Goal: Contribute content: Contribute content

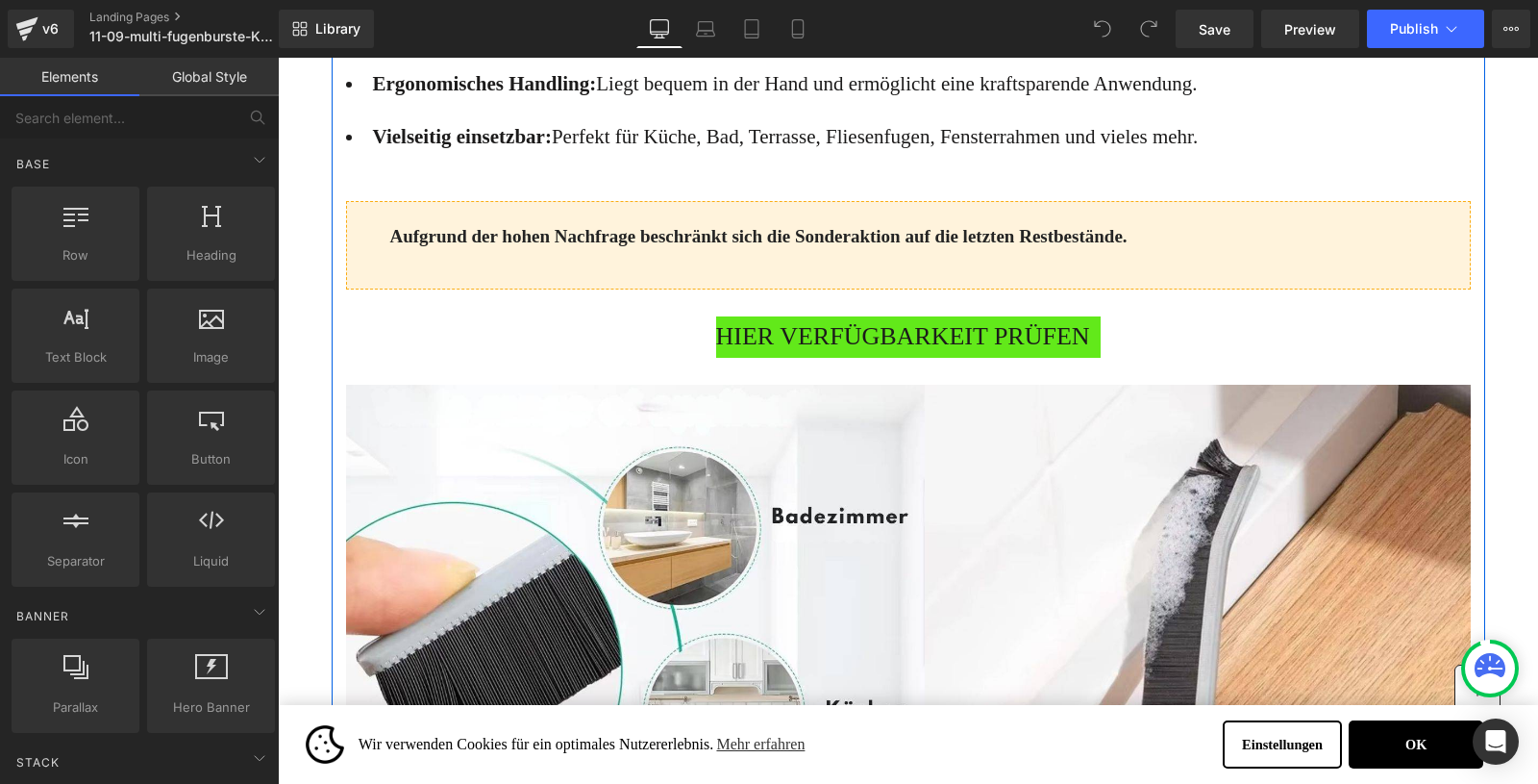
scroll to position [1896, 0]
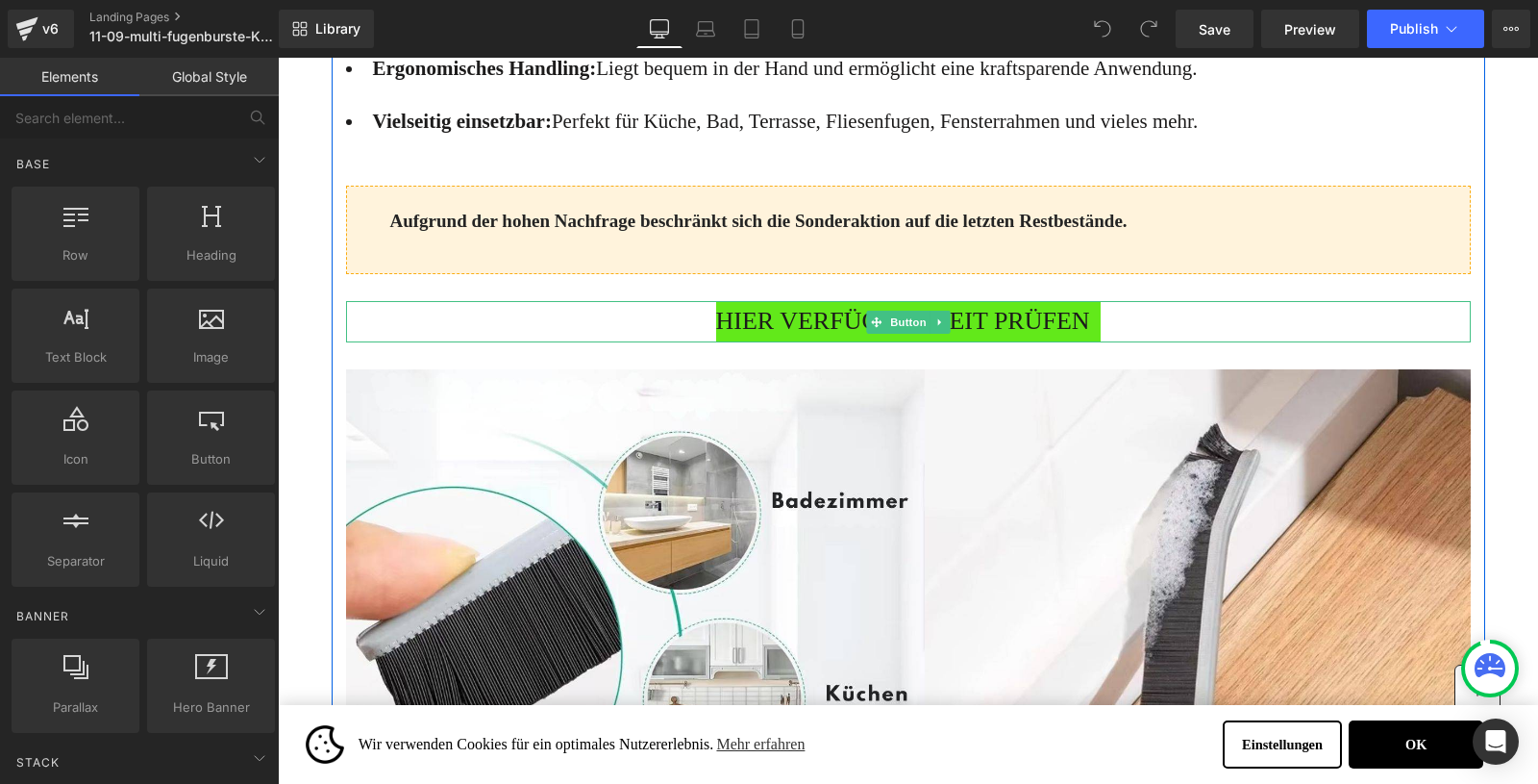
click at [843, 342] on span "HIER VERFÜGBARKEIT PRÜFEN" at bounding box center [903, 321] width 374 height 41
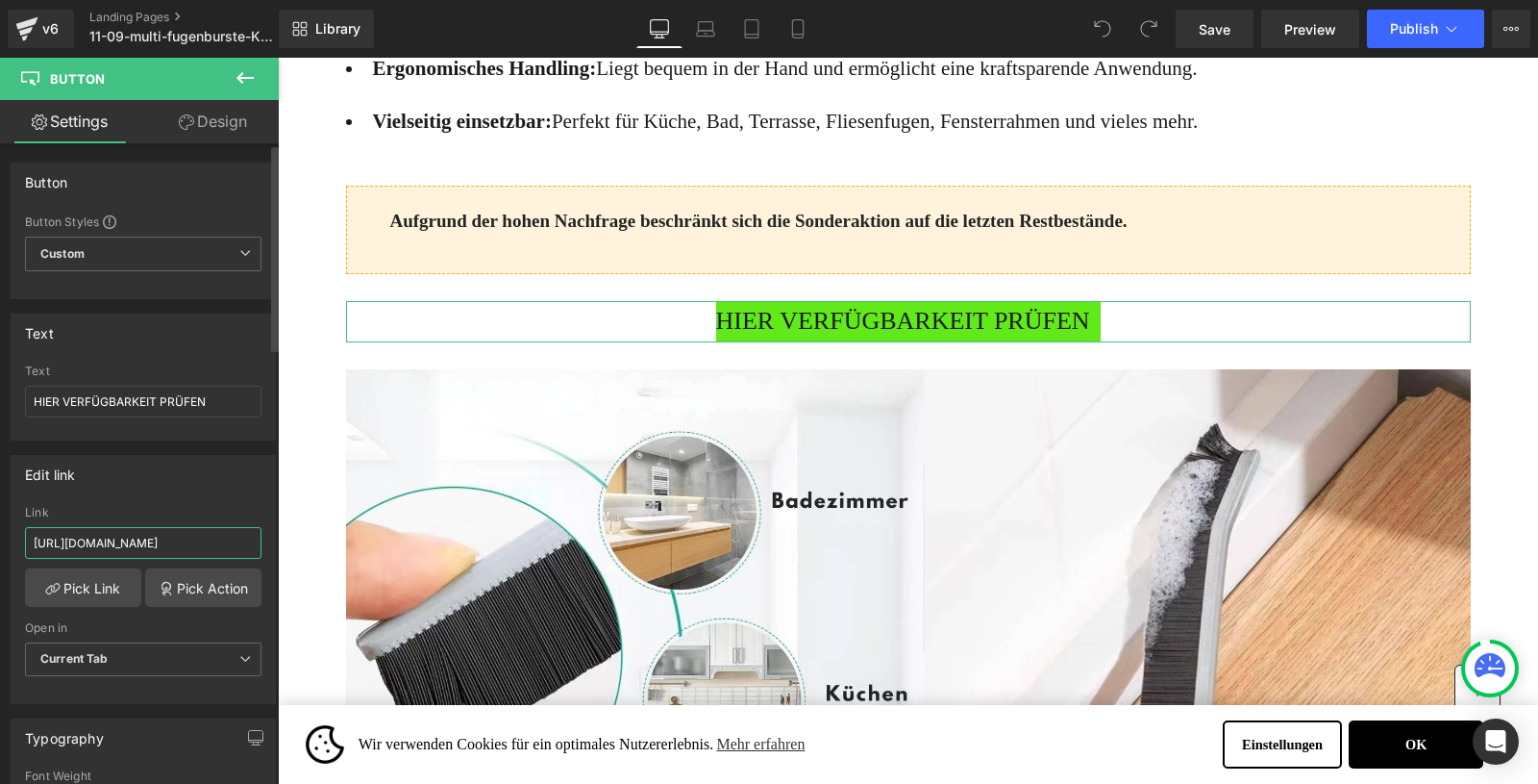
click at [109, 538] on input "https://www.waterjake.de/products/waterjake%C2%AE-multi-brush-fugenburste-1-1-g…" at bounding box center [143, 543] width 237 height 32
paste input "multi-brush-fugenburste-waterjake?_pos=2&_sid=ce5aae2a1&_ss=r"
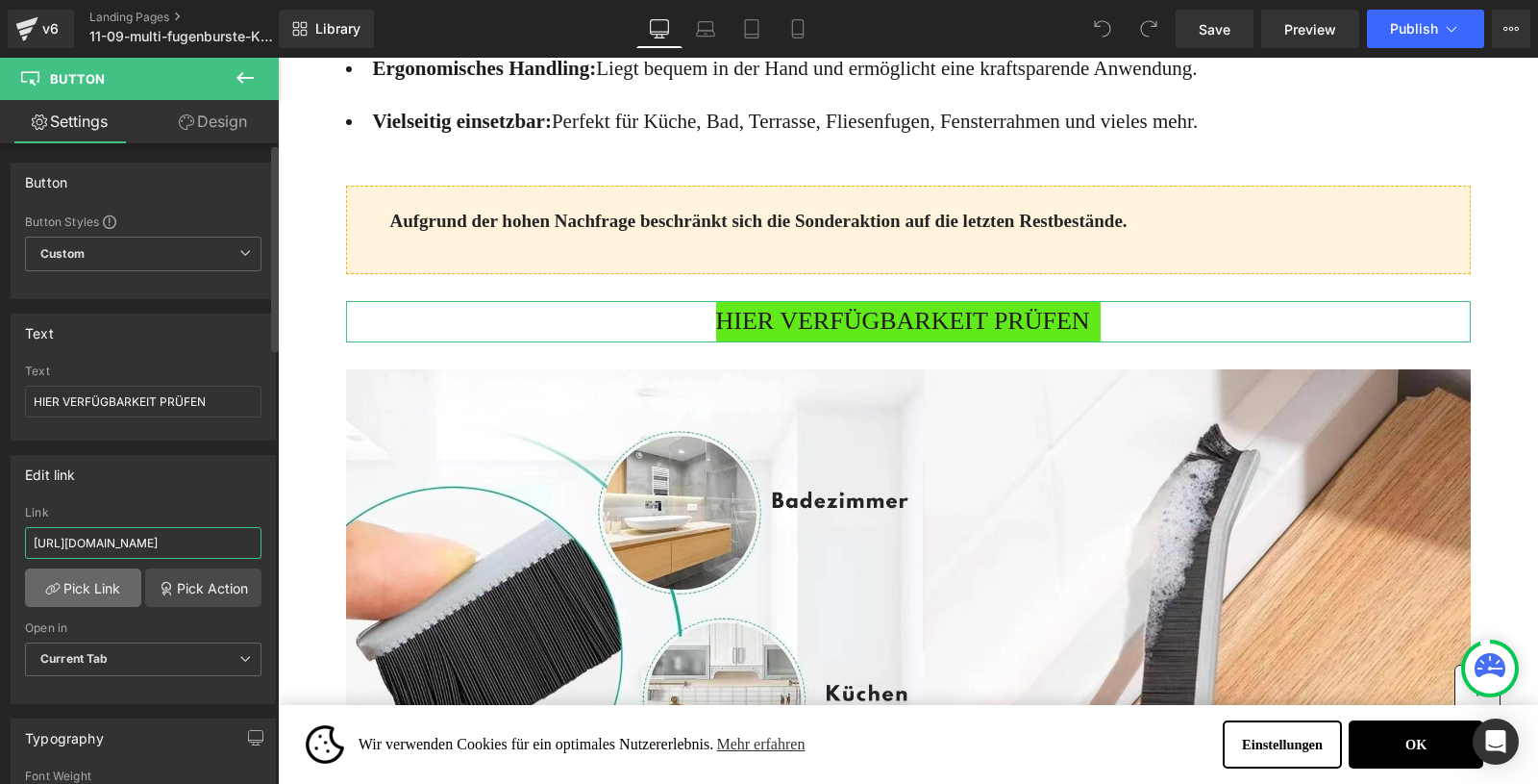
type input "https://www.waterjake.de/products/multi-brush-fugenburste-waterjake?_pos=2&_sid…"
click at [66, 585] on link "Pick Link" at bounding box center [83, 587] width 116 height 38
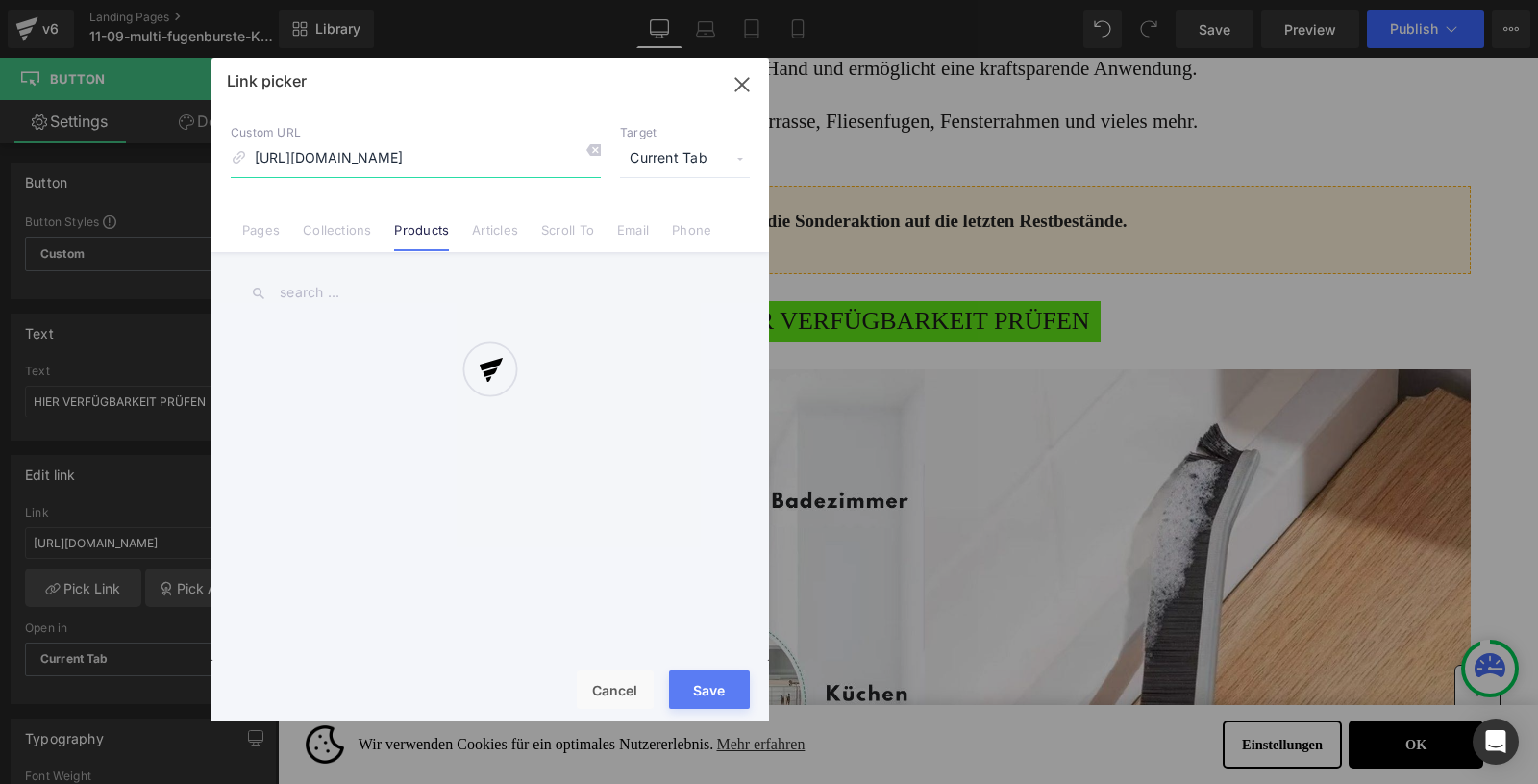
scroll to position [0, 325]
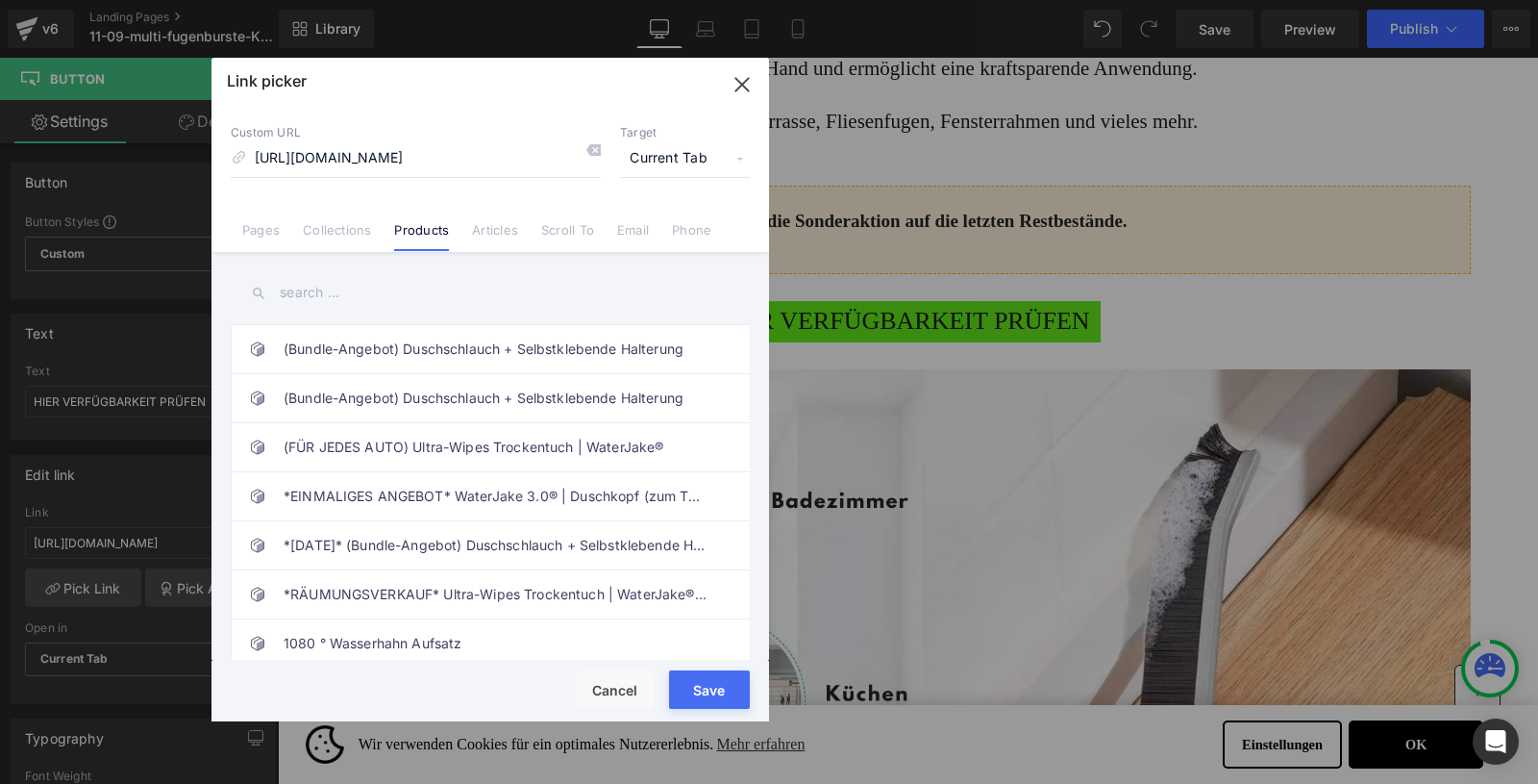
click at [714, 691] on button "Save" at bounding box center [709, 689] width 81 height 38
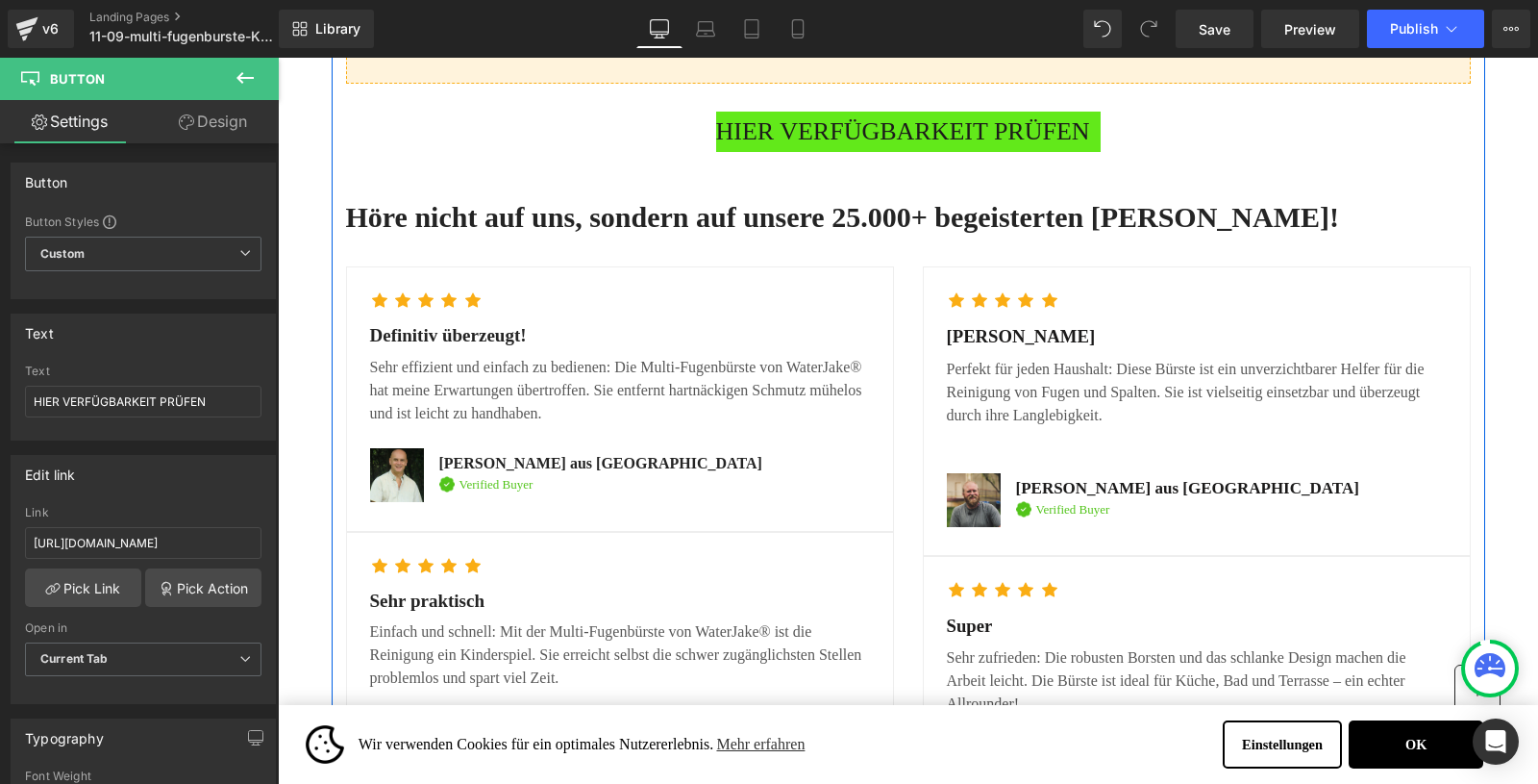
scroll to position [6865, 0]
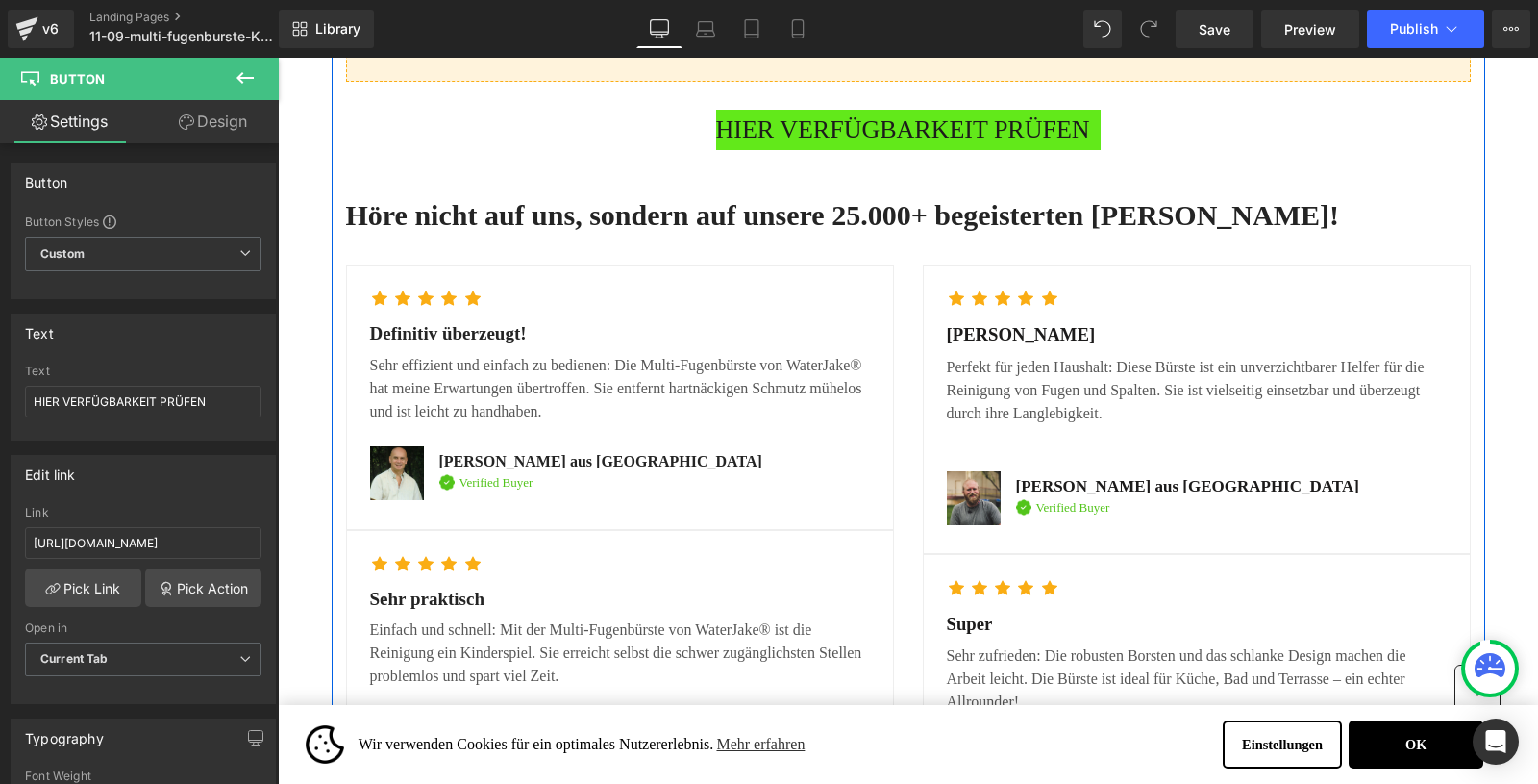
click at [809, 151] on span "HIER VERFÜGBARKEIT PRÜFEN" at bounding box center [903, 130] width 374 height 41
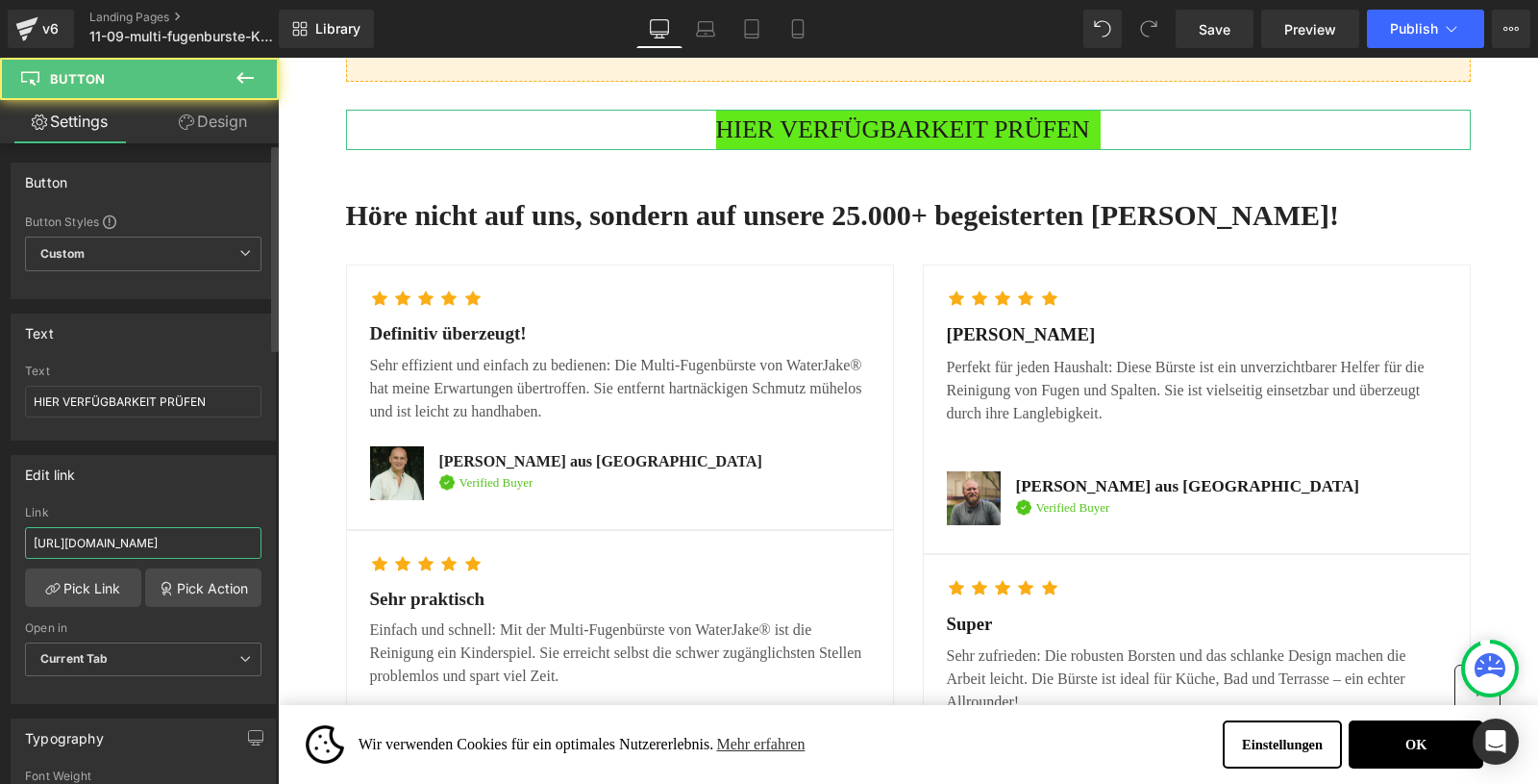
click at [89, 544] on input "https://www.waterjake.de/products/waterjake%C2%AE-multi-brush-fugenburste-1-1-g…" at bounding box center [143, 543] width 237 height 32
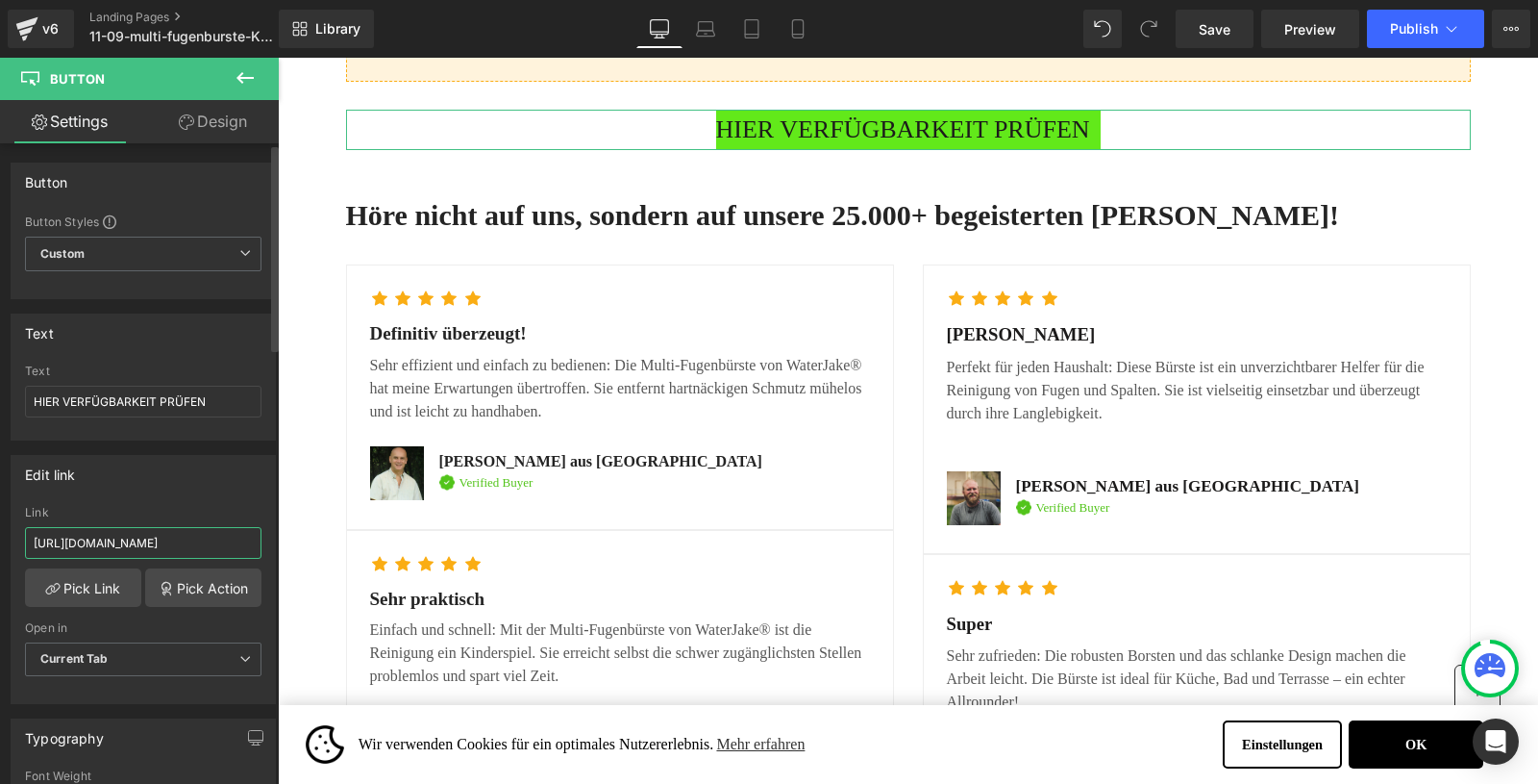
click at [89, 544] on input "https://www.waterjake.de/products/waterjake%C2%AE-multi-brush-fugenburste-1-1-g…" at bounding box center [143, 543] width 237 height 32
paste input "multi-brush-fugenburste-waterjake?_pos=2&_sid=ce5aae2a1&_ss=r"
type input "https://www.waterjake.de/products/multi-brush-fugenburste-waterjake?_pos=2&_sid…"
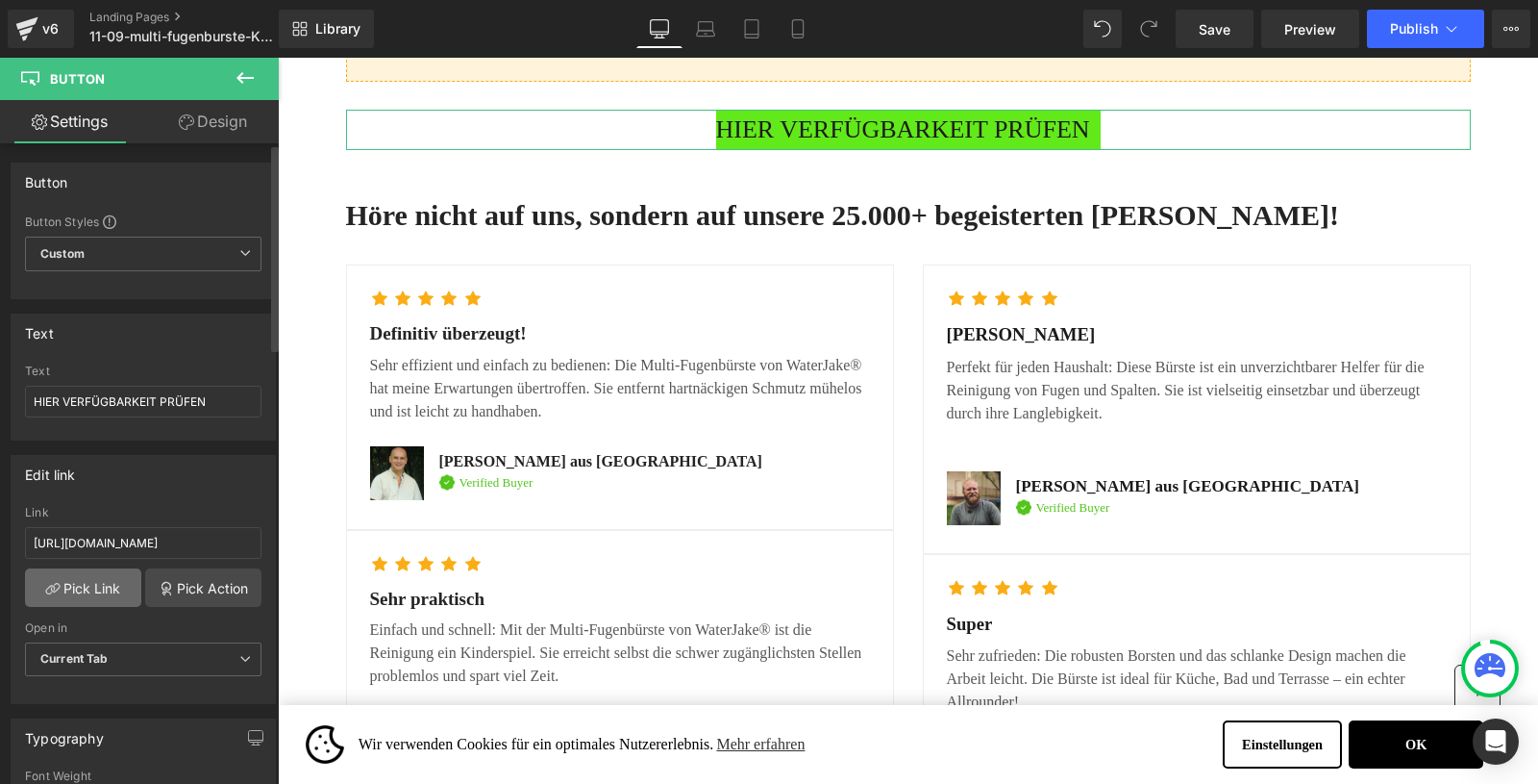
scroll to position [0, 0]
click at [85, 589] on link "Pick Link" at bounding box center [83, 587] width 116 height 38
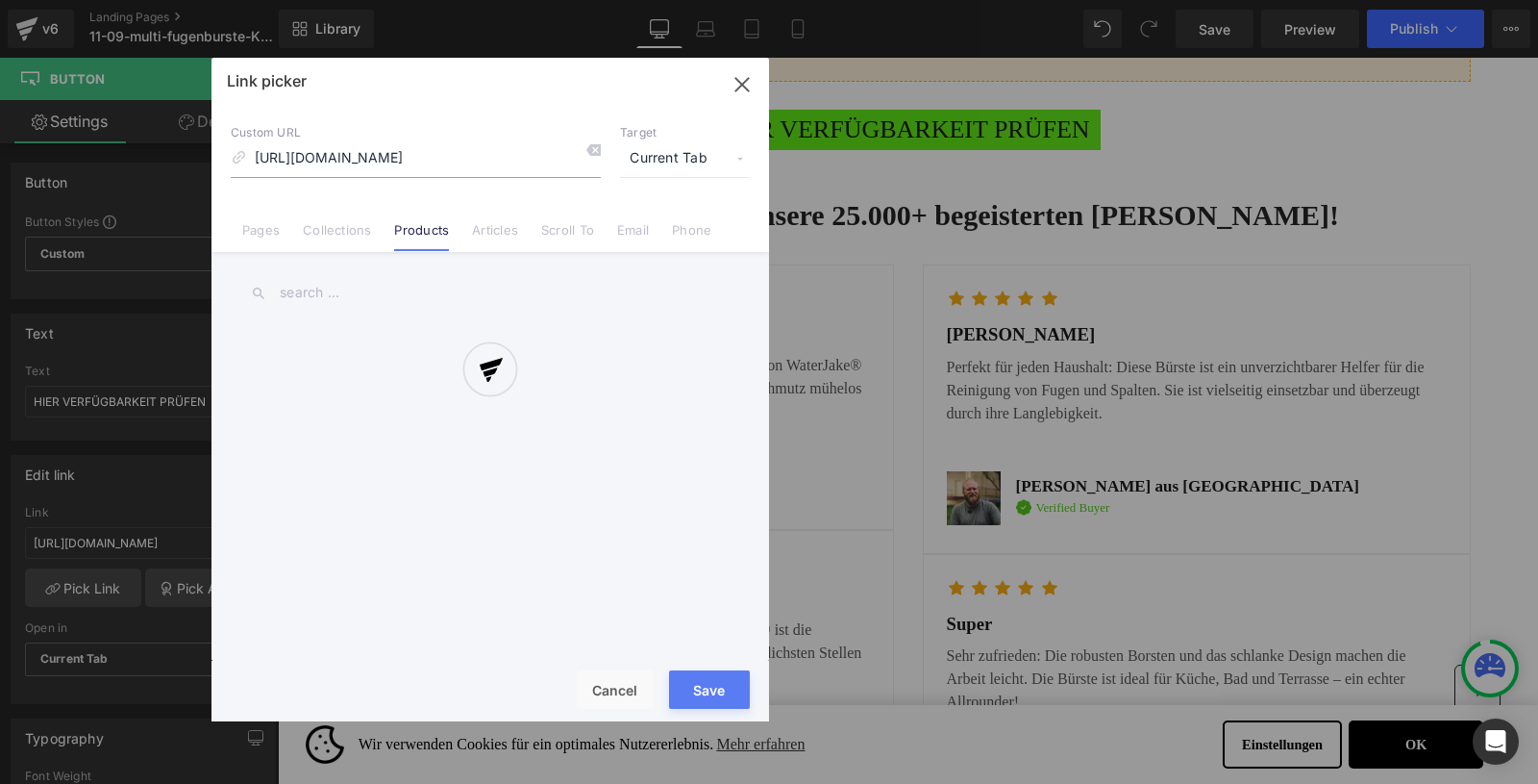
scroll to position [0, 325]
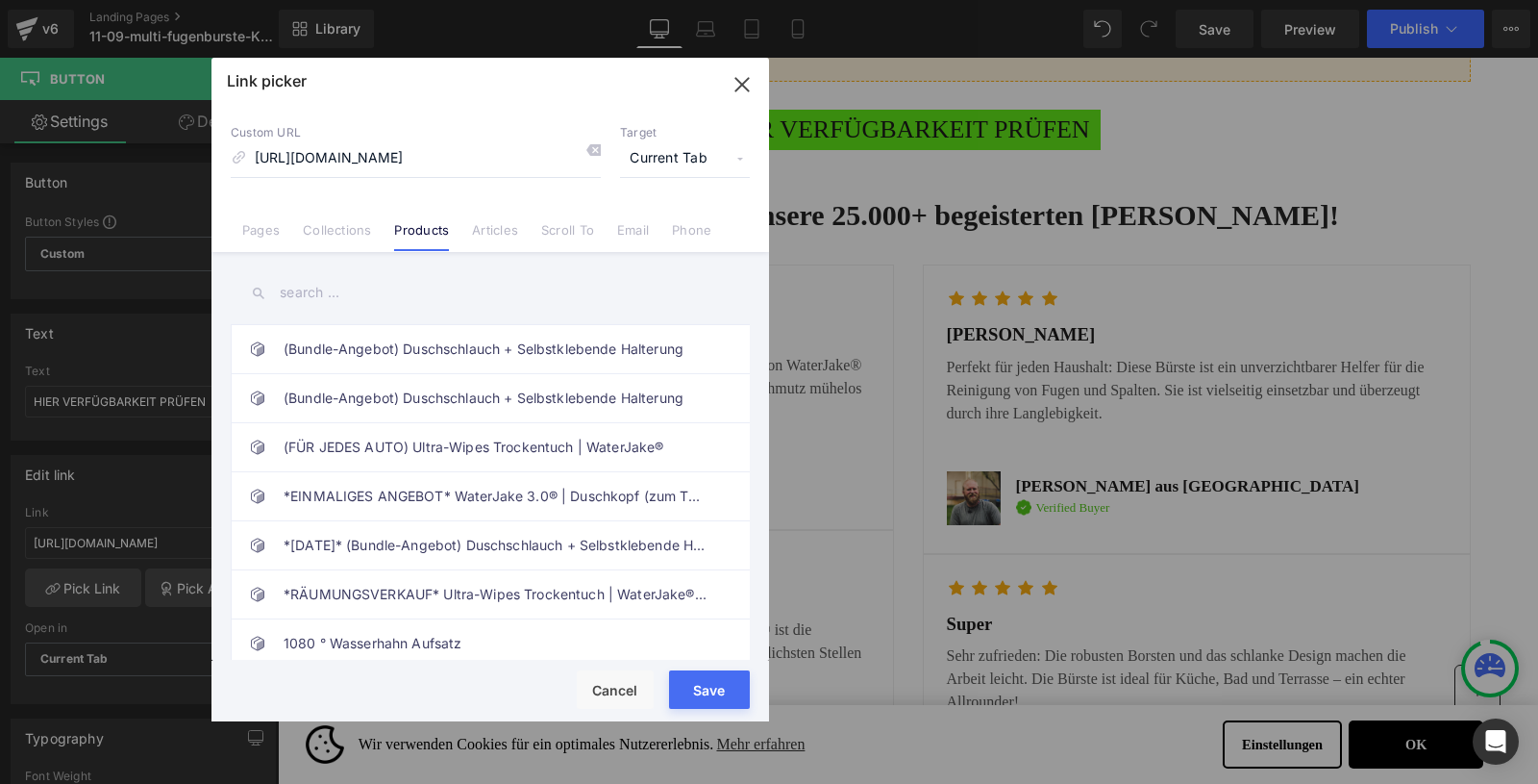
click at [695, 691] on button "Save" at bounding box center [709, 689] width 81 height 38
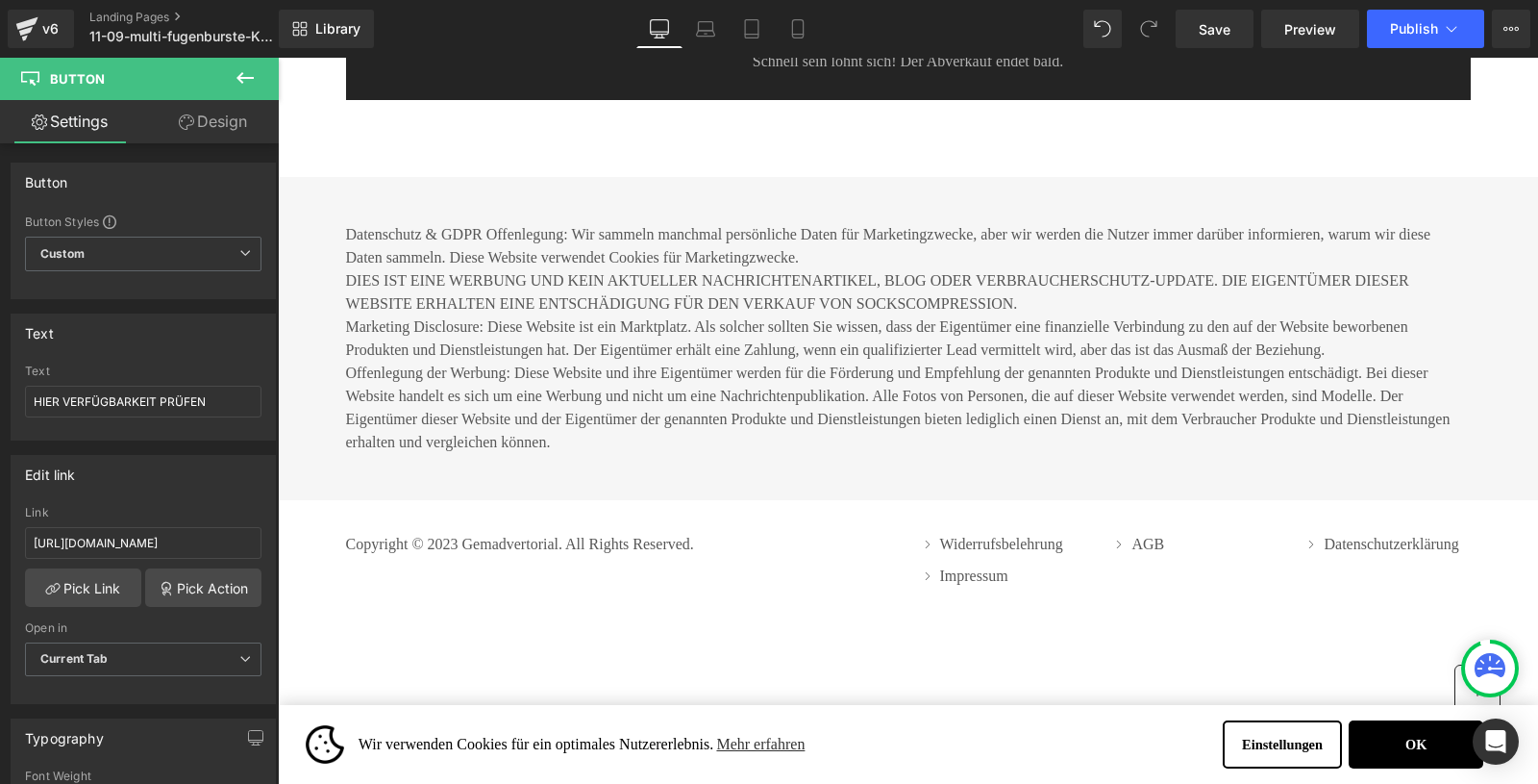
scroll to position [10002, 0]
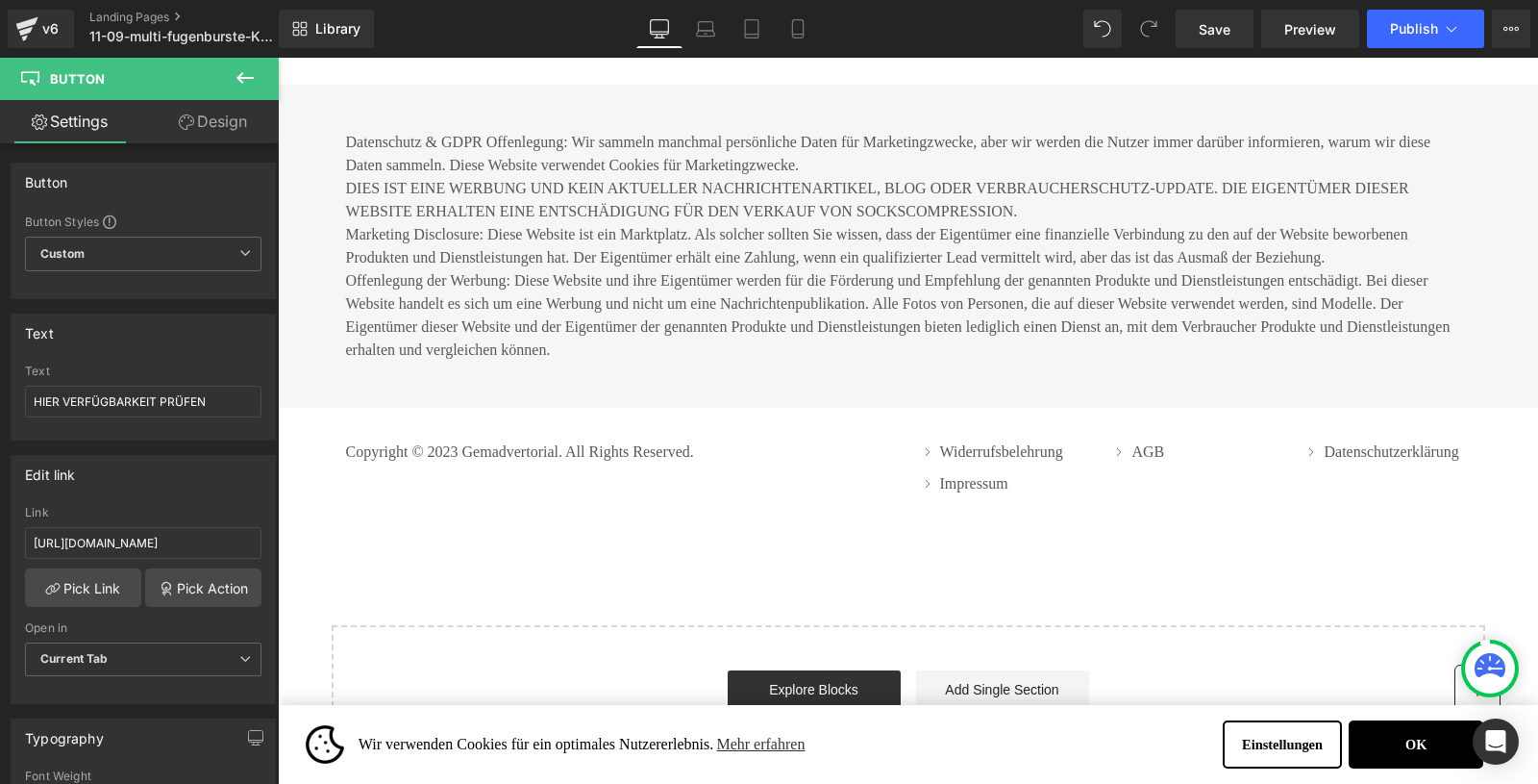
click at [143, 547] on input "https://www.waterjake.de/products/waterjake%C2%AE-multi-brush-fugenburste-1-1-g…" at bounding box center [143, 543] width 237 height 32
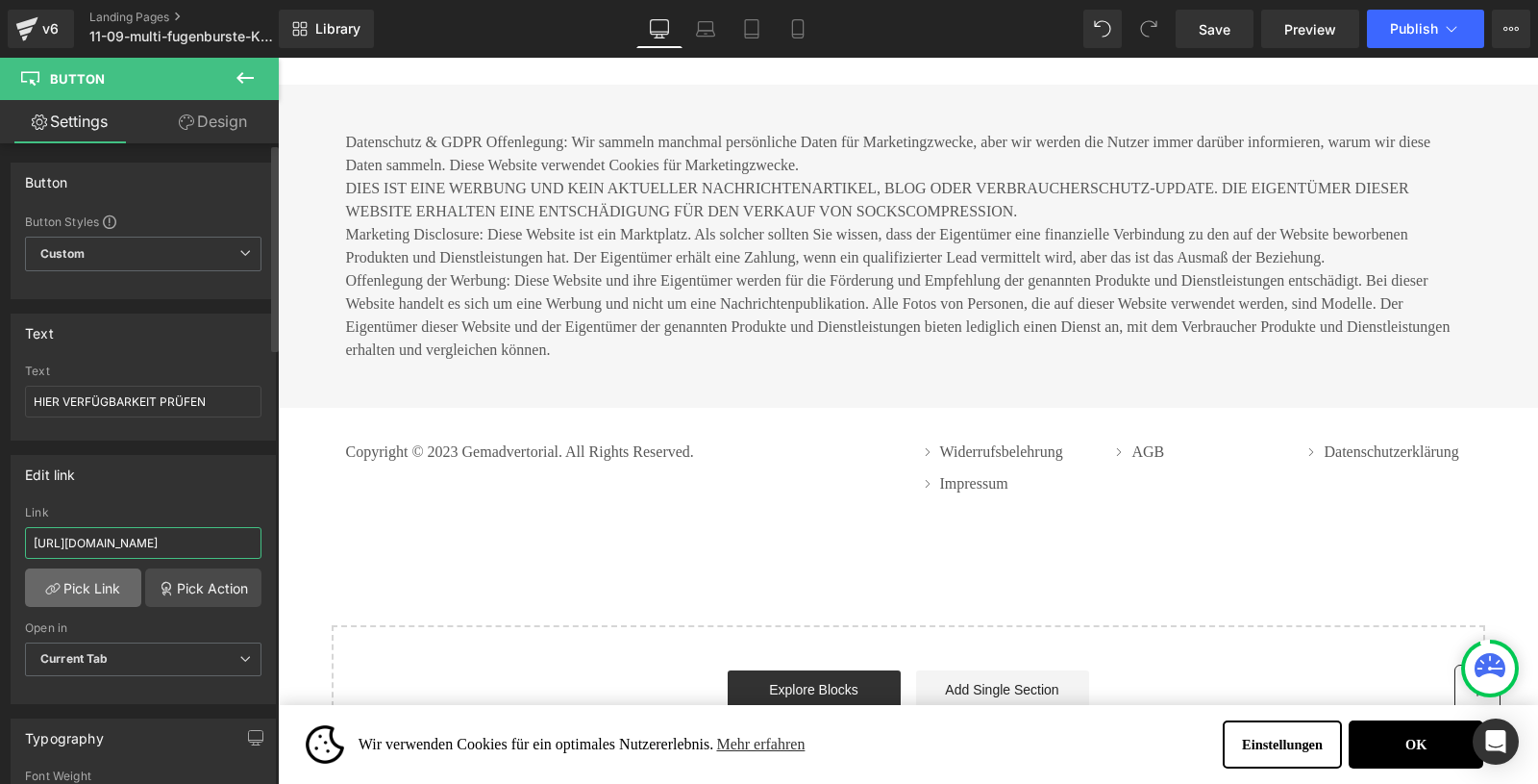
type input "https://www.waterjake.de/products/multi-brush-fugenburste-waterjake?_pos=2&_sid…"
click at [77, 586] on link "Pick Link" at bounding box center [83, 587] width 116 height 38
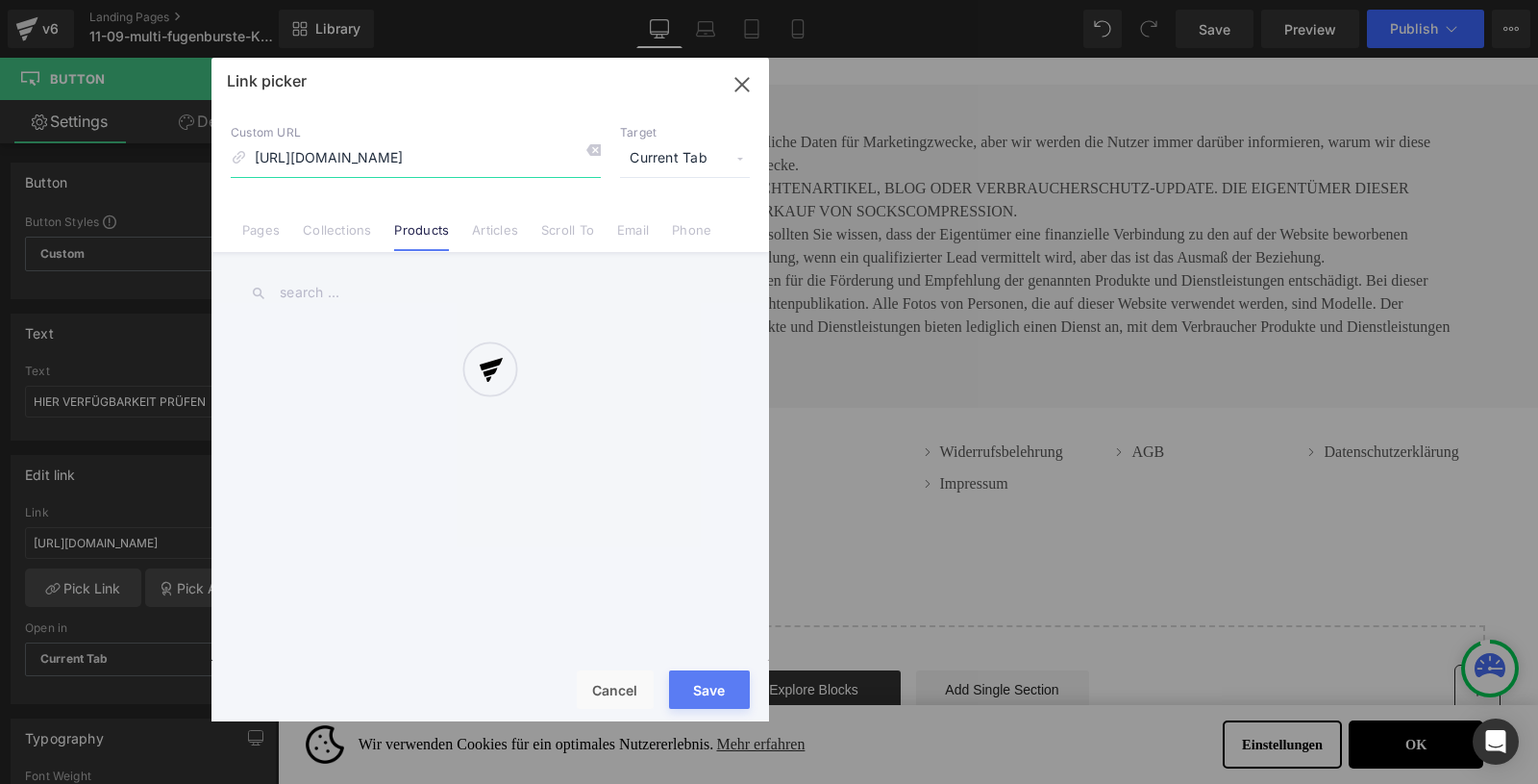
scroll to position [0, 325]
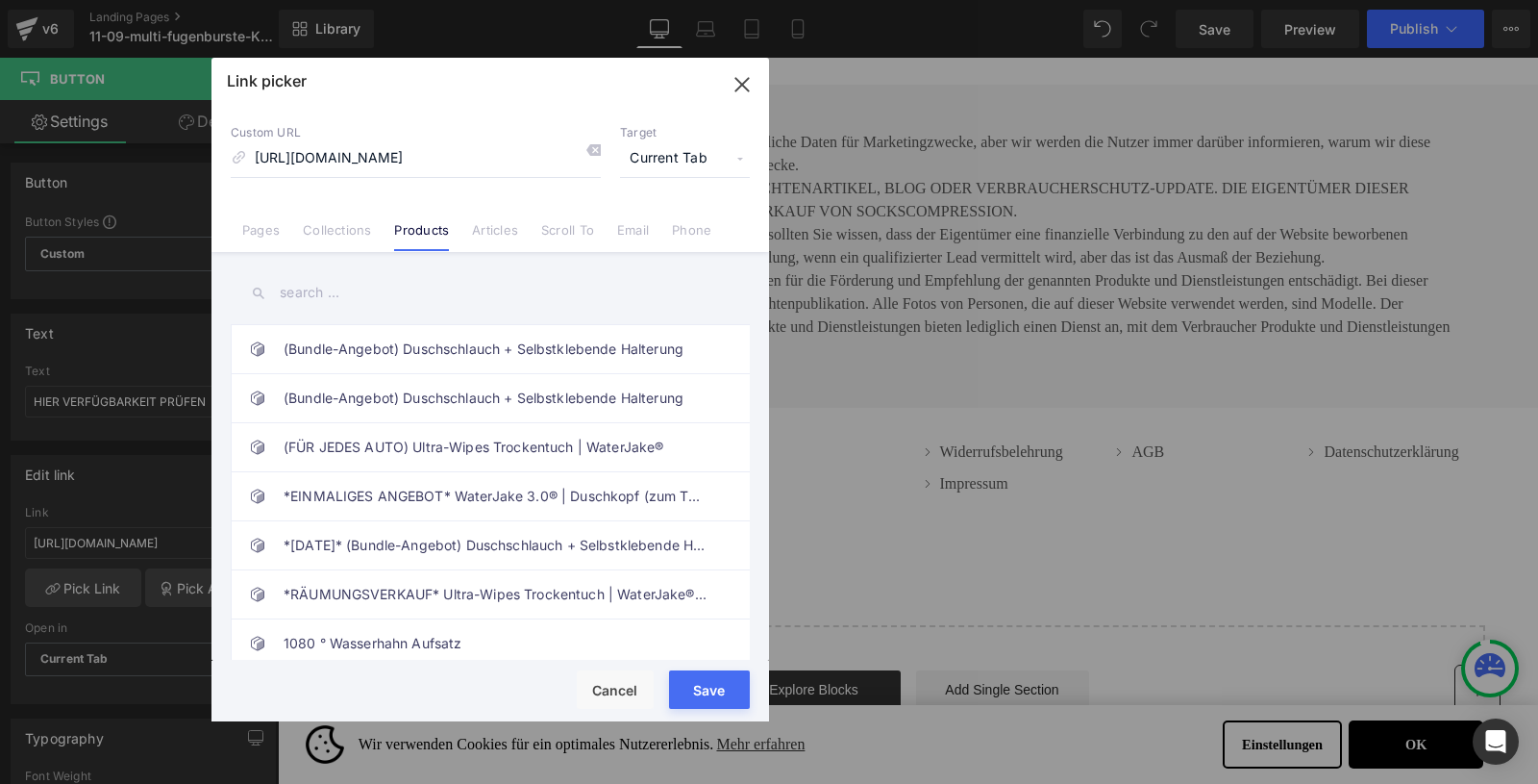
drag, startPoint x: 718, startPoint y: 694, endPoint x: 513, endPoint y: 613, distance: 220.1
click at [718, 694] on button "Save" at bounding box center [709, 689] width 81 height 38
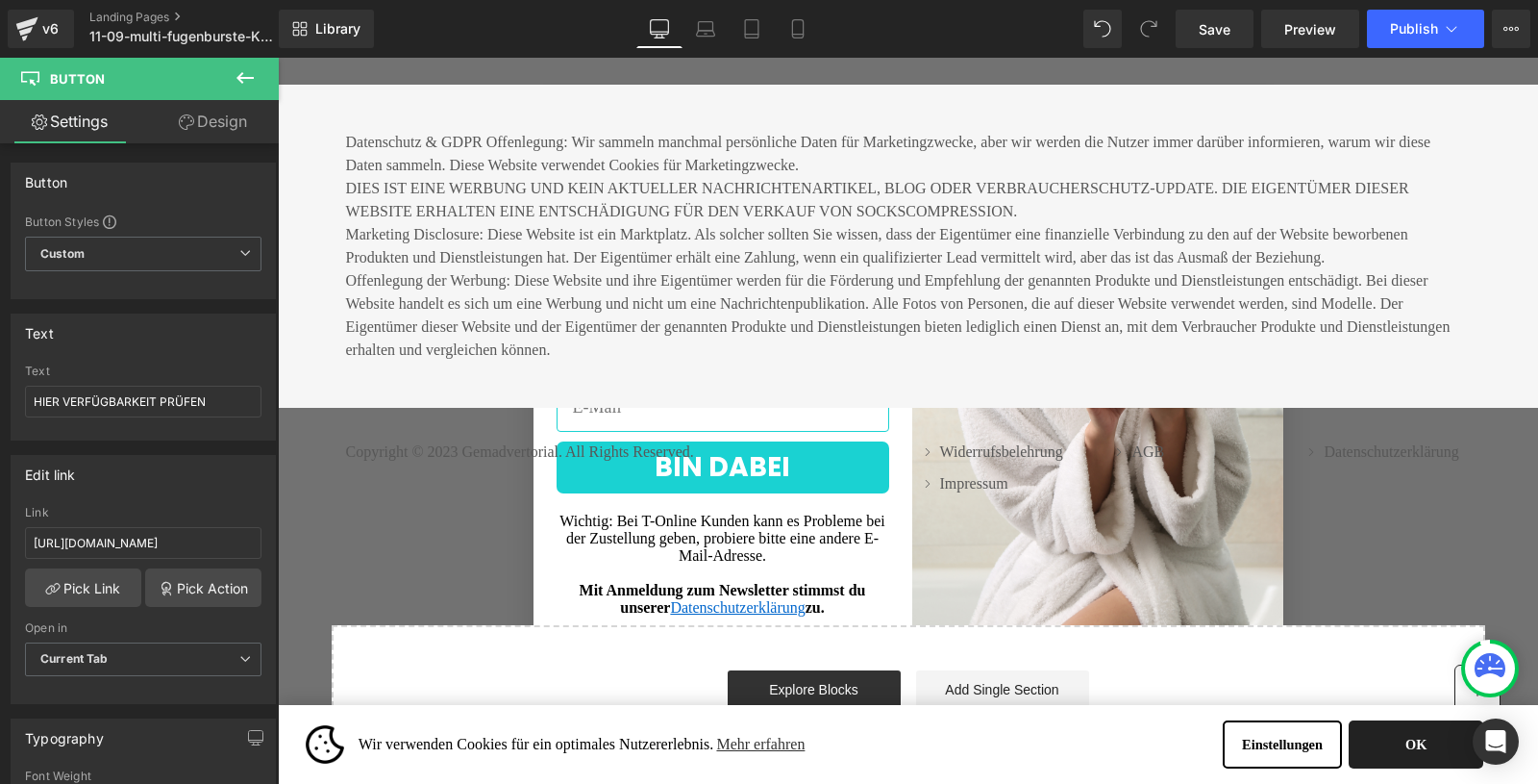
click at [1405, 741] on button "OK" at bounding box center [1416, 744] width 135 height 48
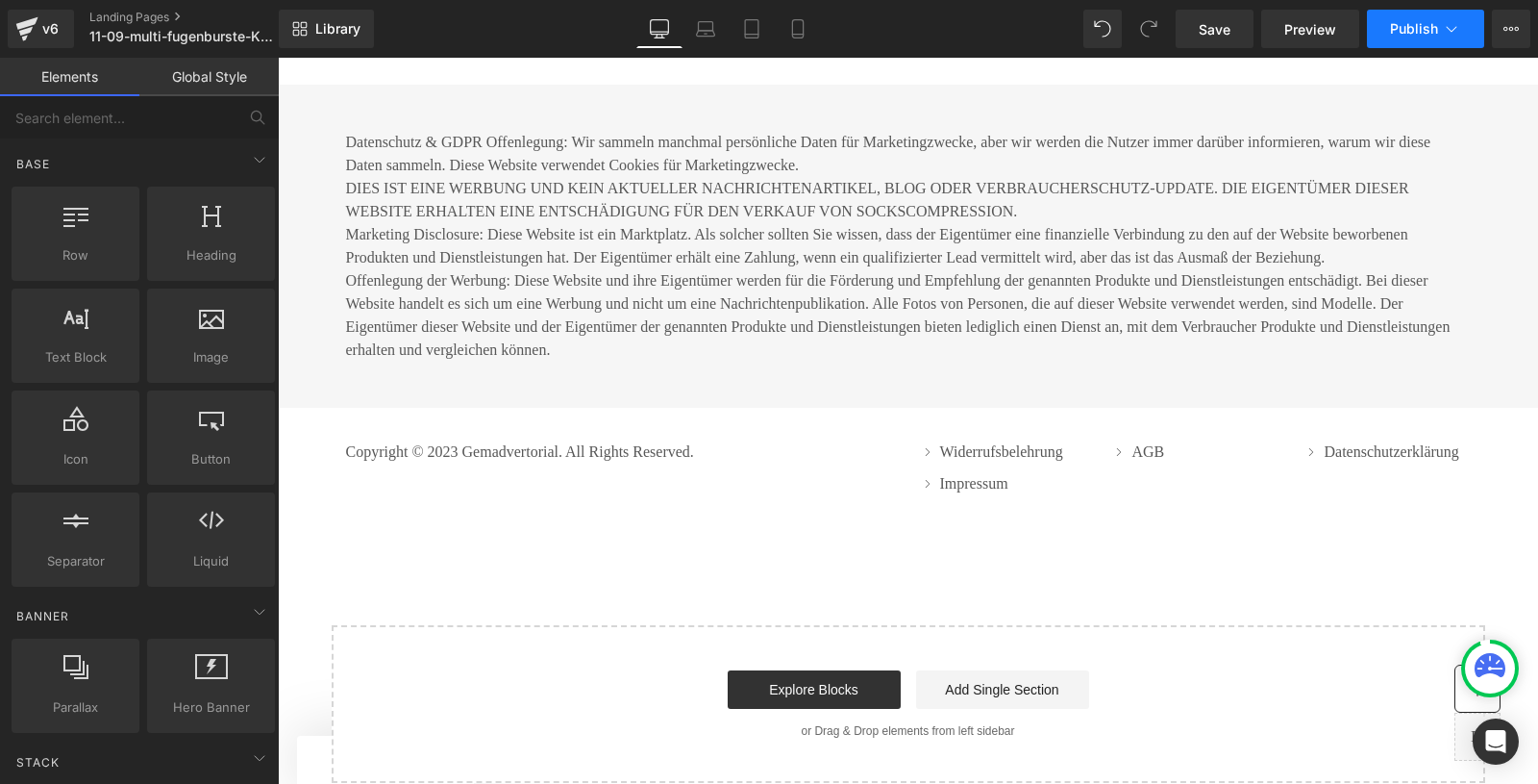
click at [1406, 37] on button "Publish" at bounding box center [1425, 29] width 117 height 38
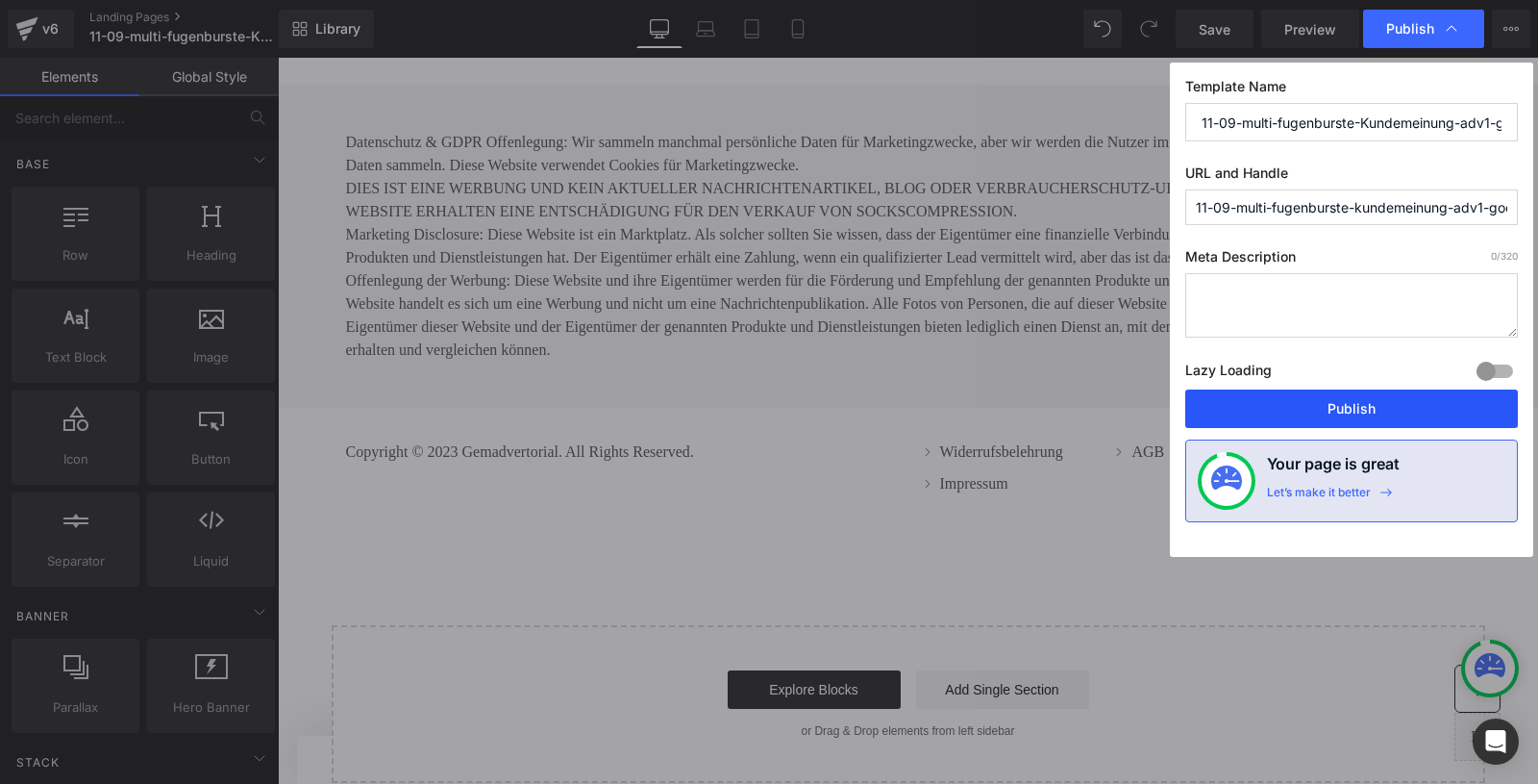
click at [1285, 398] on button "Publish" at bounding box center [1351, 408] width 333 height 38
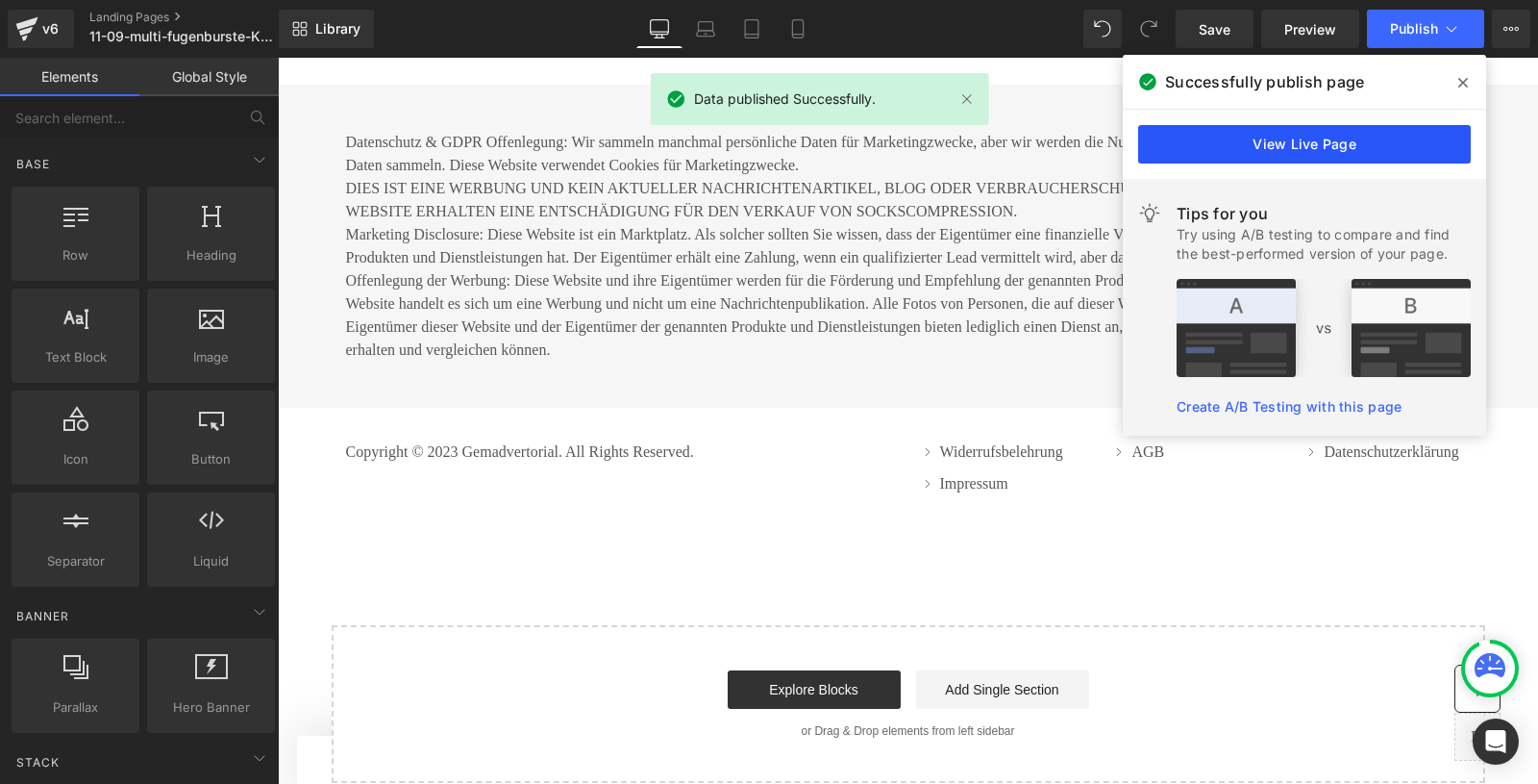
click at [1243, 148] on link "View Live Page" at bounding box center [1304, 144] width 333 height 38
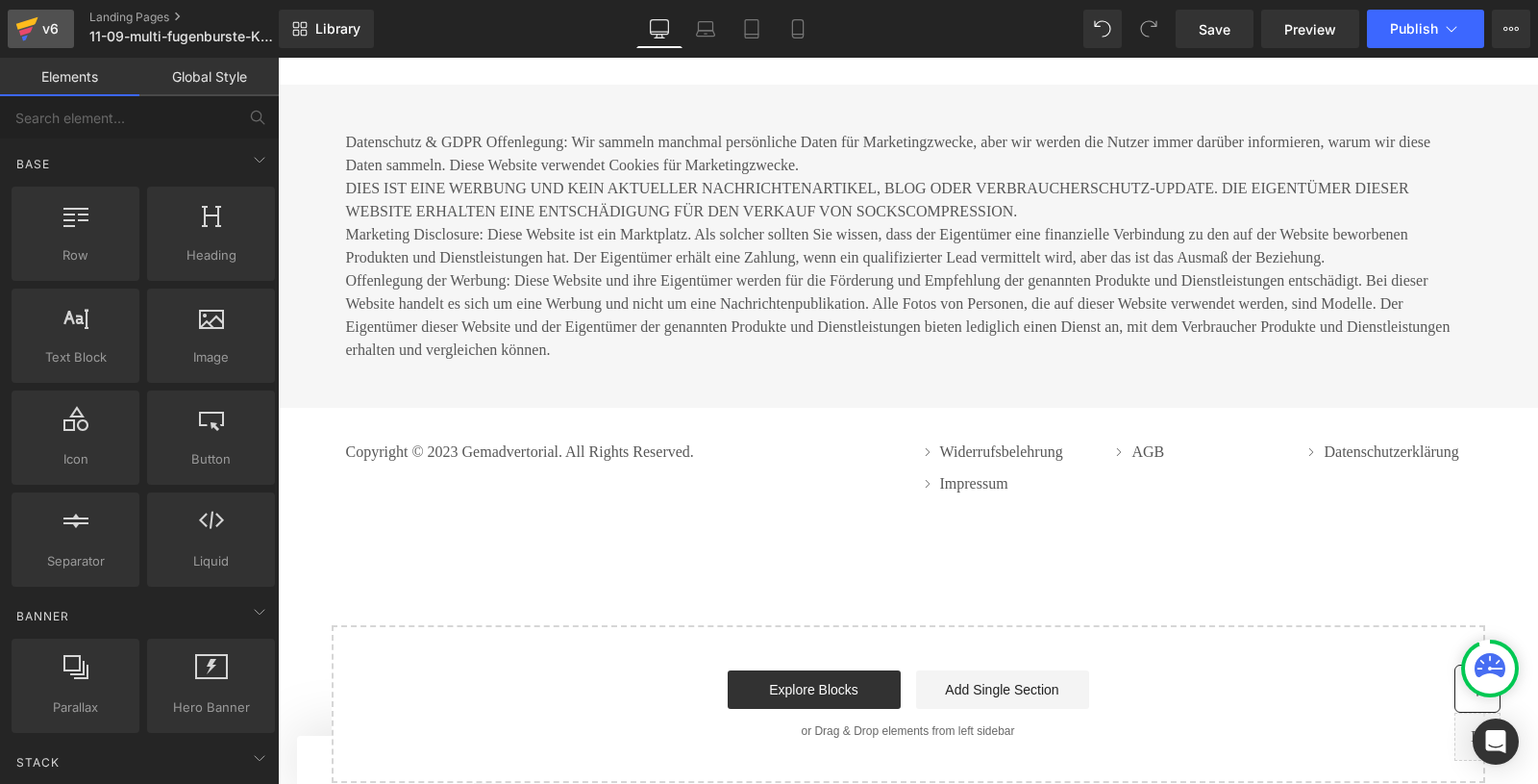
click at [33, 19] on icon at bounding box center [27, 23] width 22 height 12
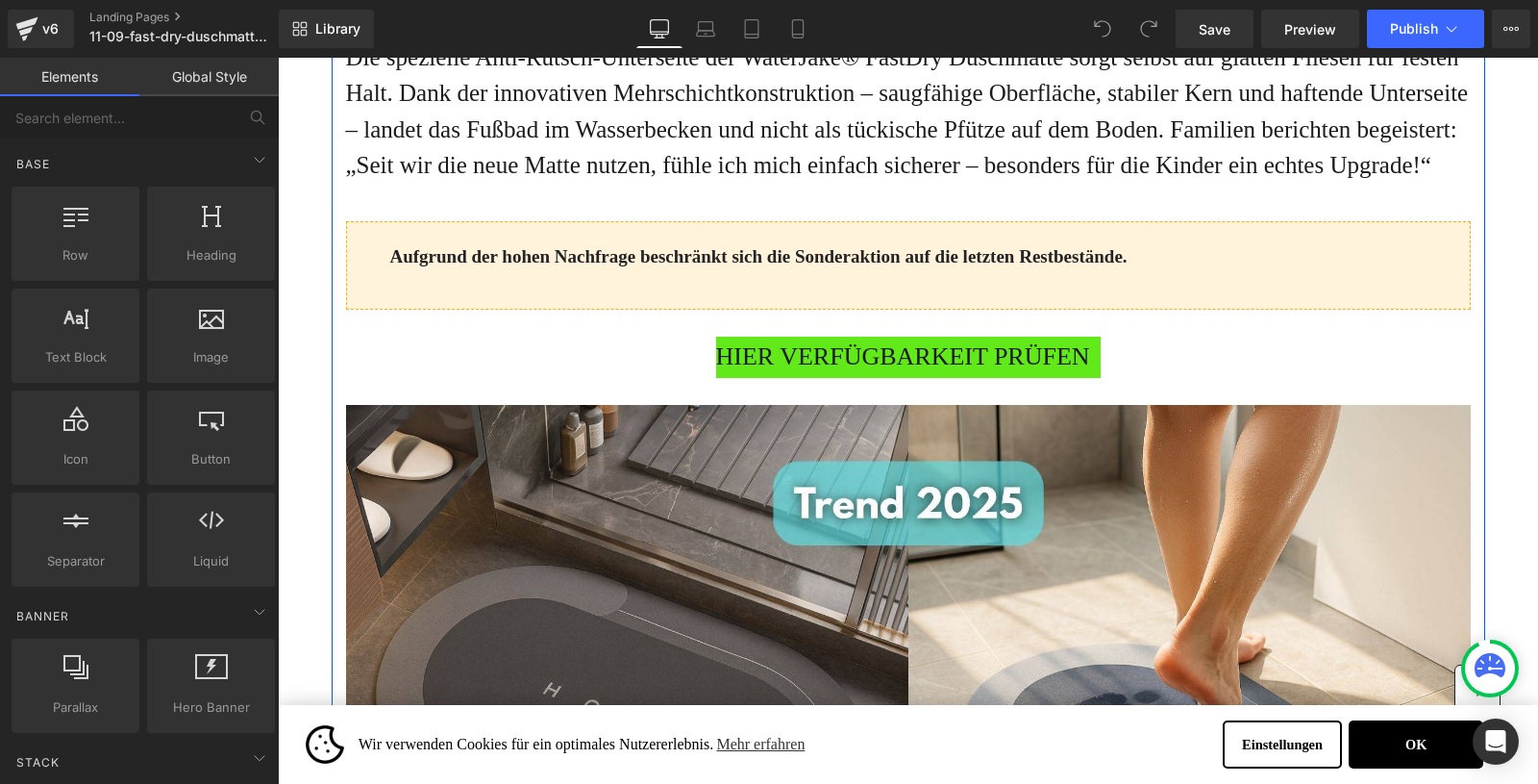
click at [816, 405] on p at bounding box center [908, 391] width 1125 height 27
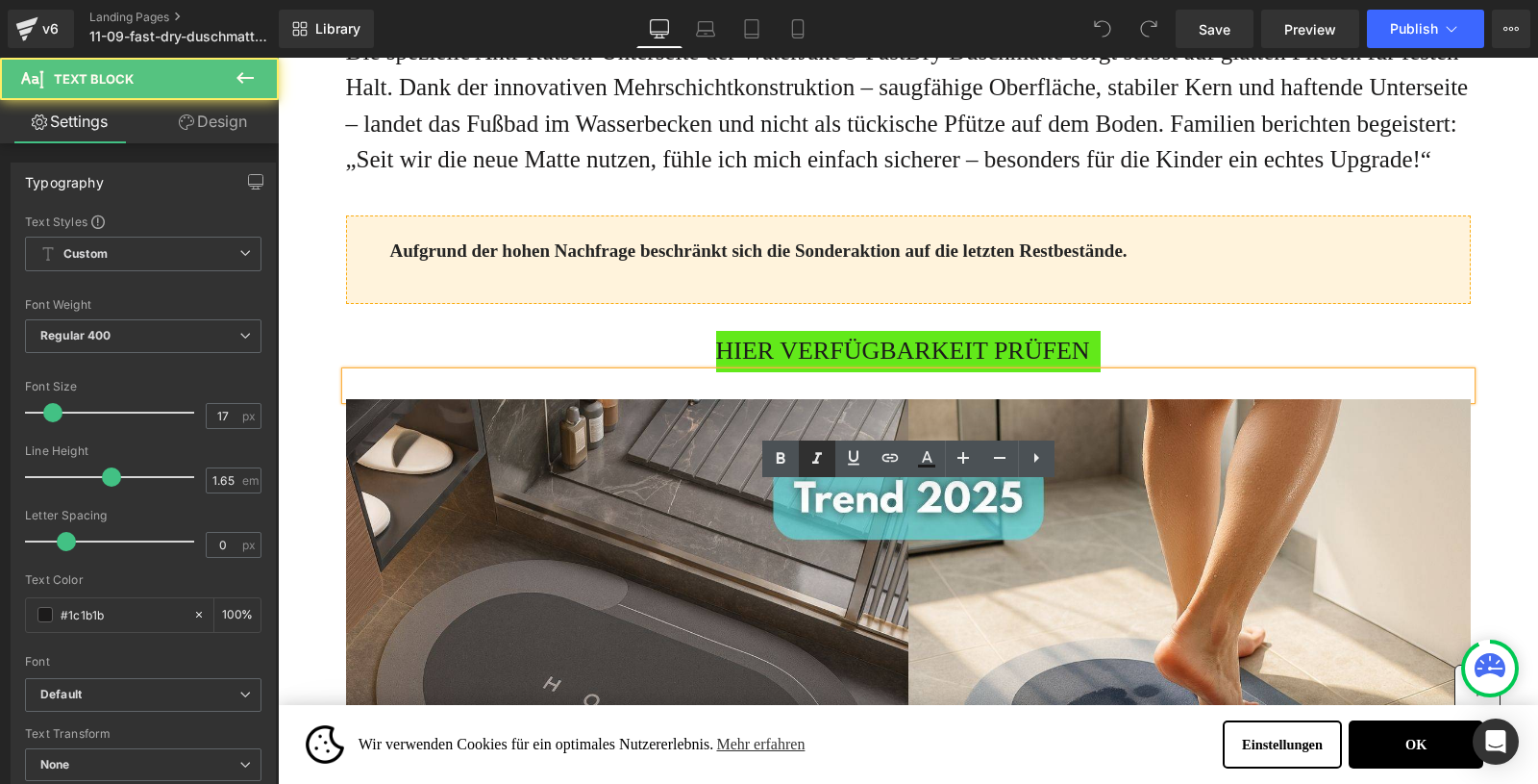
click at [809, 464] on icon at bounding box center [817, 458] width 23 height 23
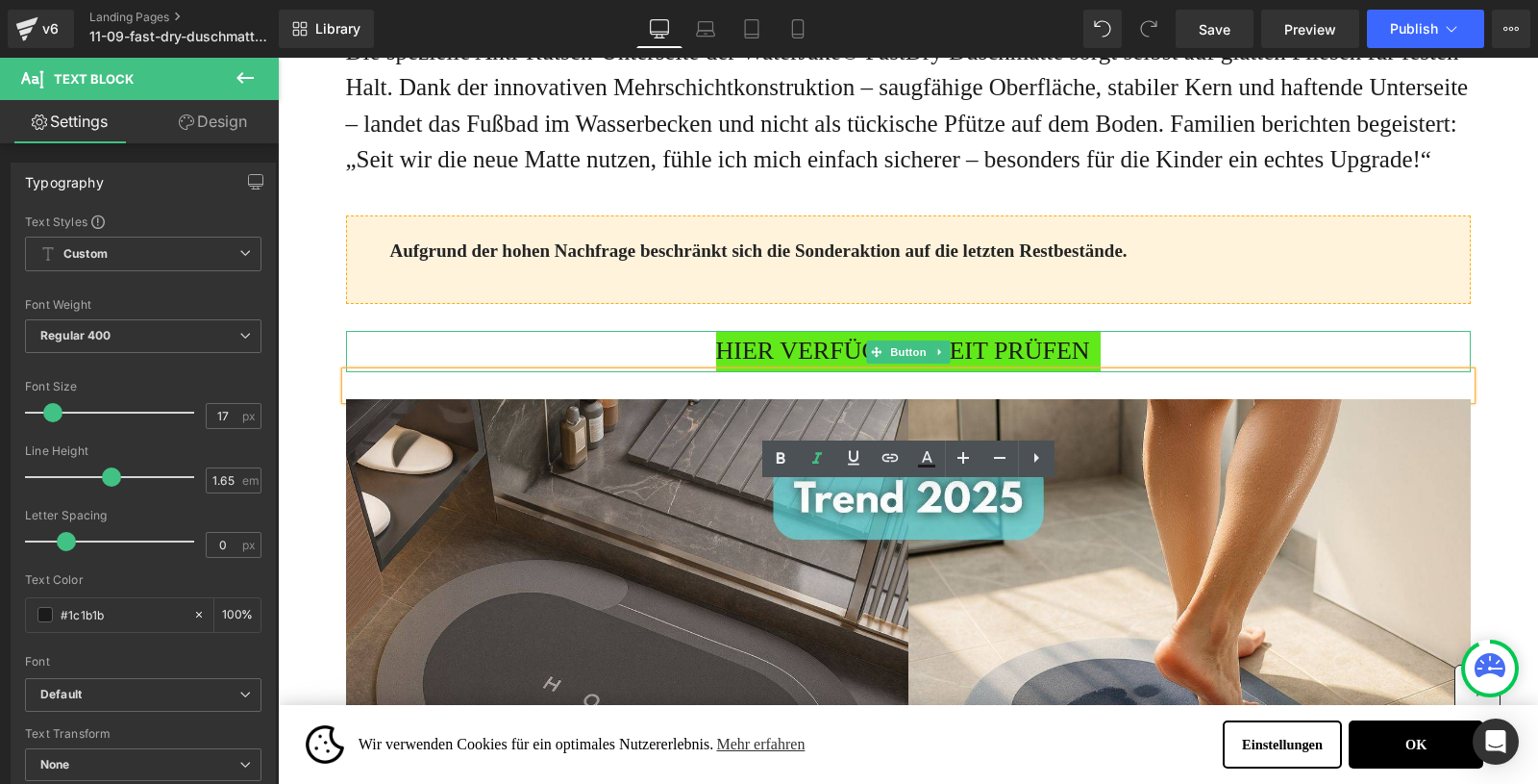
click at [809, 372] on span "HIER VERFÜGBARKEIT PRÜFEN" at bounding box center [903, 351] width 374 height 41
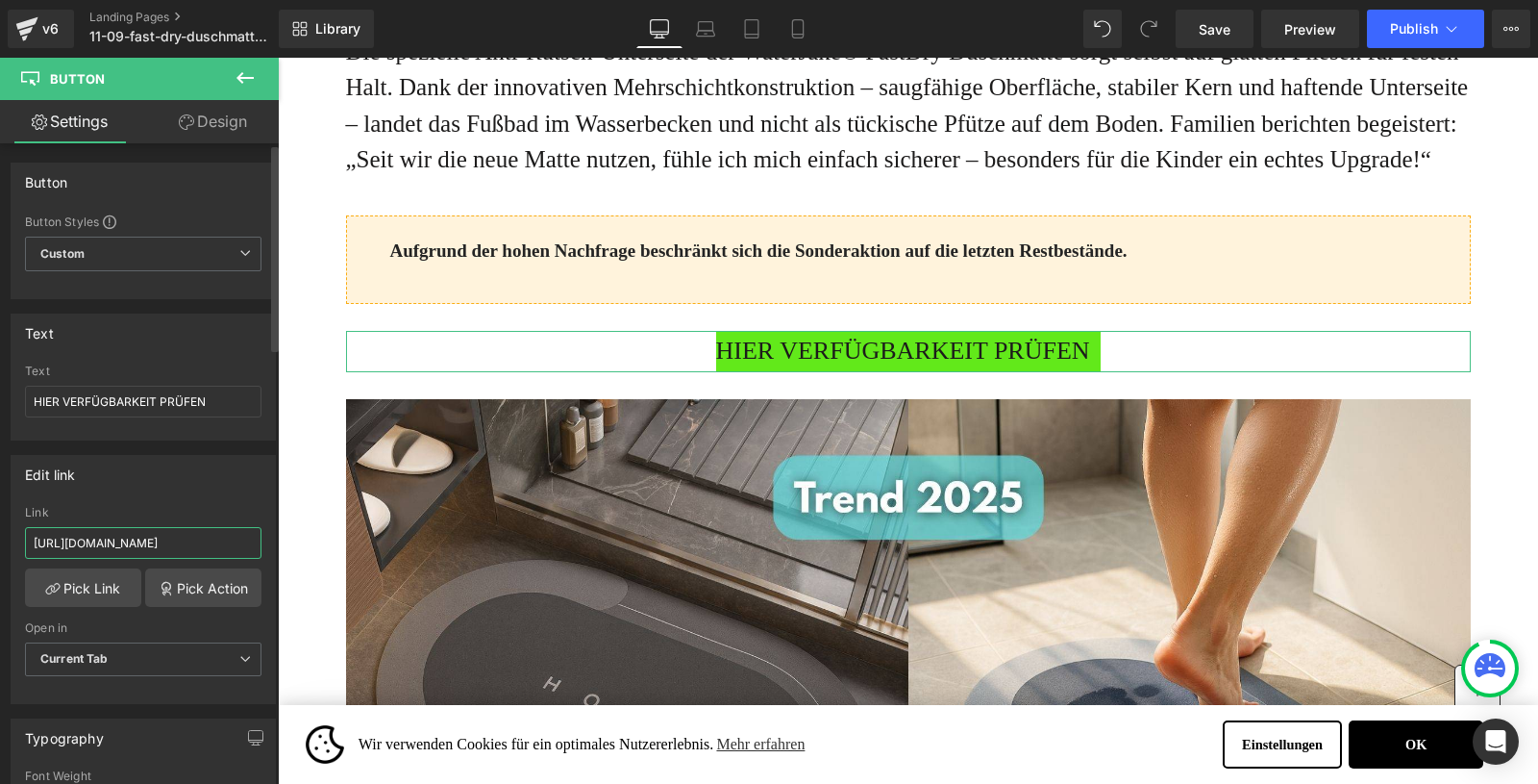
click at [100, 536] on input "https://shop.waterjake.de/click" at bounding box center [143, 543] width 237 height 32
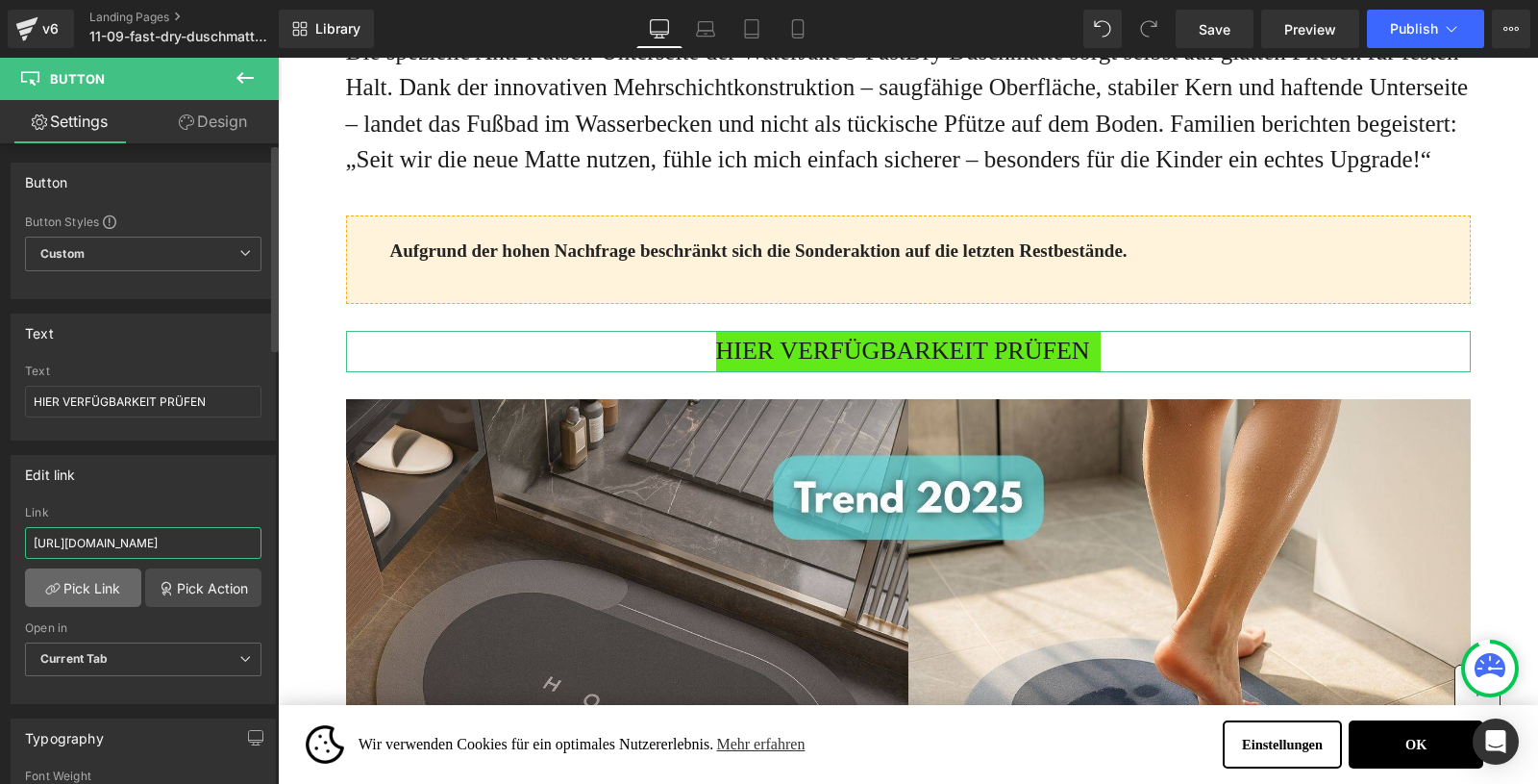
type input "https://www.waterjake.de/products/waterjake-duschmatte?_pos=1&_sid=93021063c&_s…"
click at [70, 586] on link "Pick Link" at bounding box center [83, 587] width 116 height 38
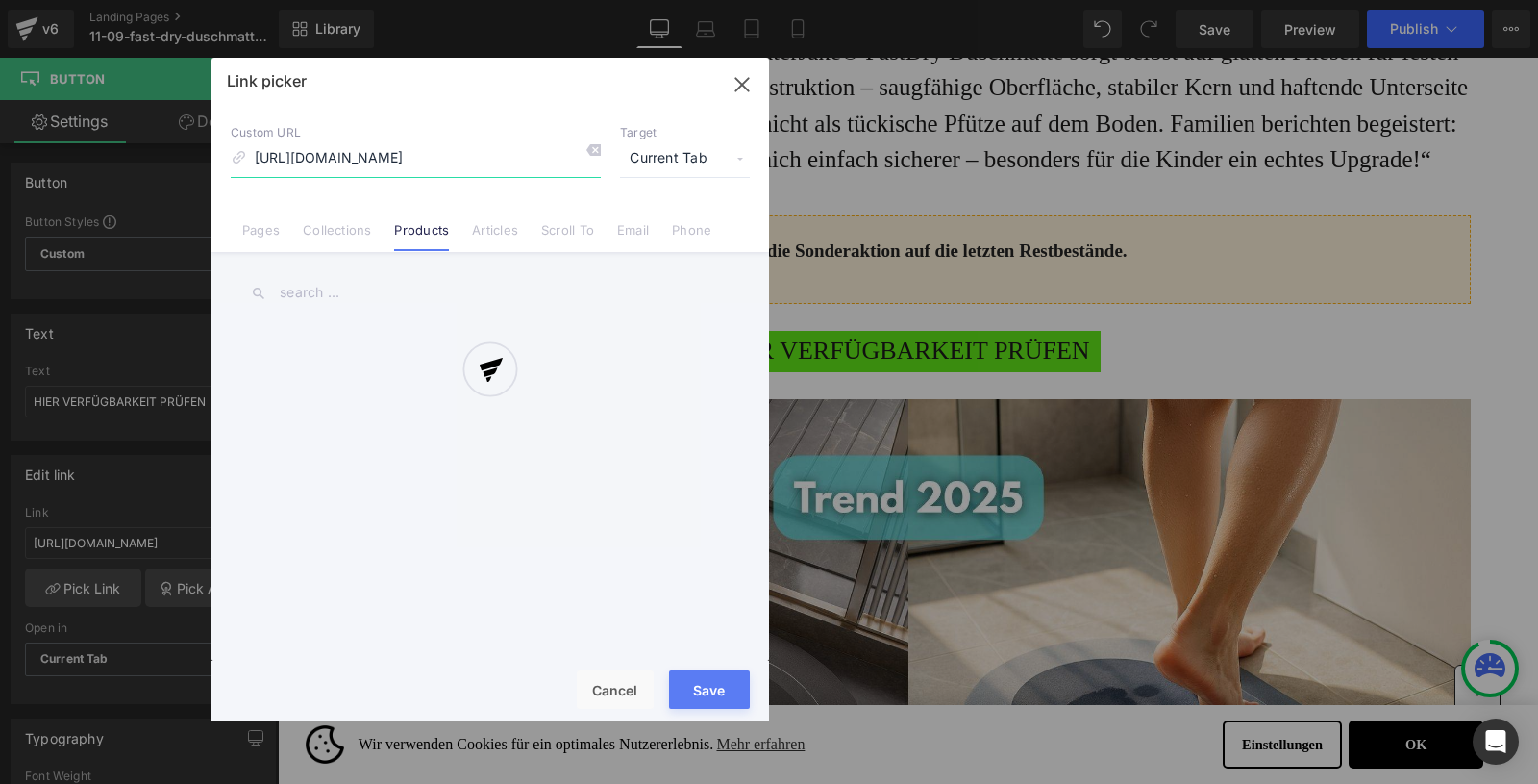
scroll to position [0, 244]
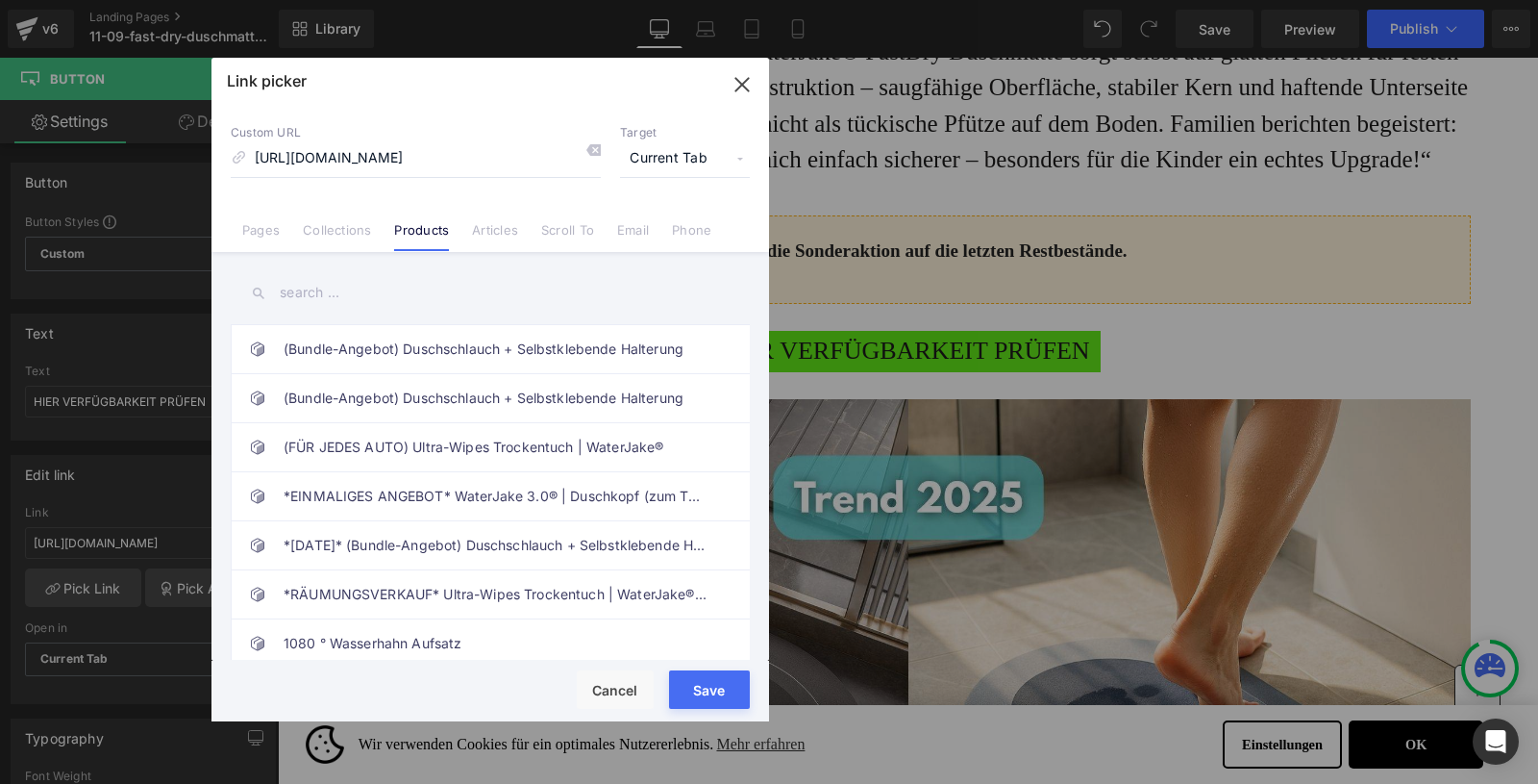
click at [710, 689] on button "Save" at bounding box center [709, 689] width 81 height 38
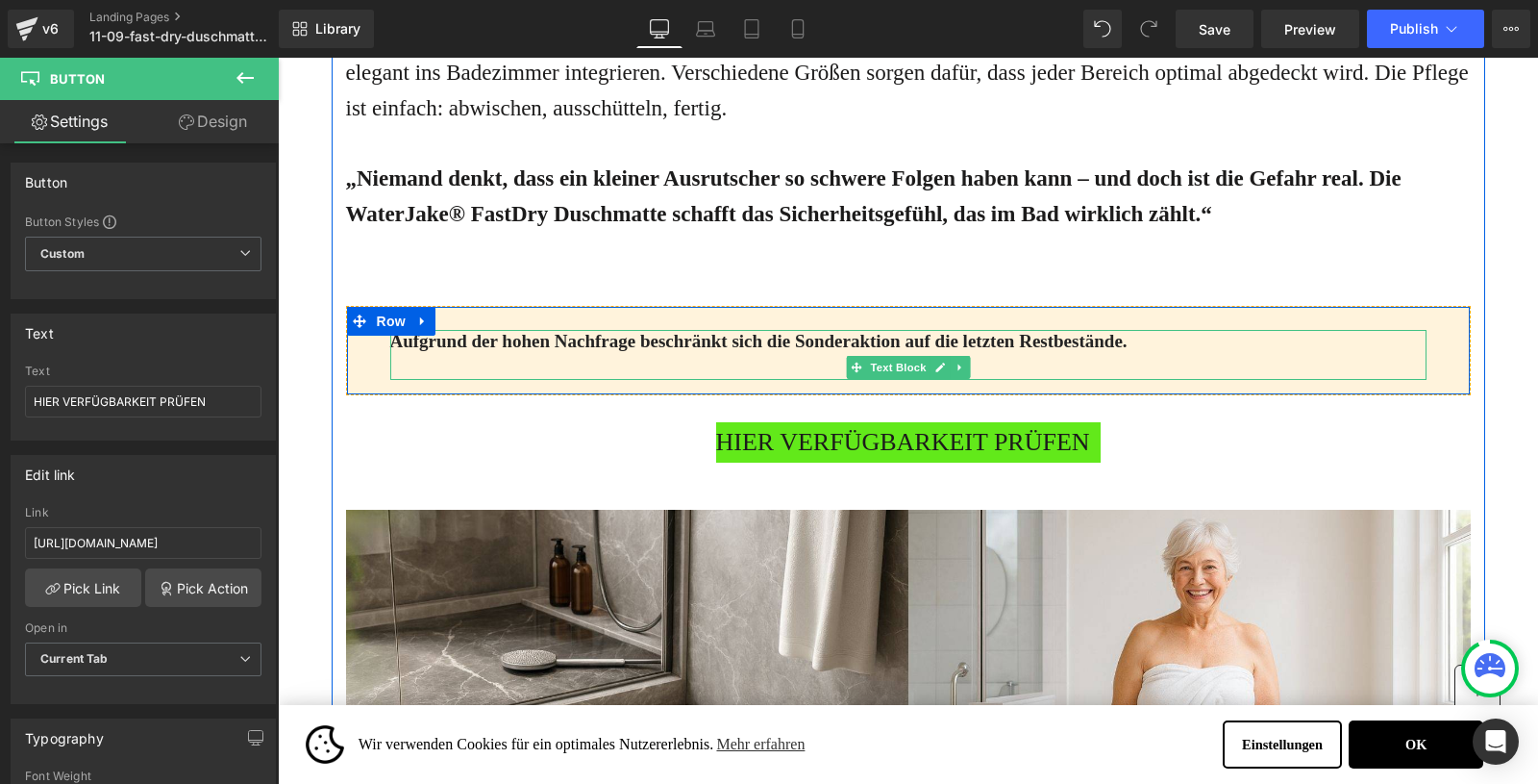
scroll to position [4081, 0]
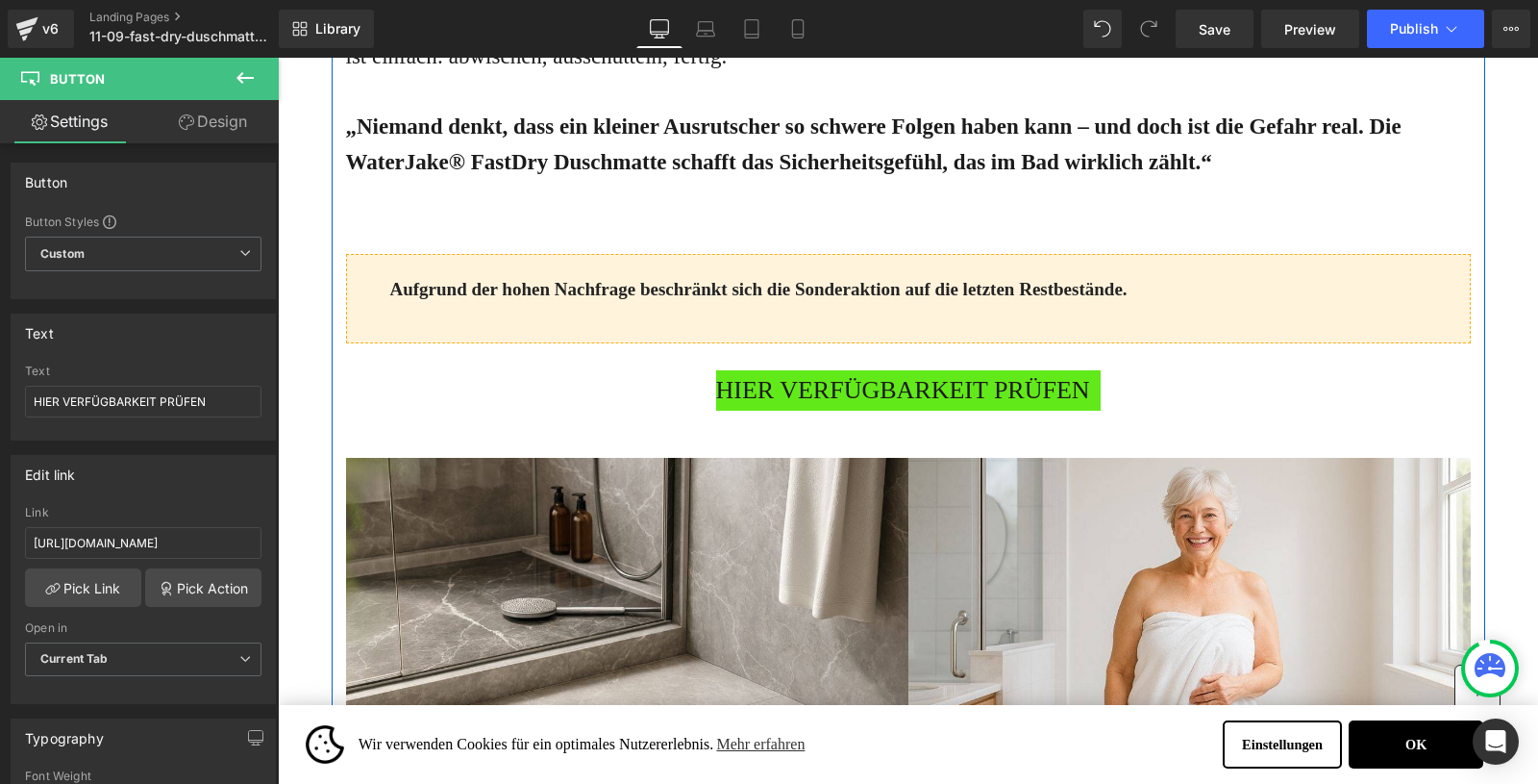
click at [847, 412] on span "HIER VERFÜGBARKEIT PRÜFEN" at bounding box center [903, 390] width 374 height 41
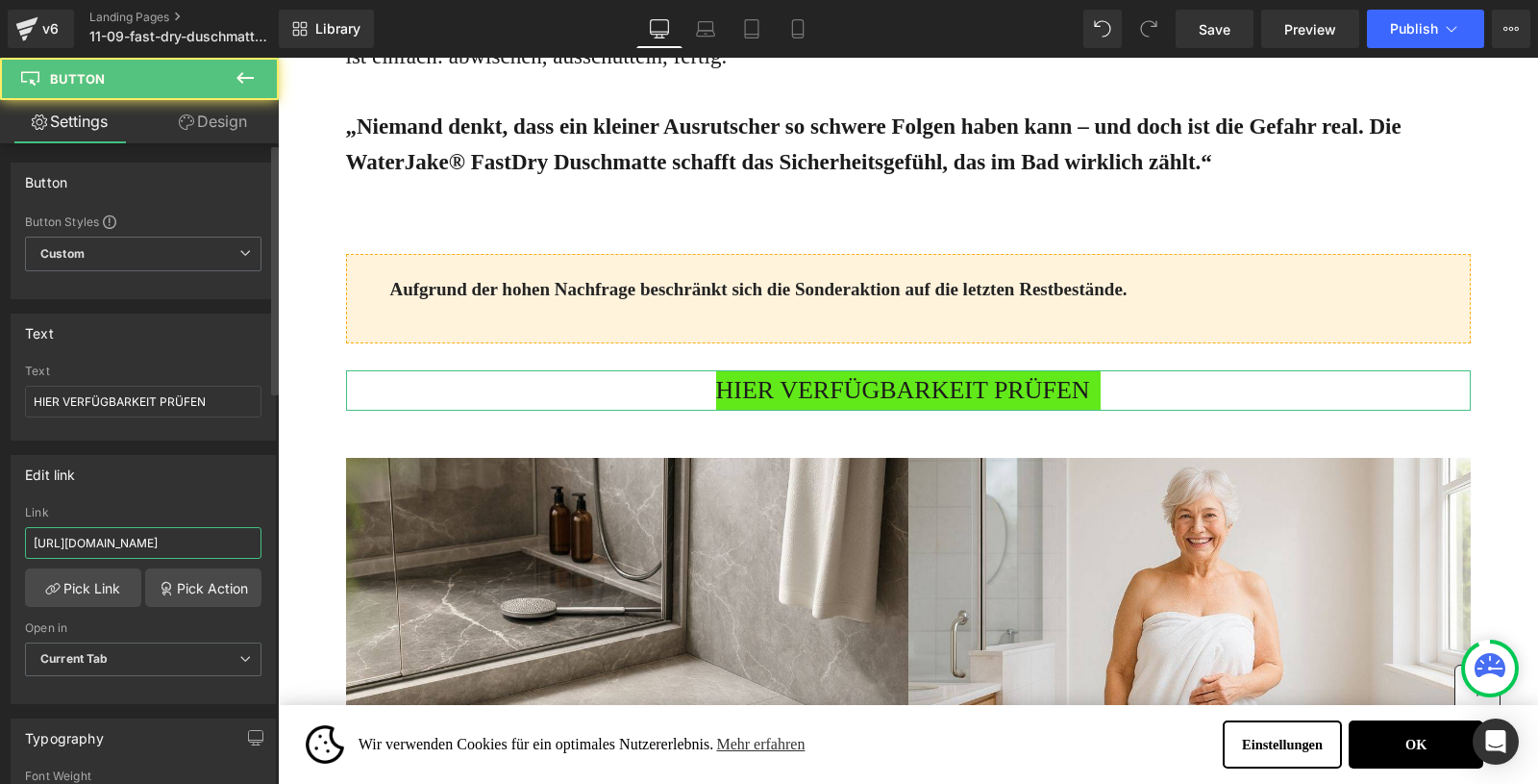
click at [126, 536] on input "https://shop.waterjake.de/click" at bounding box center [143, 543] width 237 height 32
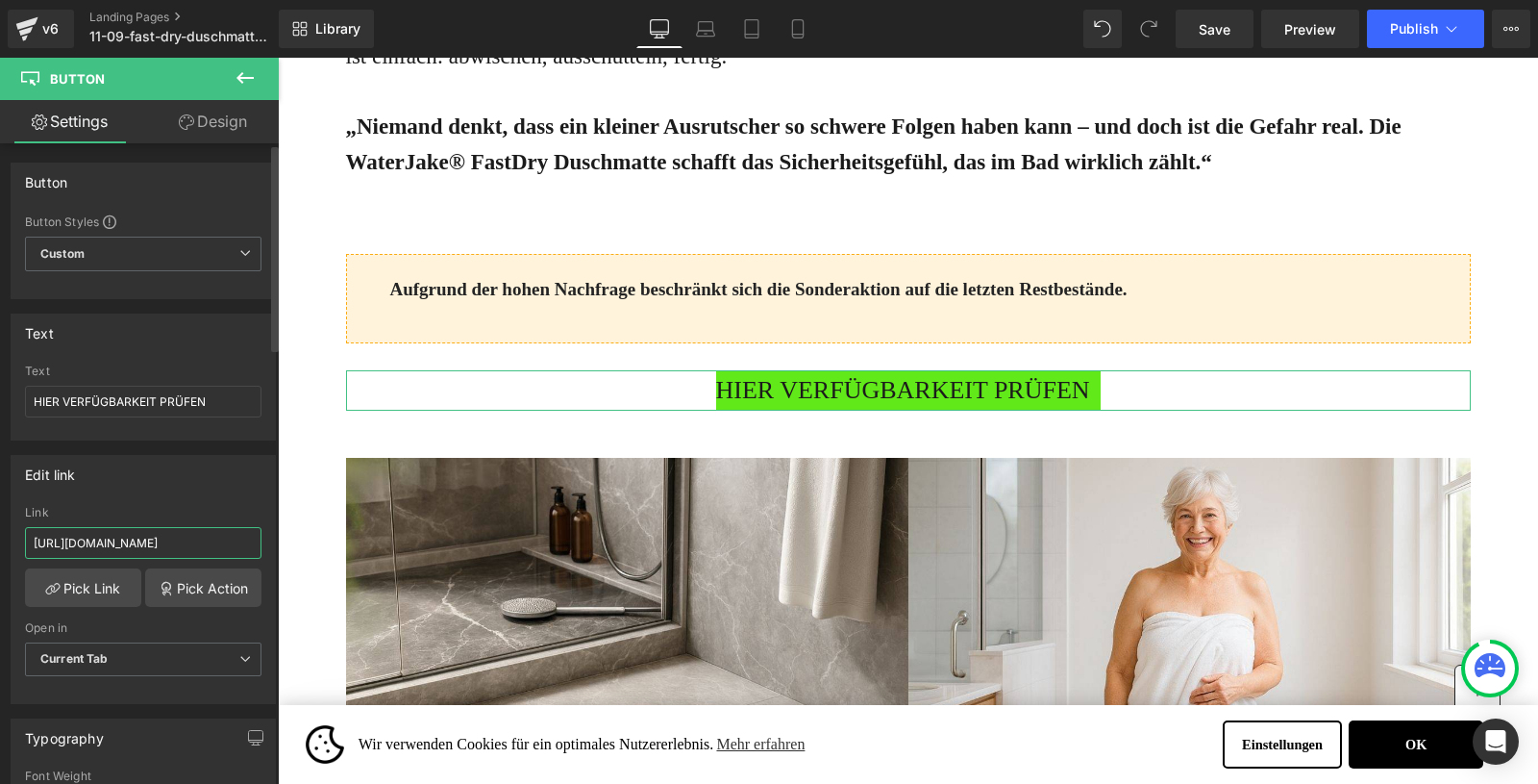
click at [126, 536] on input "[URL][DOMAIN_NAME]" at bounding box center [143, 543] width 237 height 32
type input "https://www.waterjake.de/products/waterjake-duschmatte?_pos=1&_sid=93021063c&_s…"
click at [76, 594] on link "Pick Link" at bounding box center [83, 587] width 116 height 38
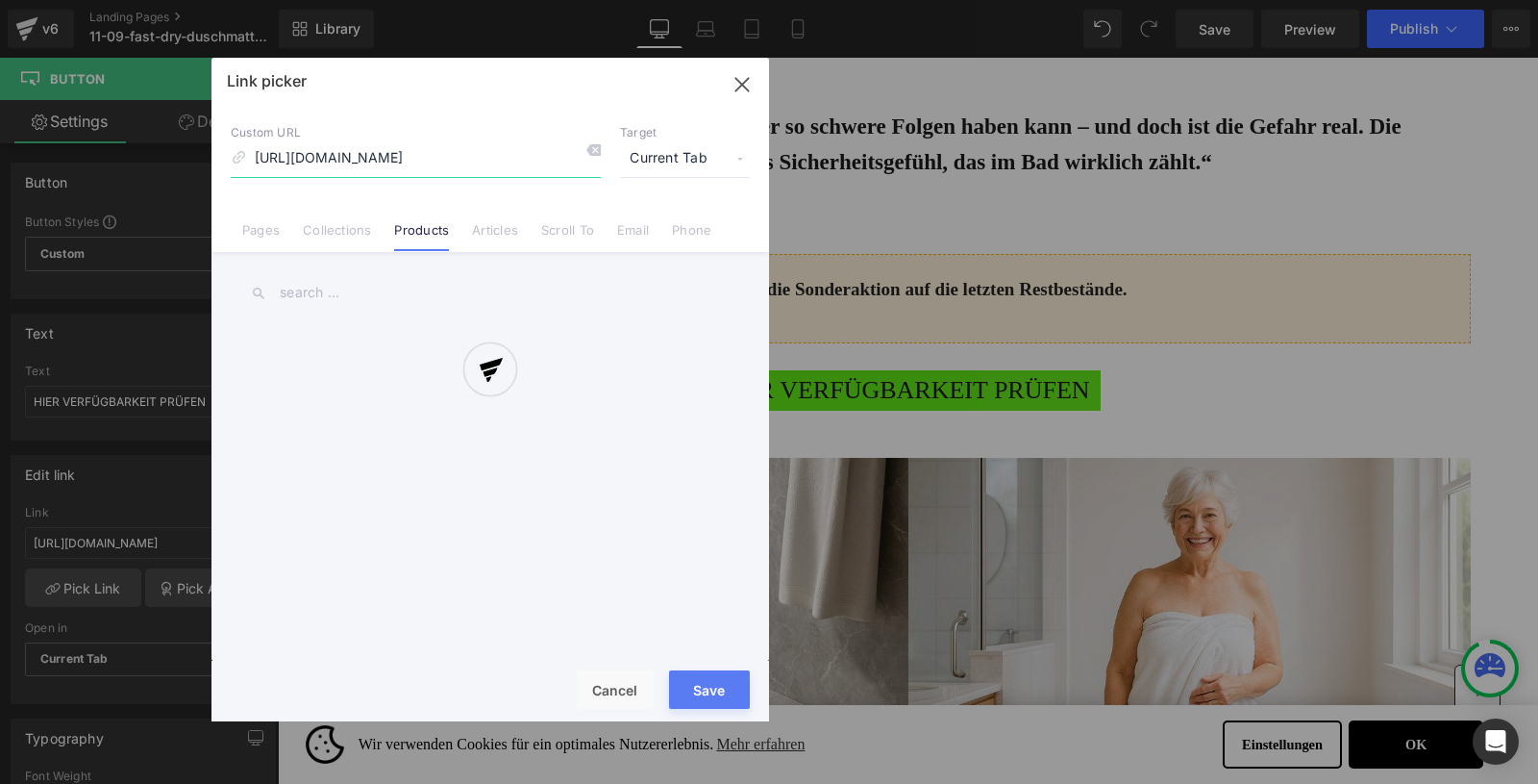
scroll to position [0, 244]
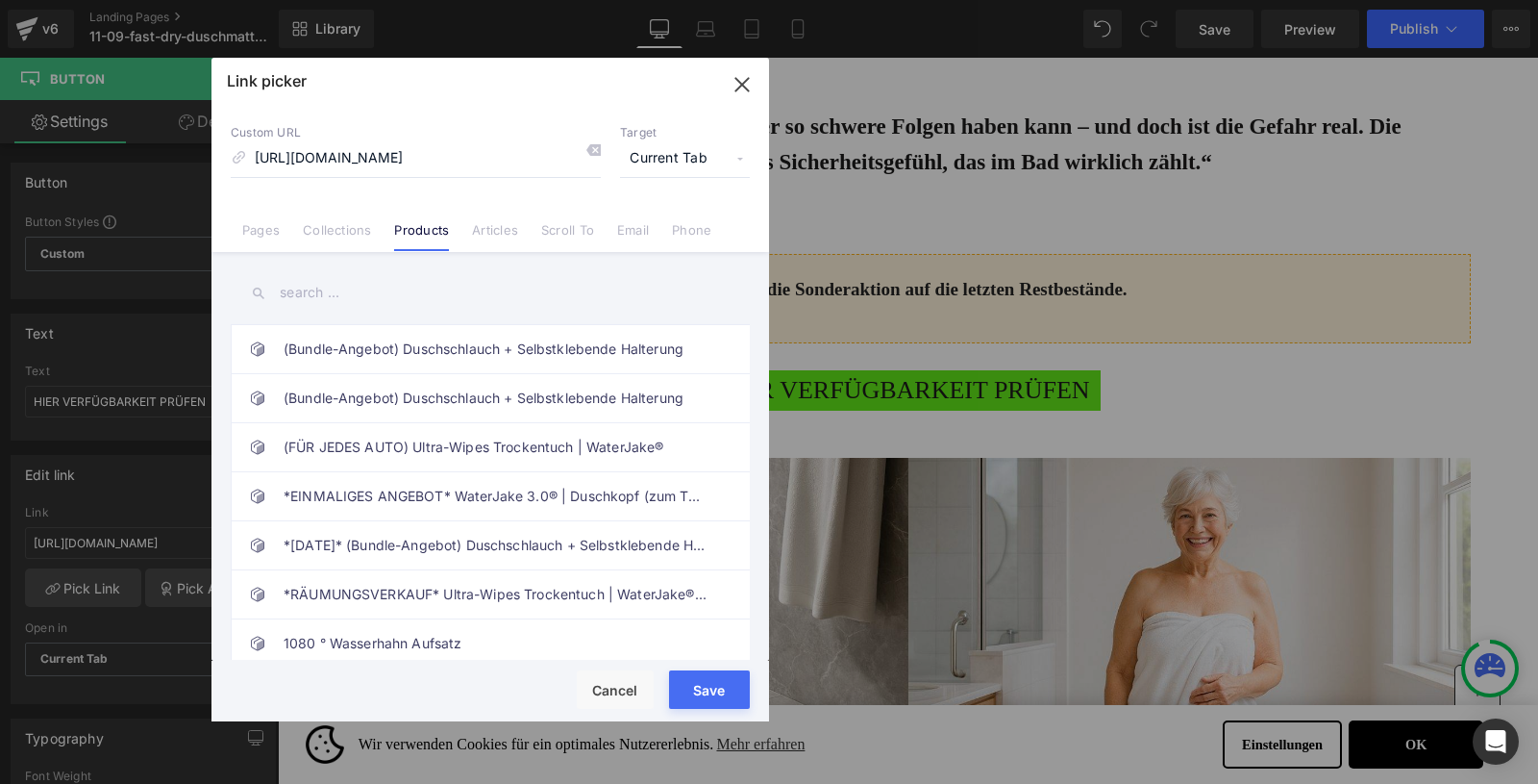
click at [703, 692] on button "Save" at bounding box center [709, 689] width 81 height 38
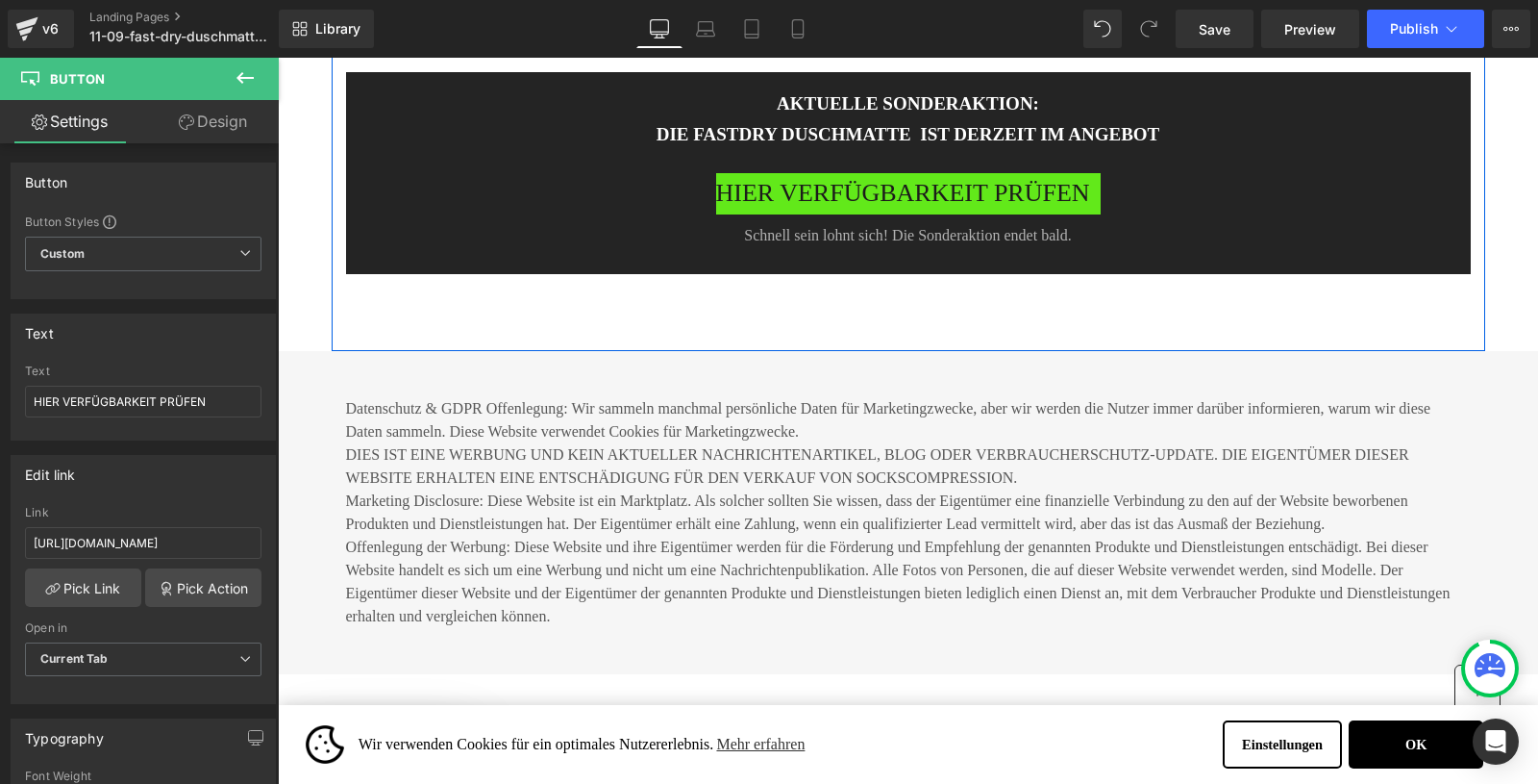
scroll to position [8443, 0]
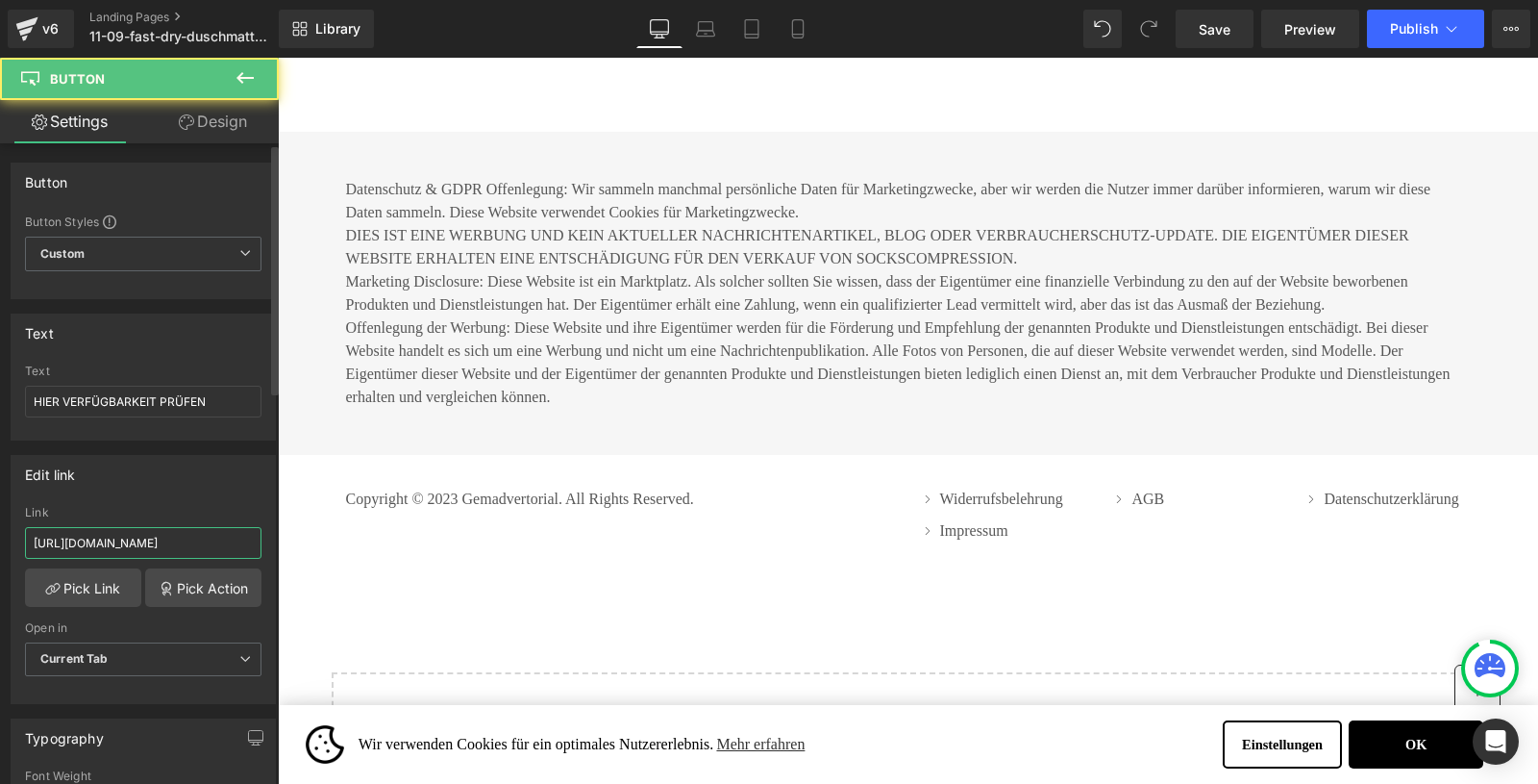
click at [119, 538] on input "[URL][DOMAIN_NAME]" at bounding box center [143, 543] width 237 height 32
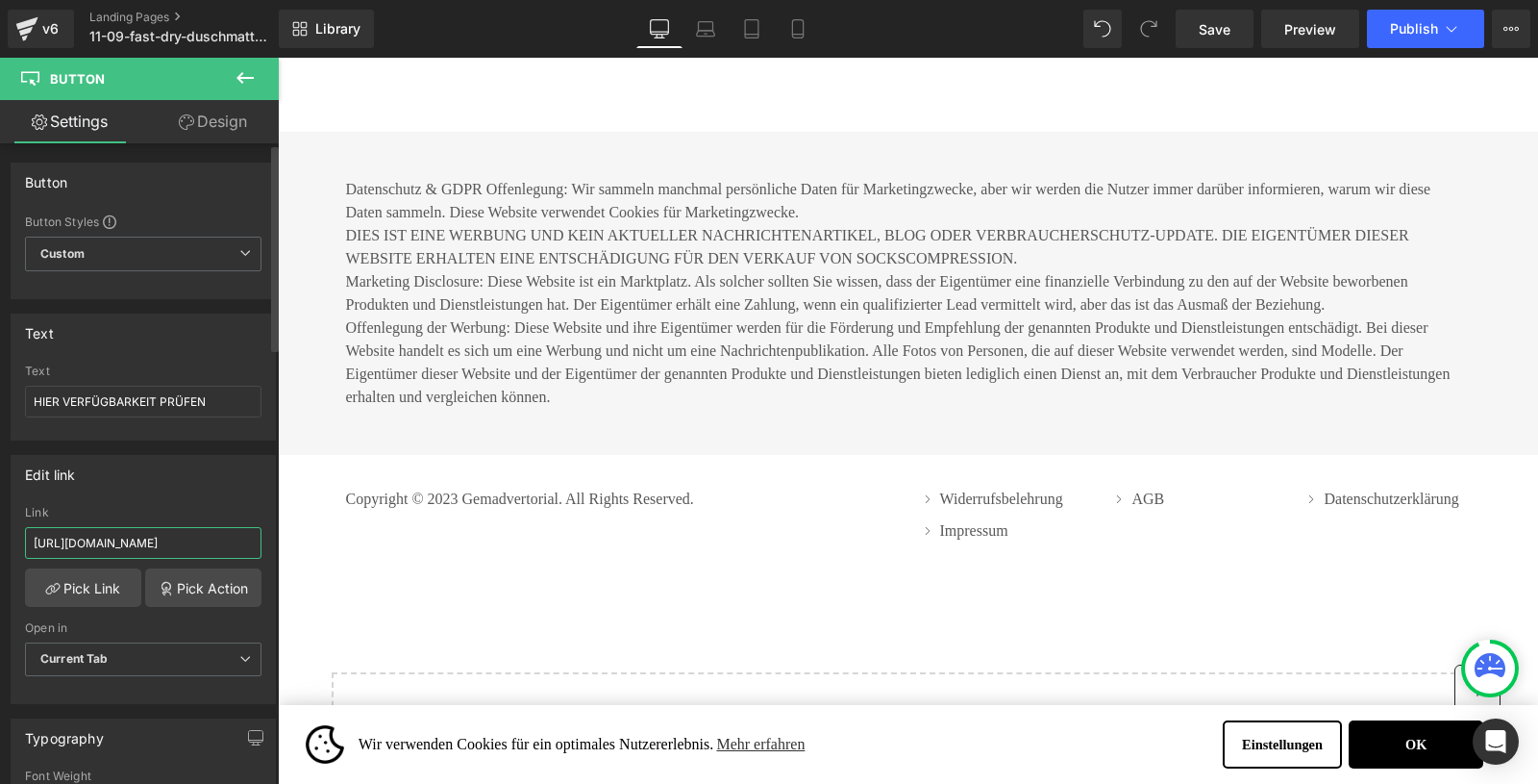
click at [119, 538] on input "[URL][DOMAIN_NAME]" at bounding box center [143, 543] width 237 height 32
type input "https://www.waterjake.de/products/waterjake-duschmatte?_pos=1&_sid=93021063c&_s…"
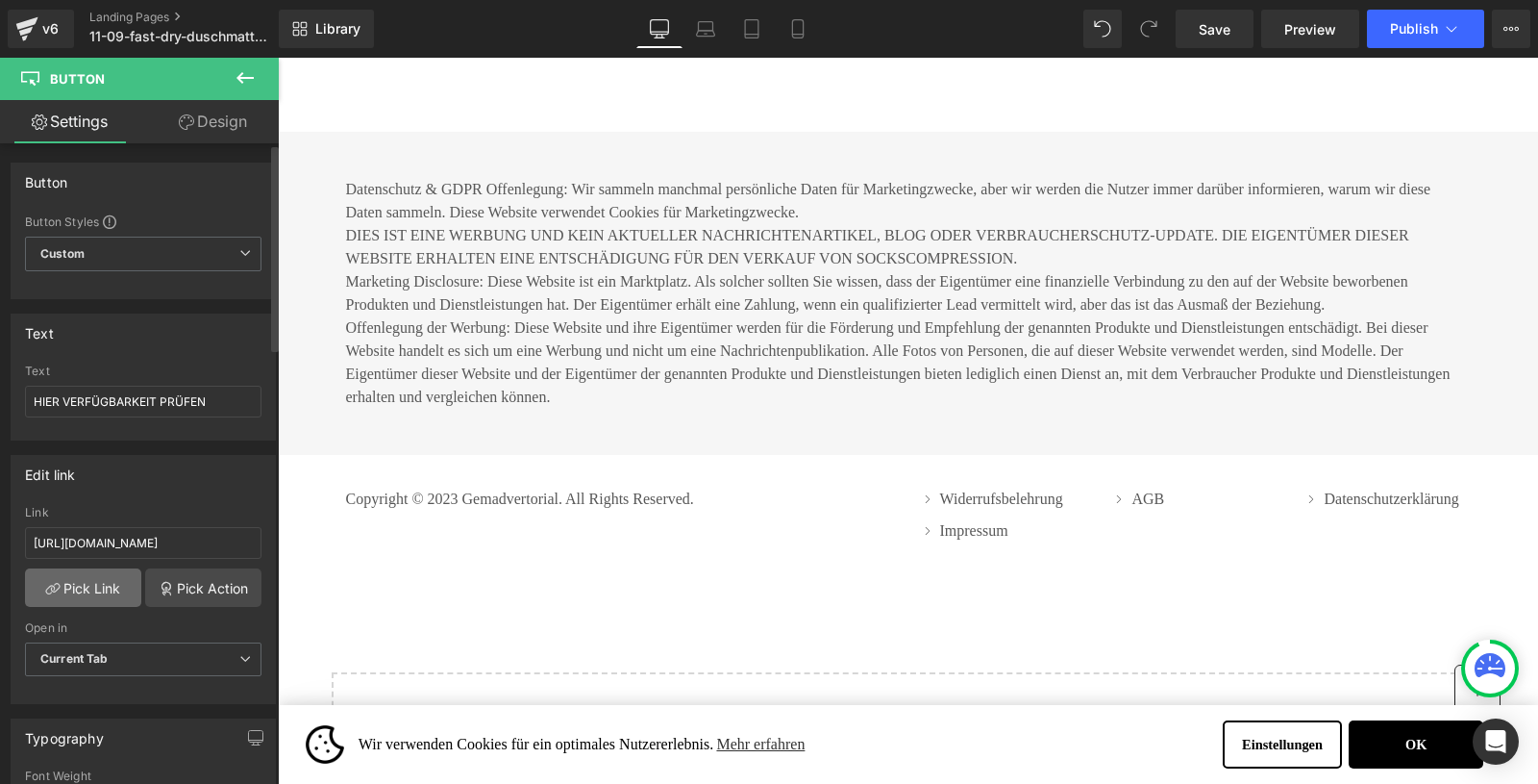
click at [78, 581] on link "Pick Link" at bounding box center [83, 587] width 116 height 38
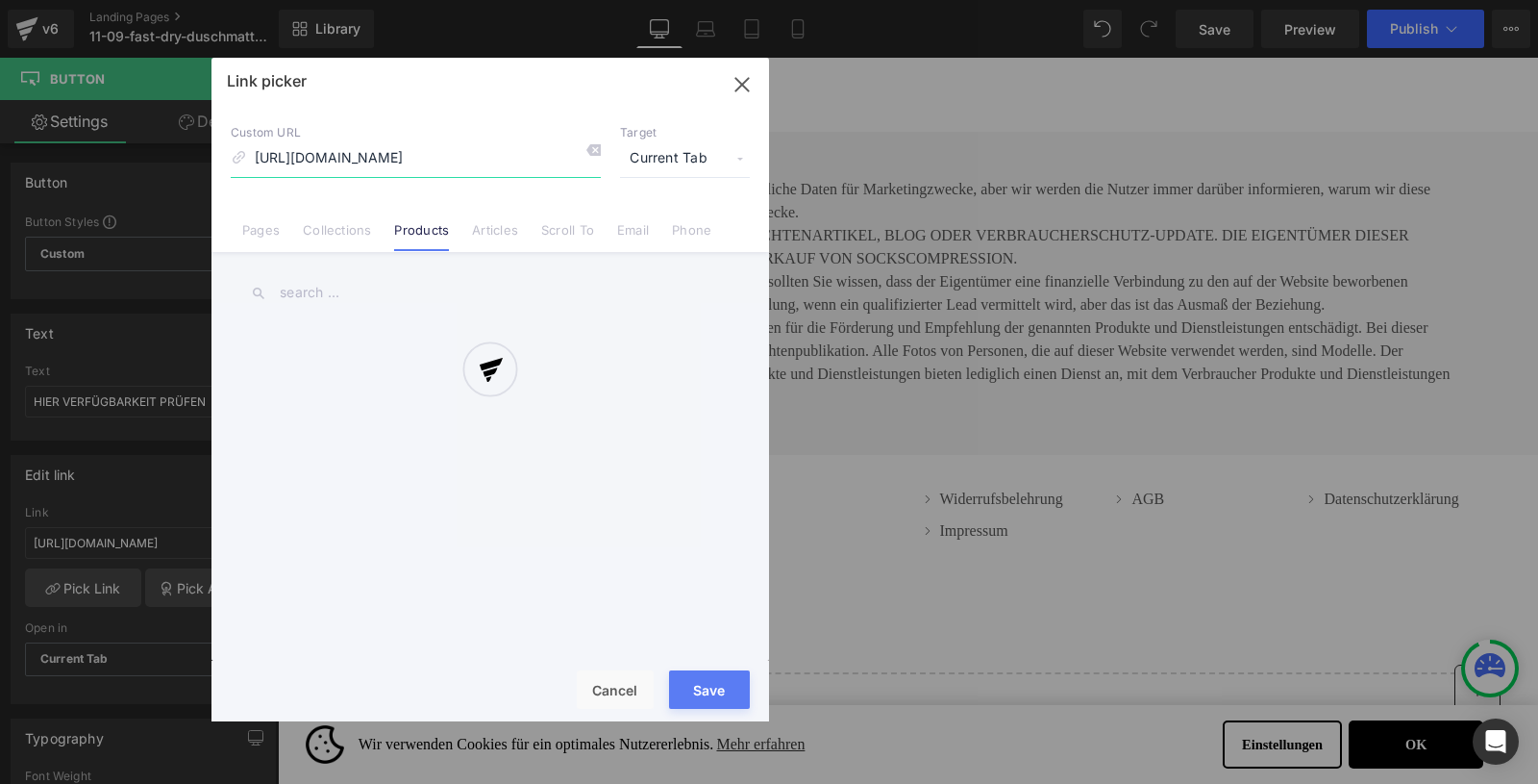
scroll to position [0, 244]
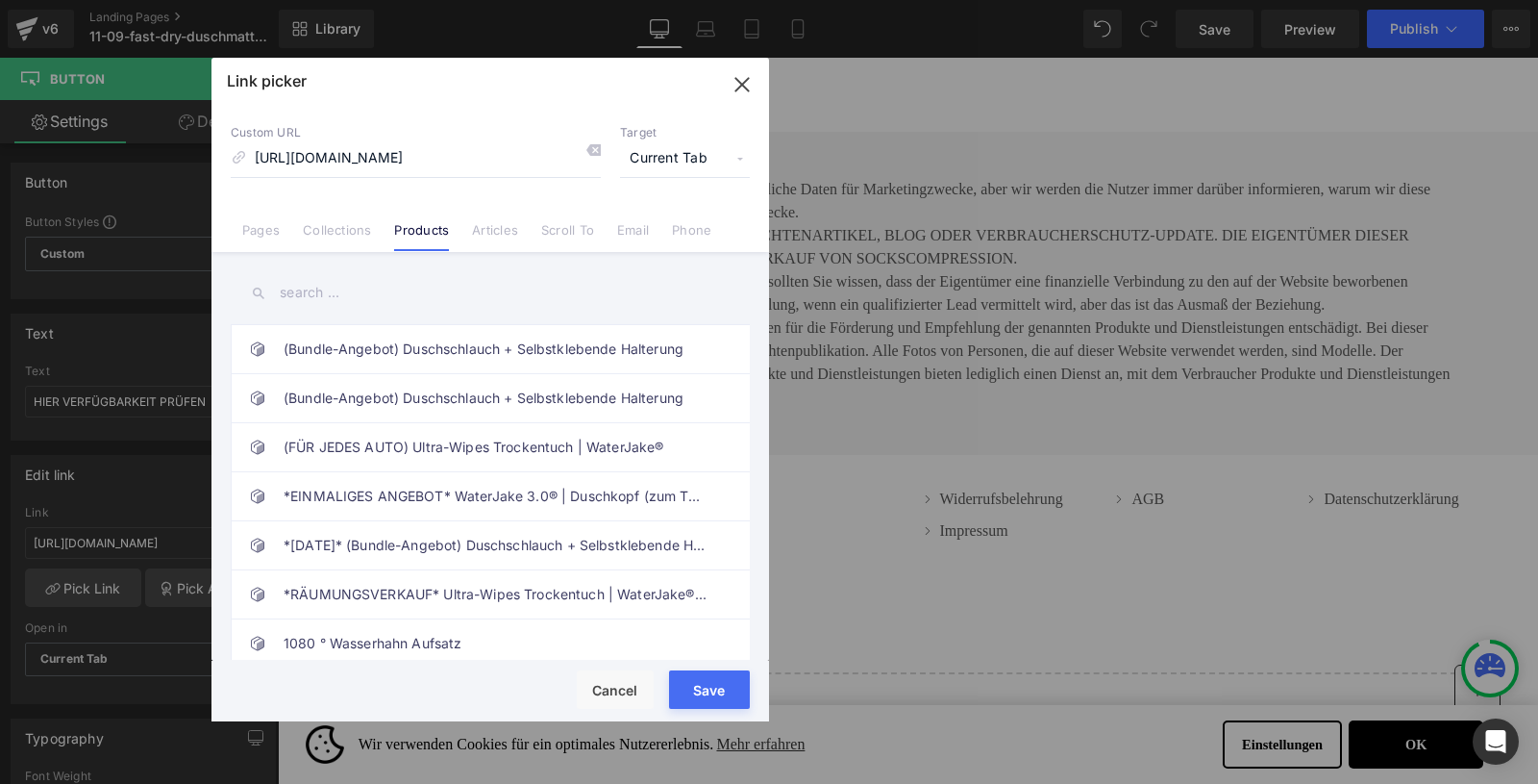
click at [699, 688] on button "Save" at bounding box center [709, 689] width 81 height 38
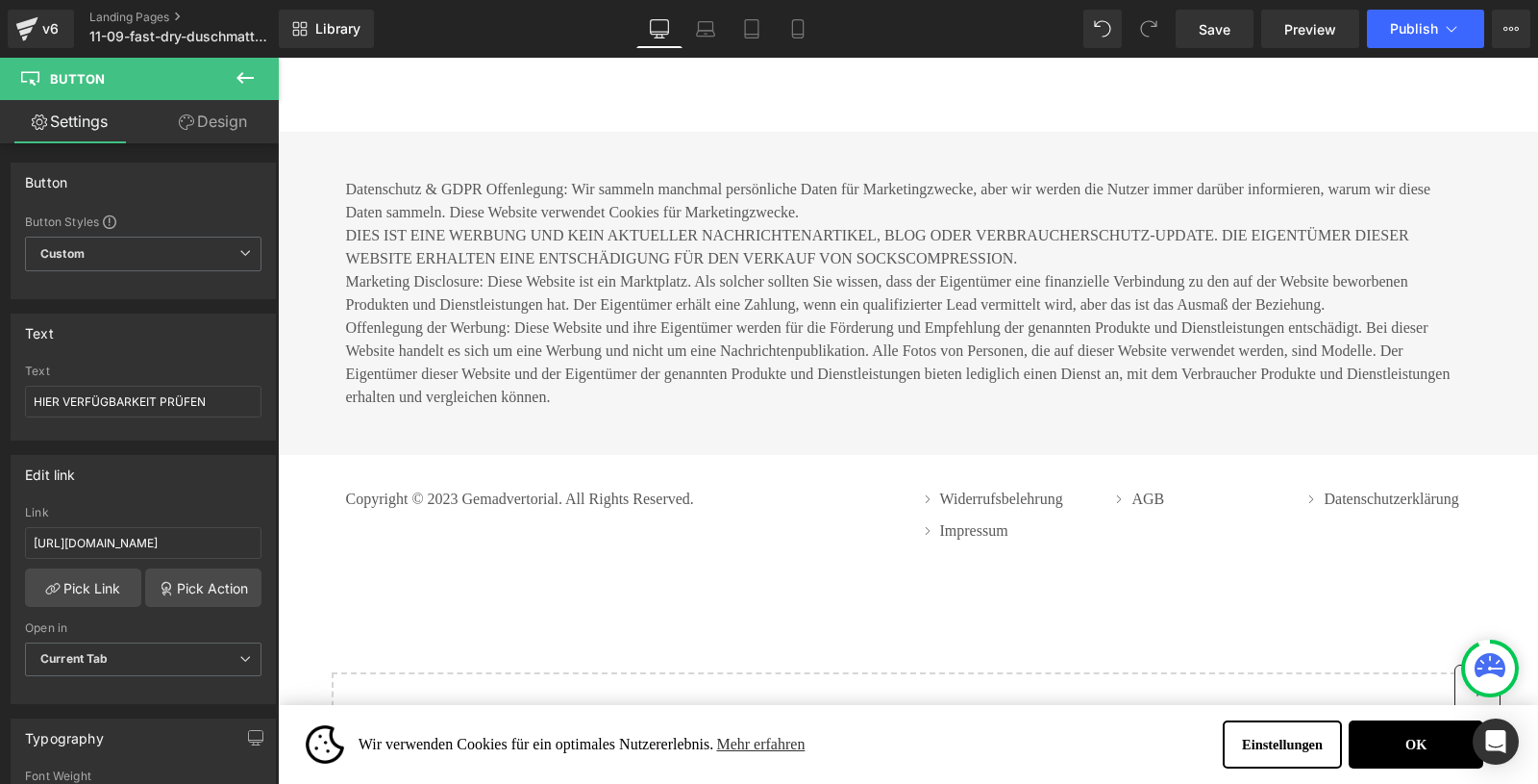
click at [1432, 6] on div "Library Desktop Desktop Laptop Tablet Mobile Save Preview Publish Scheduled Vie…" at bounding box center [909, 29] width 1260 height 58
click at [1432, 27] on span "Publish" at bounding box center [1414, 28] width 48 height 15
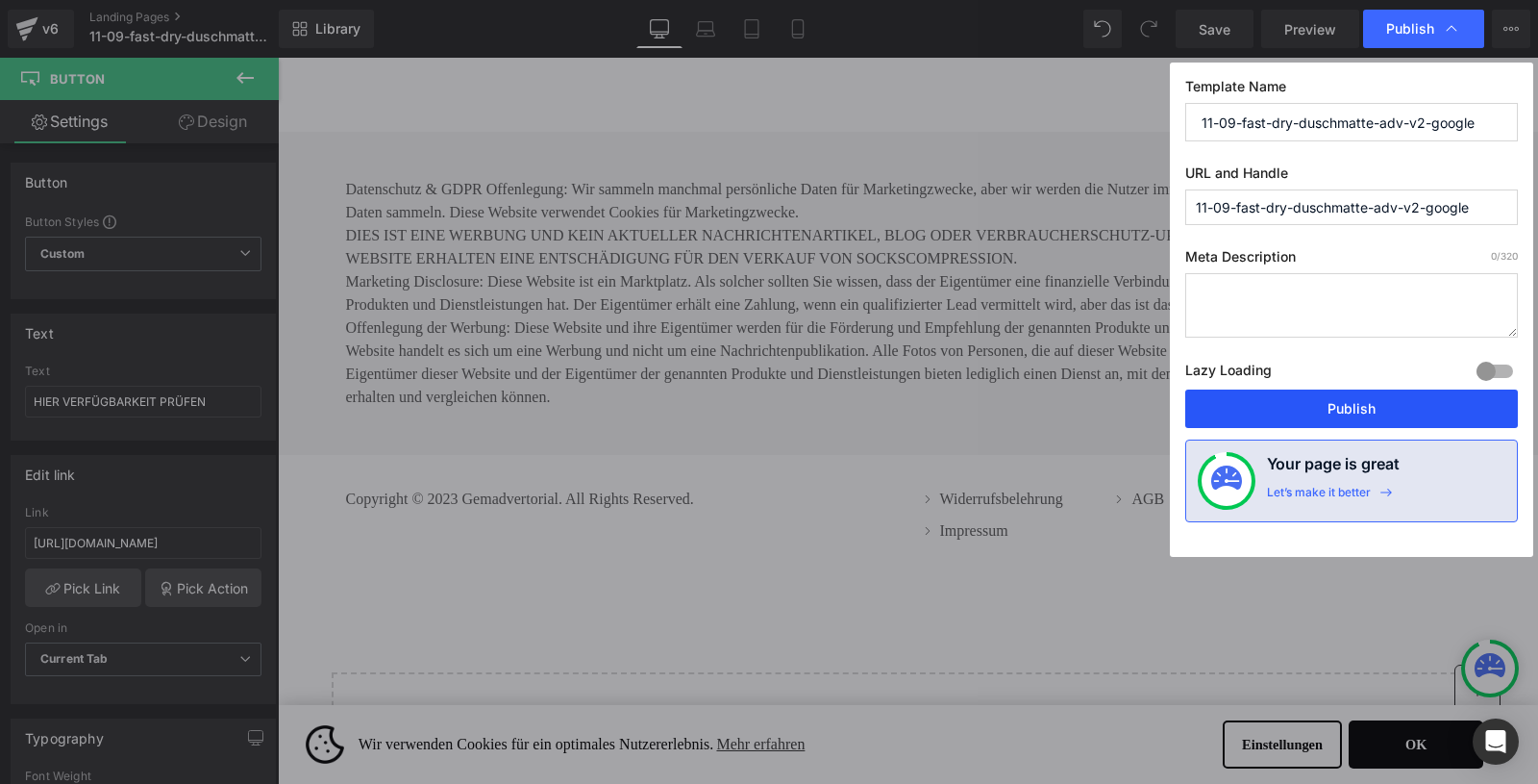
click at [1304, 391] on button "Publish" at bounding box center [1351, 408] width 333 height 38
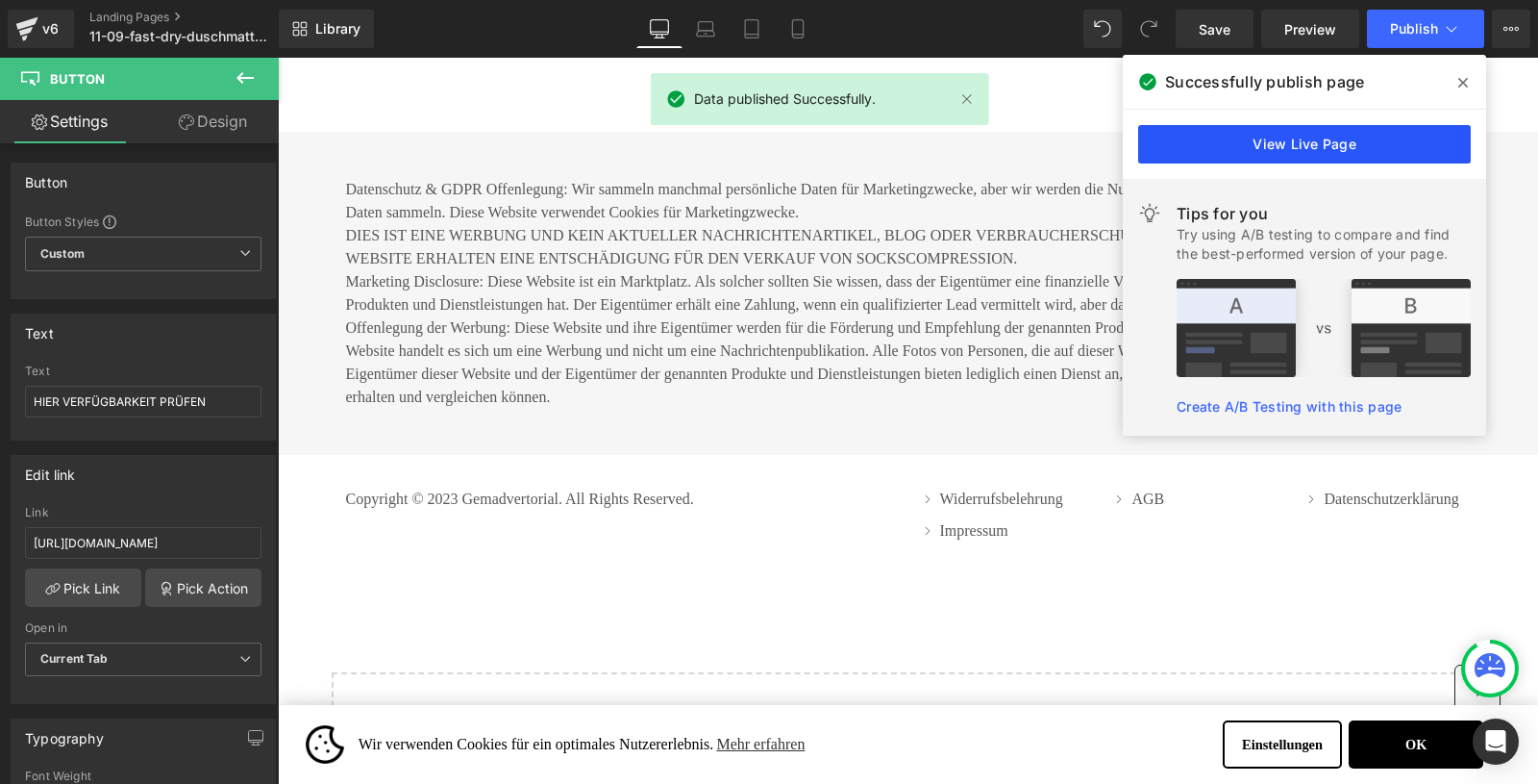
click at [1283, 152] on link "View Live Page" at bounding box center [1304, 144] width 333 height 38
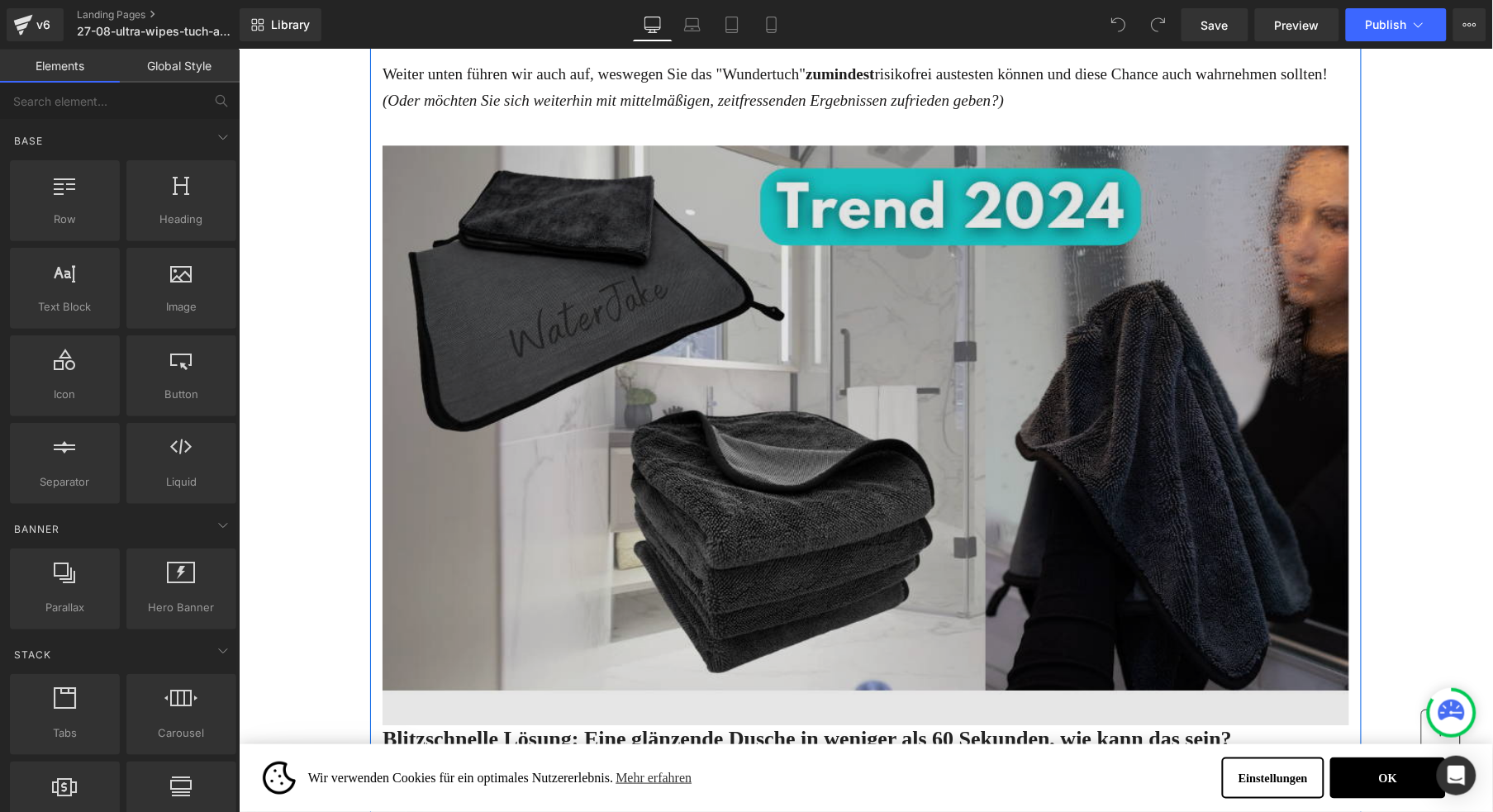
scroll to position [1230, 0]
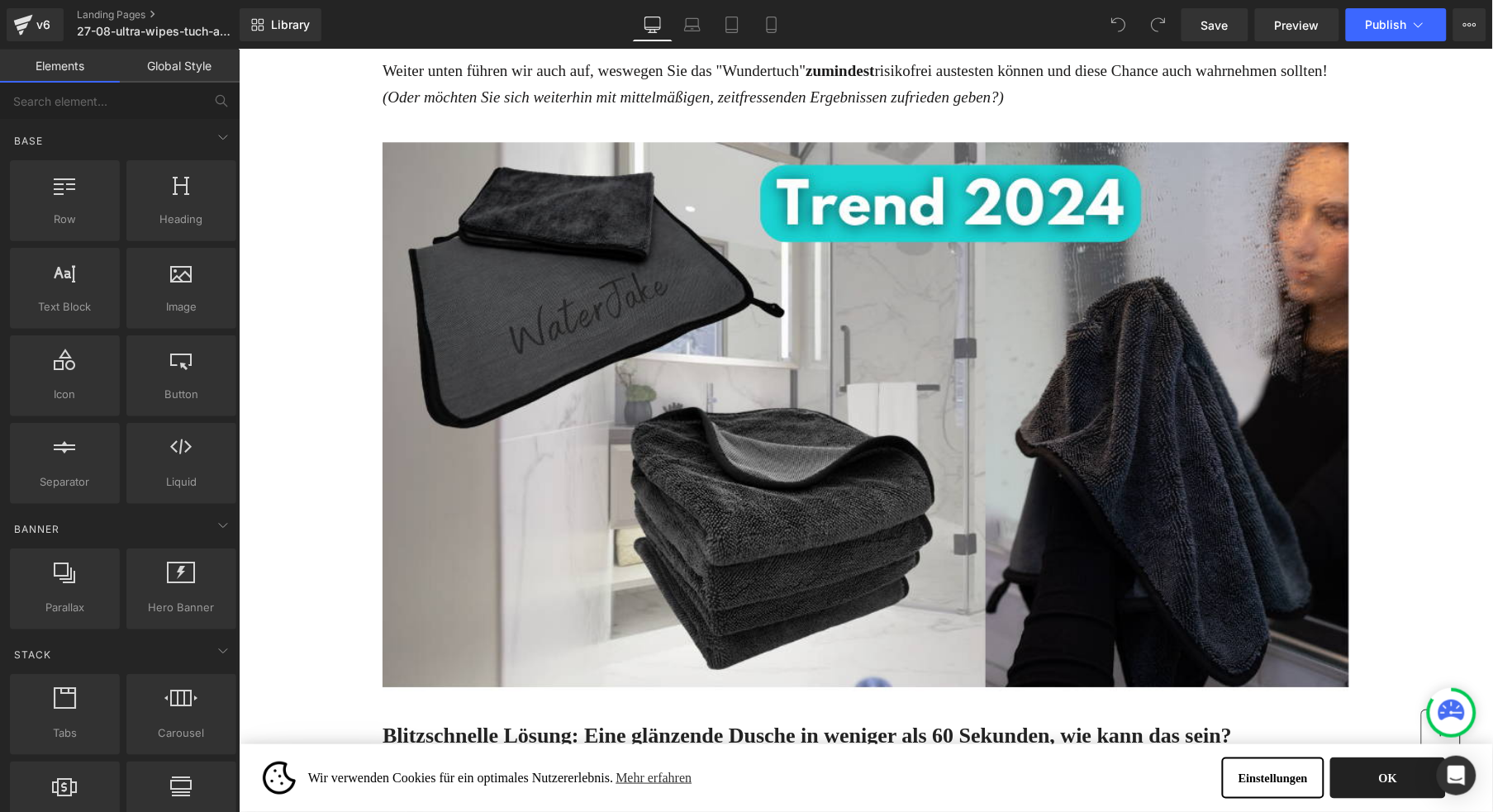
click at [1384, 775] on button "OK" at bounding box center [1387, 778] width 116 height 41
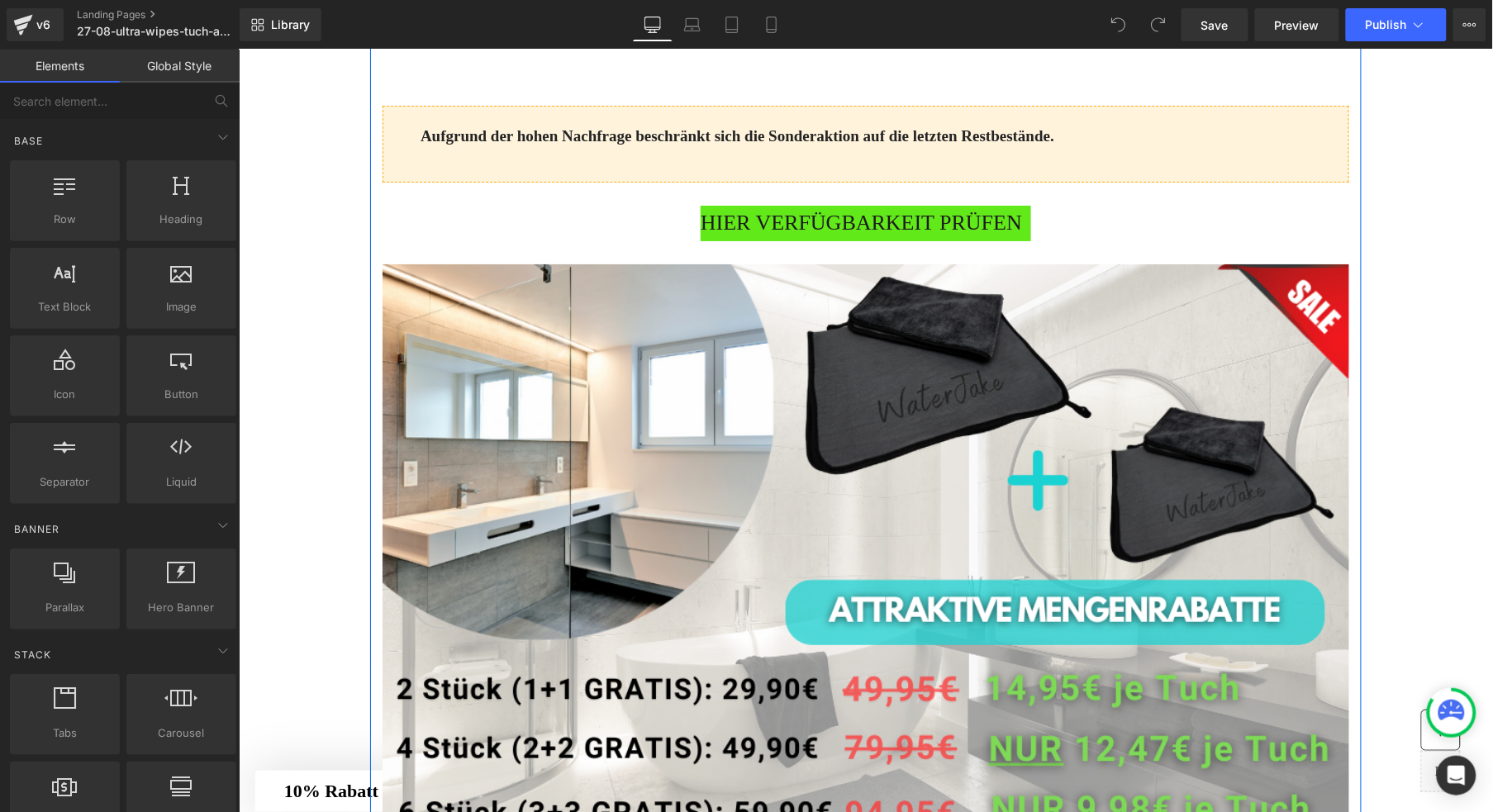
scroll to position [5690, 0]
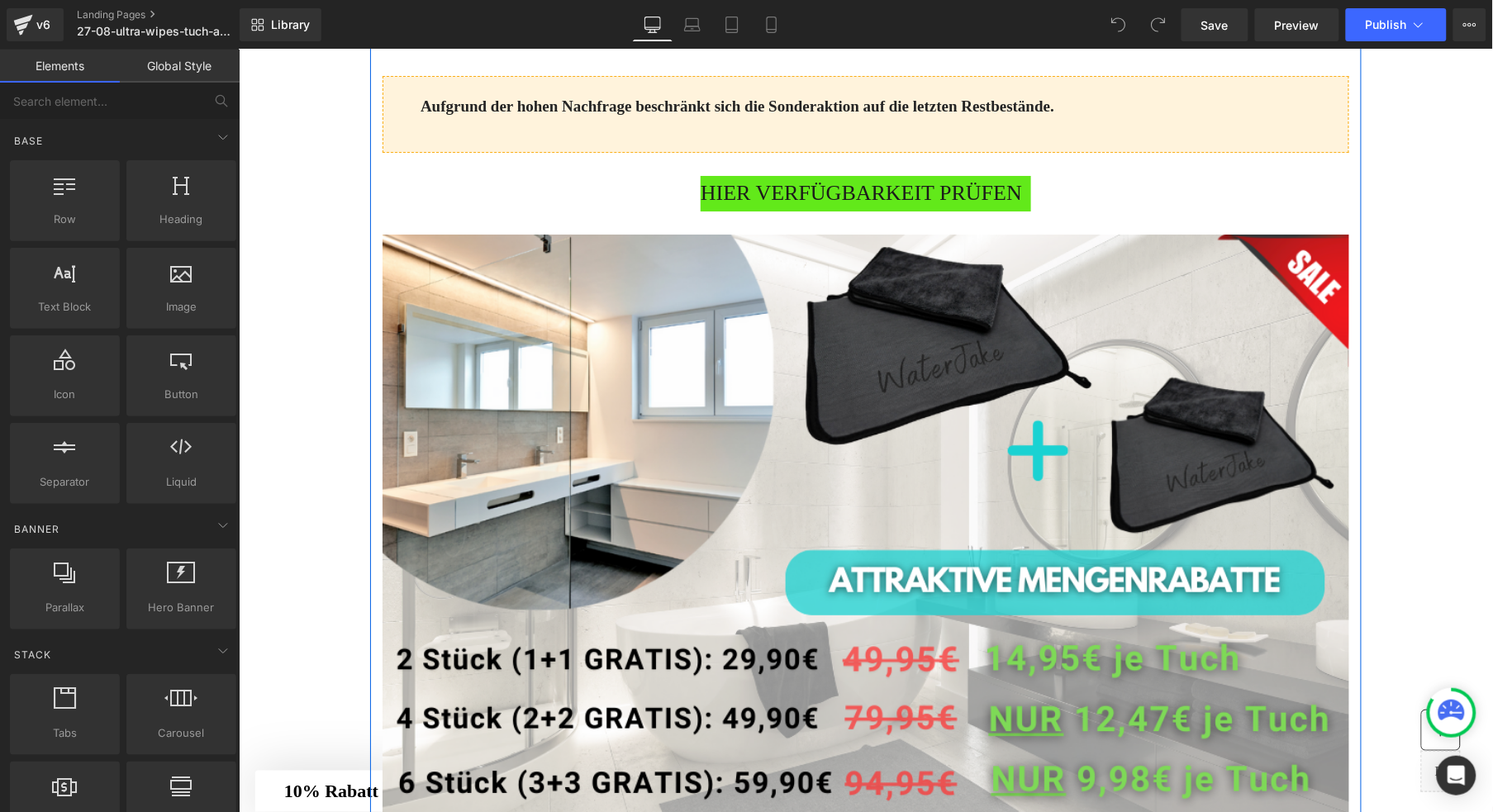
click at [780, 211] on span "HIER VERFÜGBARKEIT PRÜFEN" at bounding box center [860, 192] width 321 height 35
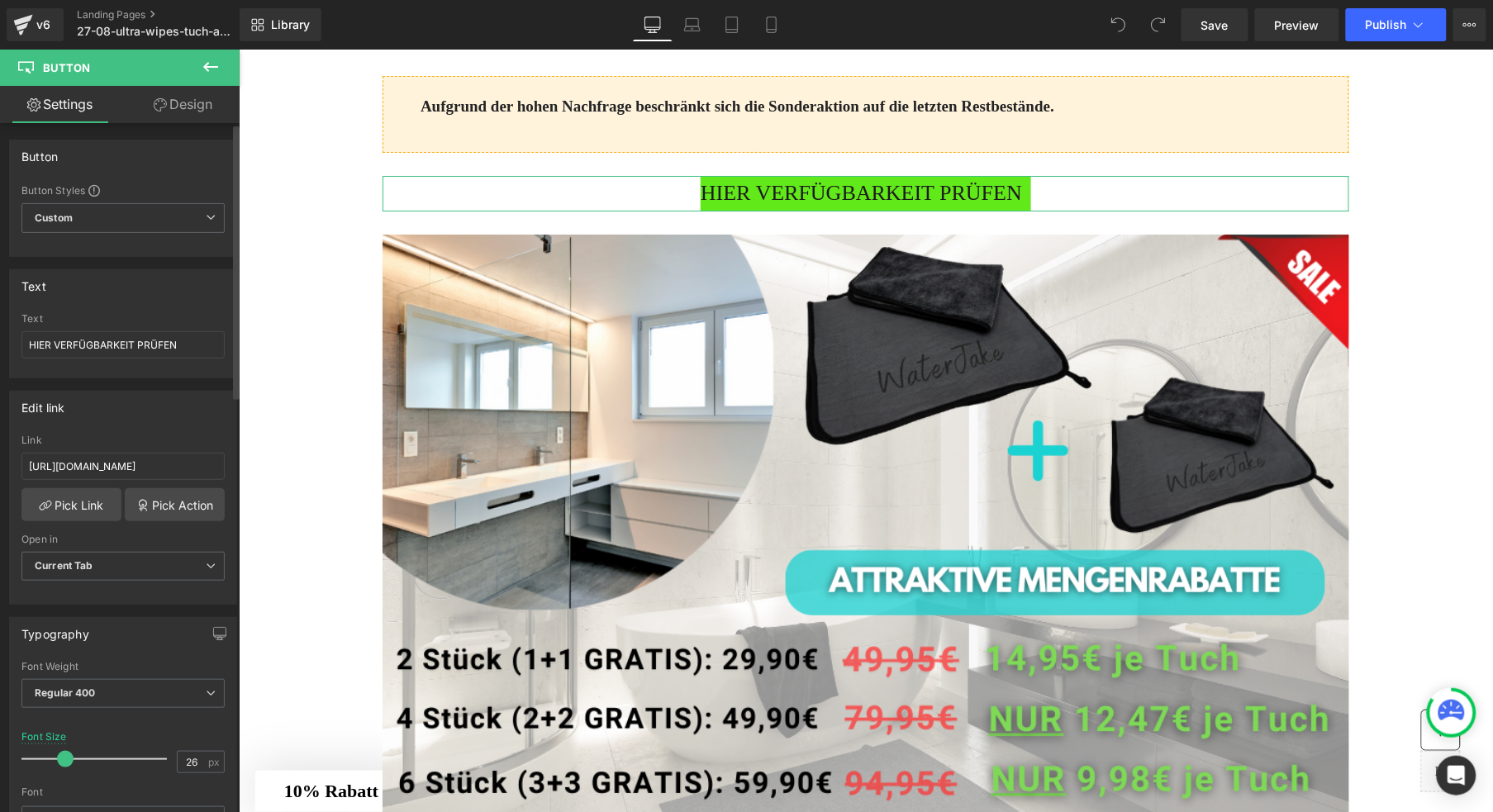
click at [118, 445] on div "Link" at bounding box center [123, 440] width 204 height 11
click at [111, 463] on input "https://www.waterjake.de/products/ultra-wipes-trockentuch-waterjake%C2%AE-1-1-g…" at bounding box center [123, 467] width 204 height 27
paste input "waterjake-ultra-wipes-trockentuch-trend-2025"
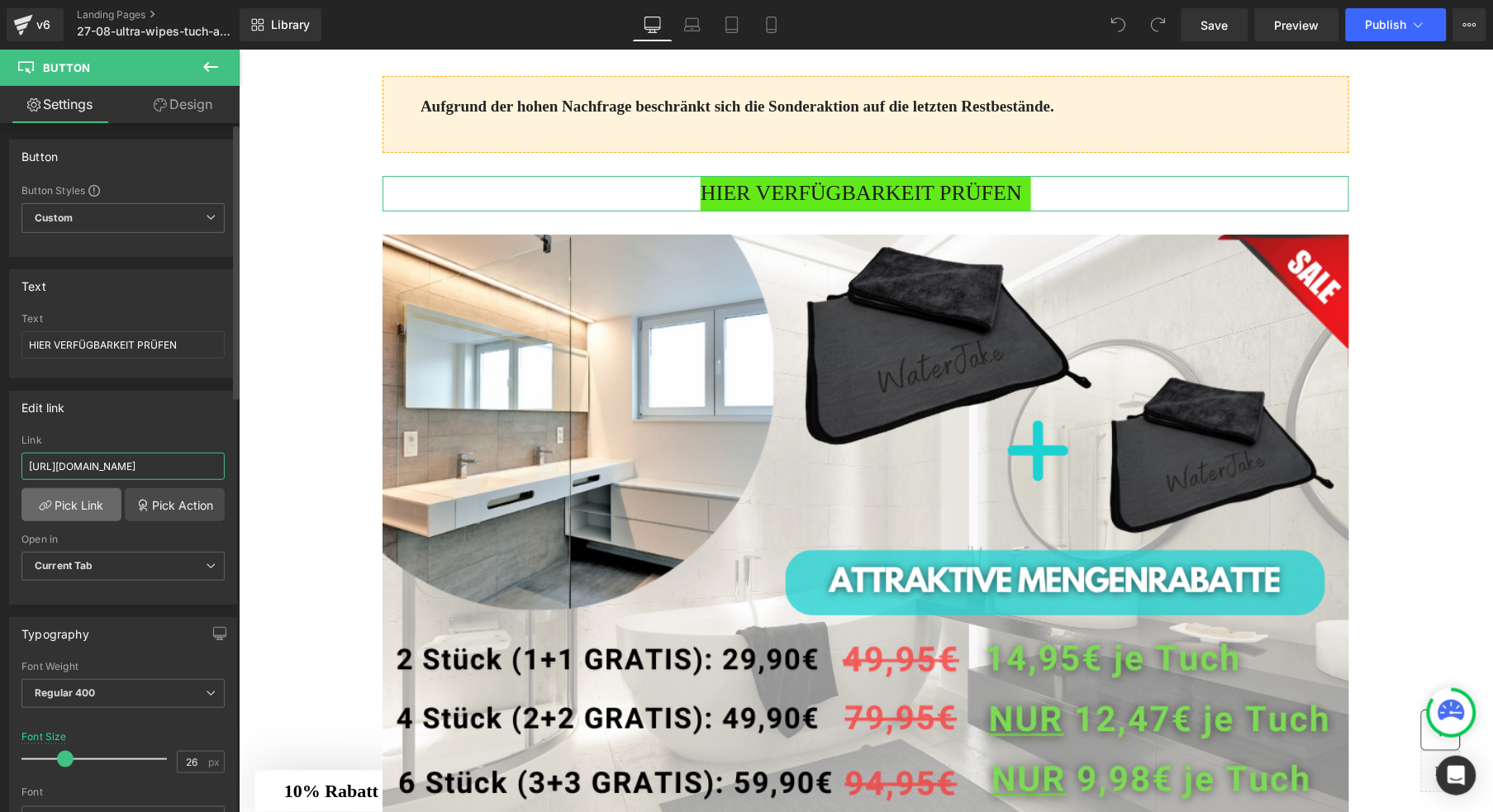
scroll to position [0, 208]
type input "https://www.waterjake.de/products/waterjake-ultra-wipes-trockentuch-trend-2025"
click at [75, 504] on link "Pick Link" at bounding box center [71, 504] width 100 height 33
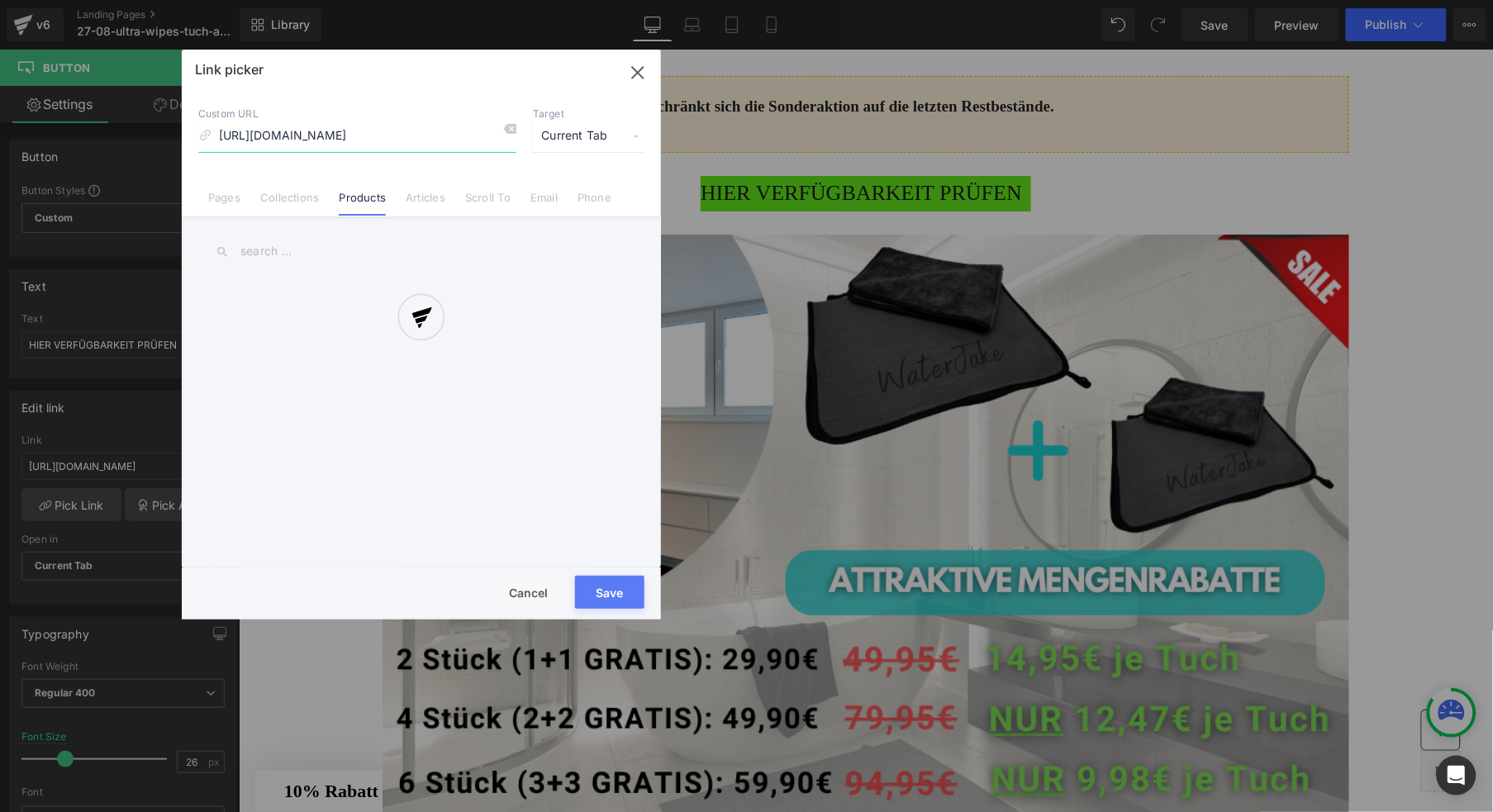
scroll to position [0, 167]
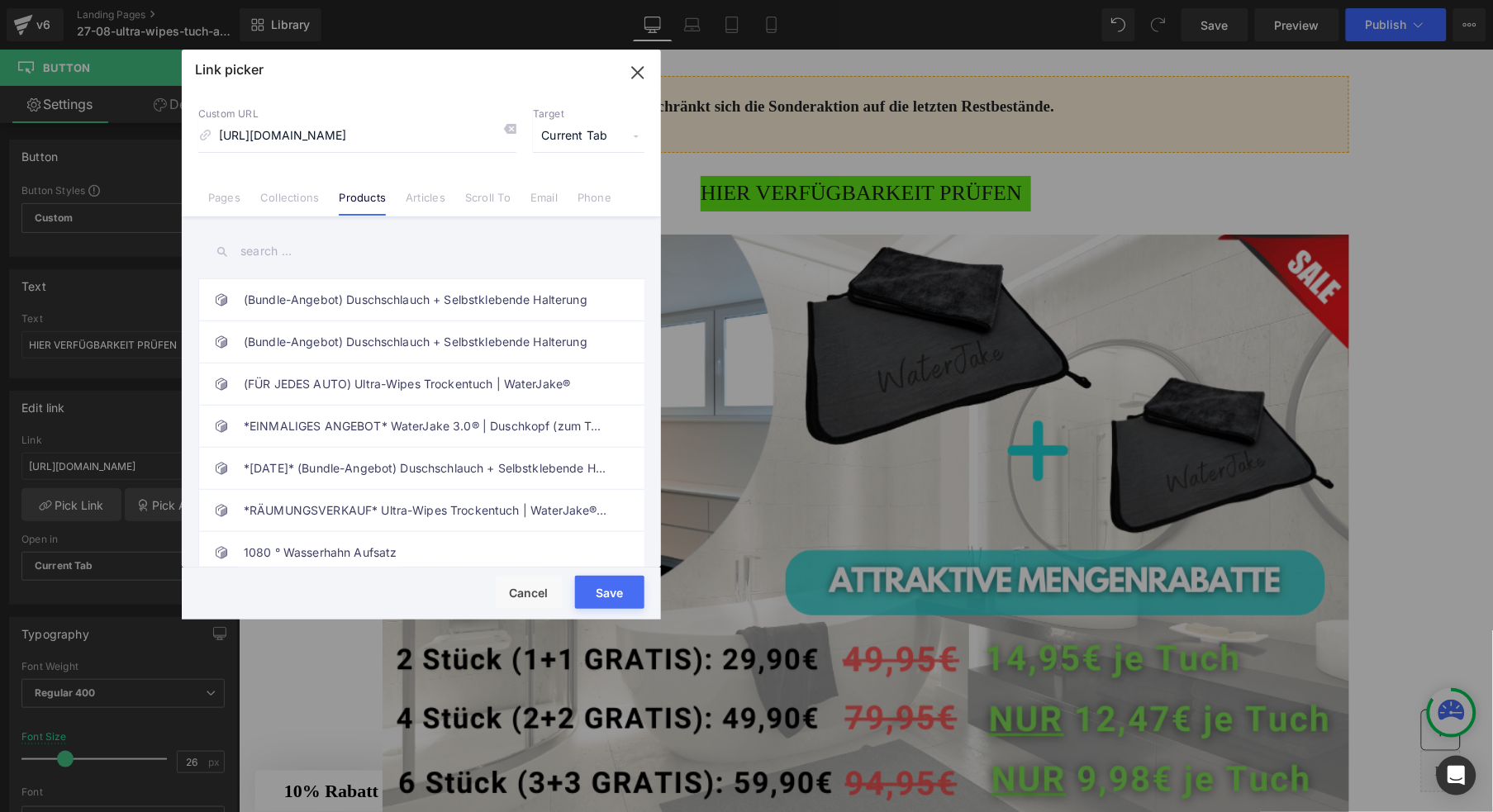
click at [604, 588] on button "Save" at bounding box center [609, 592] width 70 height 33
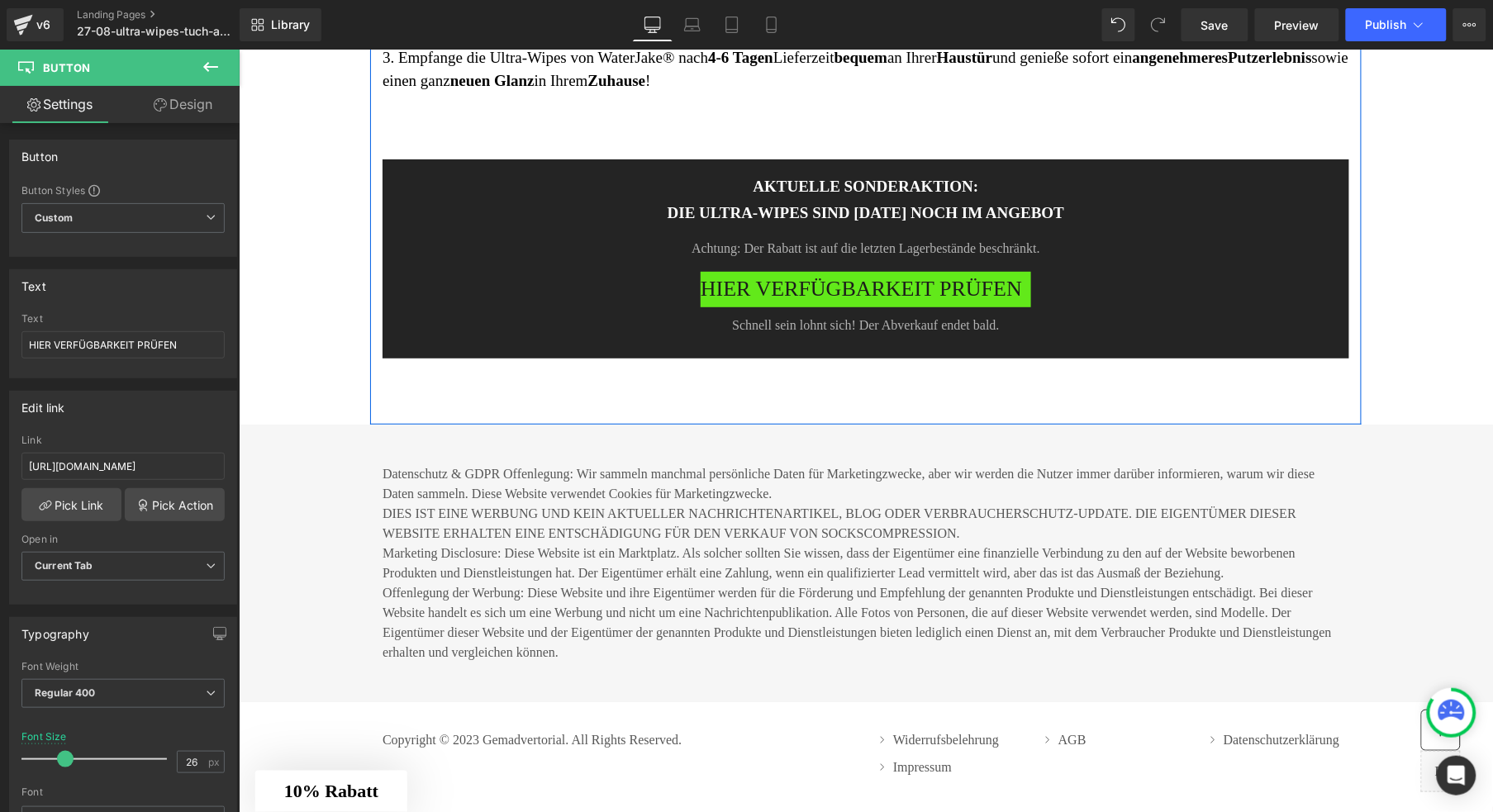
scroll to position [7800, 0]
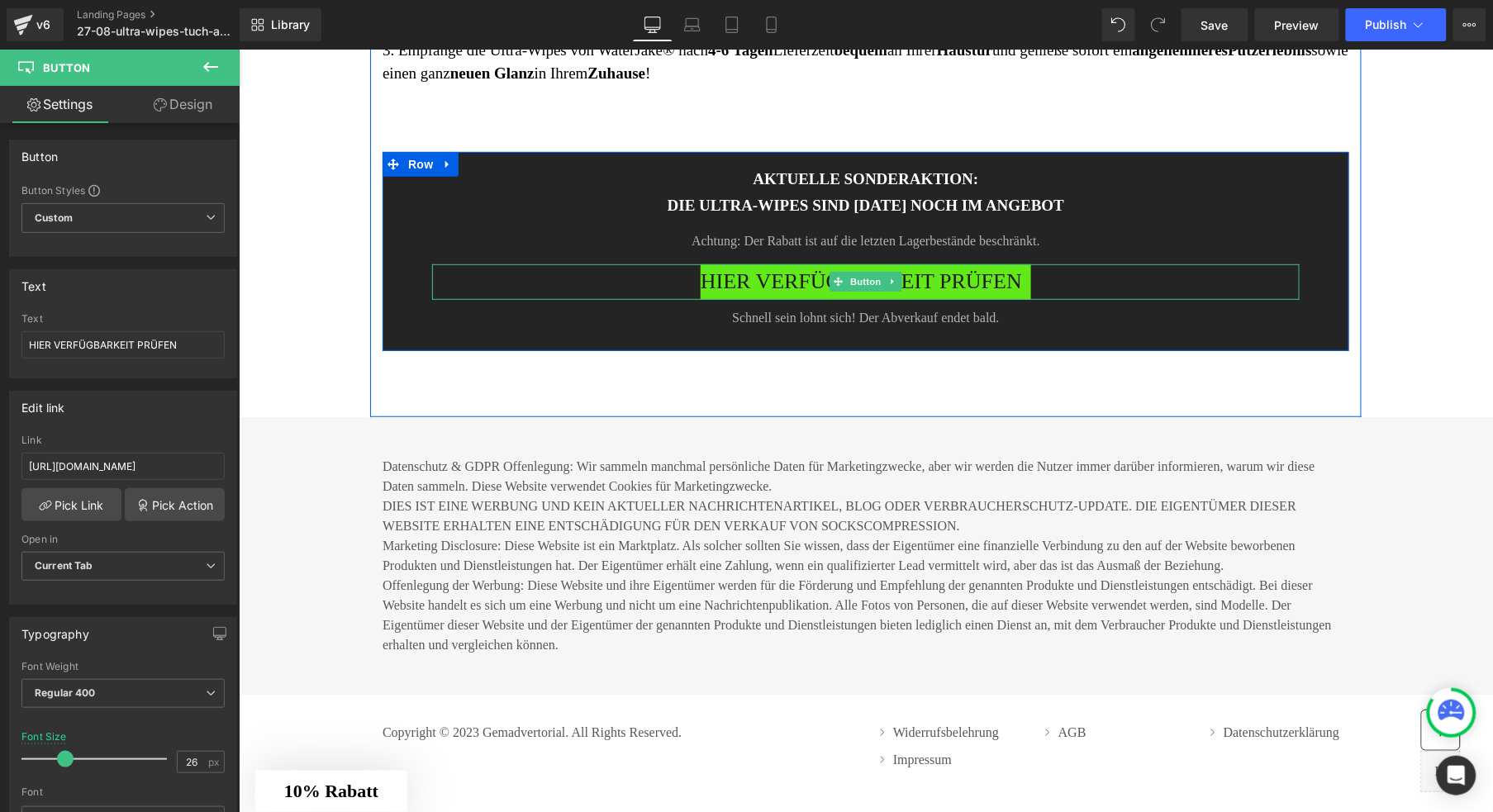
click at [796, 299] on span "HIER VERFÜGBARKEIT PRÜFEN" at bounding box center [860, 281] width 321 height 35
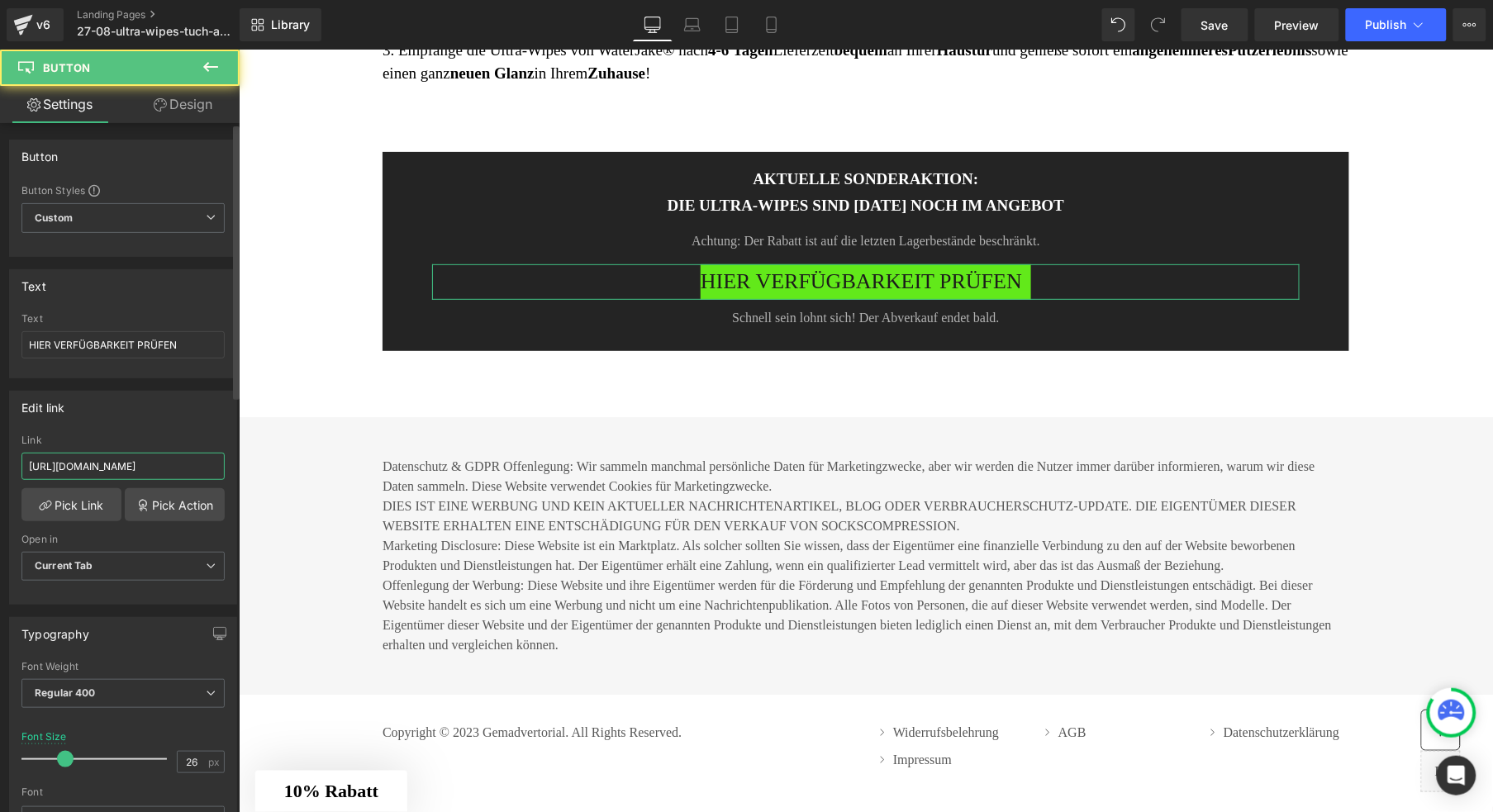
click at [116, 457] on input "https://www.waterjake.de/products/ultra-wipes-trockentuch-waterjake%C2%AE-1-1-g…" at bounding box center [123, 467] width 204 height 27
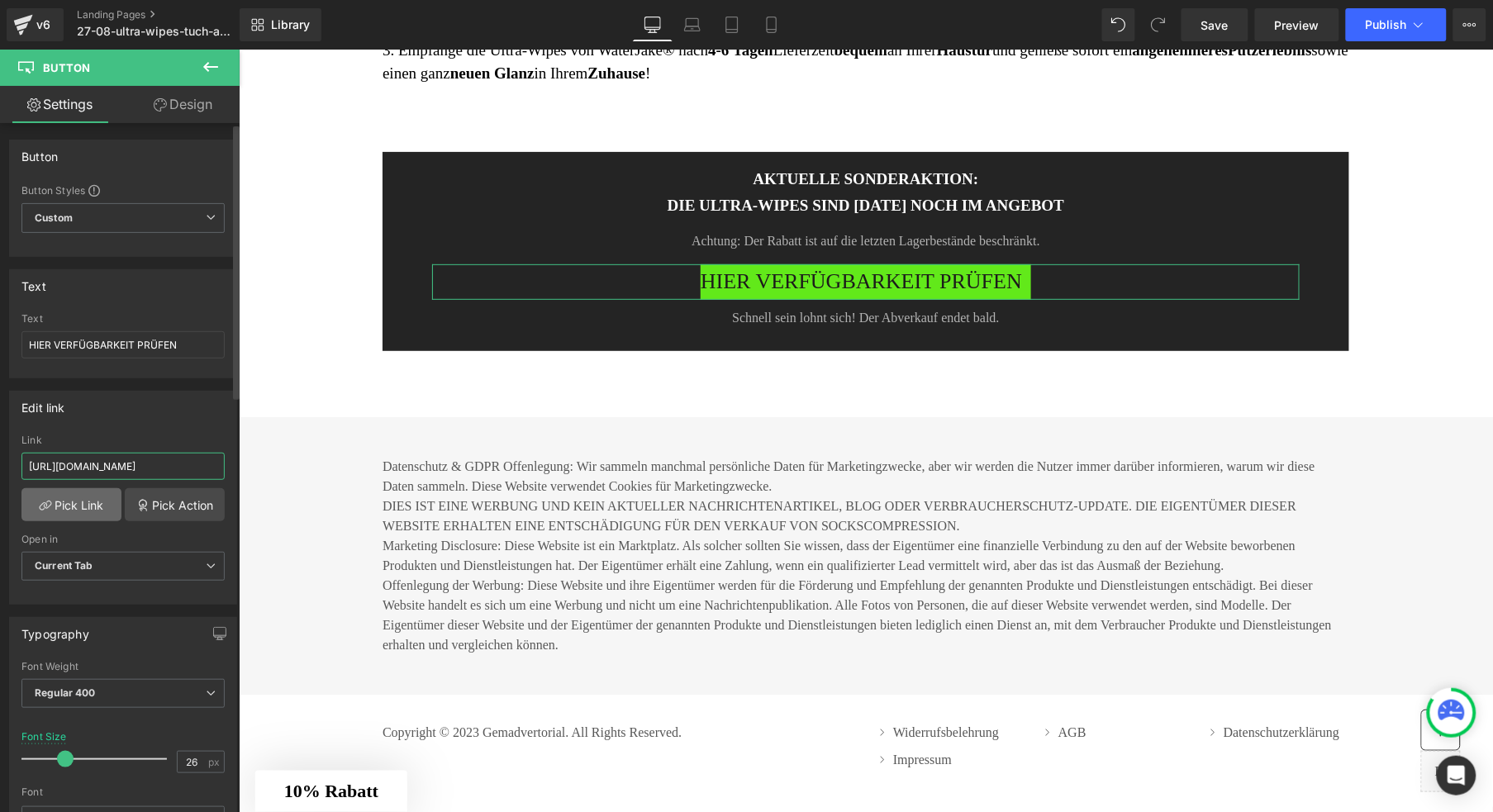
type input "https://www.waterjake.de/products/waterjake-ultra-wipes-trockentuch-trend-2025"
click at [85, 498] on link "Pick Link" at bounding box center [71, 504] width 100 height 33
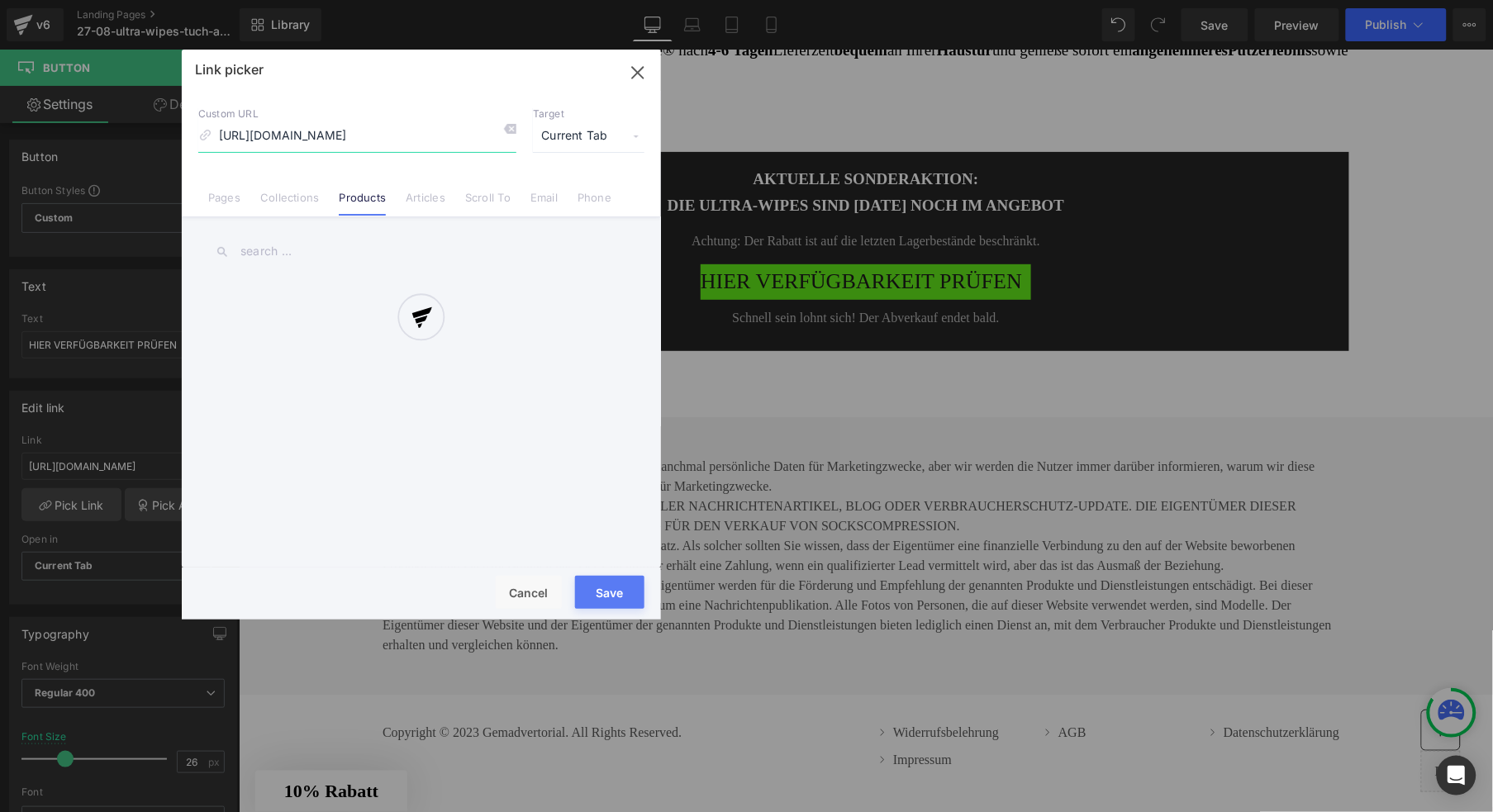
scroll to position [0, 167]
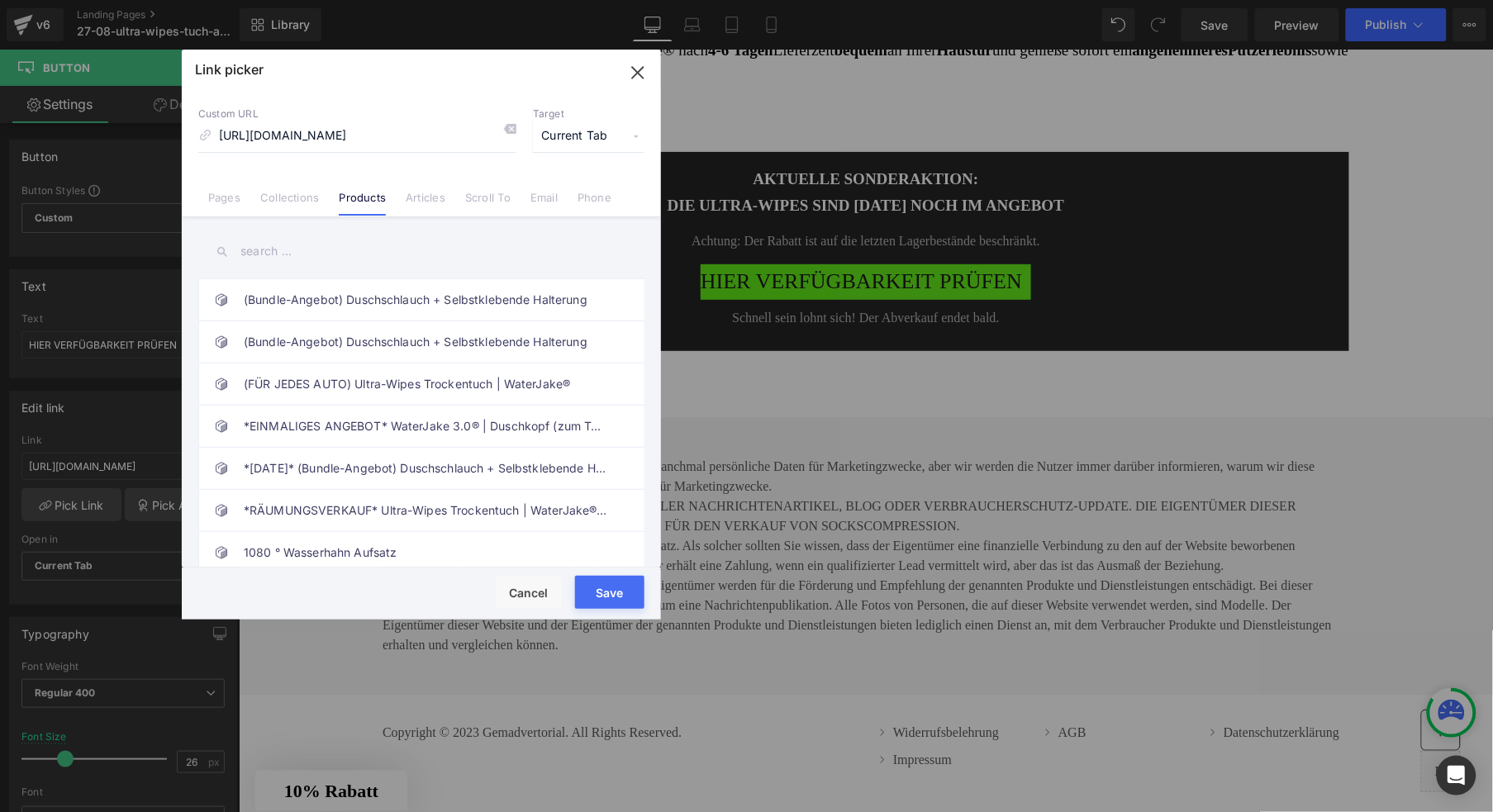
click at [603, 595] on button "Save" at bounding box center [609, 592] width 70 height 33
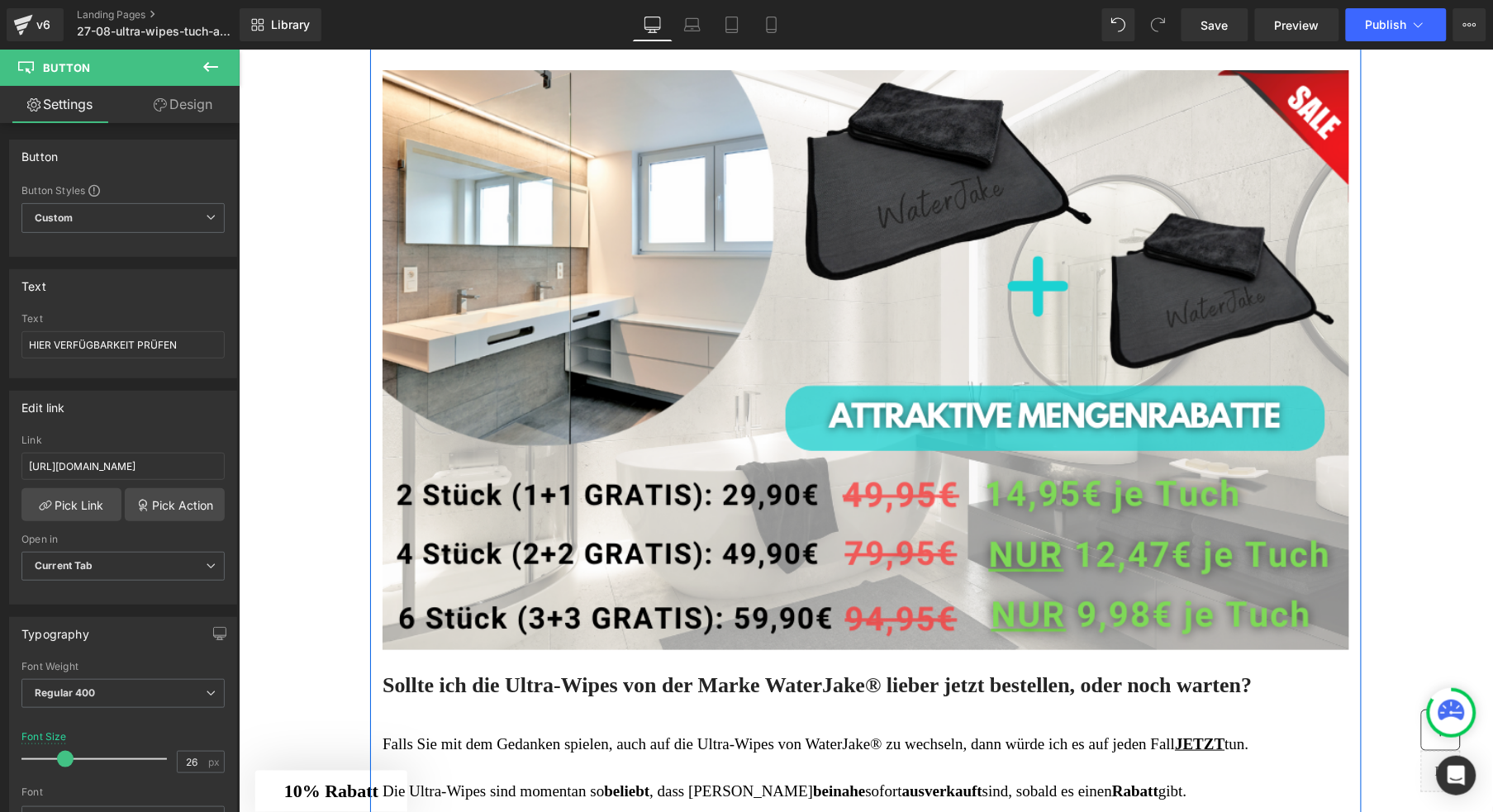
scroll to position [5776, 0]
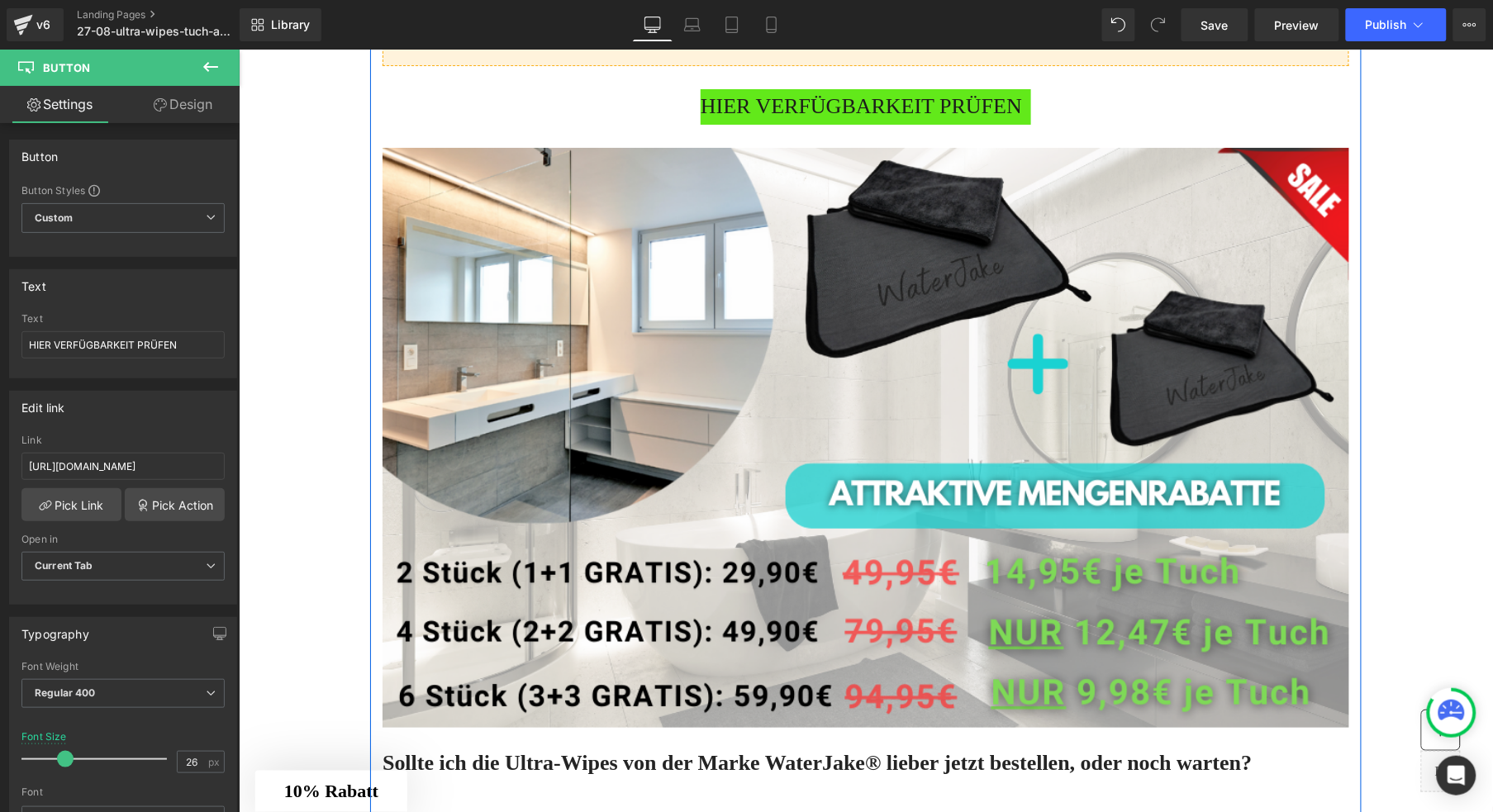
click at [689, 65] on div "Aufgrund der hohen Nachfrage beschränkt sich die Sonderaktion auf die letzten R…" at bounding box center [865, 27] width 967 height 76
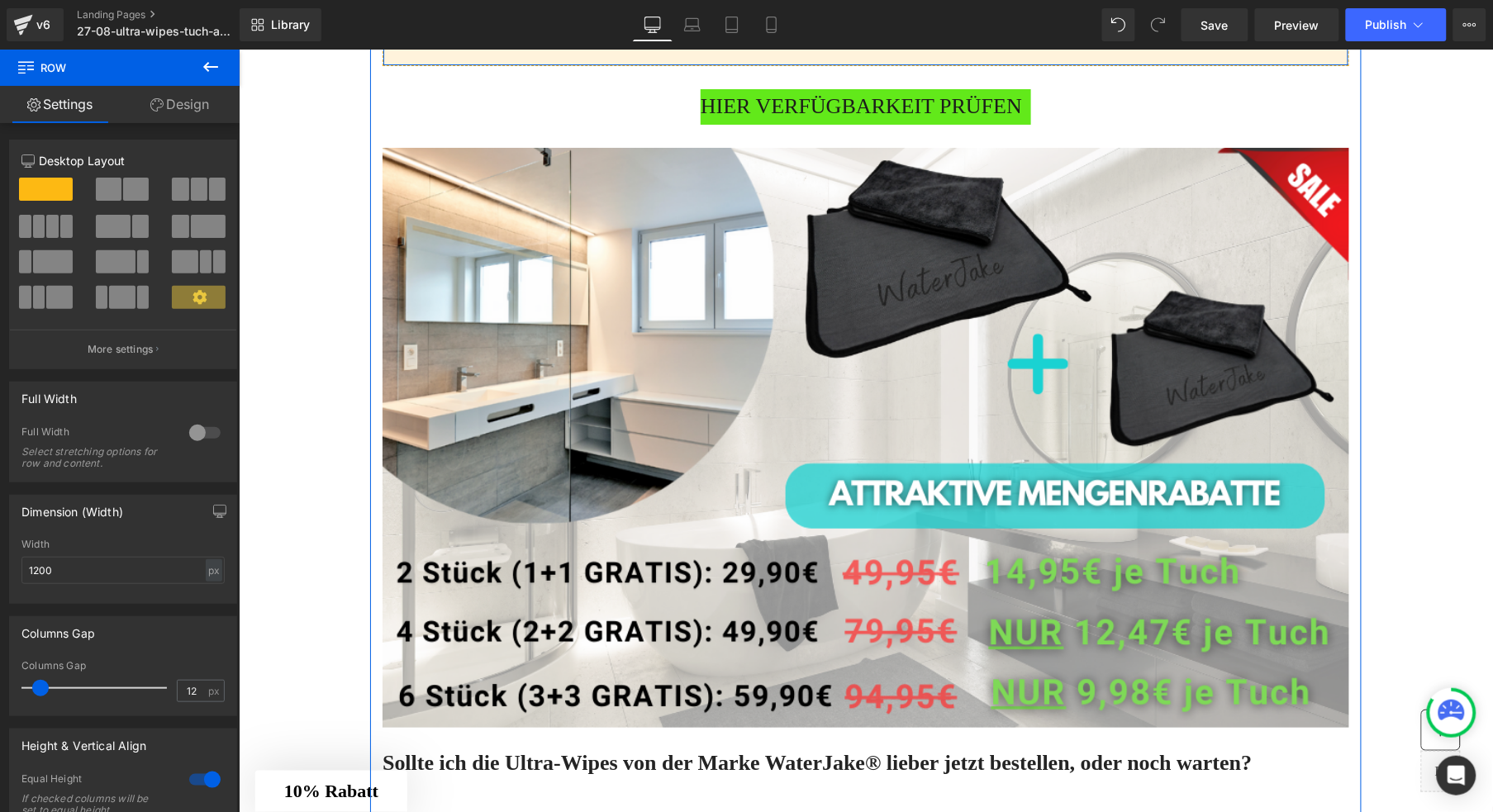
click at [443, 9] on icon at bounding box center [447, 2] width 11 height 12
click at [463, 8] on icon at bounding box center [468, 1] width 11 height 11
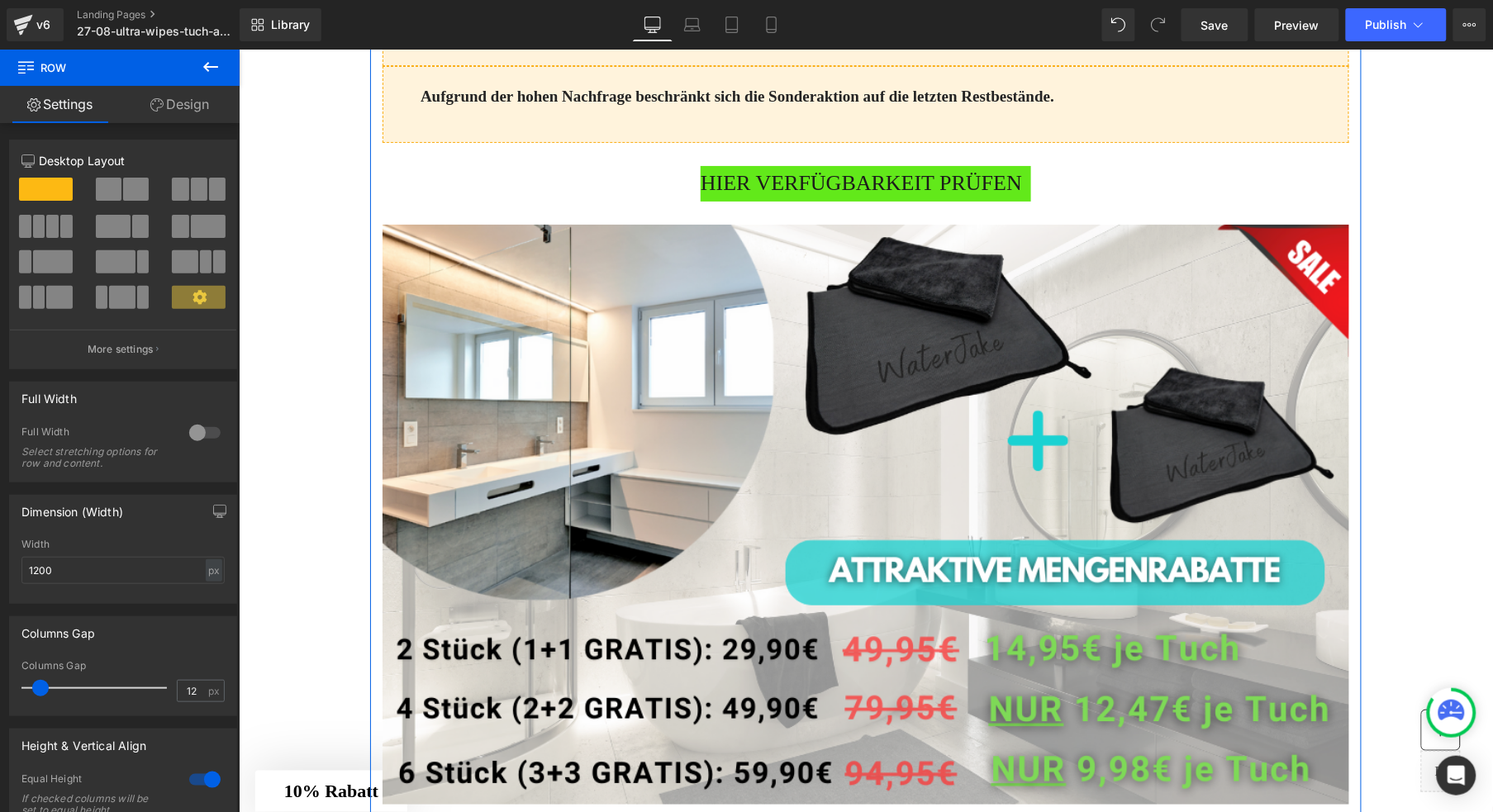
click at [786, 201] on span "HIER VERFÜGBARKEIT PRÜFEN" at bounding box center [860, 182] width 321 height 35
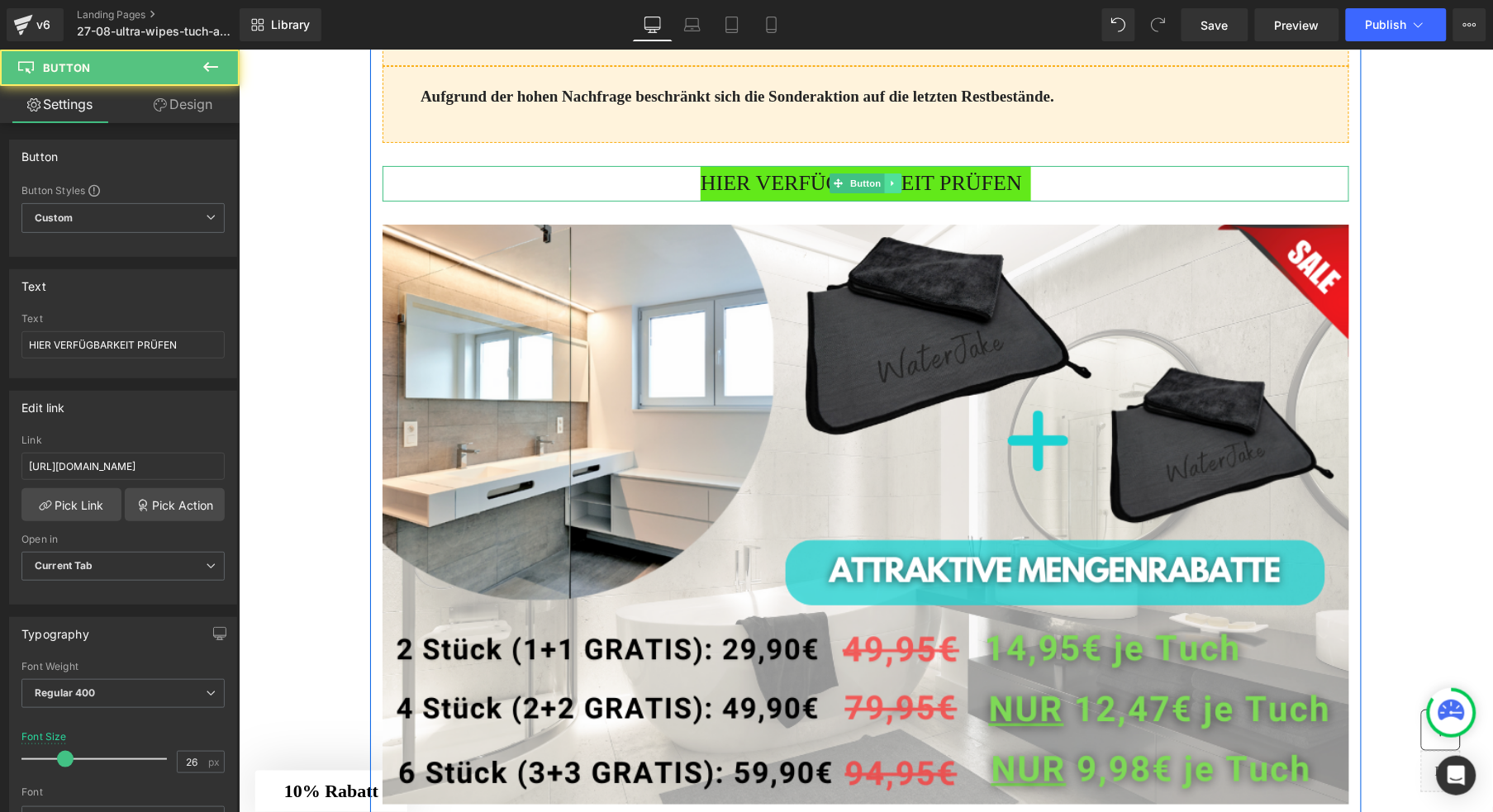
click at [890, 187] on icon at bounding box center [893, 183] width 9 height 10
click at [879, 186] on icon at bounding box center [884, 182] width 9 height 9
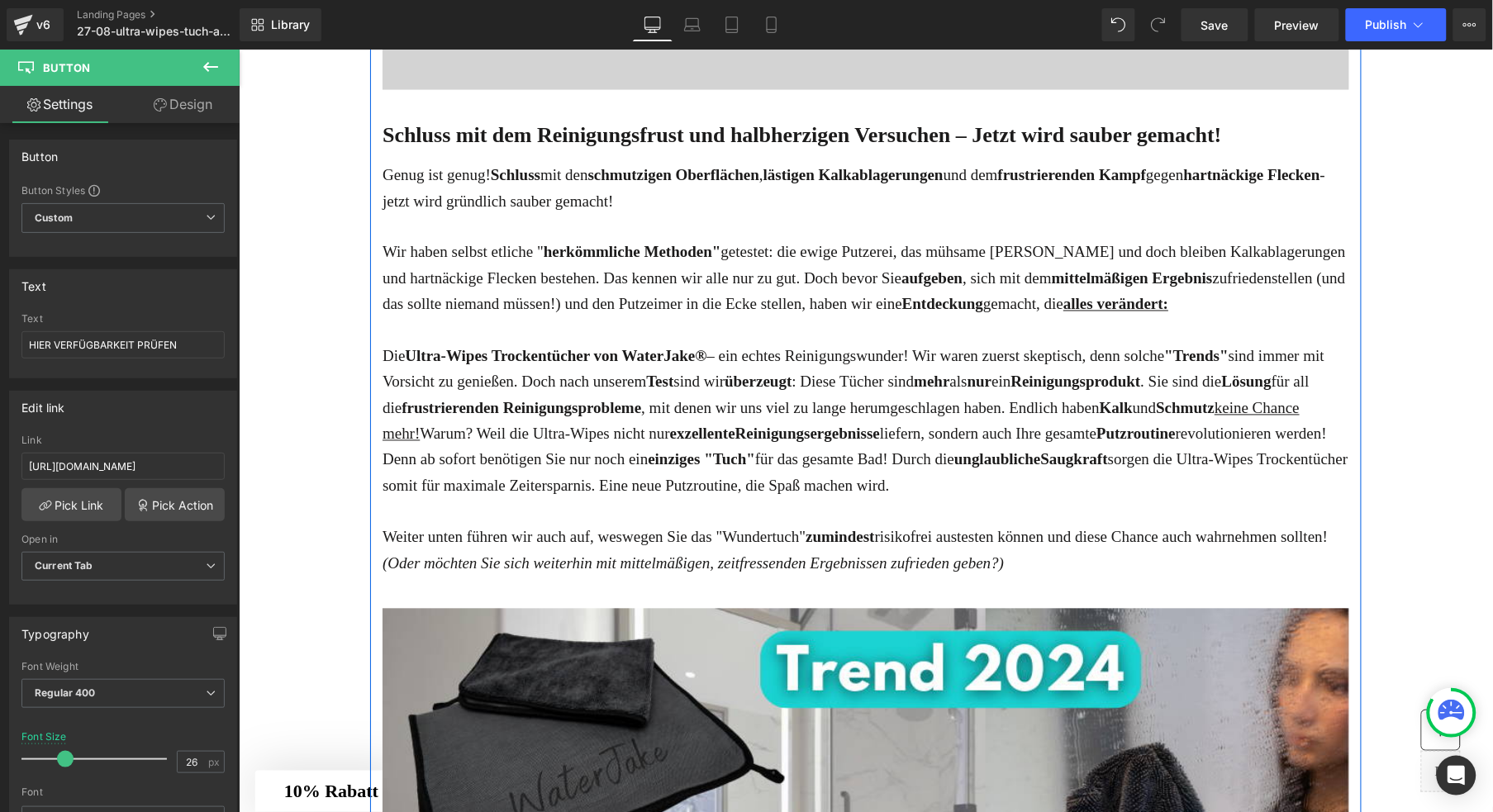
scroll to position [1071, 0]
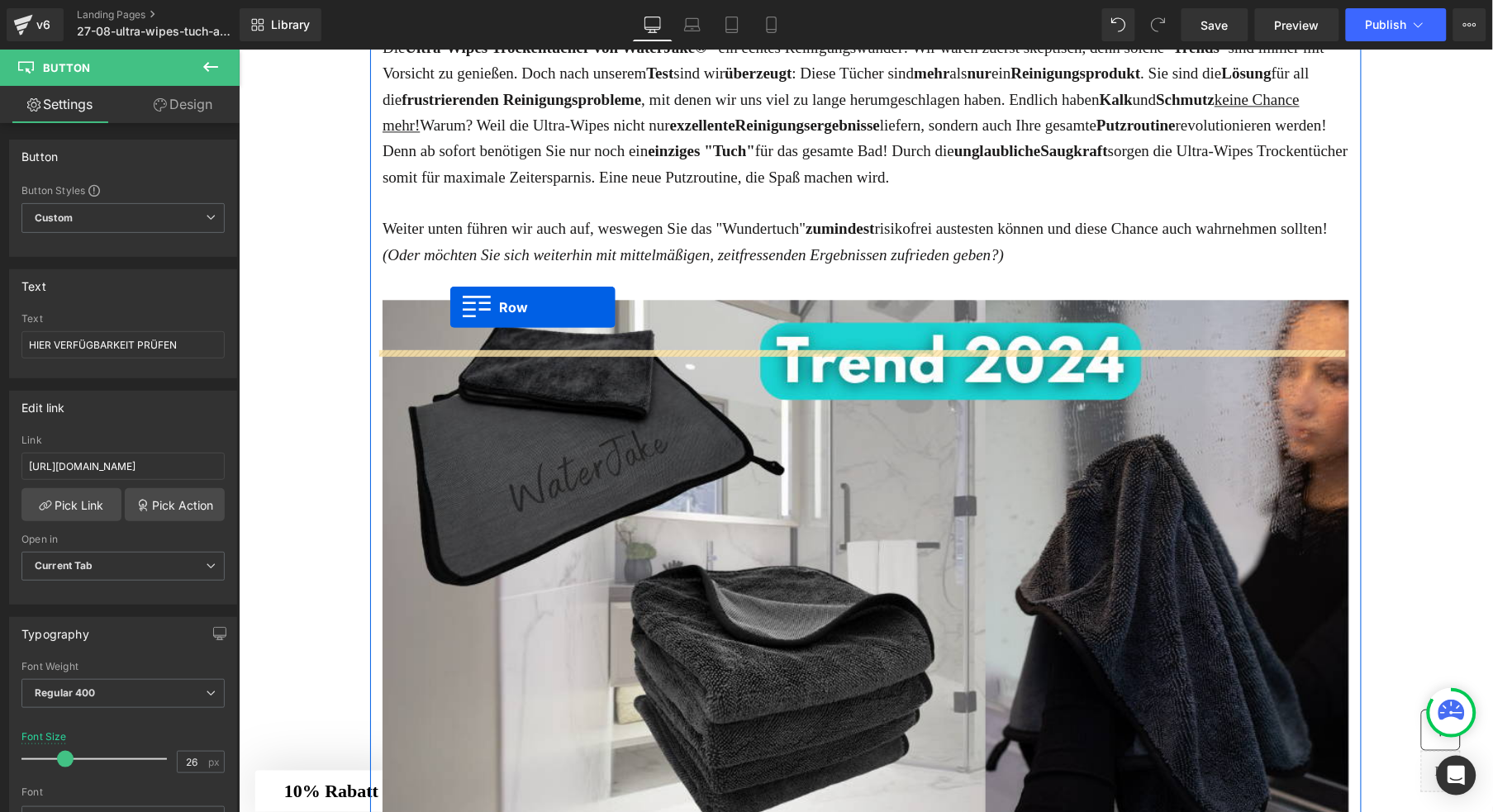
drag, startPoint x: 389, startPoint y: 272, endPoint x: 449, endPoint y: 307, distance: 69.5
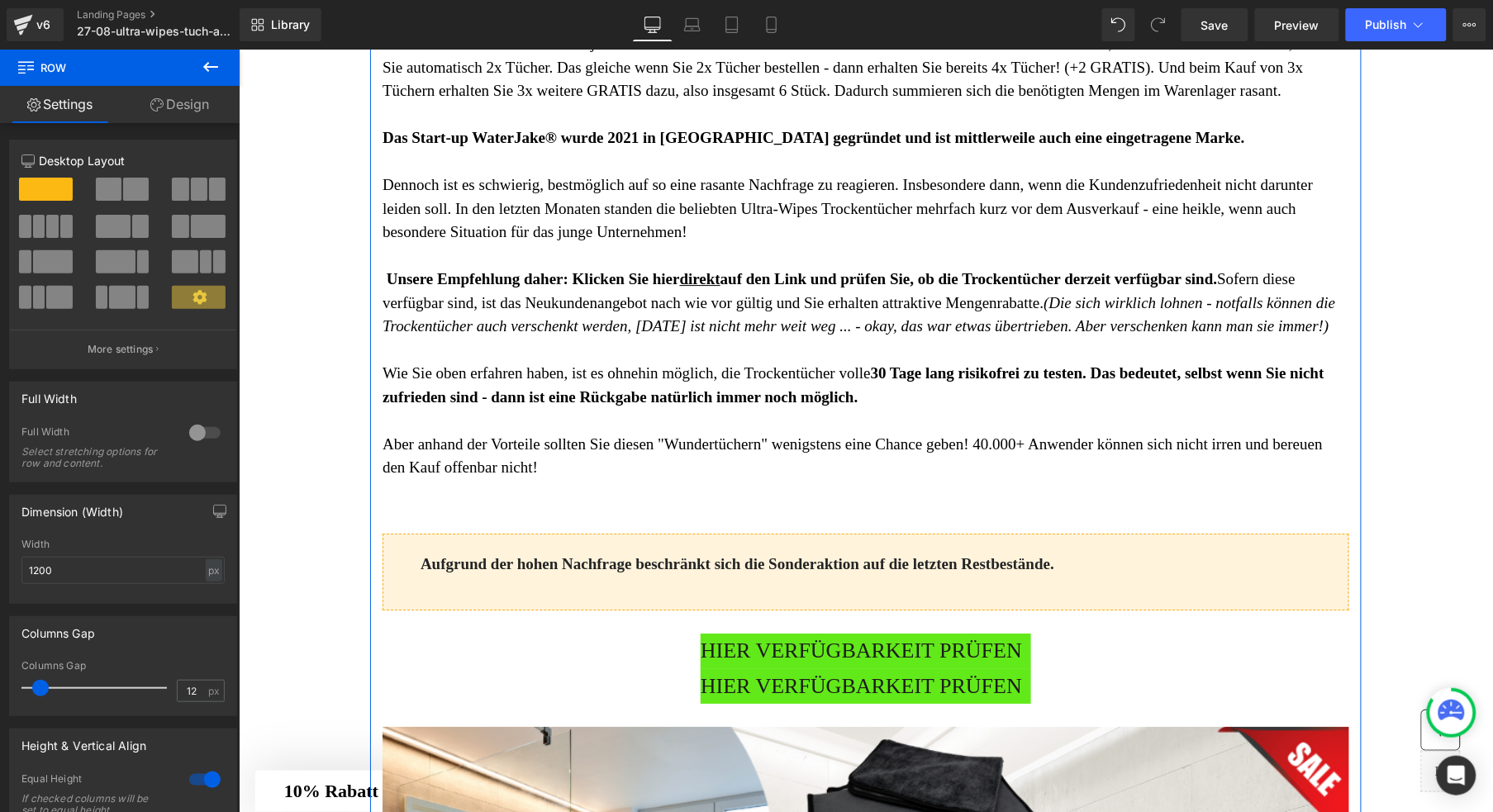
scroll to position [5486, 0]
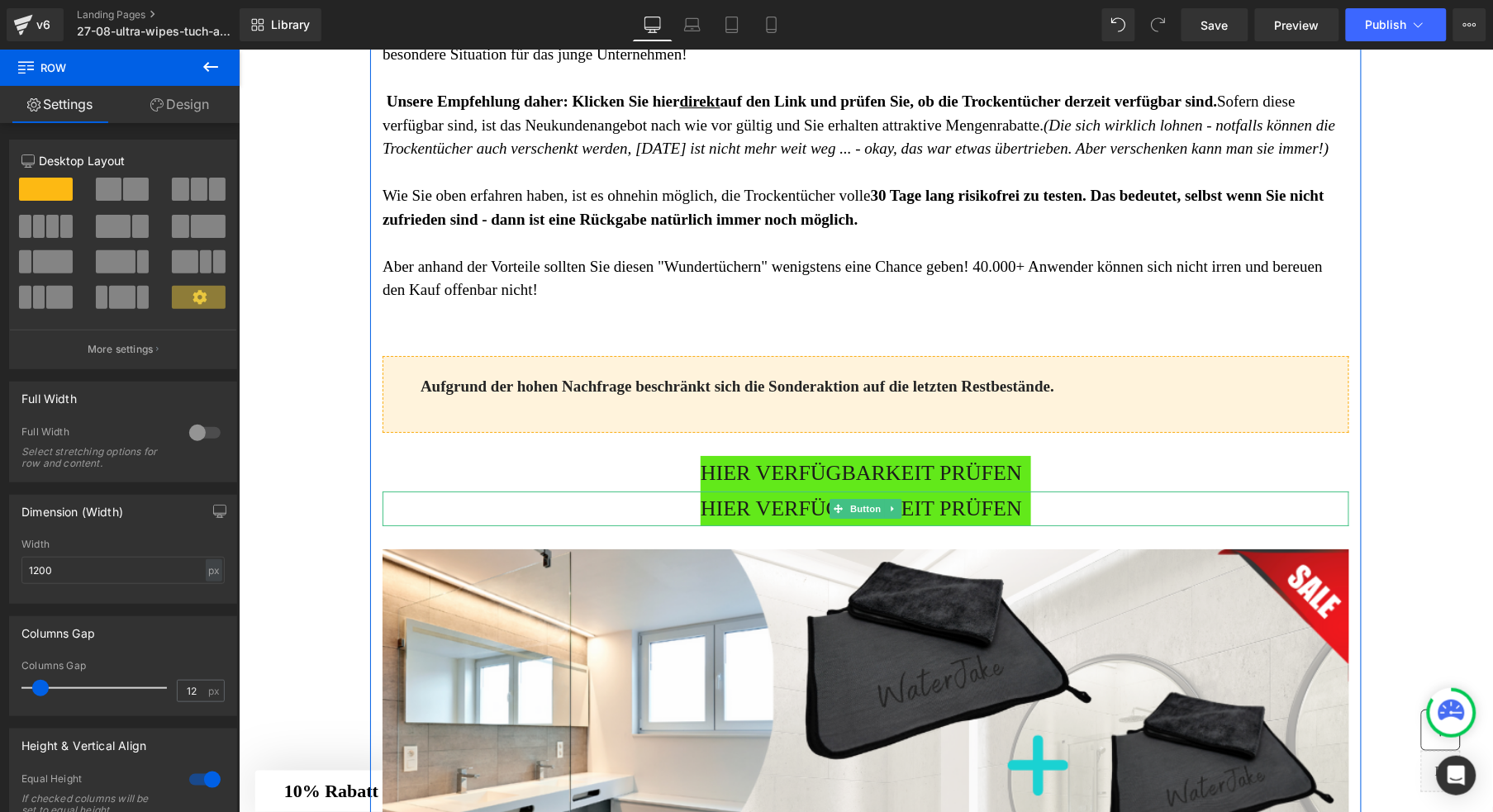
click at [802, 526] on span "HIER VERFÜGBARKEIT PRÜFEN" at bounding box center [860, 508] width 321 height 35
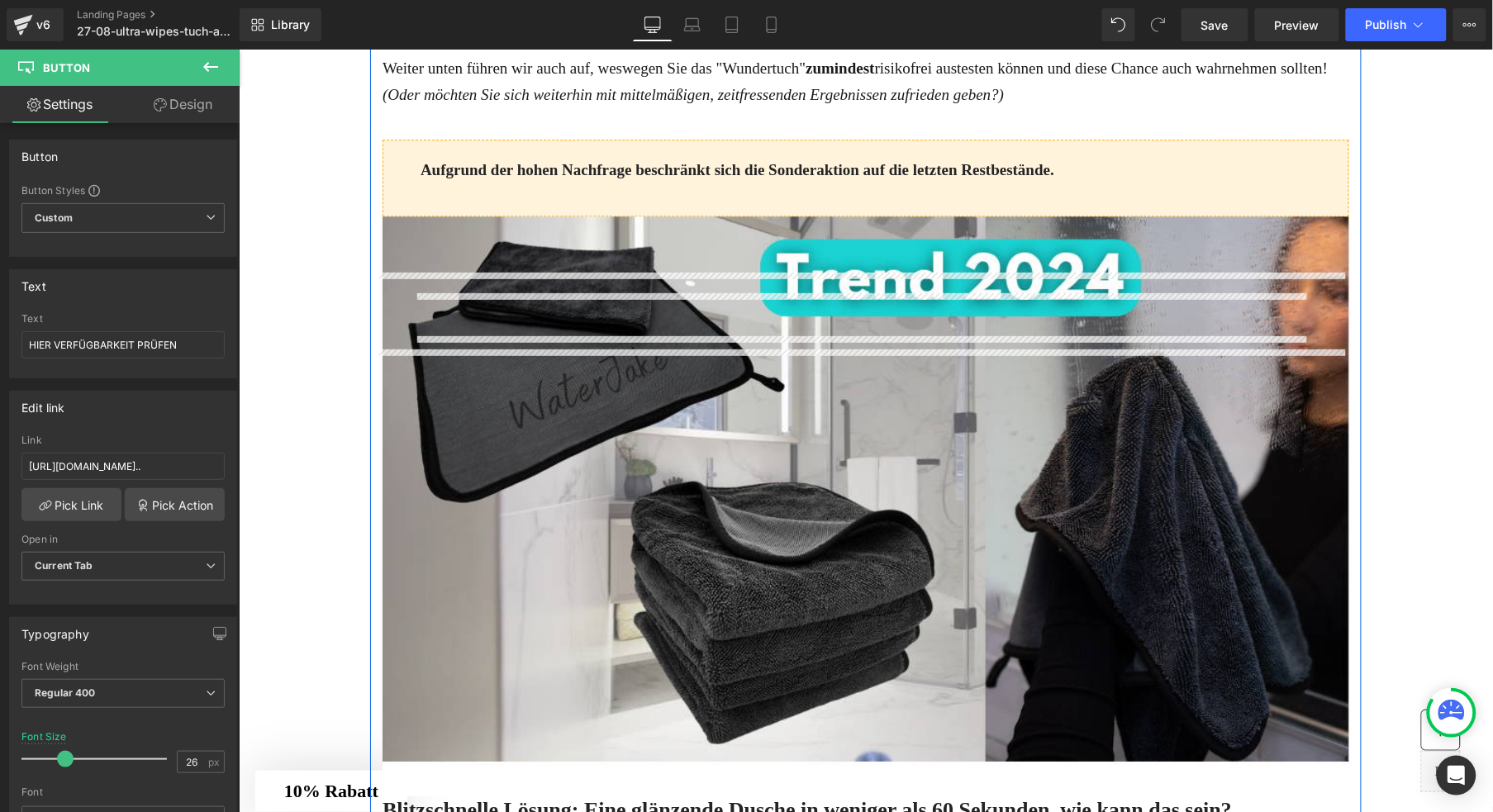
scroll to position [1150, 0]
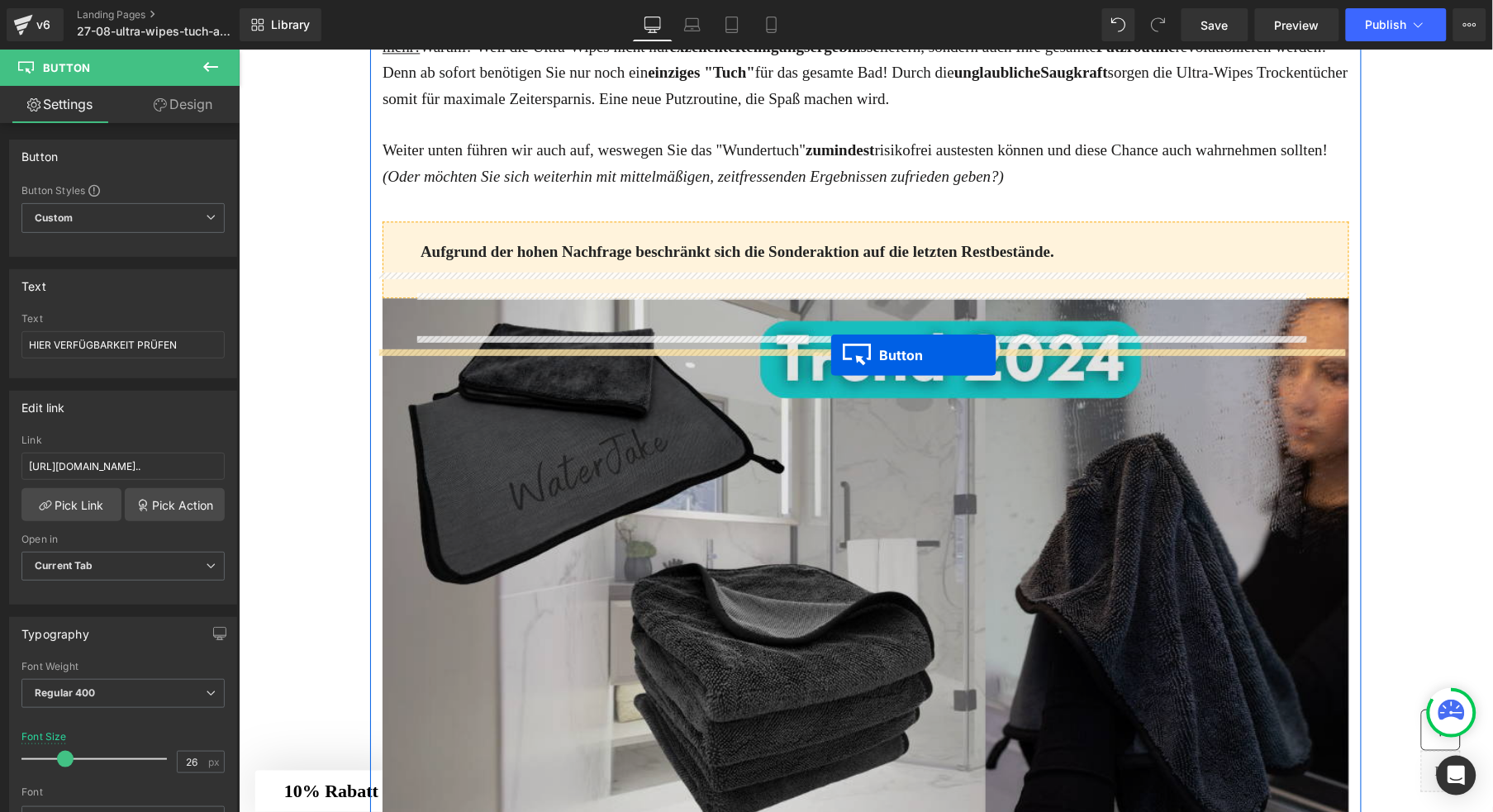
drag, startPoint x: 835, startPoint y: 742, endPoint x: 829, endPoint y: 354, distance: 388.0
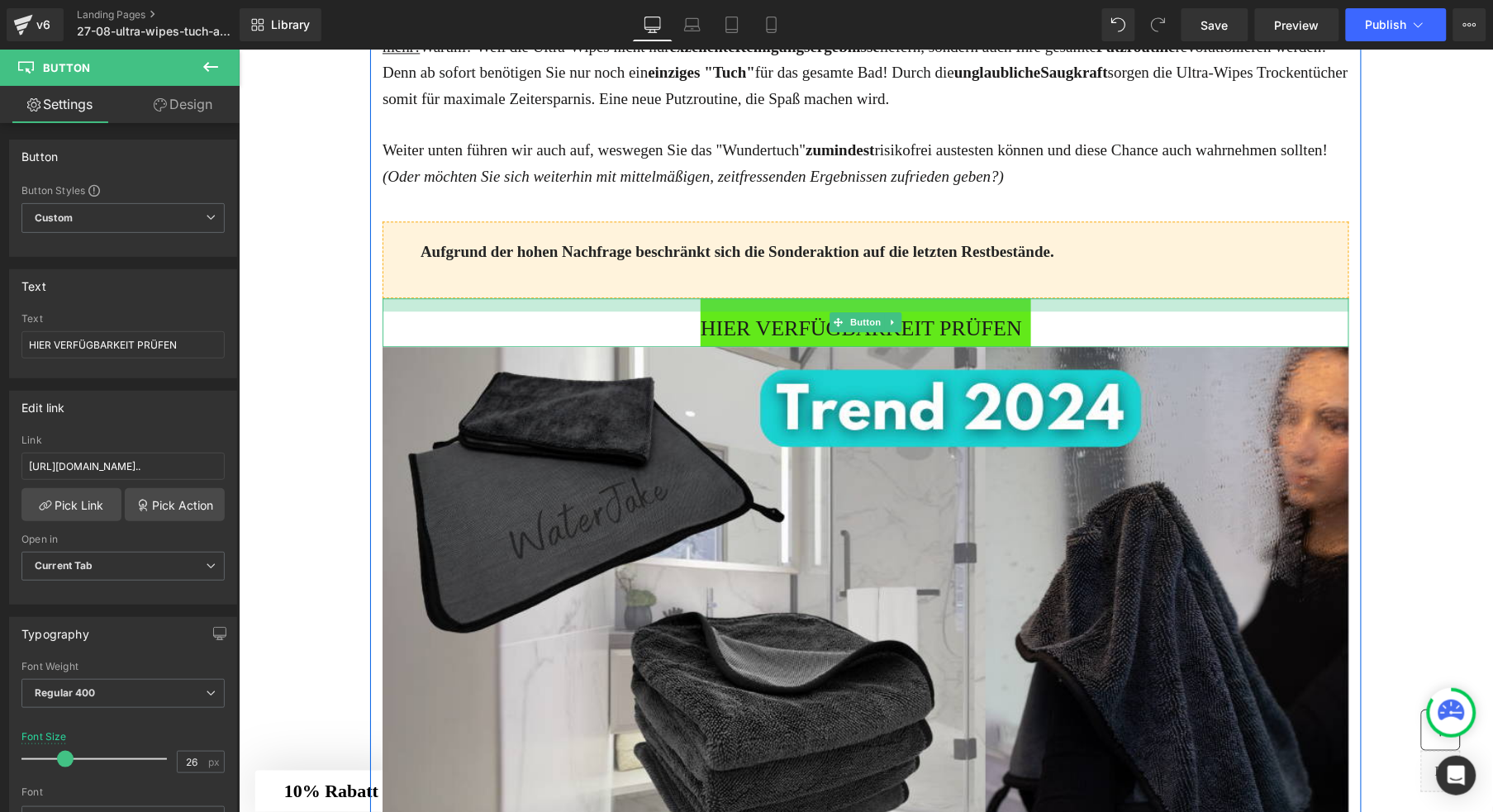
drag, startPoint x: 641, startPoint y: 351, endPoint x: 641, endPoint y: 363, distance: 12.0
click at [641, 346] on div "HIER VERFÜGBARKEIT PRÜFEN Button" at bounding box center [865, 321] width 967 height 49
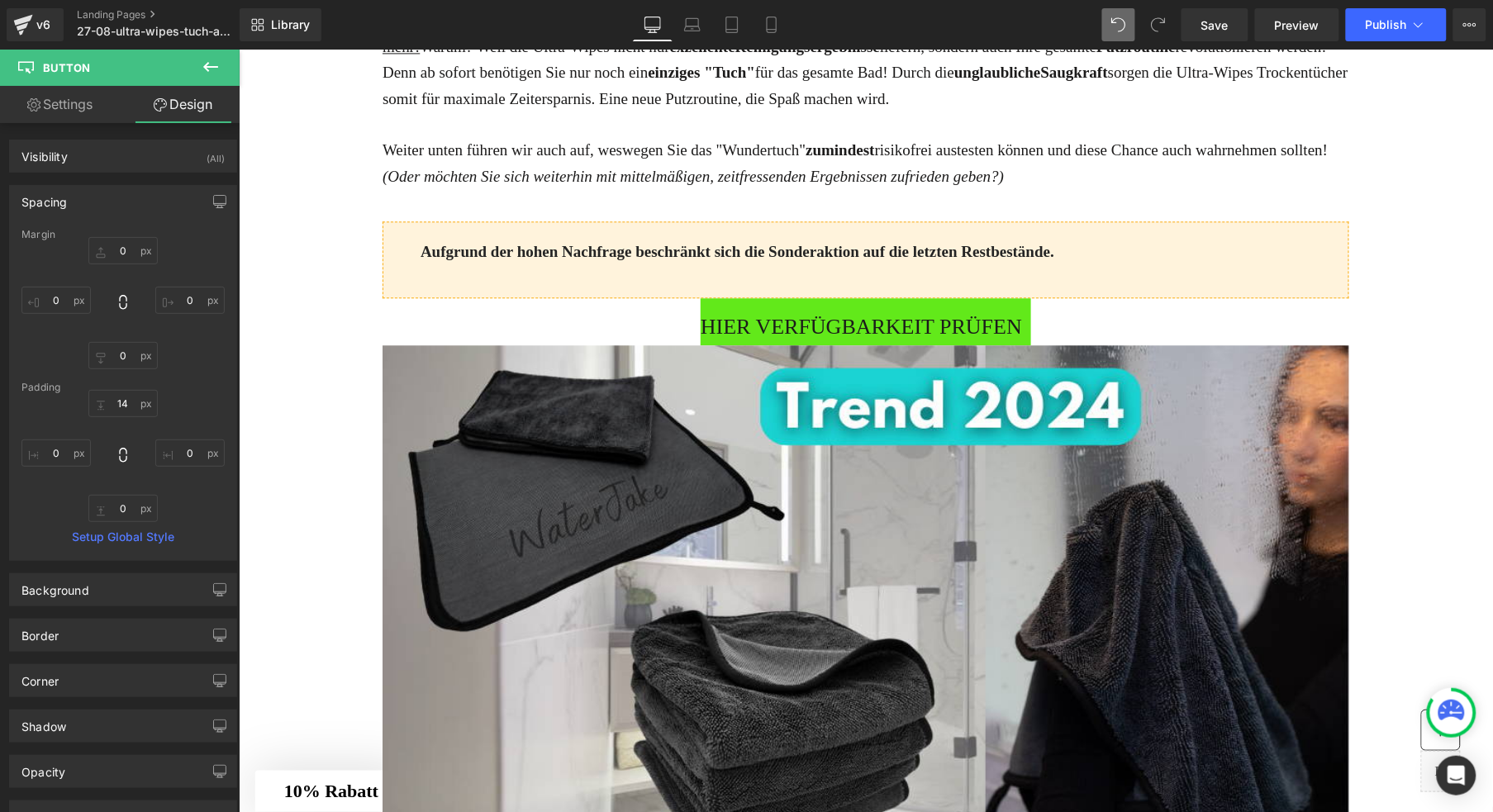
type input "0"
type input "14"
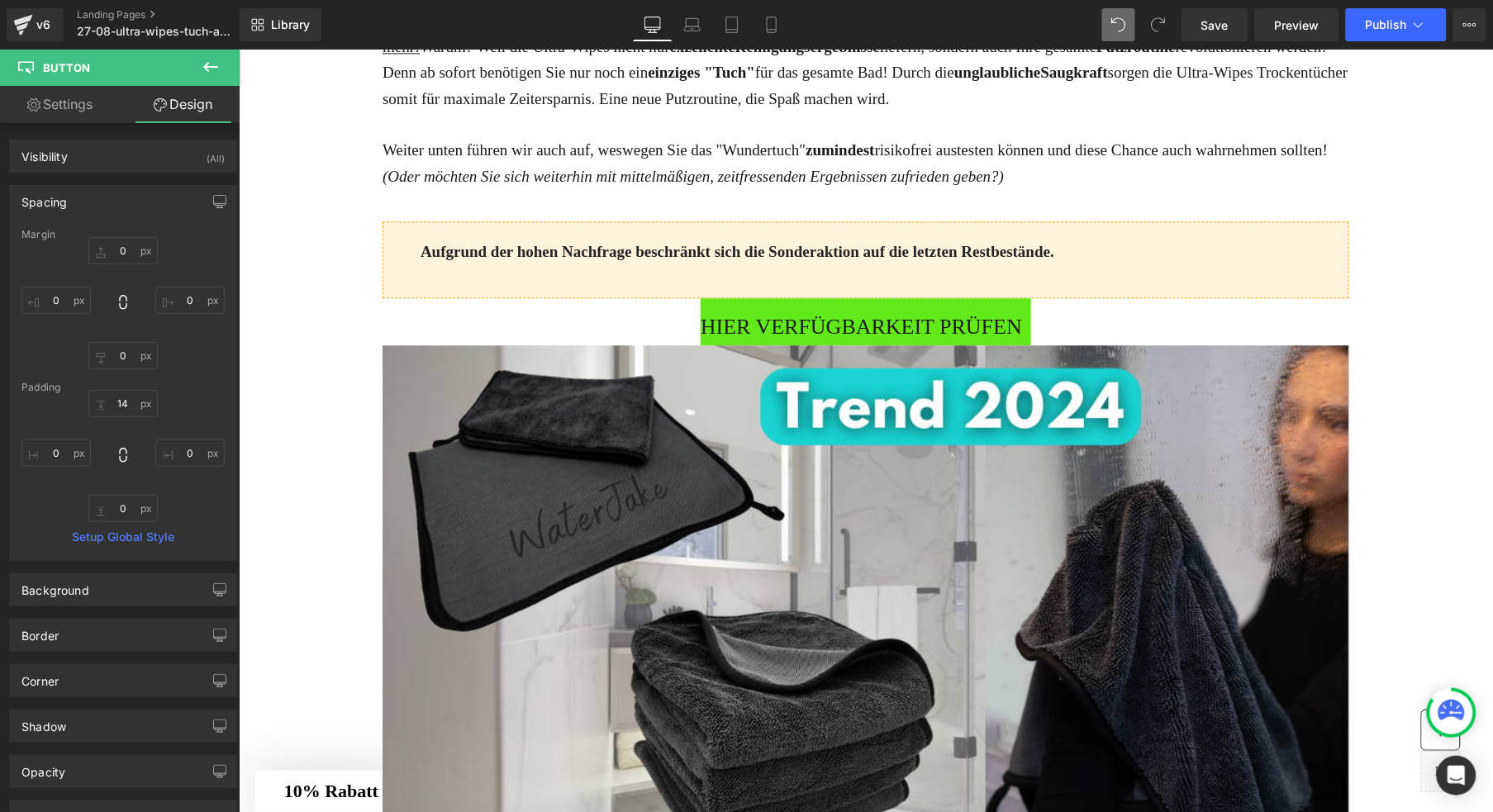
type input "0"
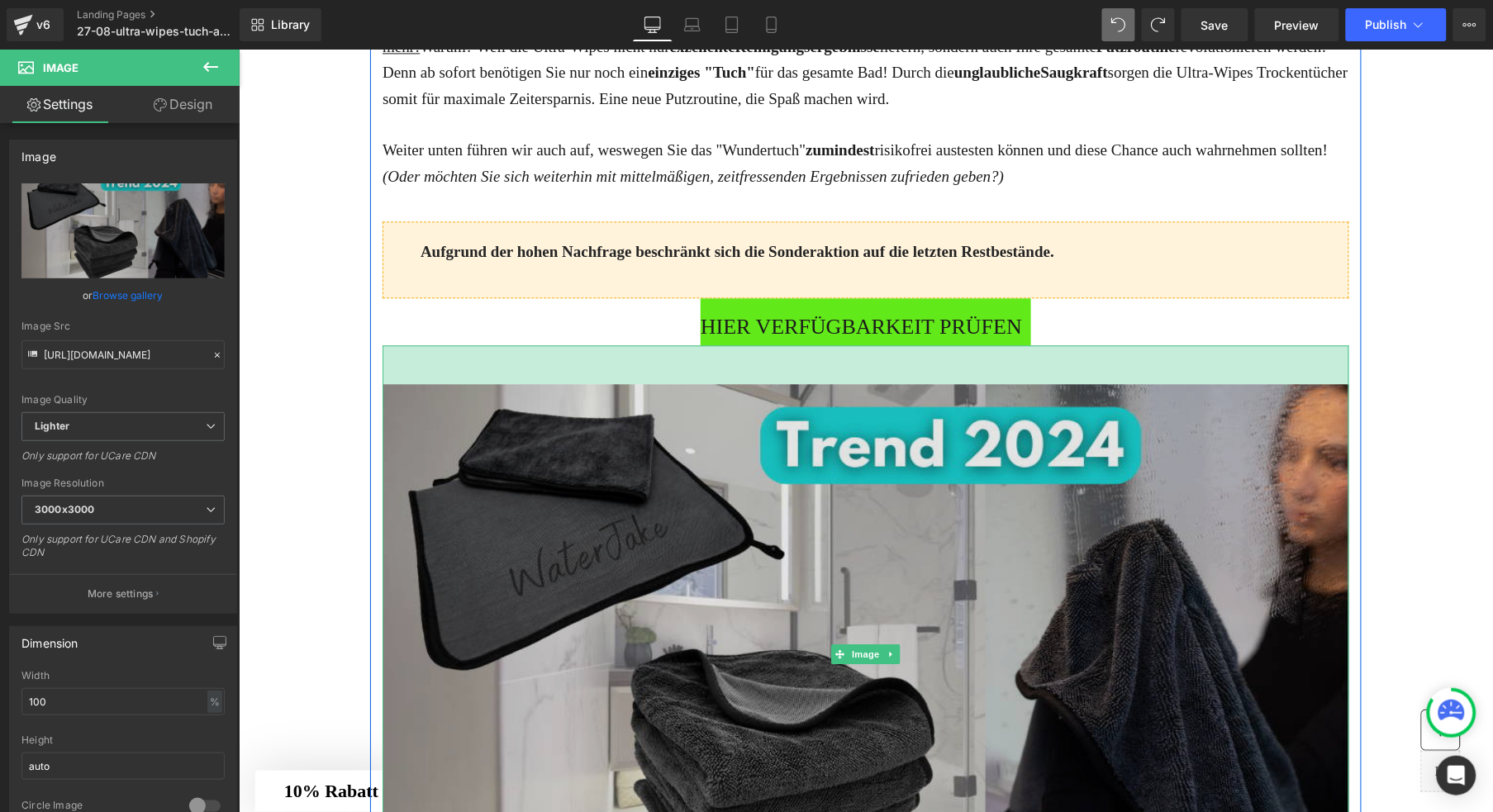
drag, startPoint x: 818, startPoint y: 435, endPoint x: 814, endPoint y: 474, distance: 39.2
click at [814, 474] on div "Image 47px" at bounding box center [865, 654] width 967 height 619
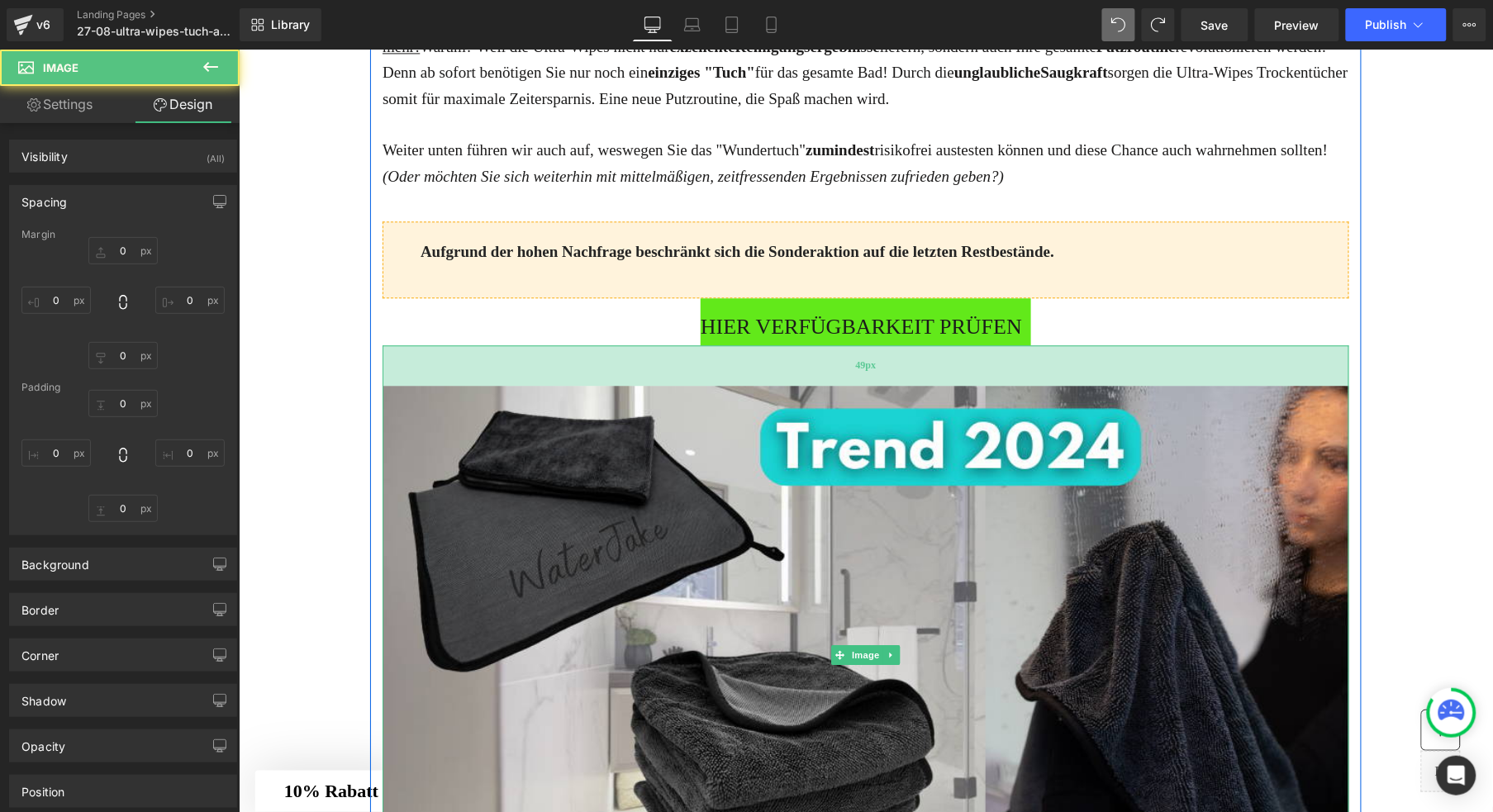
type input "0"
type input "48.3066"
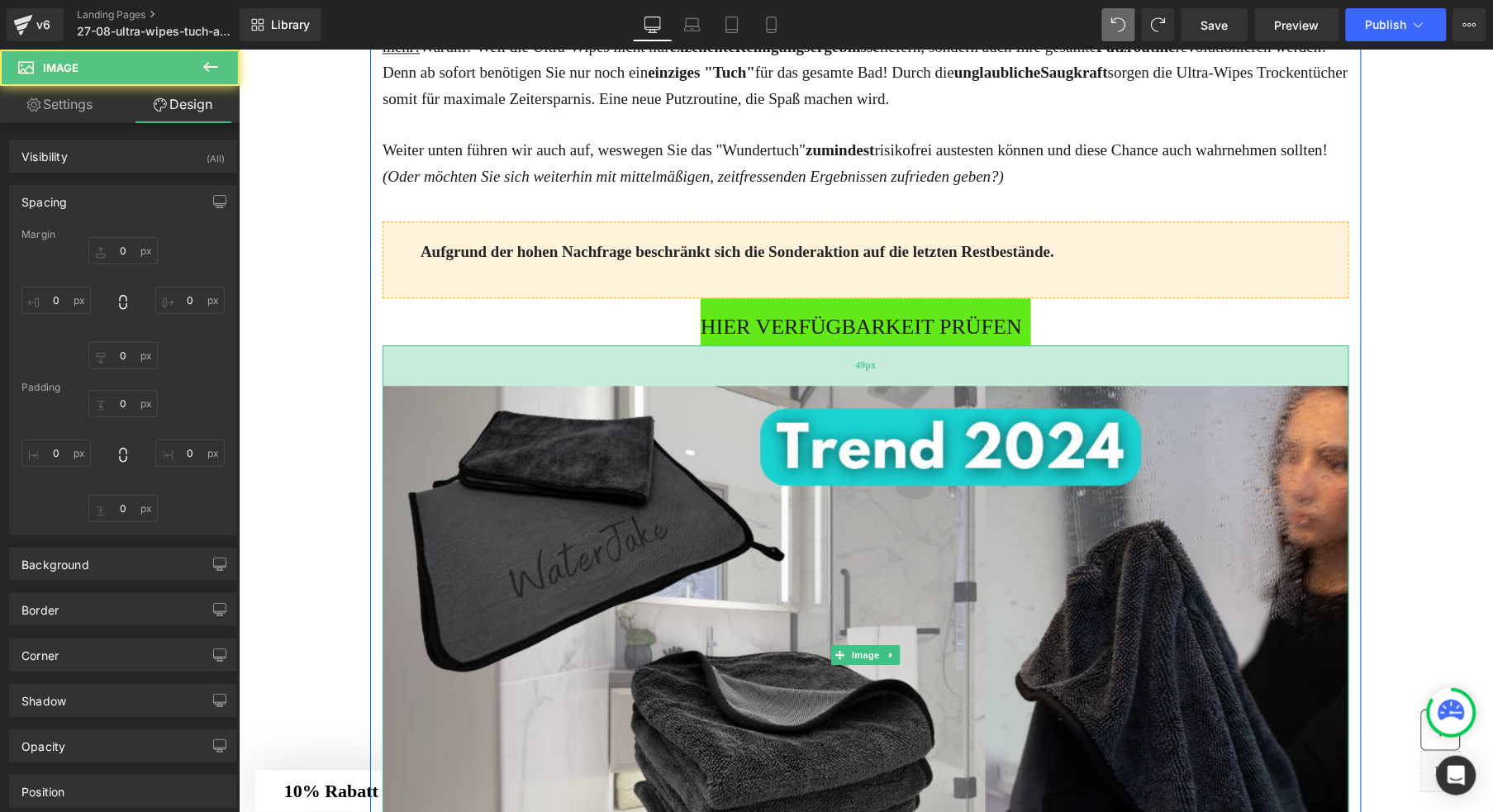
type input "0"
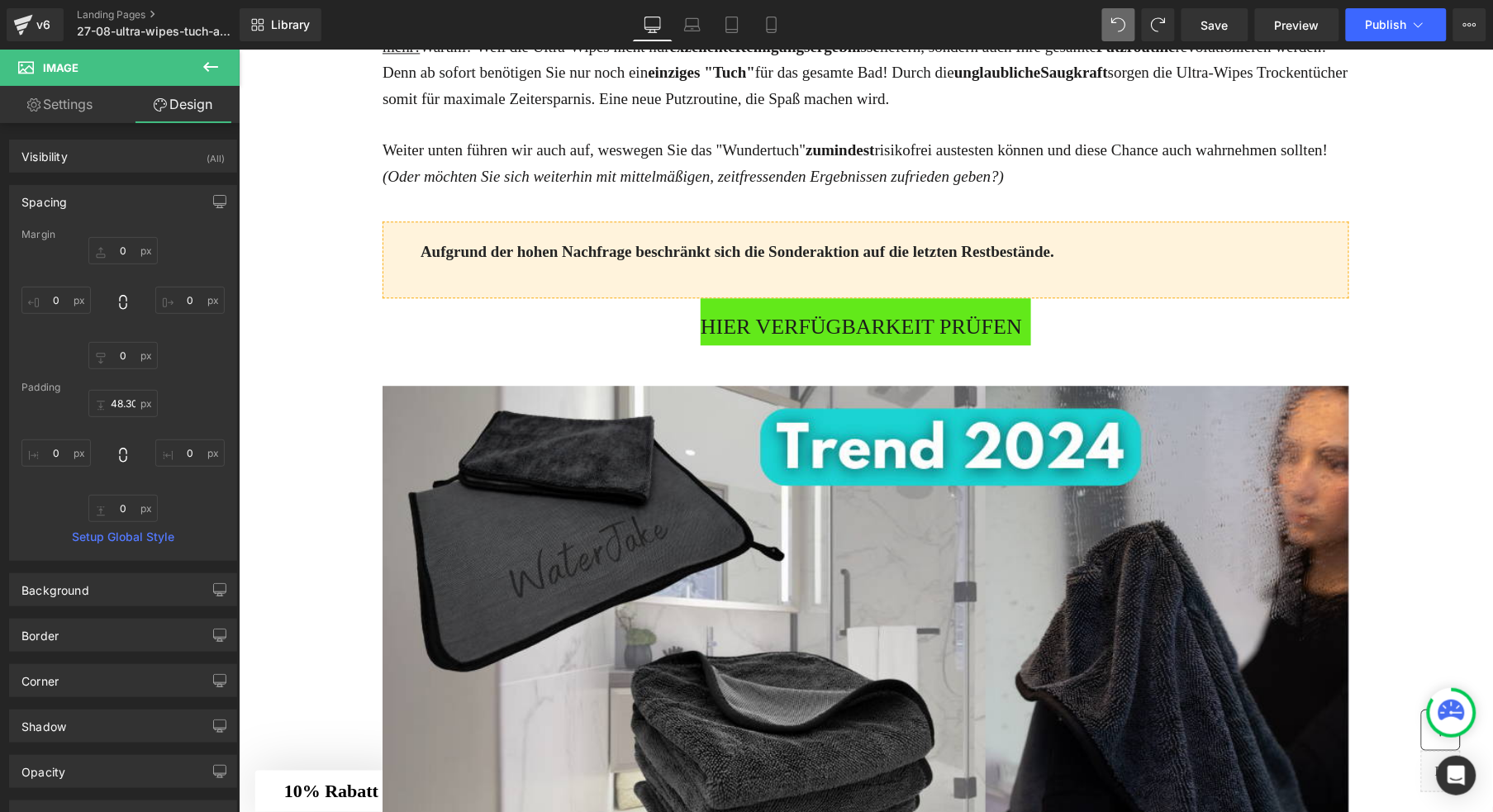
click at [212, 73] on icon at bounding box center [211, 66] width 20 height 20
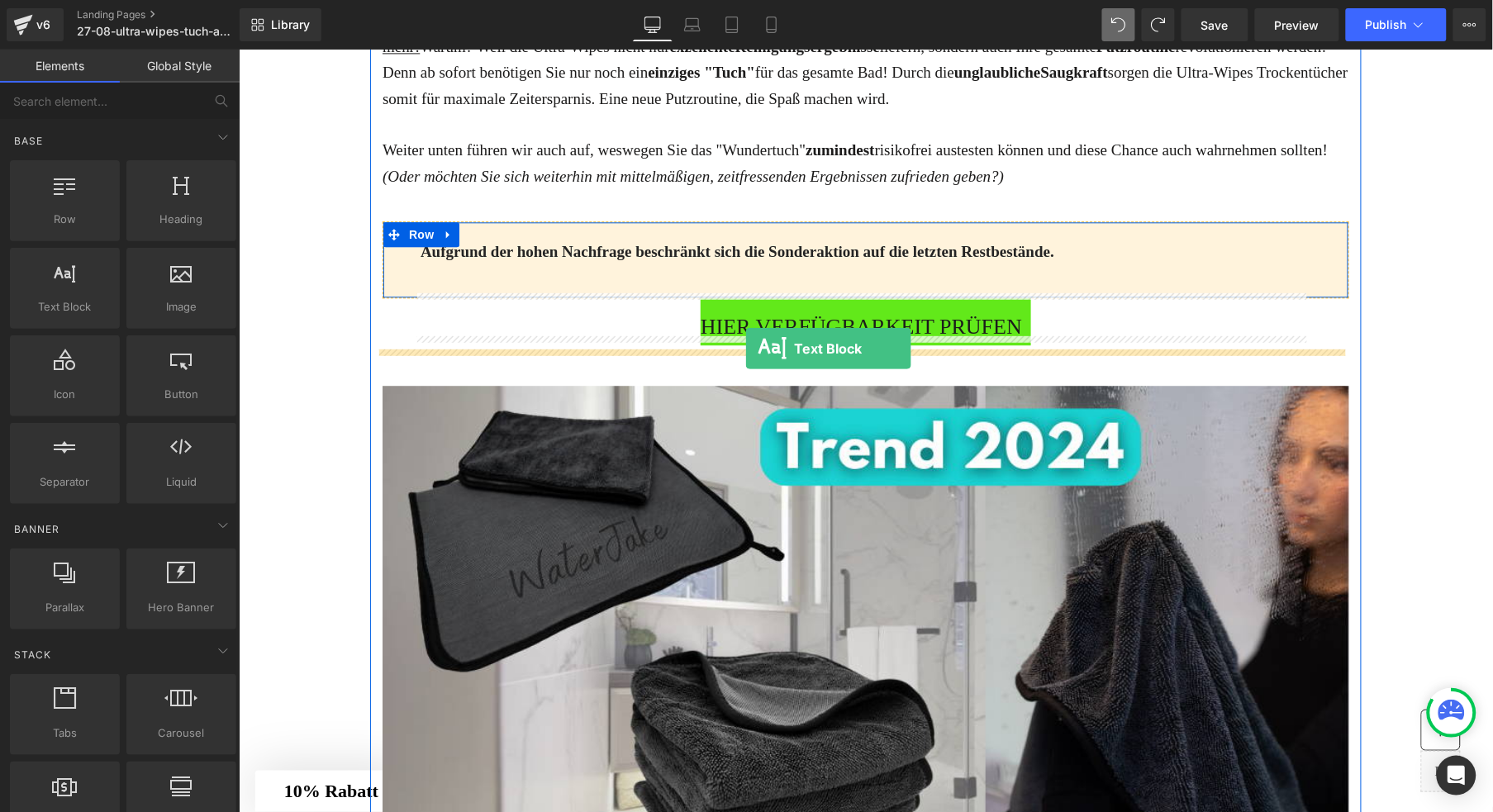
drag, startPoint x: 297, startPoint y: 337, endPoint x: 744, endPoint y: 348, distance: 447.1
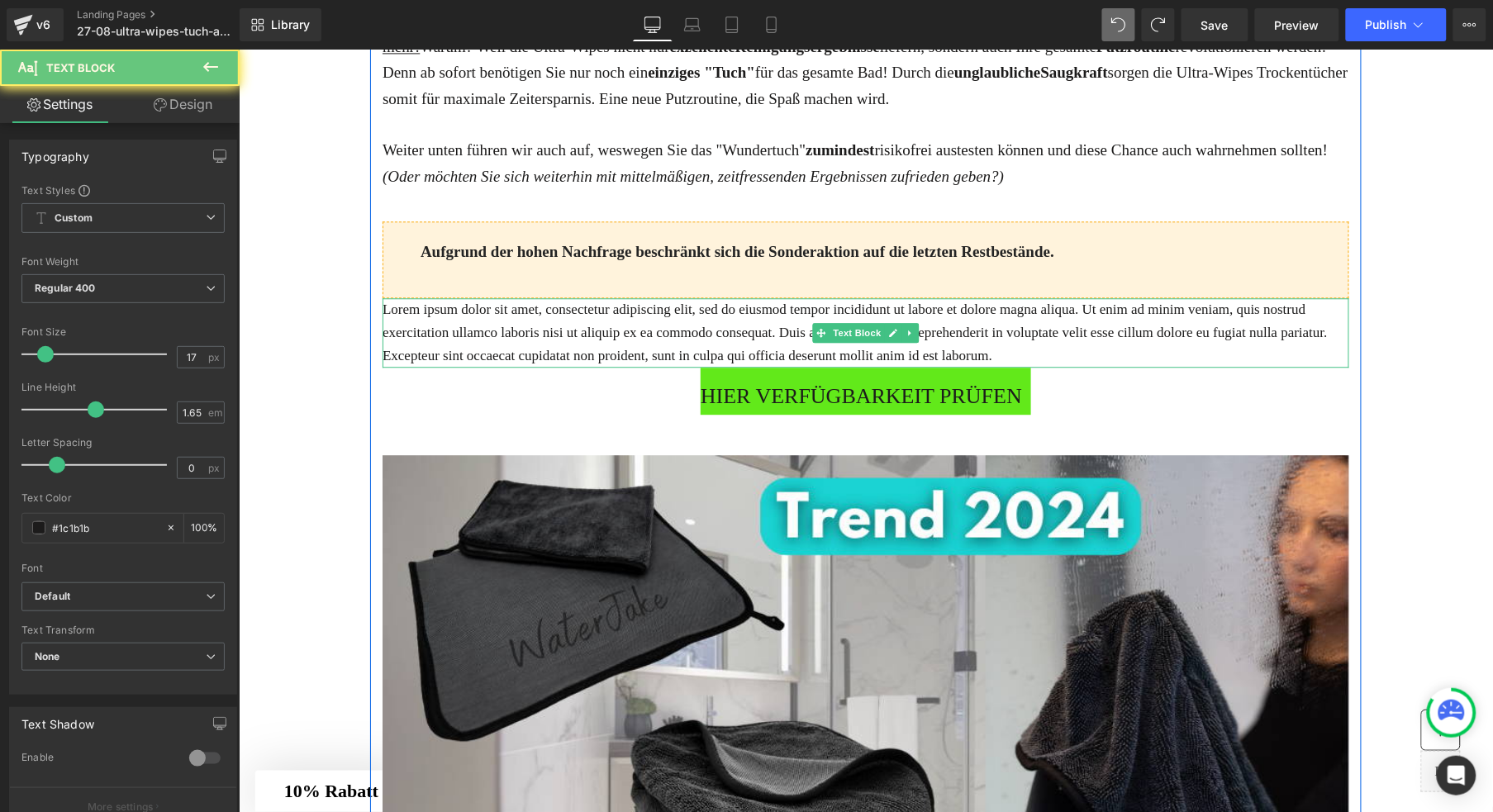
click at [753, 354] on p "Lorem ipsum dolor sit amet, consectetur adipiscing elit, sed do eiusmod tempor …" at bounding box center [865, 332] width 967 height 70
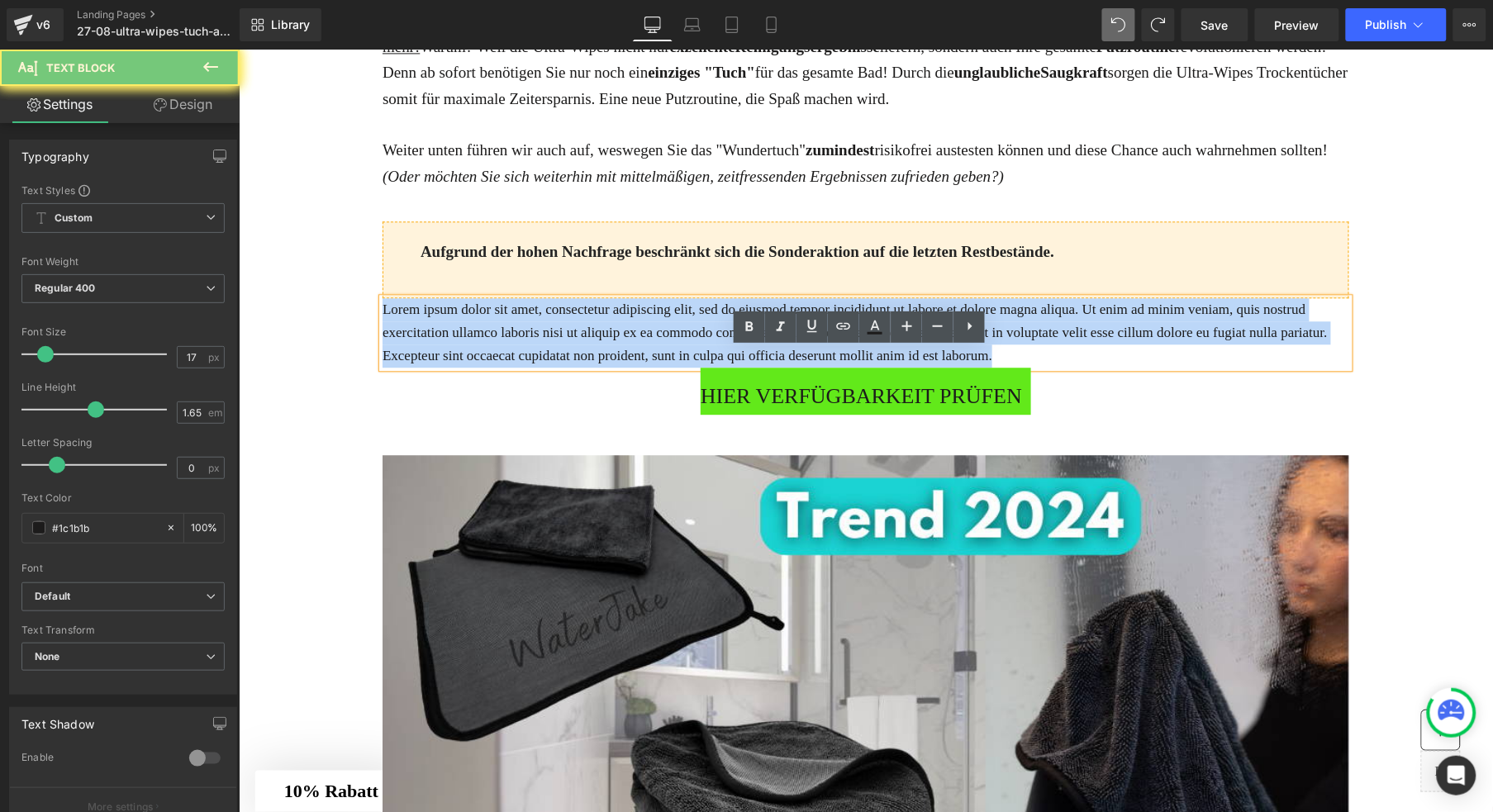
click at [753, 354] on p "Lorem ipsum dolor sit amet, consectetur adipiscing elit, sed do eiusmod tempor …" at bounding box center [865, 332] width 967 height 70
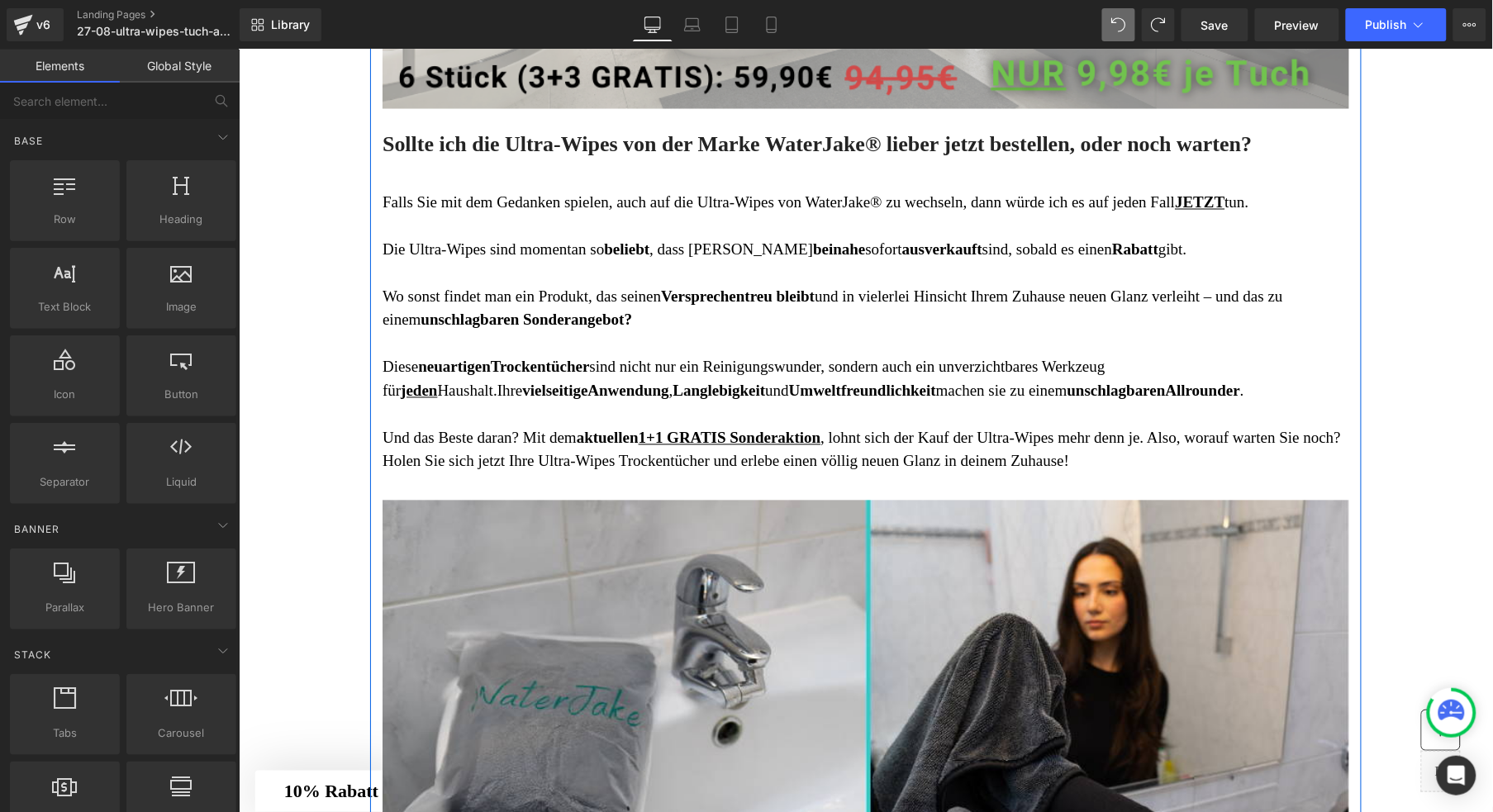
scroll to position [6086, 0]
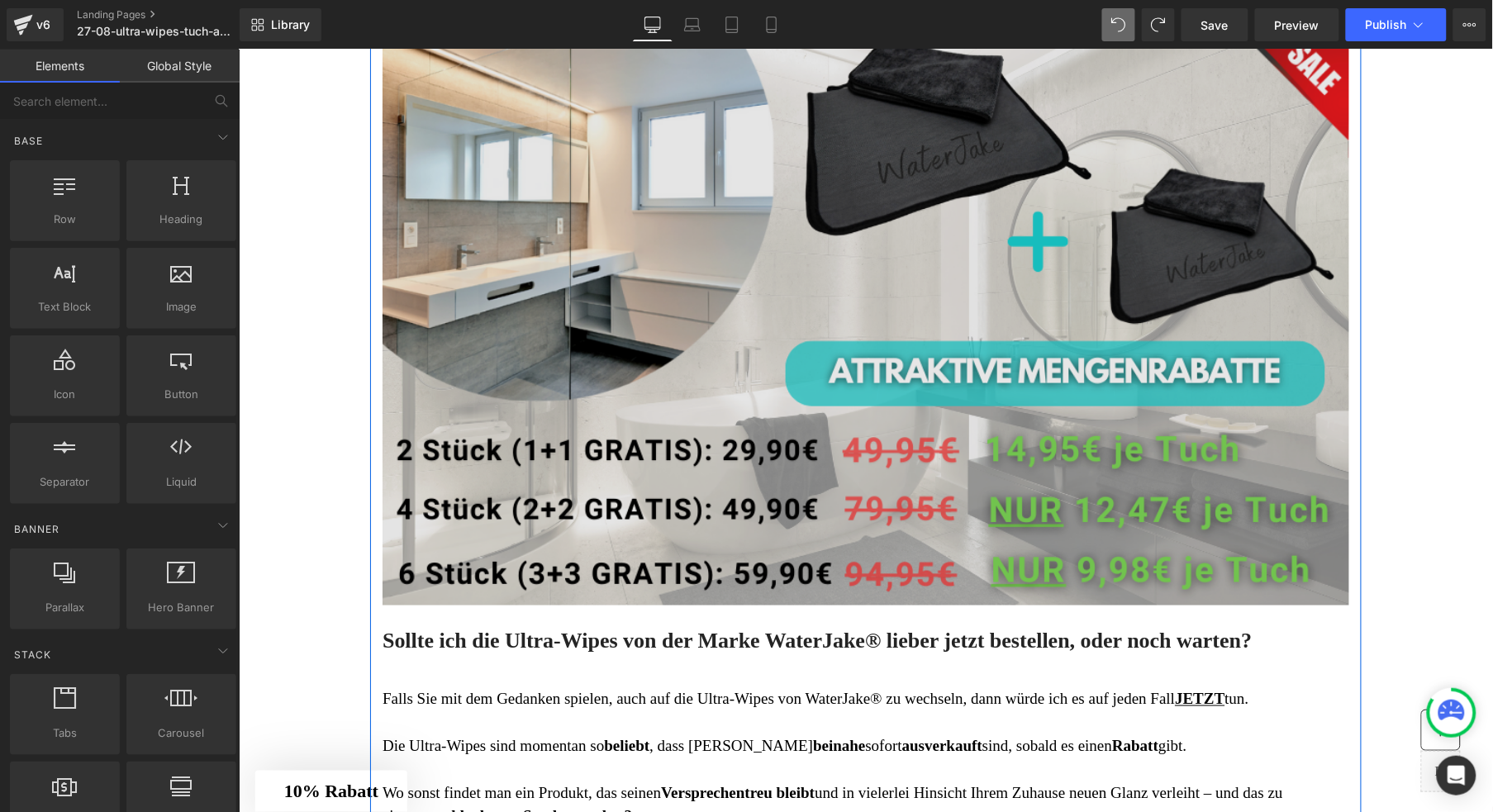
click at [688, 401] on img at bounding box center [865, 317] width 967 height 584
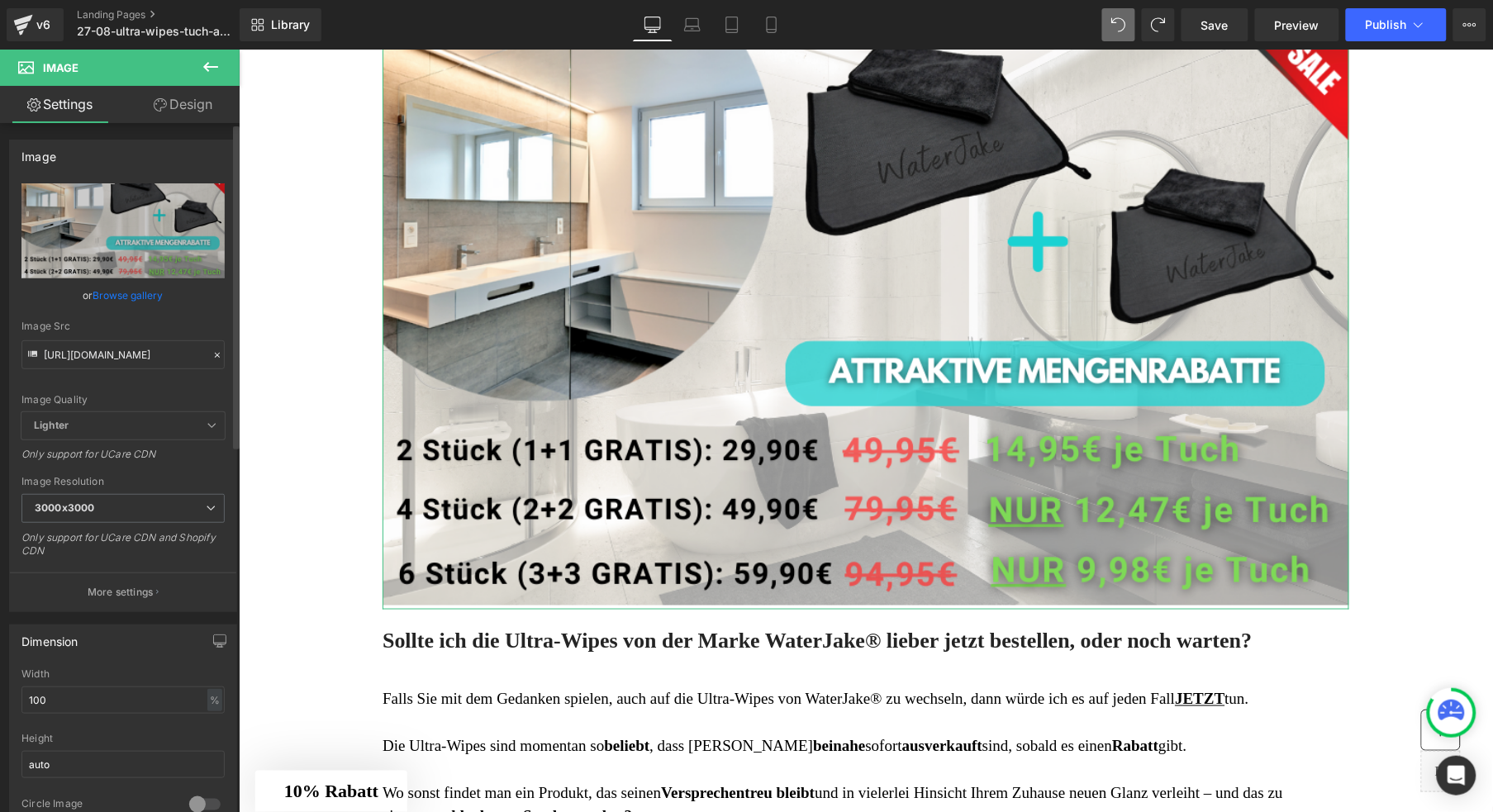
click at [128, 290] on link "Browse gallery" at bounding box center [129, 296] width 70 height 29
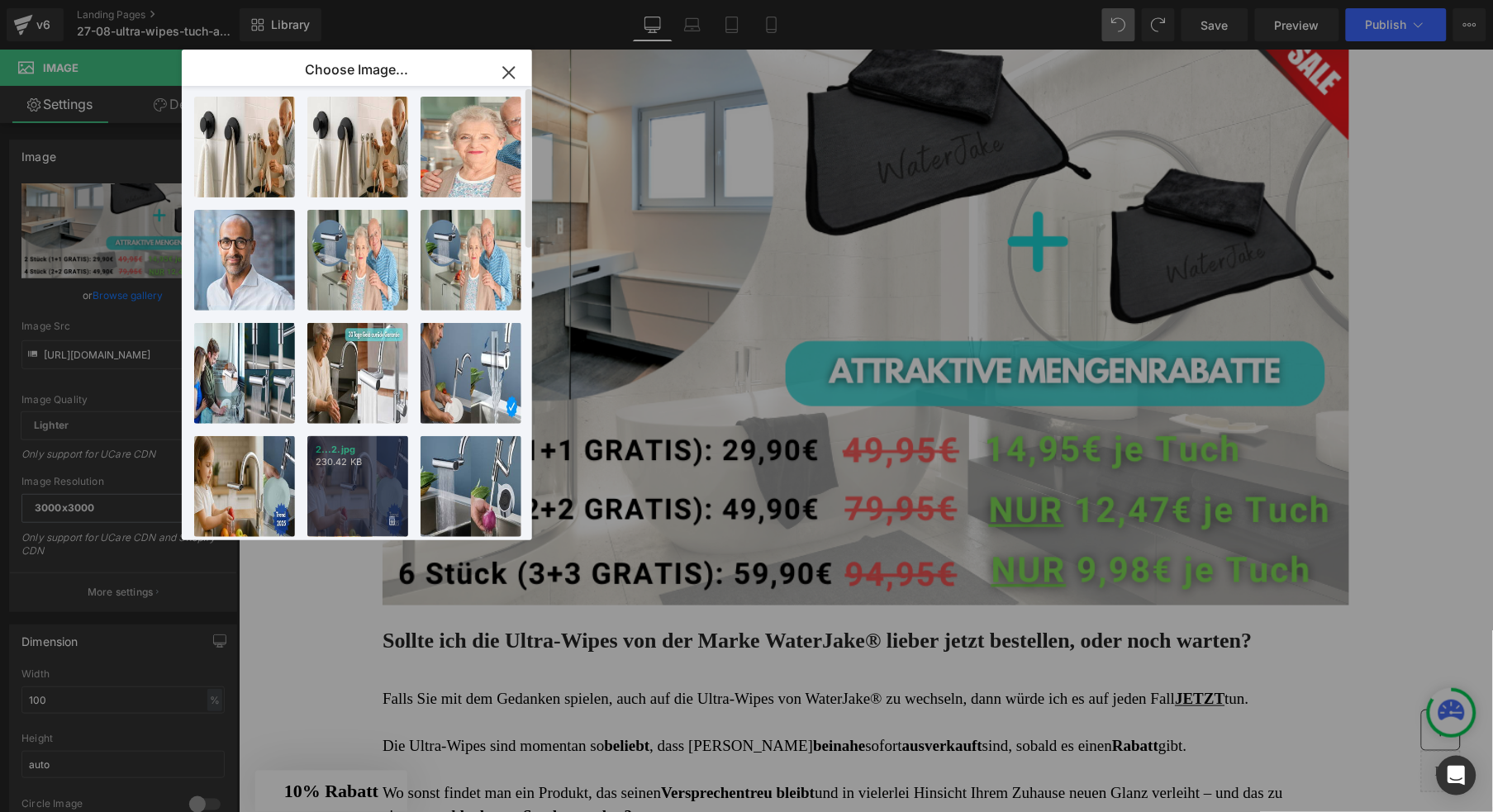
scroll to position [816, 0]
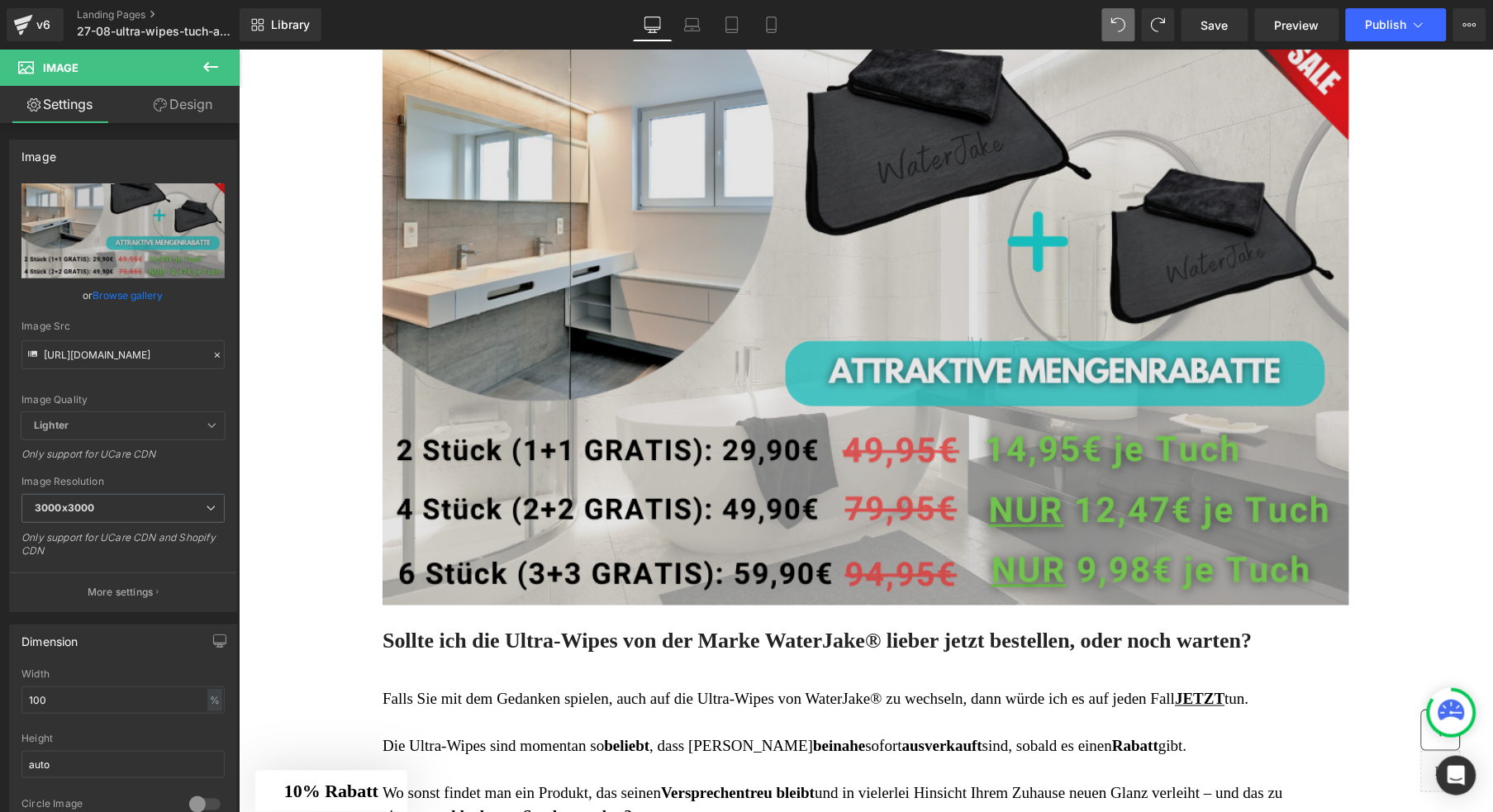
drag, startPoint x: 1256, startPoint y: 382, endPoint x: 1017, endPoint y: 333, distance: 244.0
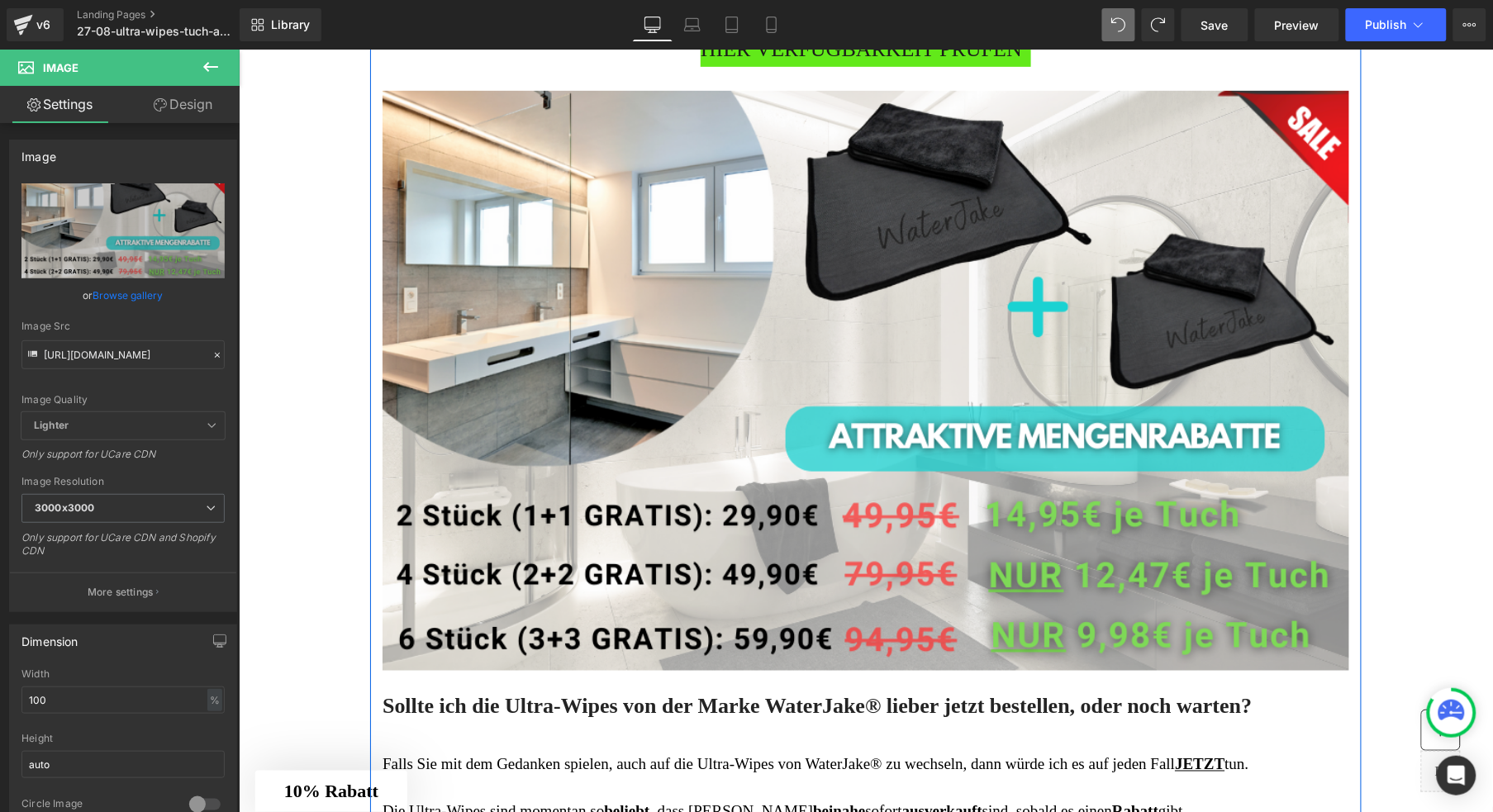
scroll to position [6210, 0]
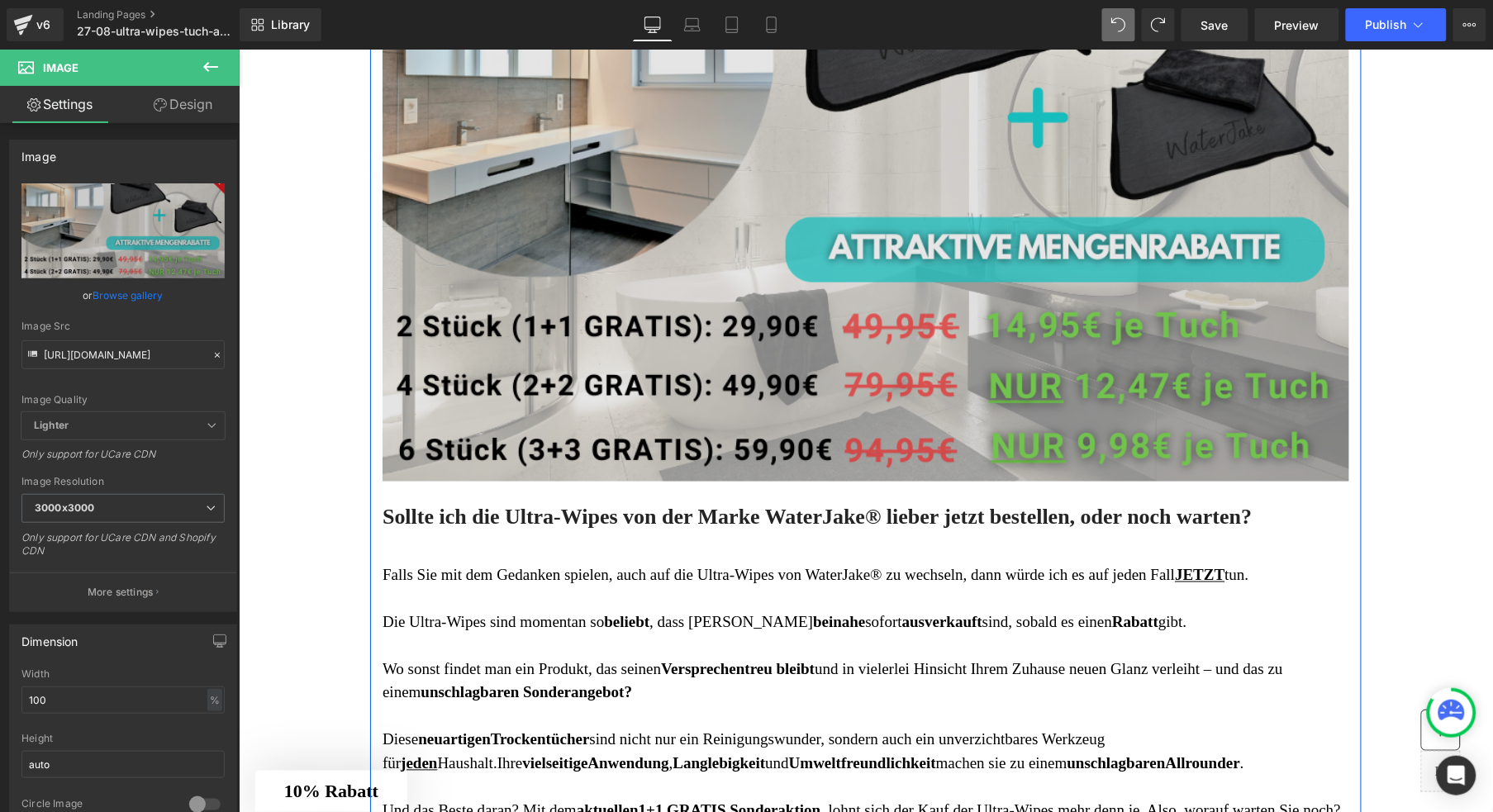
click at [664, 247] on img at bounding box center [865, 193] width 967 height 584
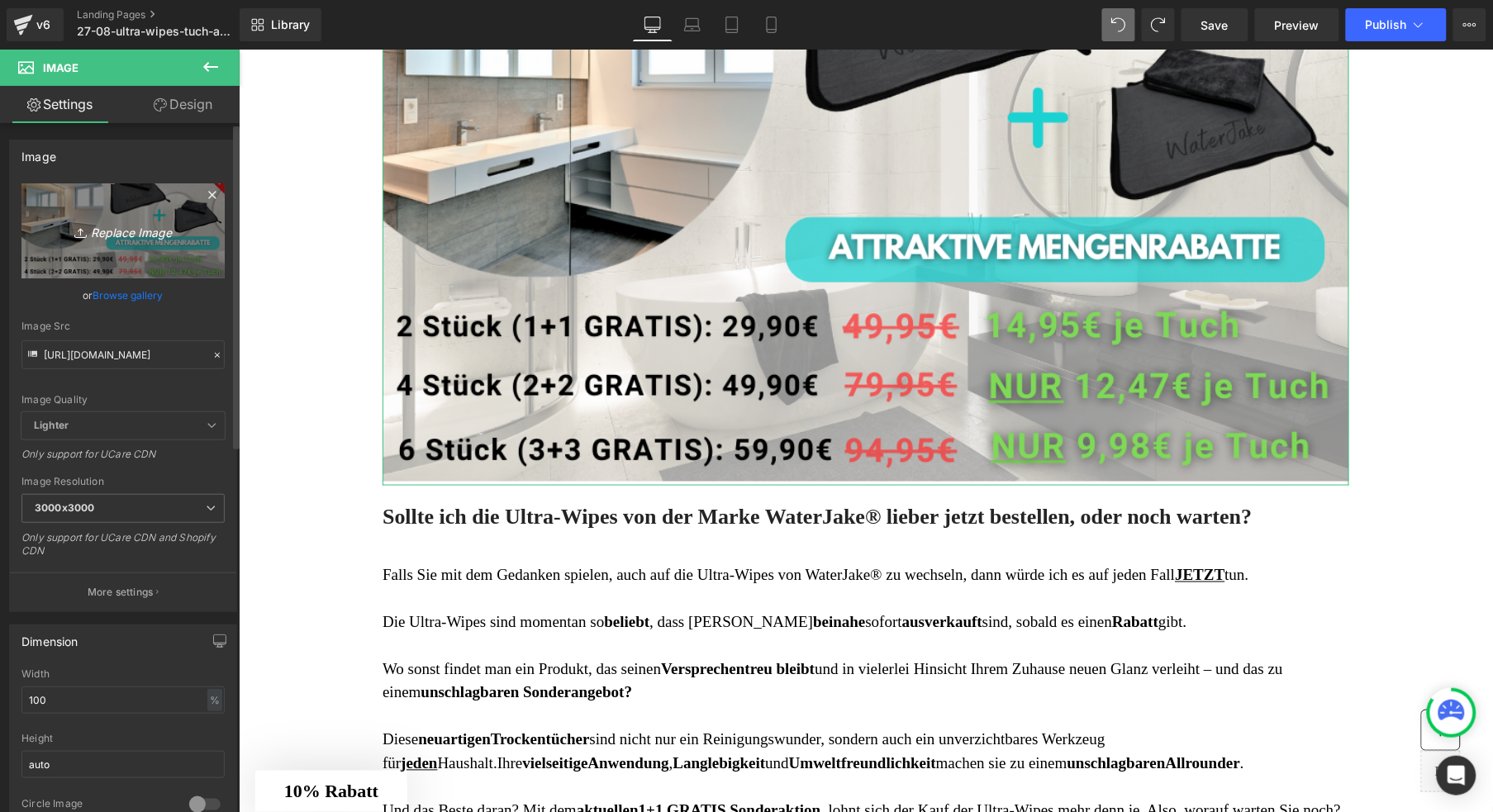
click at [124, 228] on icon "Replace Image" at bounding box center [123, 231] width 132 height 21
type input "C:\fakepath\03-Trockentuch-Native-Bild.png"
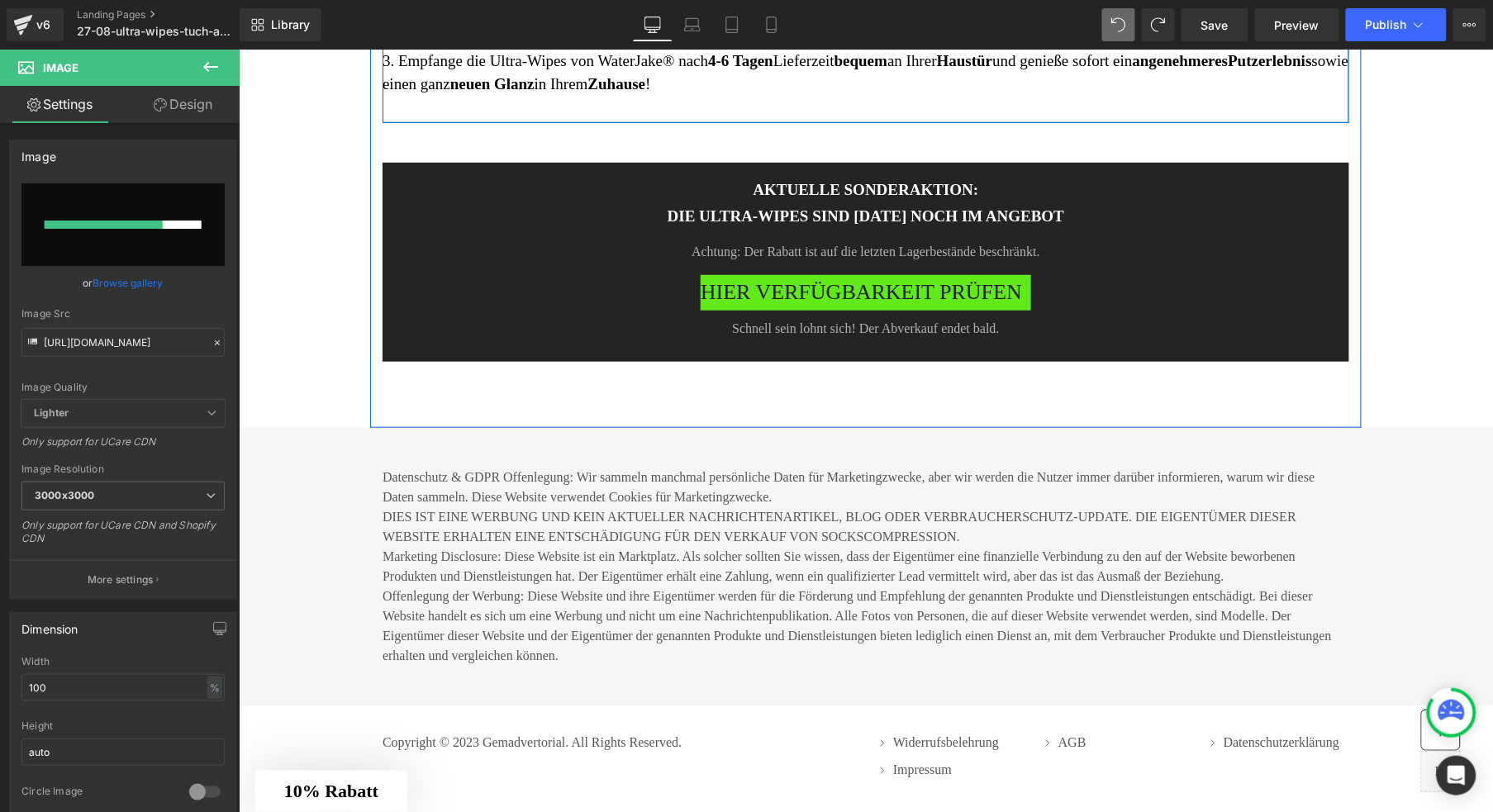
scroll to position [7940, 0]
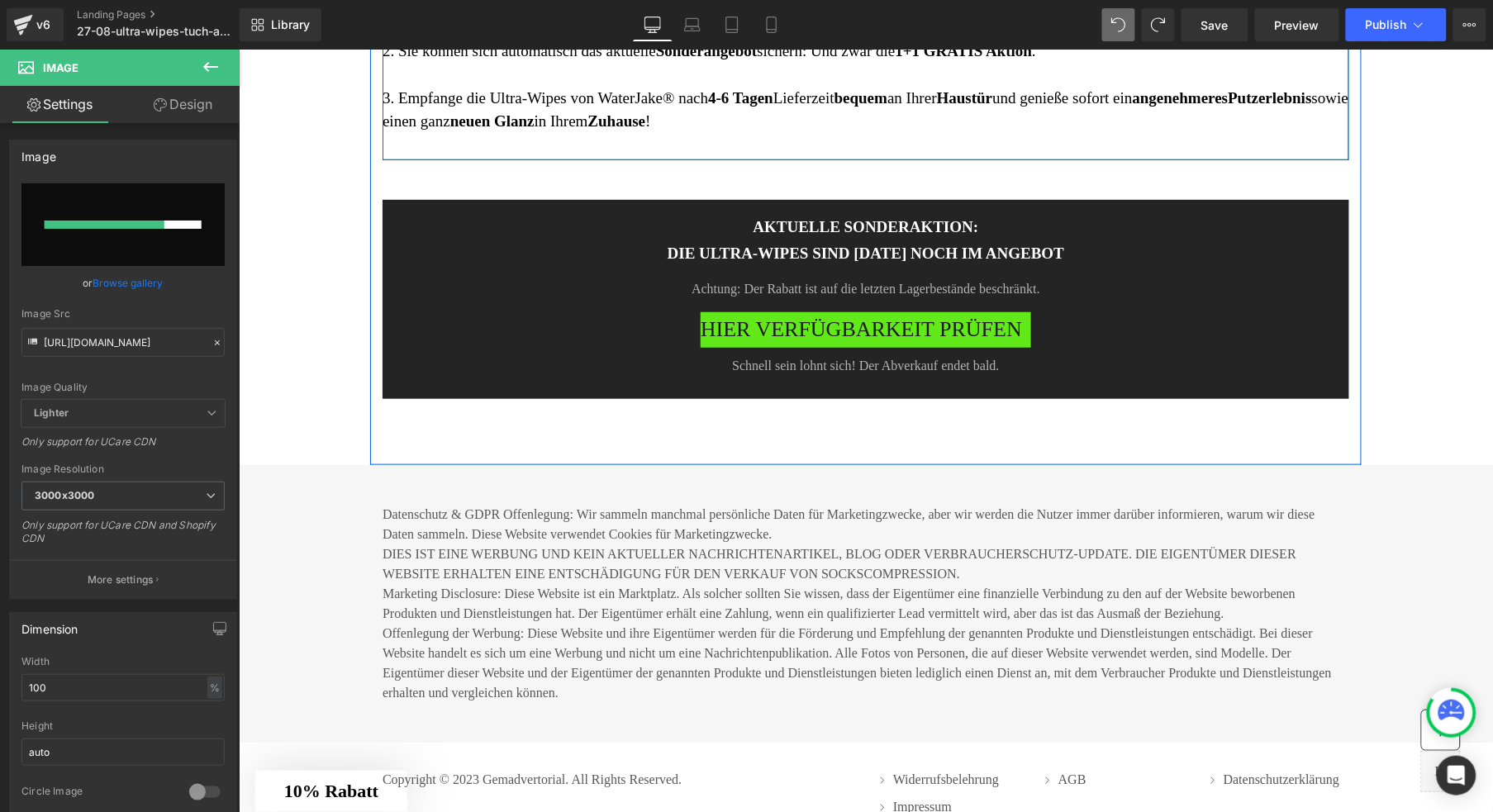
click at [984, 58] on strong "1+1 GRATIS Aktion" at bounding box center [964, 50] width 138 height 17
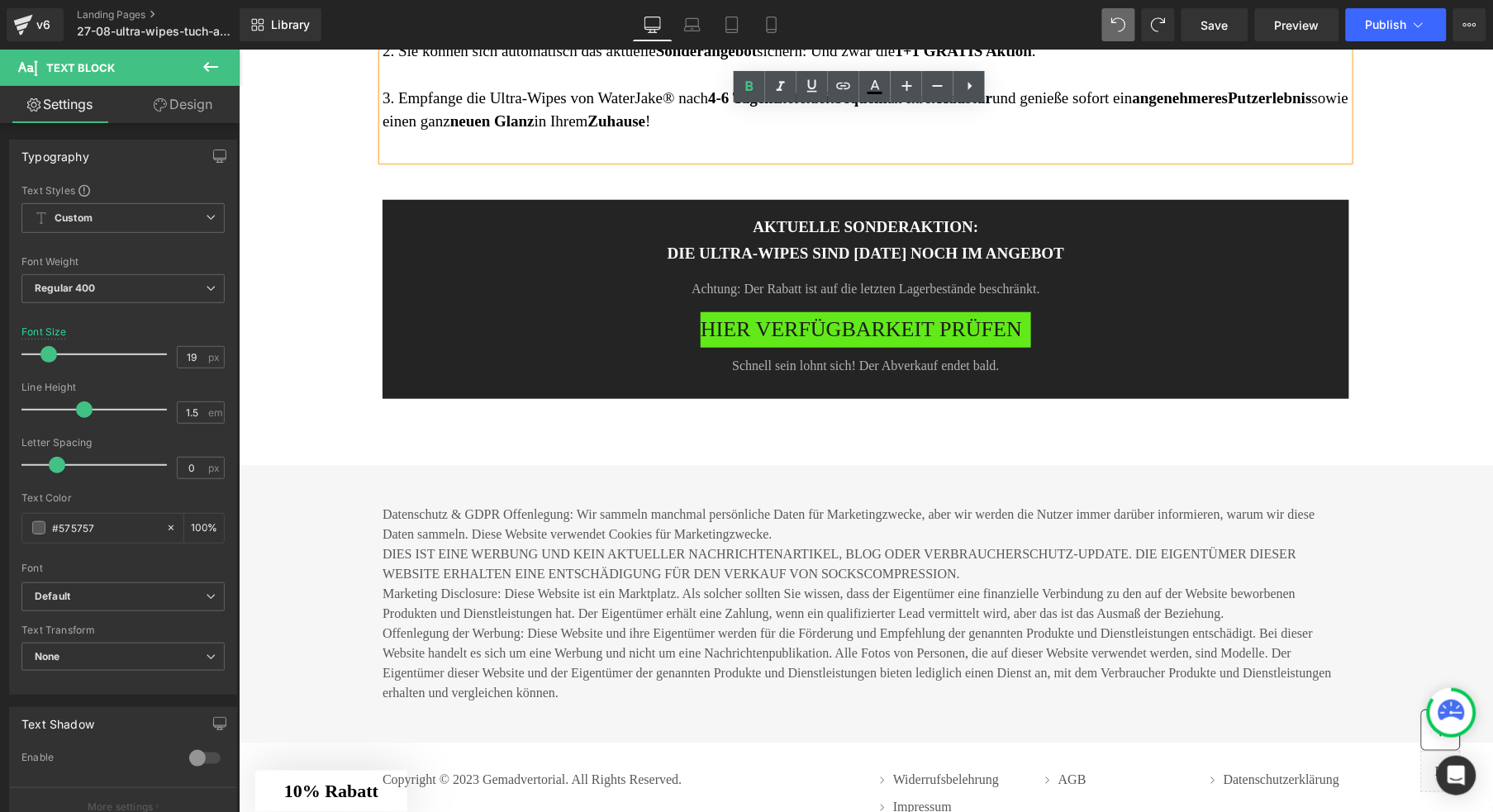
drag, startPoint x: 1132, startPoint y: 355, endPoint x: 849, endPoint y: 356, distance: 283.0
click at [849, 63] on p "2. Sie können sich automatisch das aktuelle Sonderangebot sichern: Und zwar die…" at bounding box center [865, 51] width 967 height 24
click at [861, 130] on font "3. Empfange die Ultra-Wipes von WaterJake® nach 4-6 Tagen Lieferzeit bequem an …" at bounding box center [865, 109] width 966 height 41
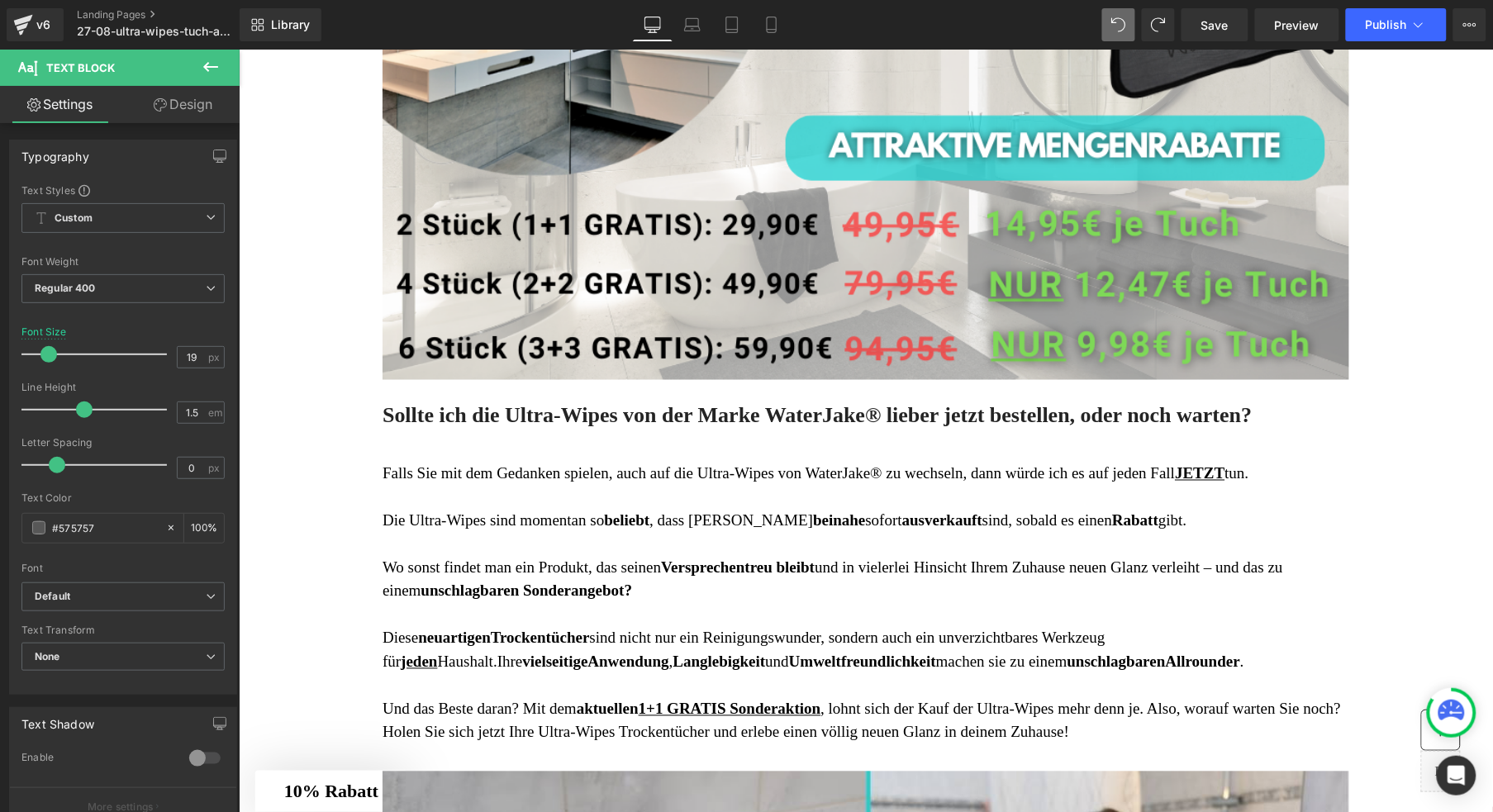
scroll to position [6333, 0]
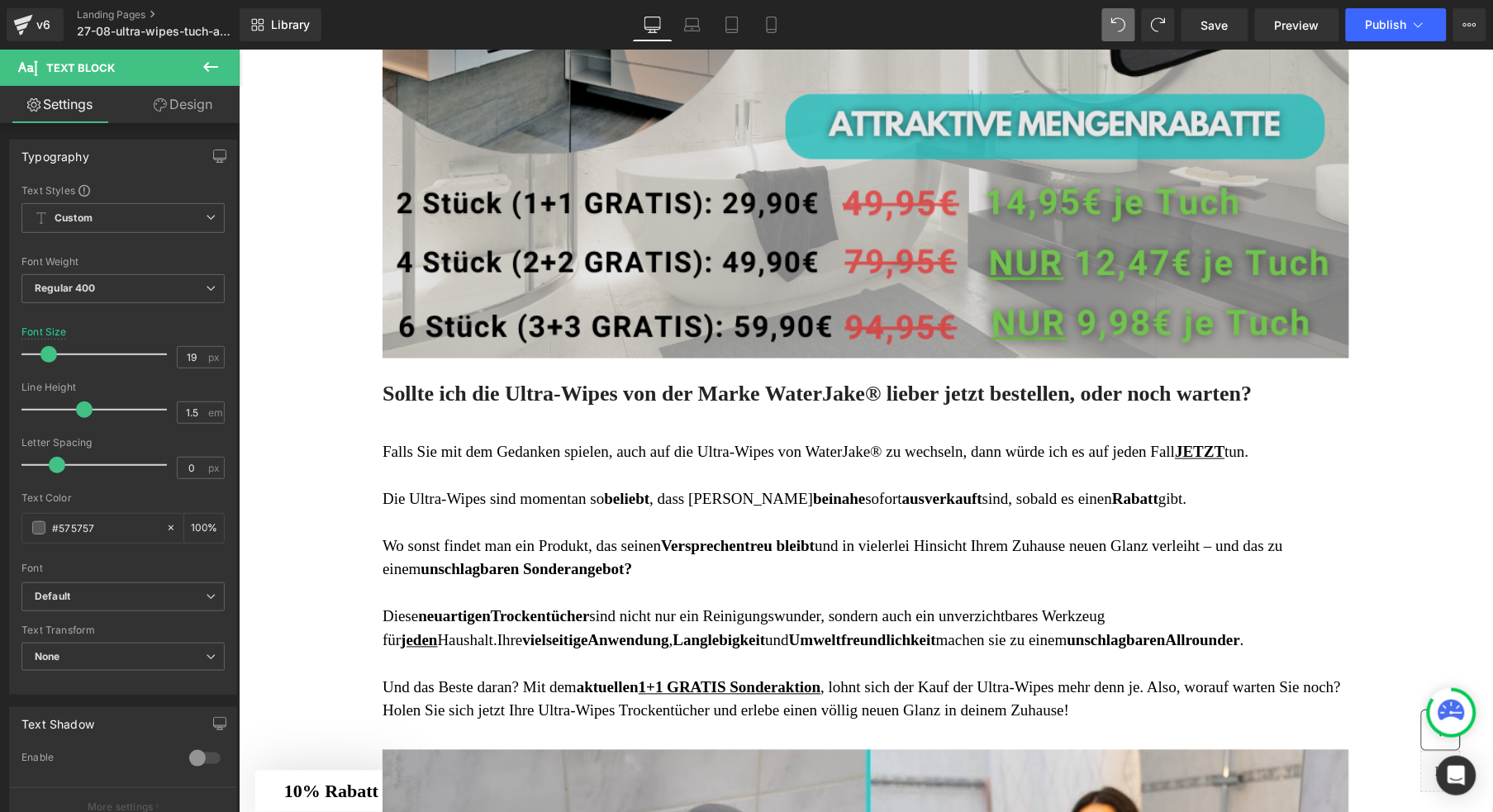
click at [720, 271] on img at bounding box center [865, 70] width 967 height 584
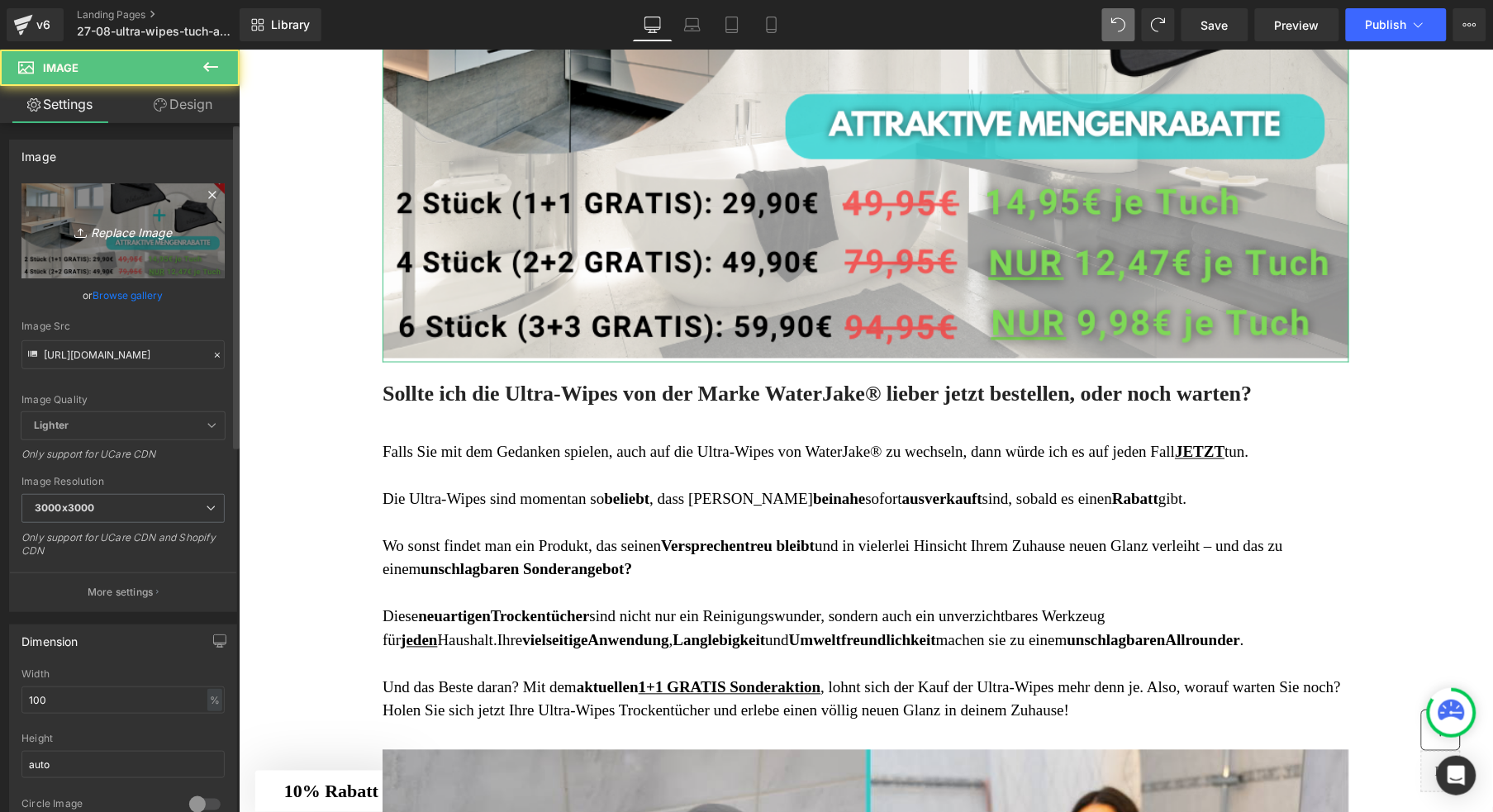
click at [106, 239] on icon "Replace Image" at bounding box center [123, 231] width 132 height 21
type input "C:\fakepath\03-Trockentuch-Native-Bild.png"
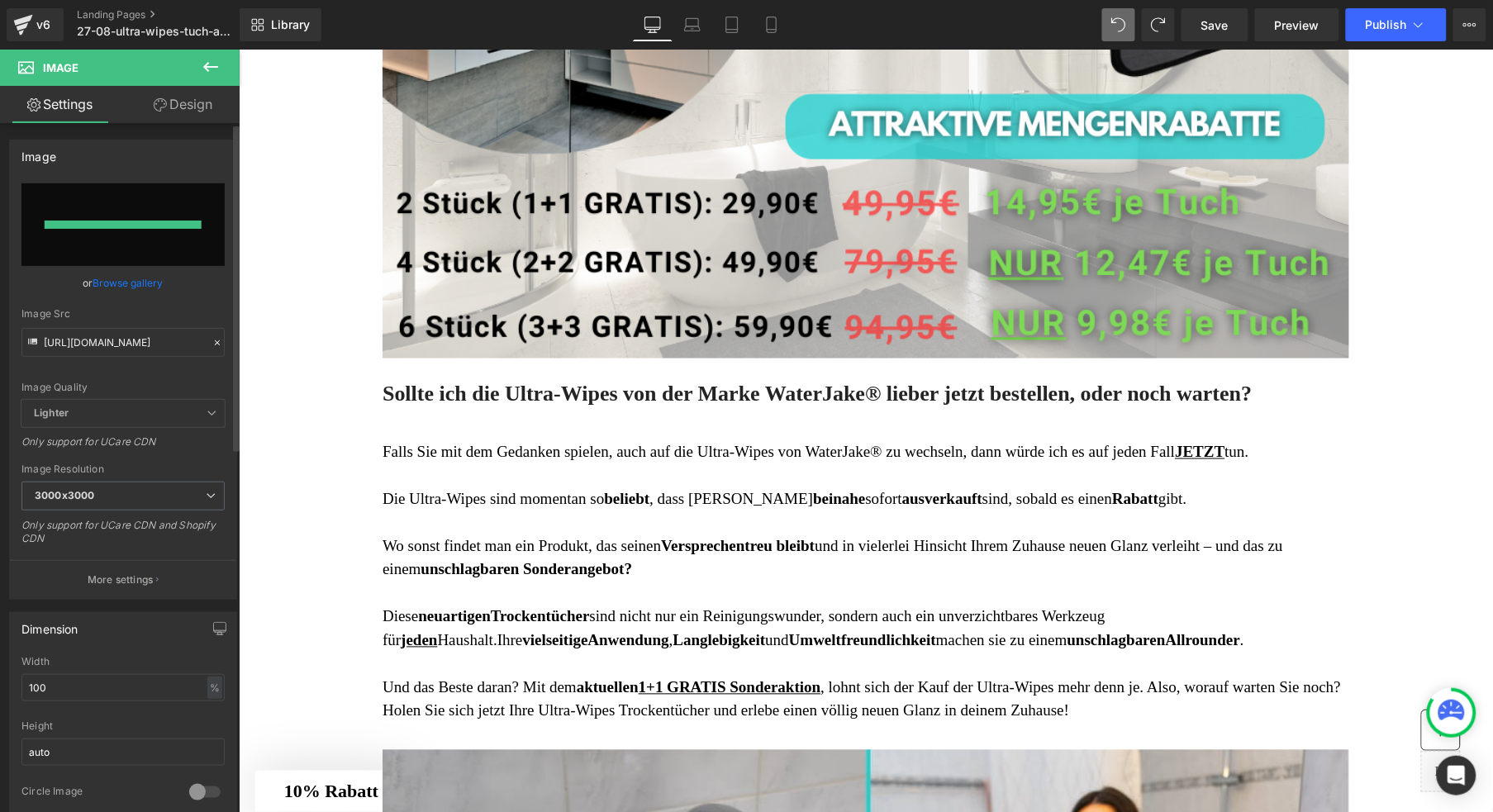
type input "https://ucarecdn.com/364f2a18-87b9-4321-9df4-d0e327503024/-/format/auto/-/previ…"
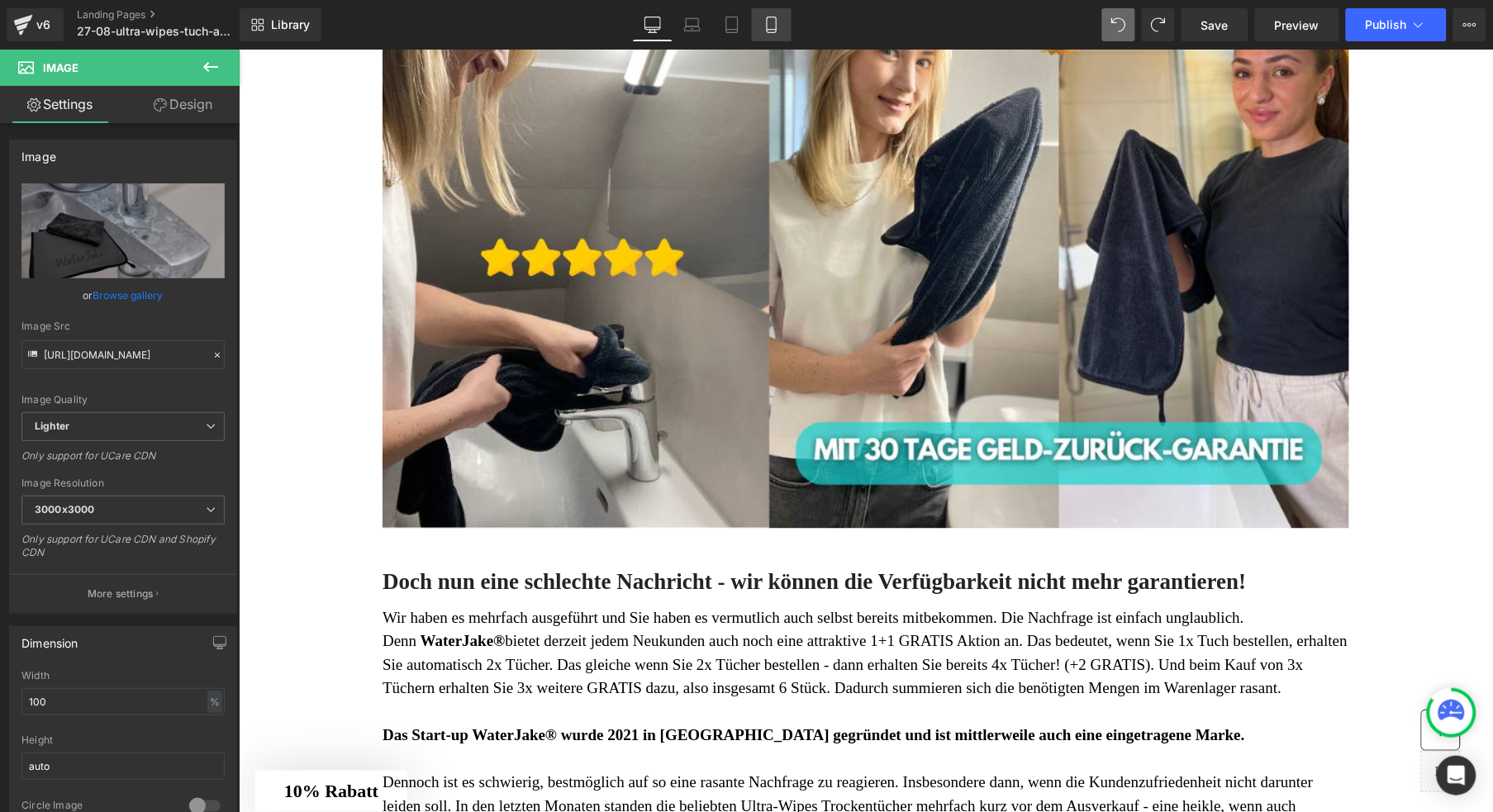
click at [777, 28] on icon at bounding box center [771, 24] width 16 height 16
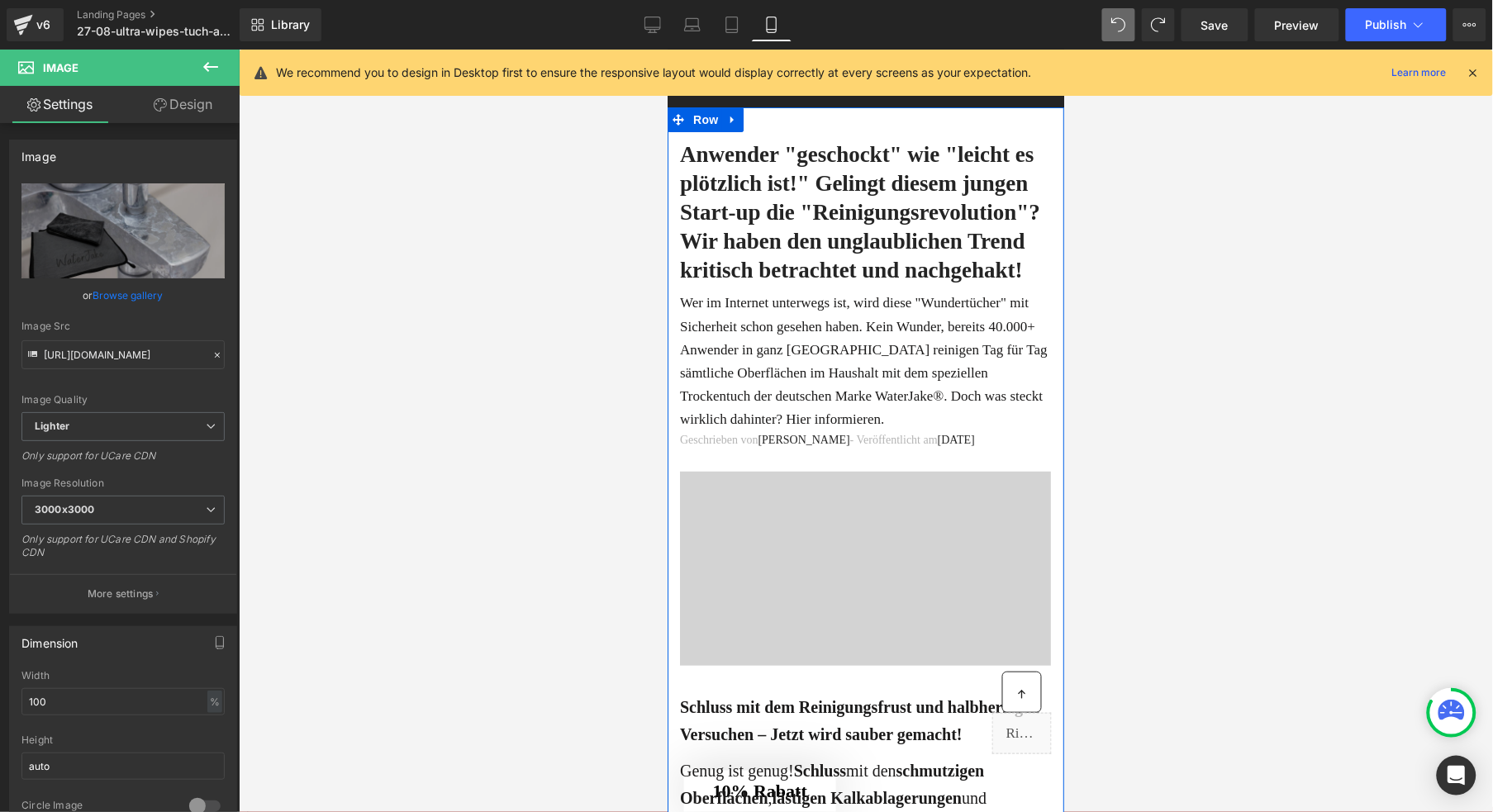
scroll to position [0, 0]
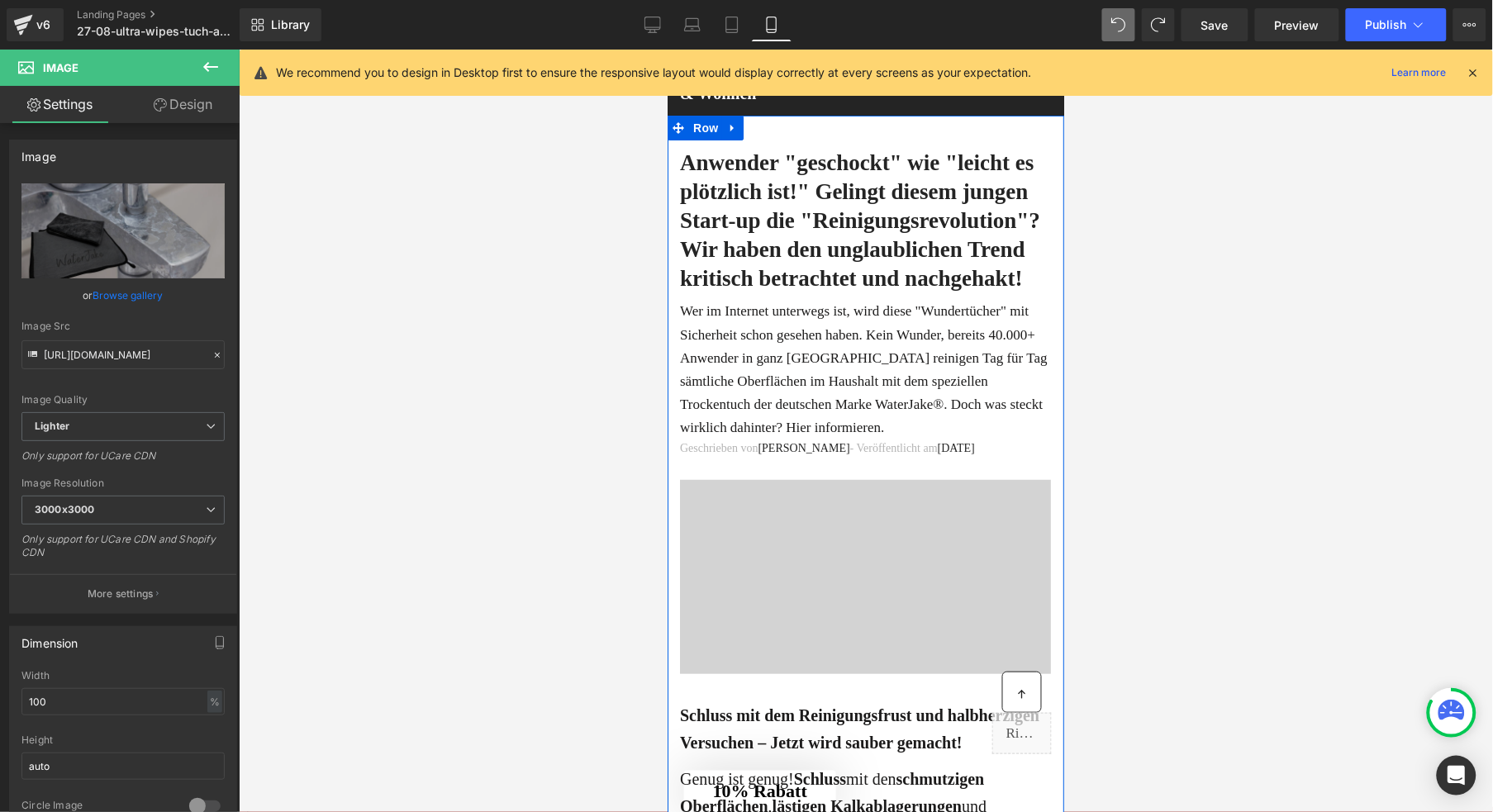
click at [839, 601] on div at bounding box center [865, 577] width 371 height 194
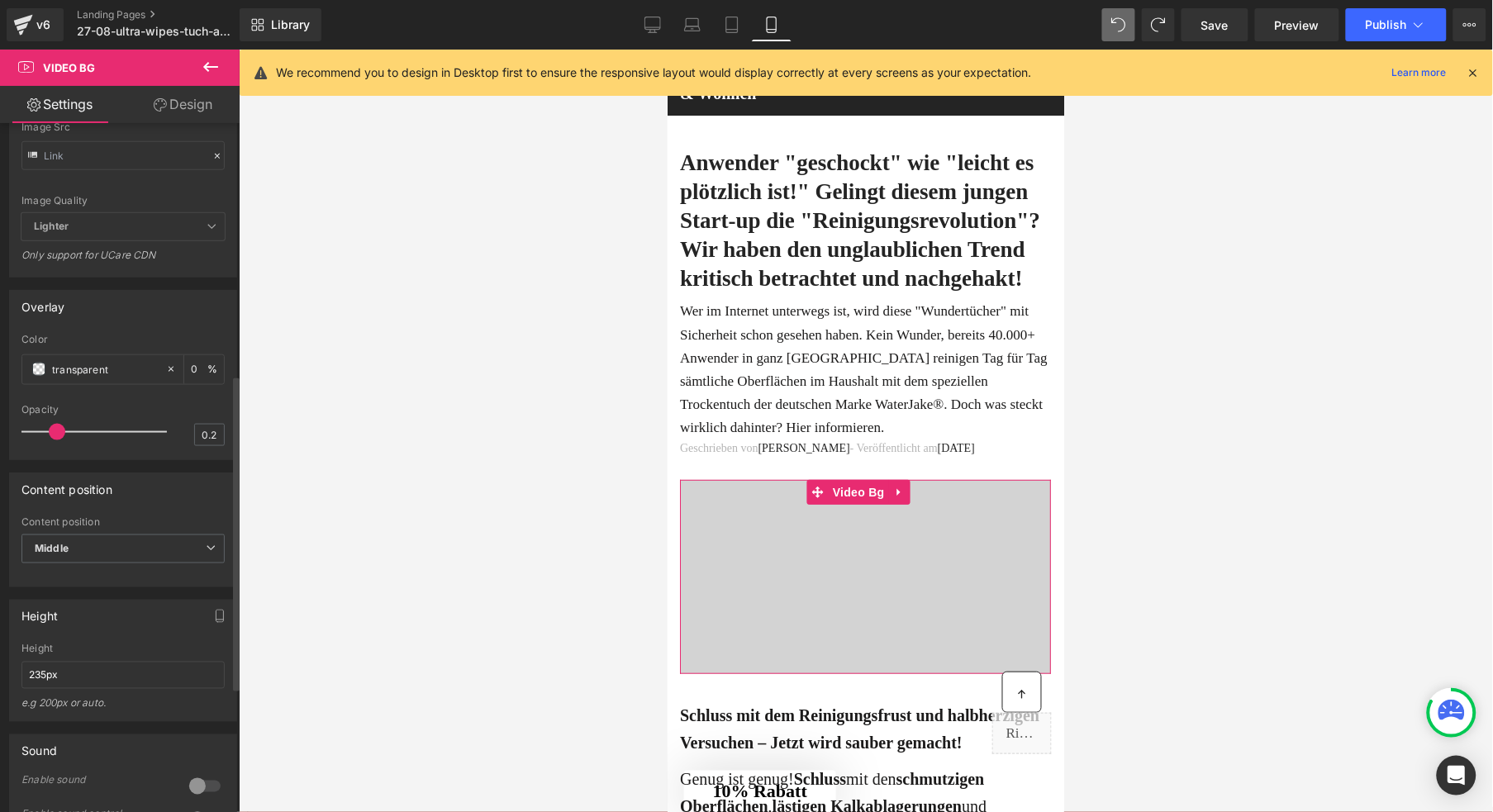
scroll to position [656, 0]
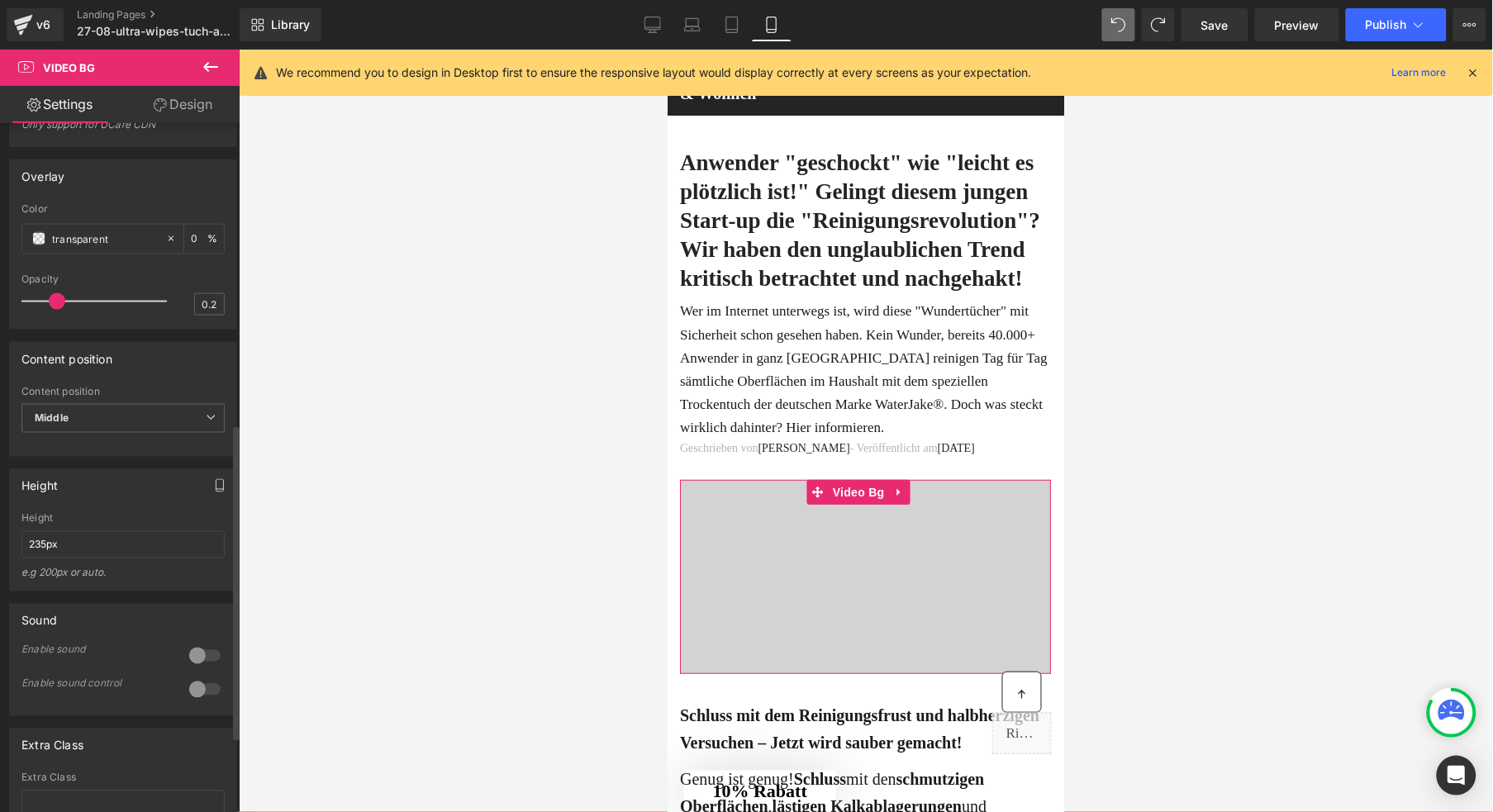
click at [213, 492] on icon "button" at bounding box center [219, 485] width 13 height 13
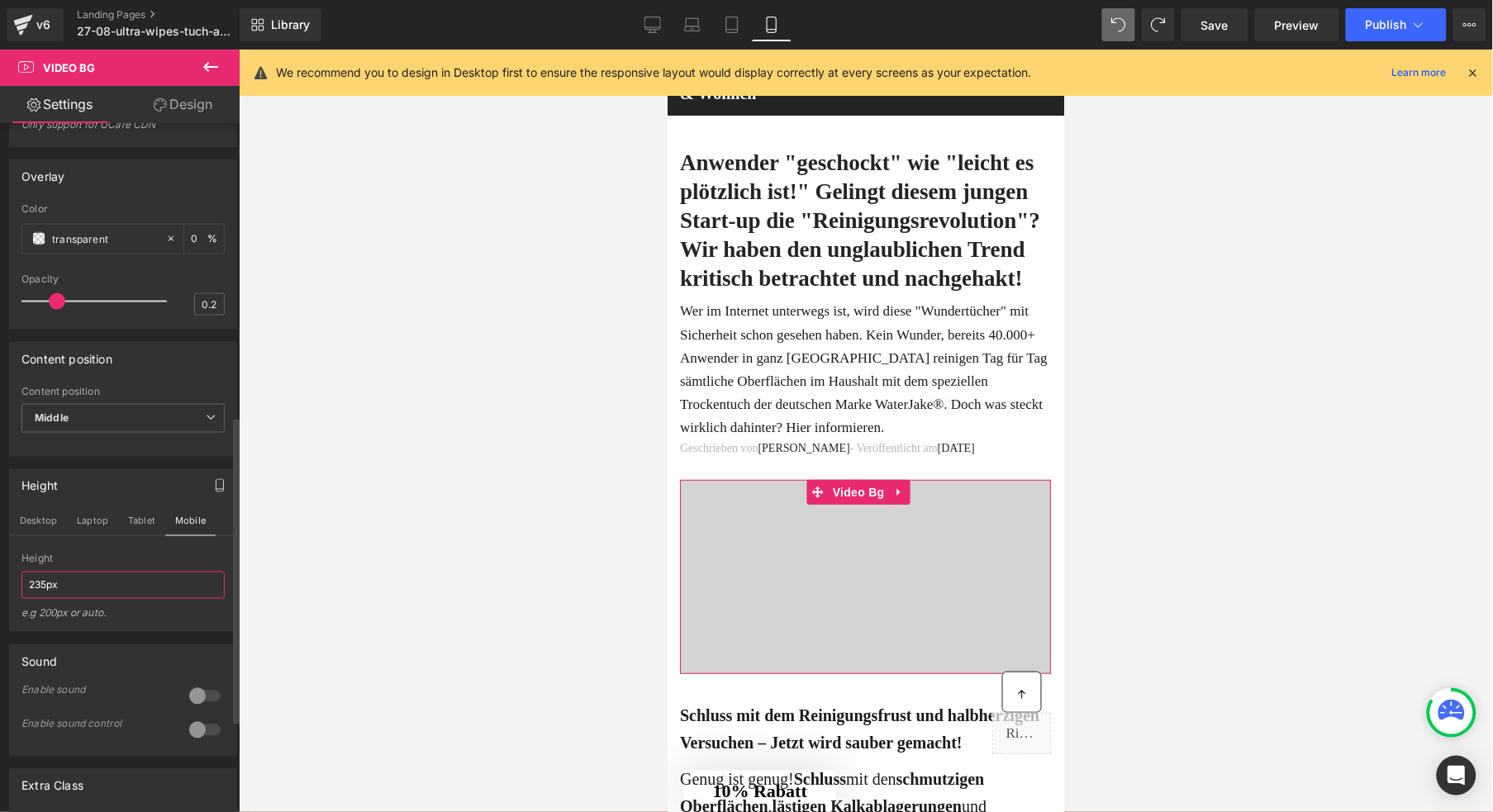
click at [36, 599] on input "235px" at bounding box center [123, 585] width 204 height 27
click at [35, 599] on input "235px" at bounding box center [123, 585] width 204 height 27
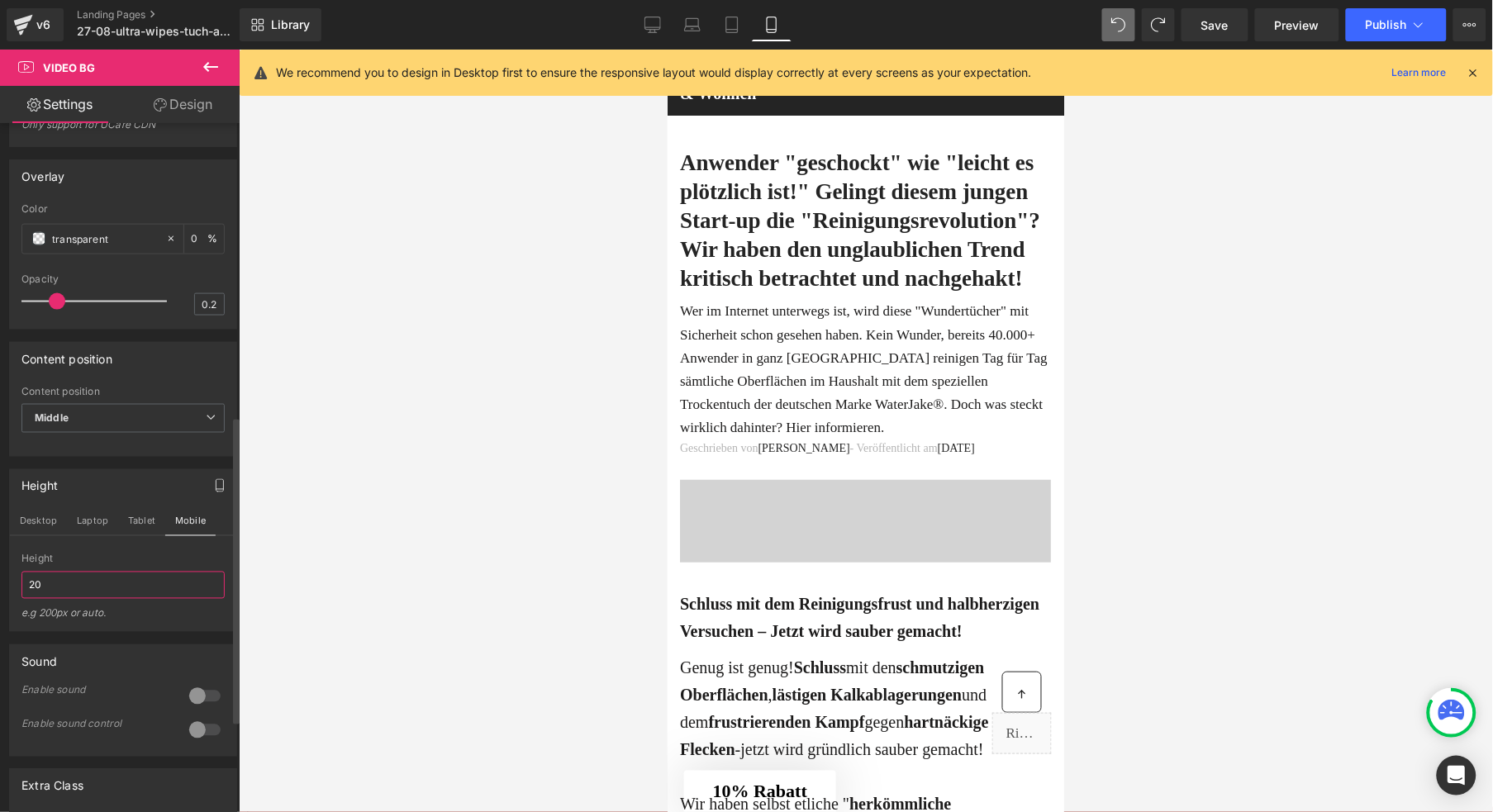
type input "2"
type input "1"
type input "3"
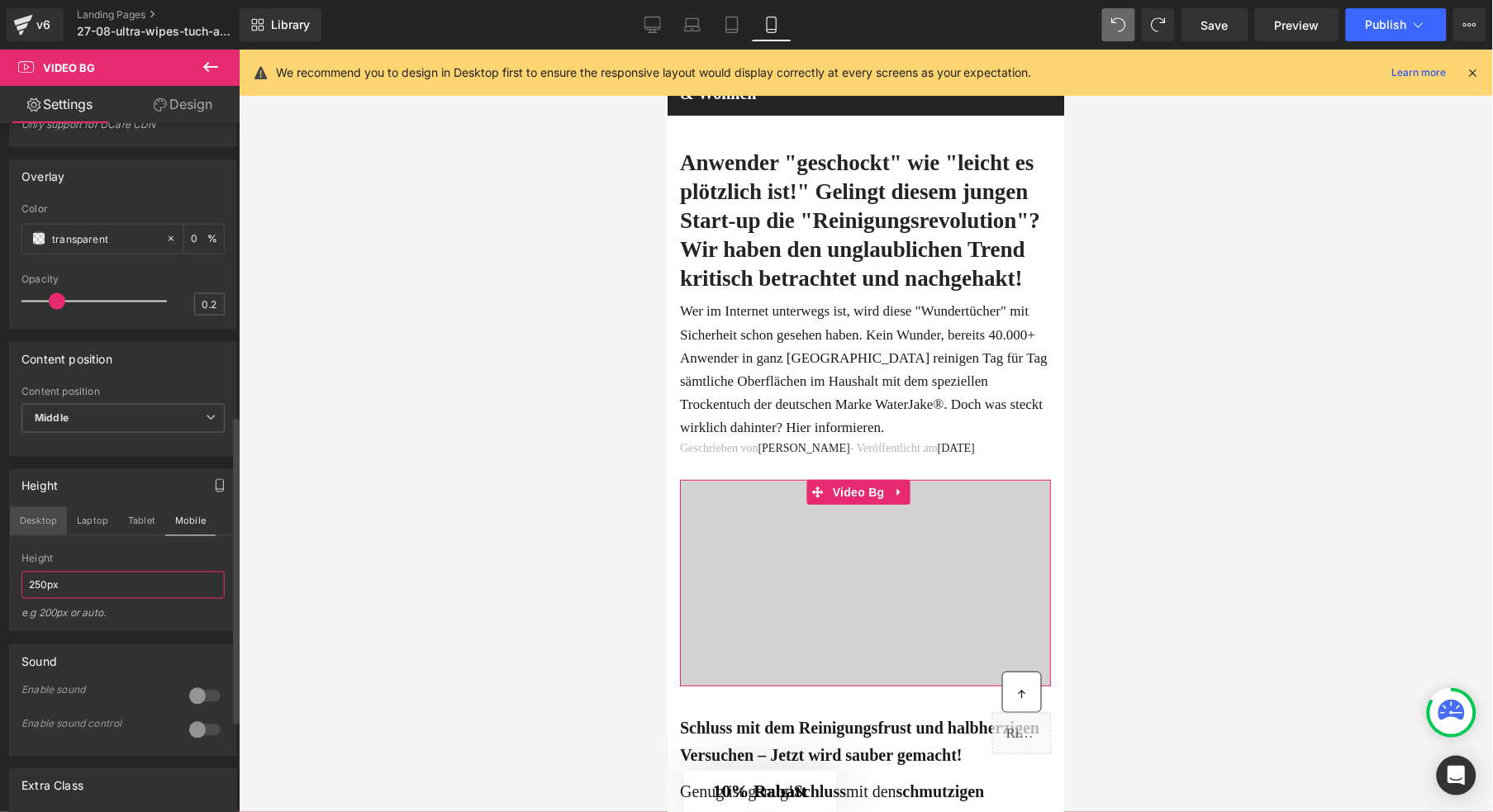
type input "250px"
click at [40, 535] on button "Desktop" at bounding box center [39, 521] width 57 height 28
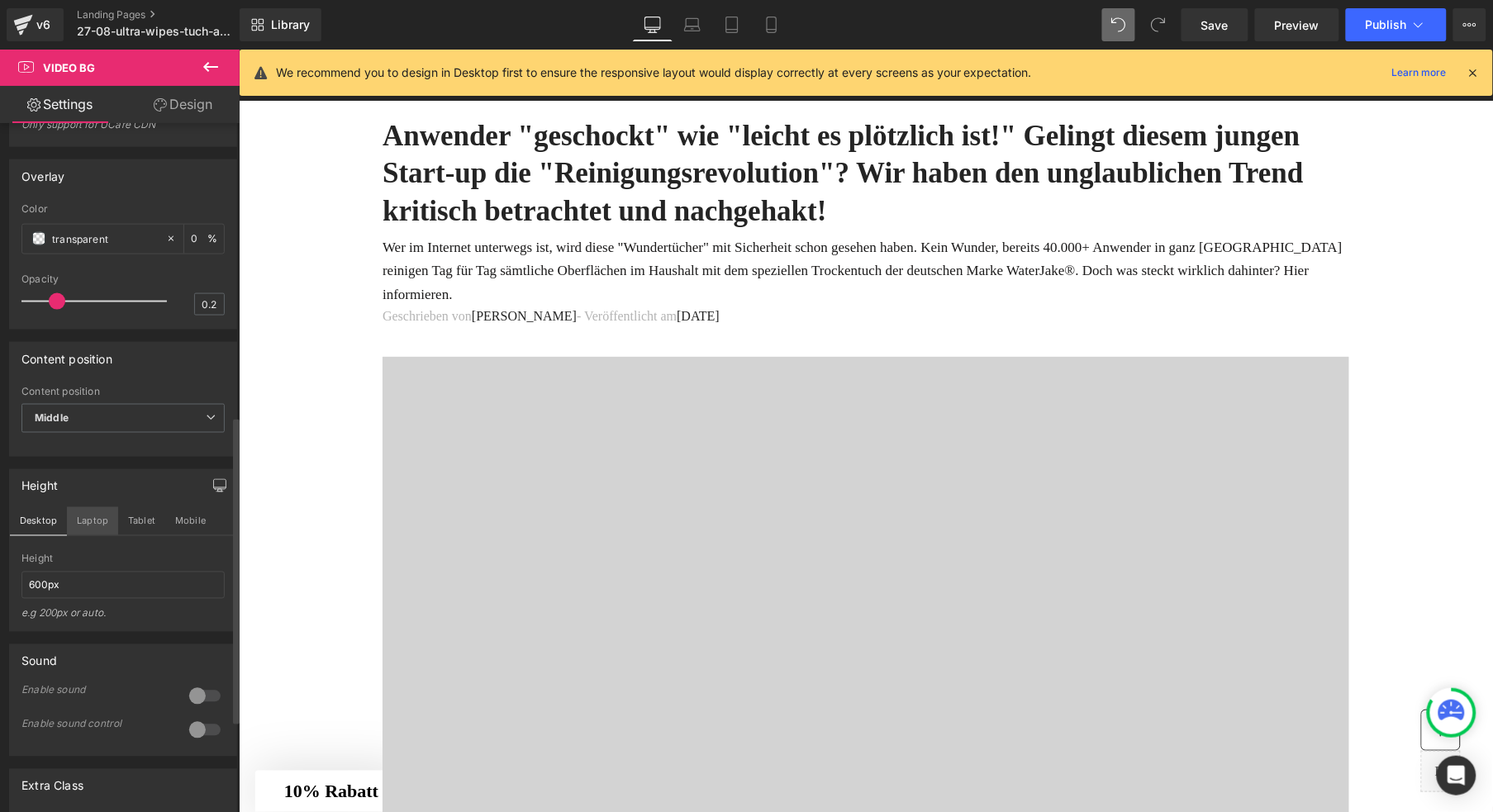
click at [101, 535] on button "Laptop" at bounding box center [93, 521] width 52 height 28
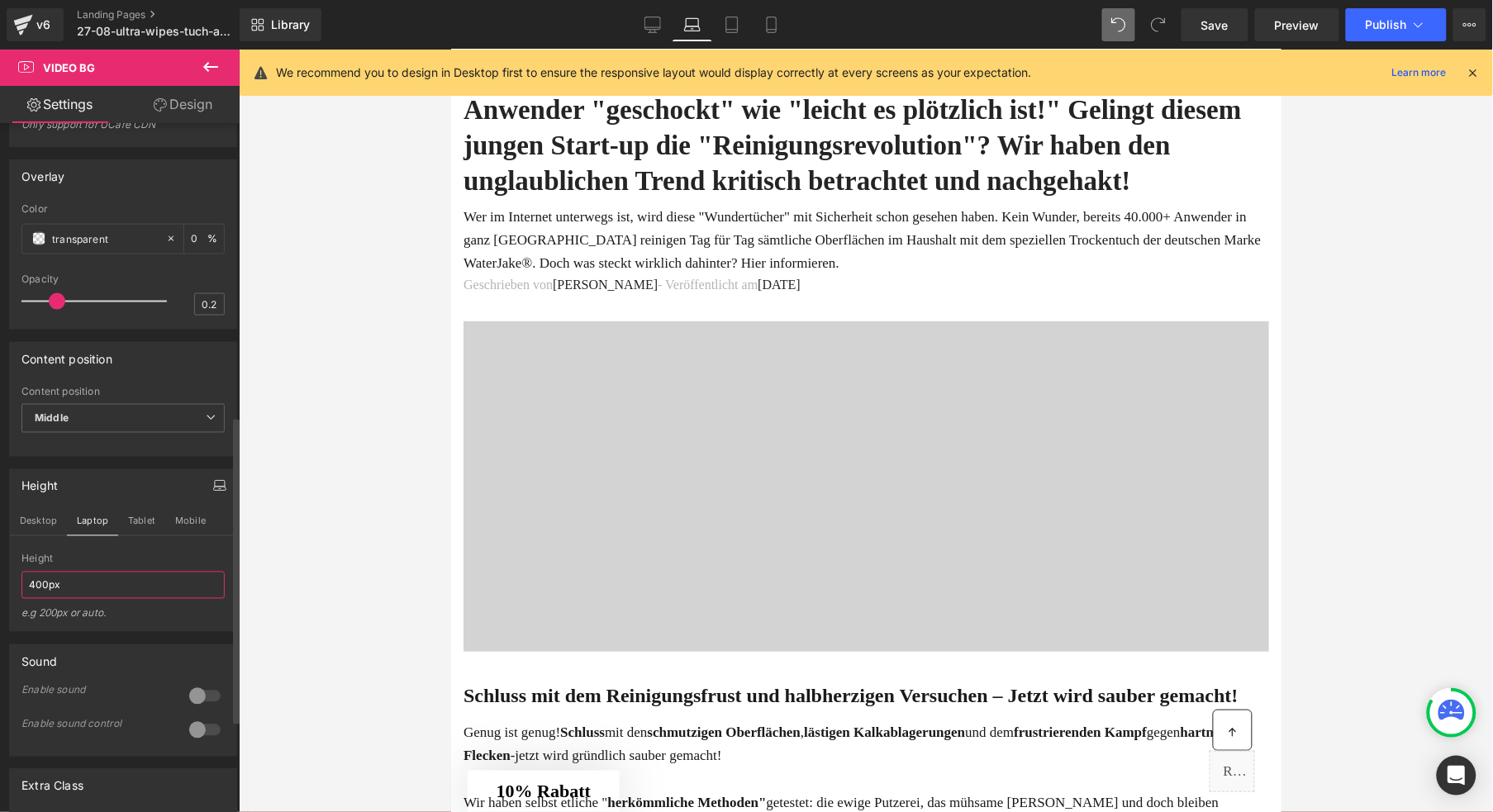
click at [82, 599] on input "400px" at bounding box center [123, 585] width 204 height 27
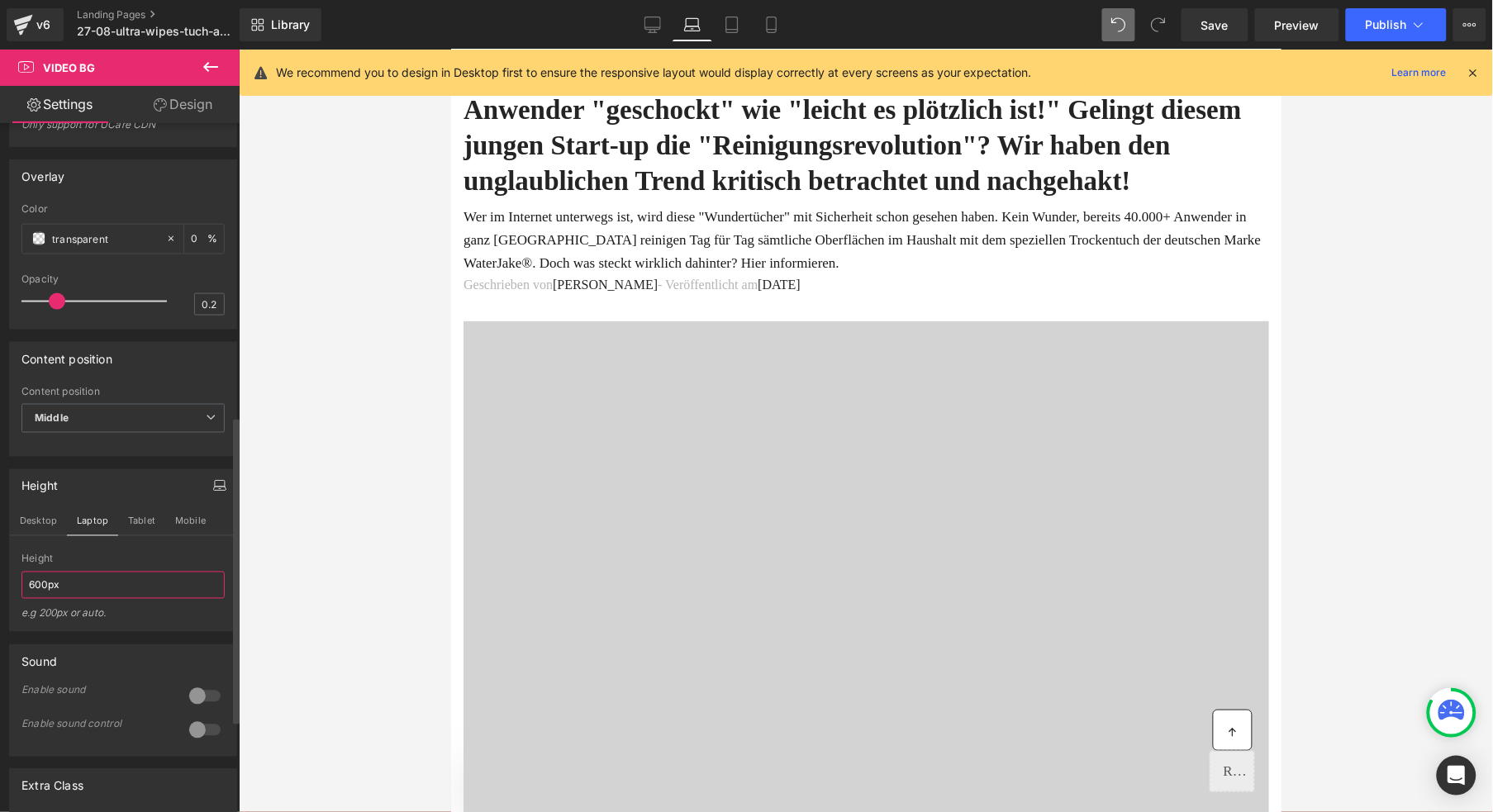
type input "600px"
click at [162, 545] on div "Height Desktop Laptop Tablet Mobile 600px Height 600px e.g 200px or auto. 600px…" at bounding box center [123, 550] width 228 height 162
click at [150, 535] on button "Tablet" at bounding box center [141, 521] width 47 height 28
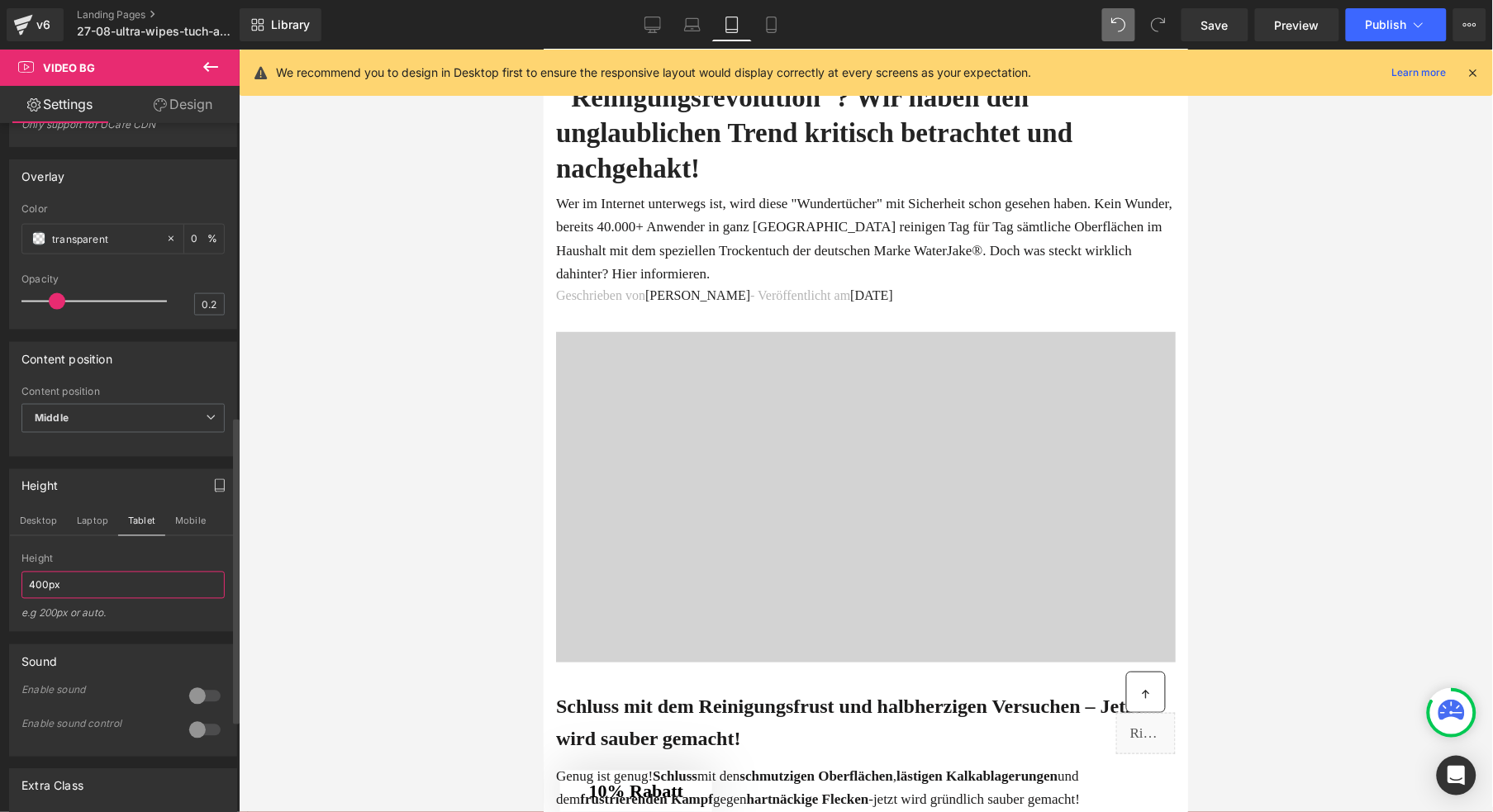
click at [36, 599] on input "400px" at bounding box center [123, 585] width 204 height 27
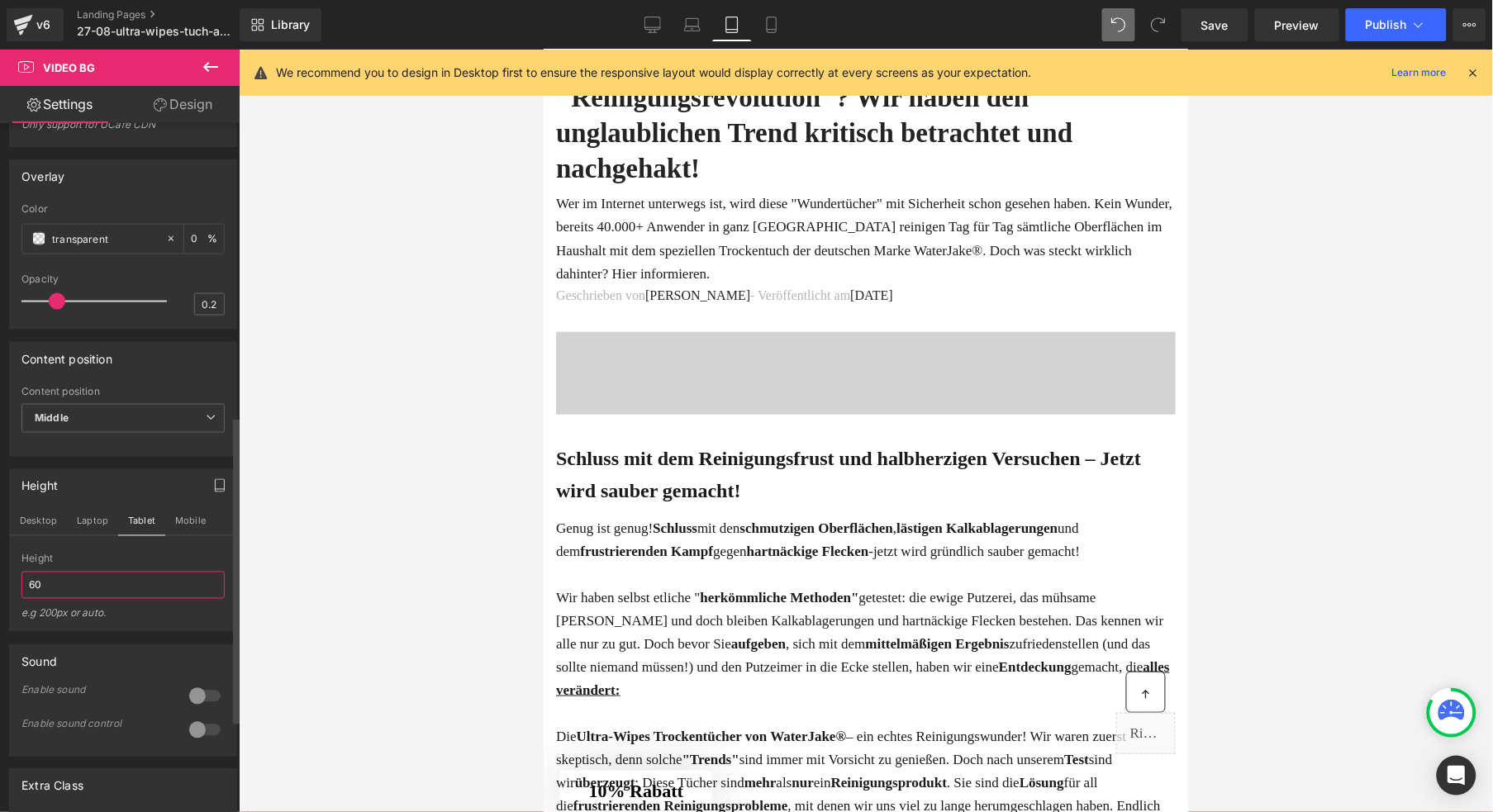
type input "6"
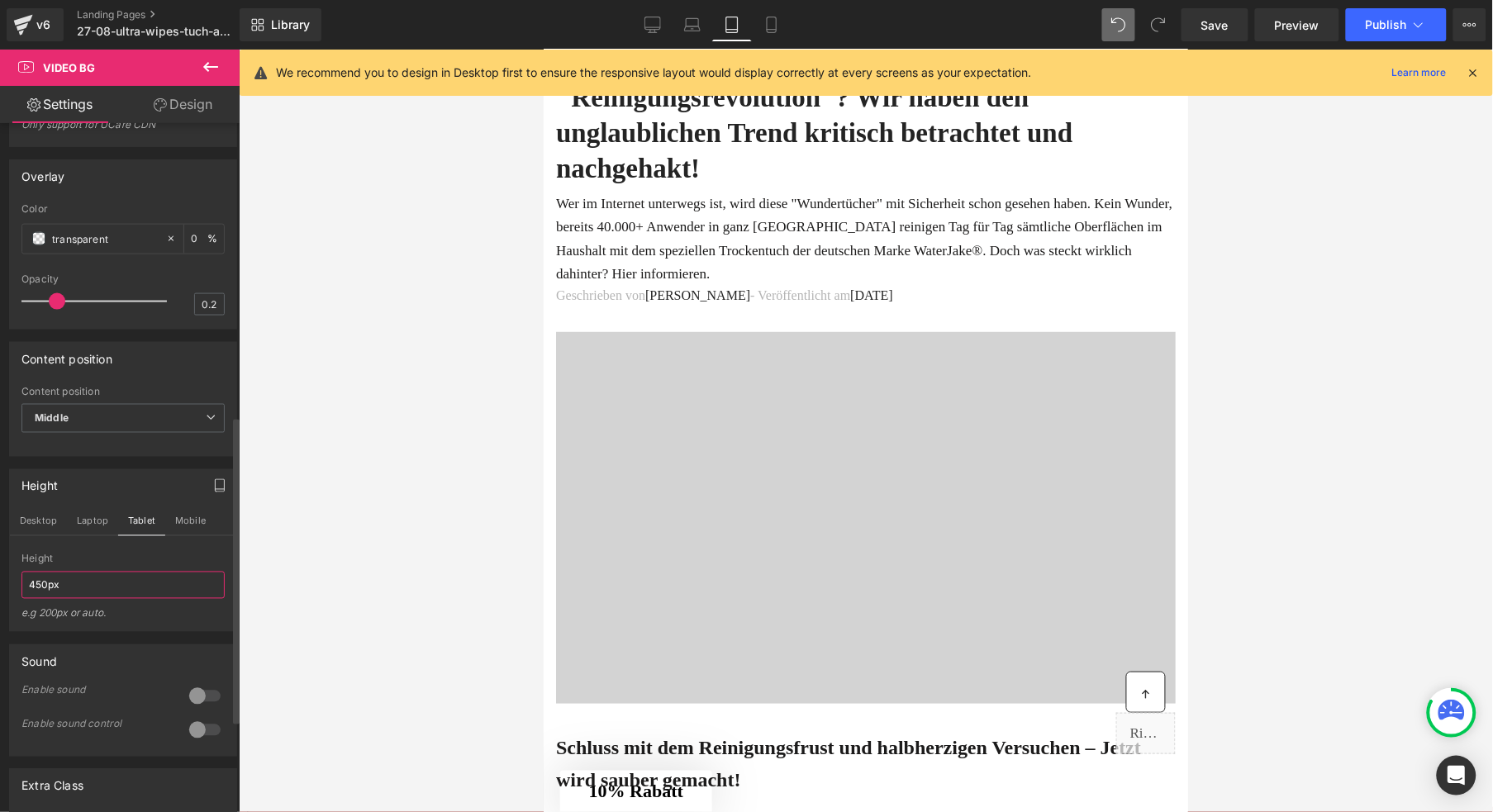
click at [37, 599] on input "450px" at bounding box center [123, 585] width 204 height 27
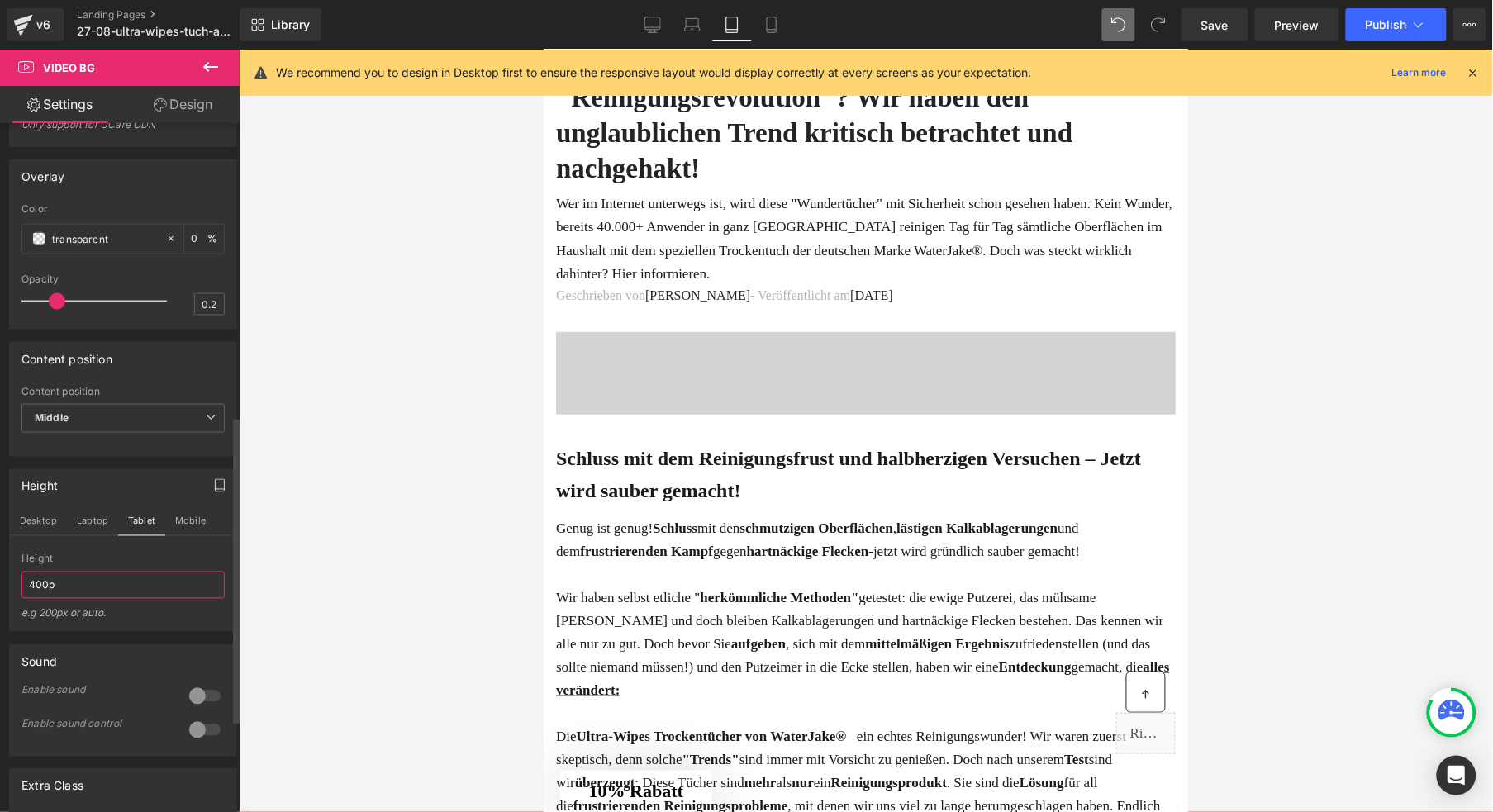
type input "400px"
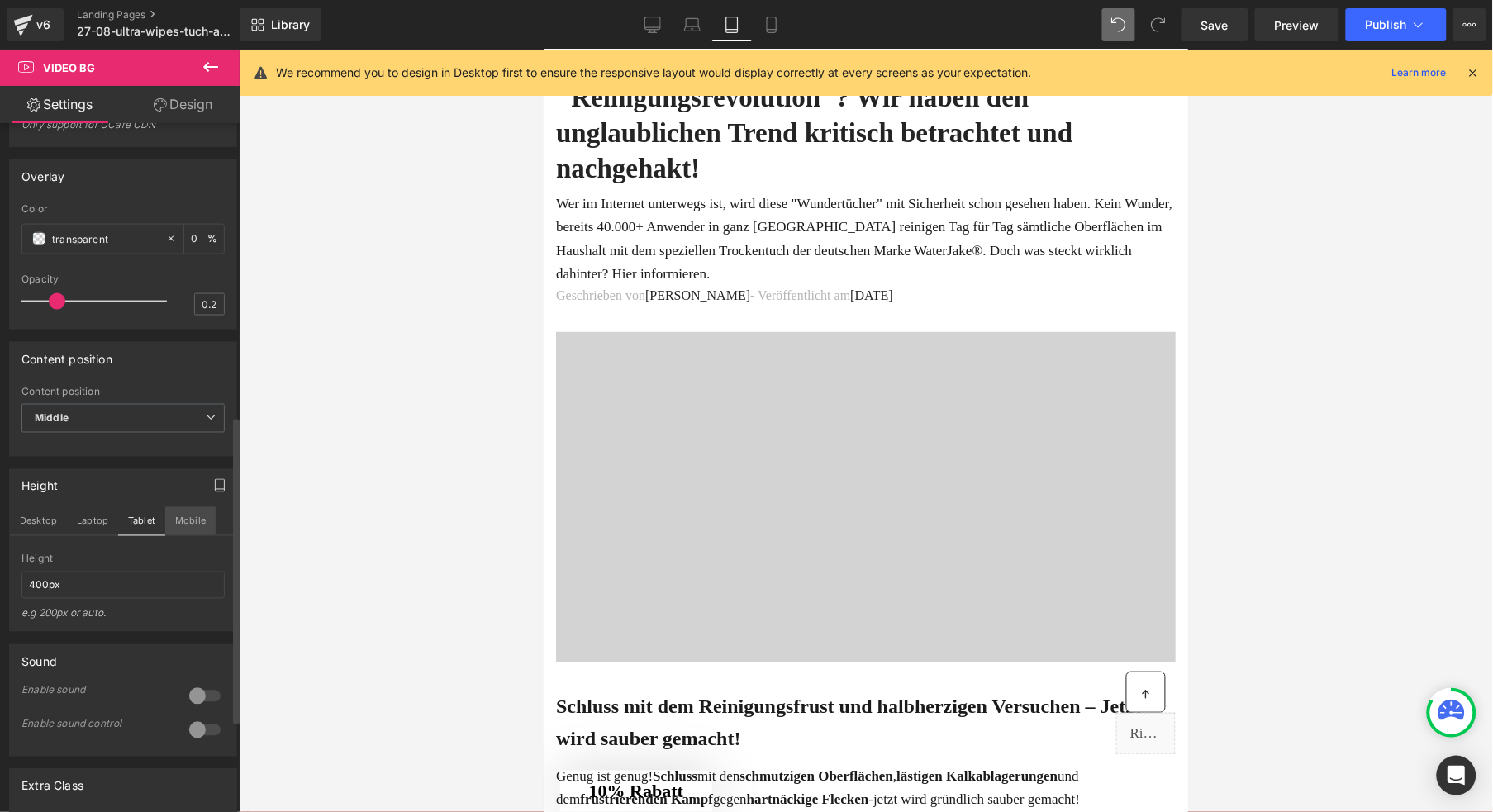
click at [183, 535] on button "Mobile" at bounding box center [190, 521] width 51 height 28
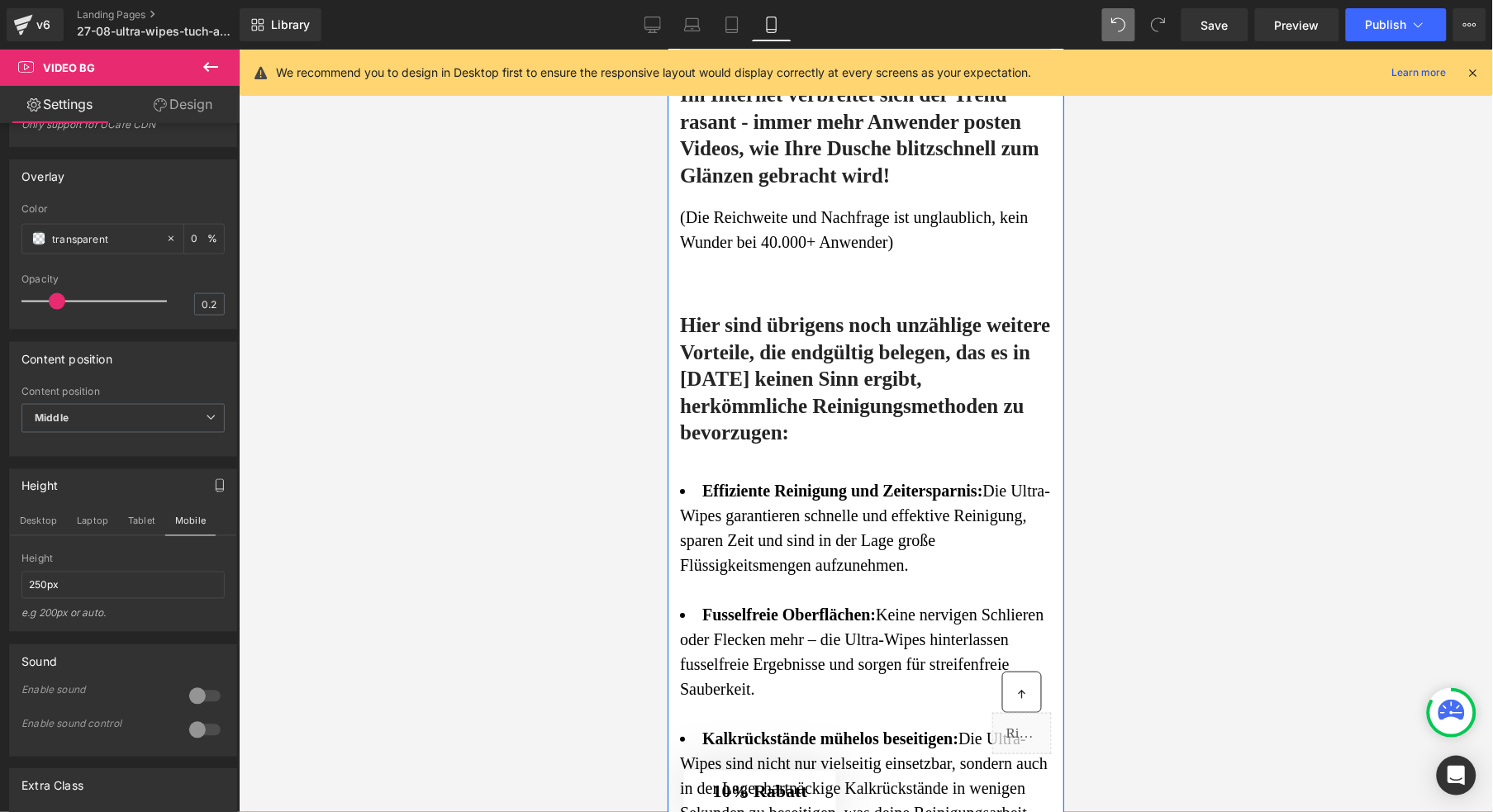
scroll to position [3512, 0]
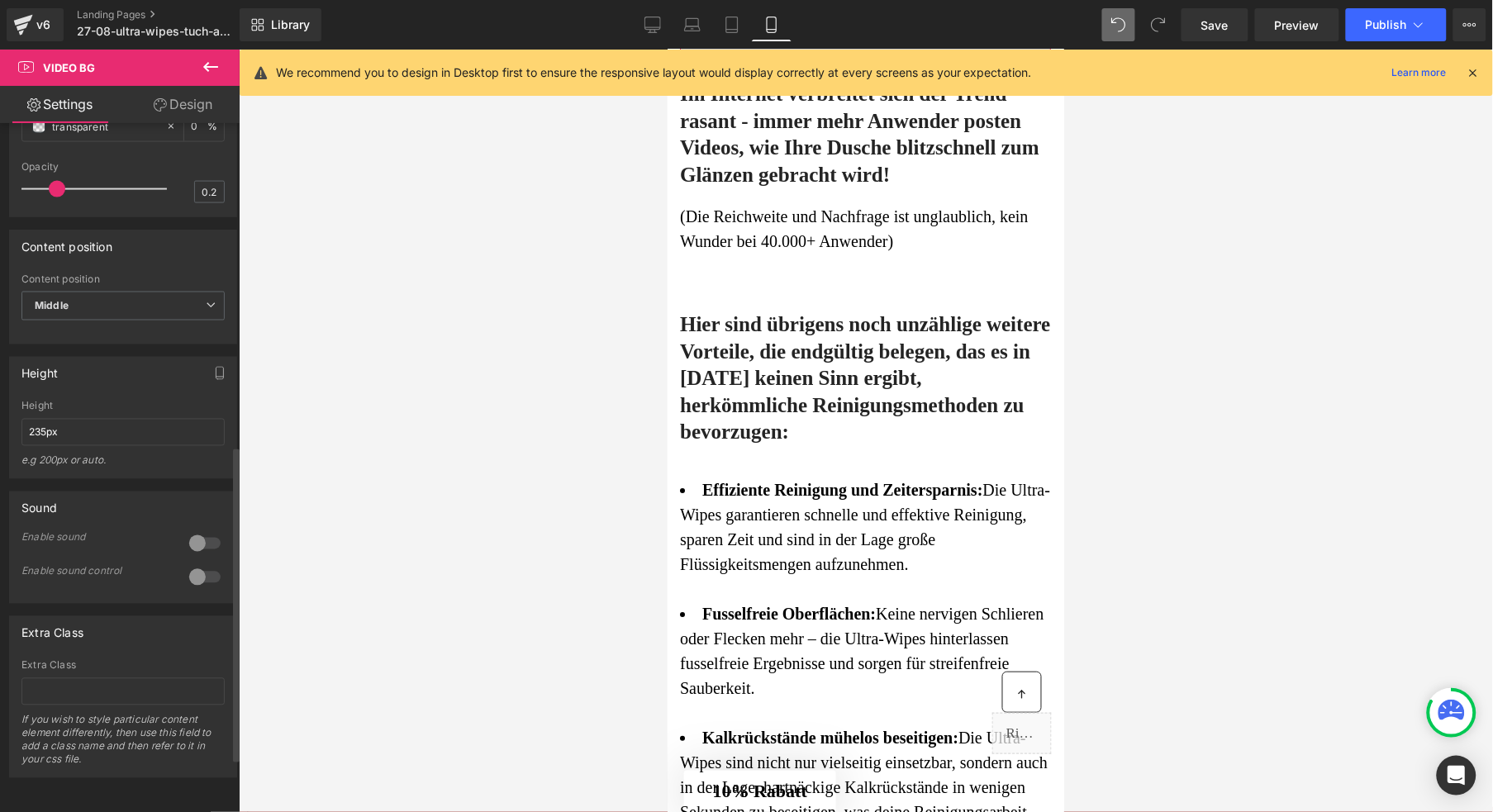
scroll to position [823, 0]
click at [33, 419] on input "235px" at bounding box center [123, 432] width 204 height 27
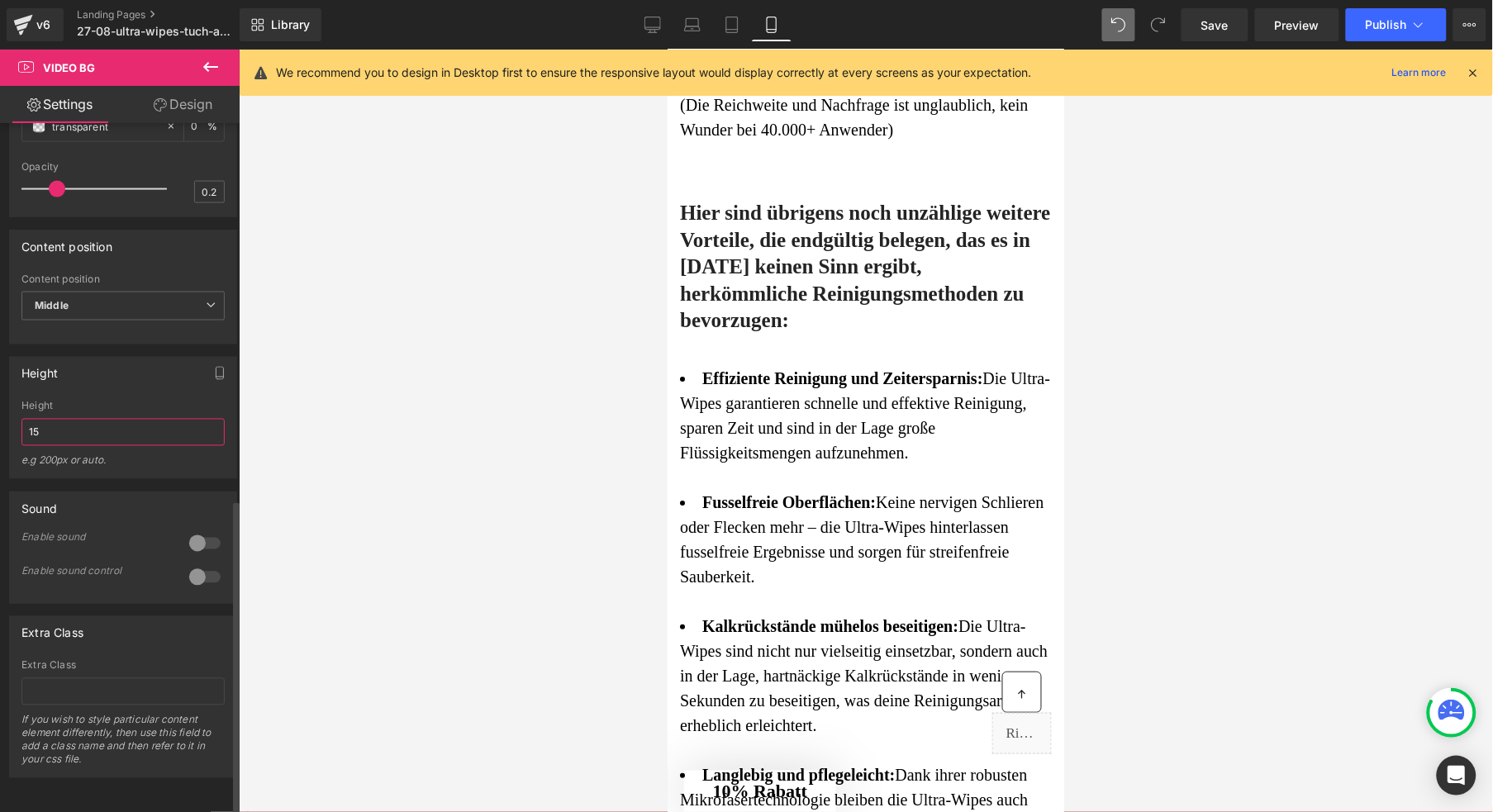
type input "1"
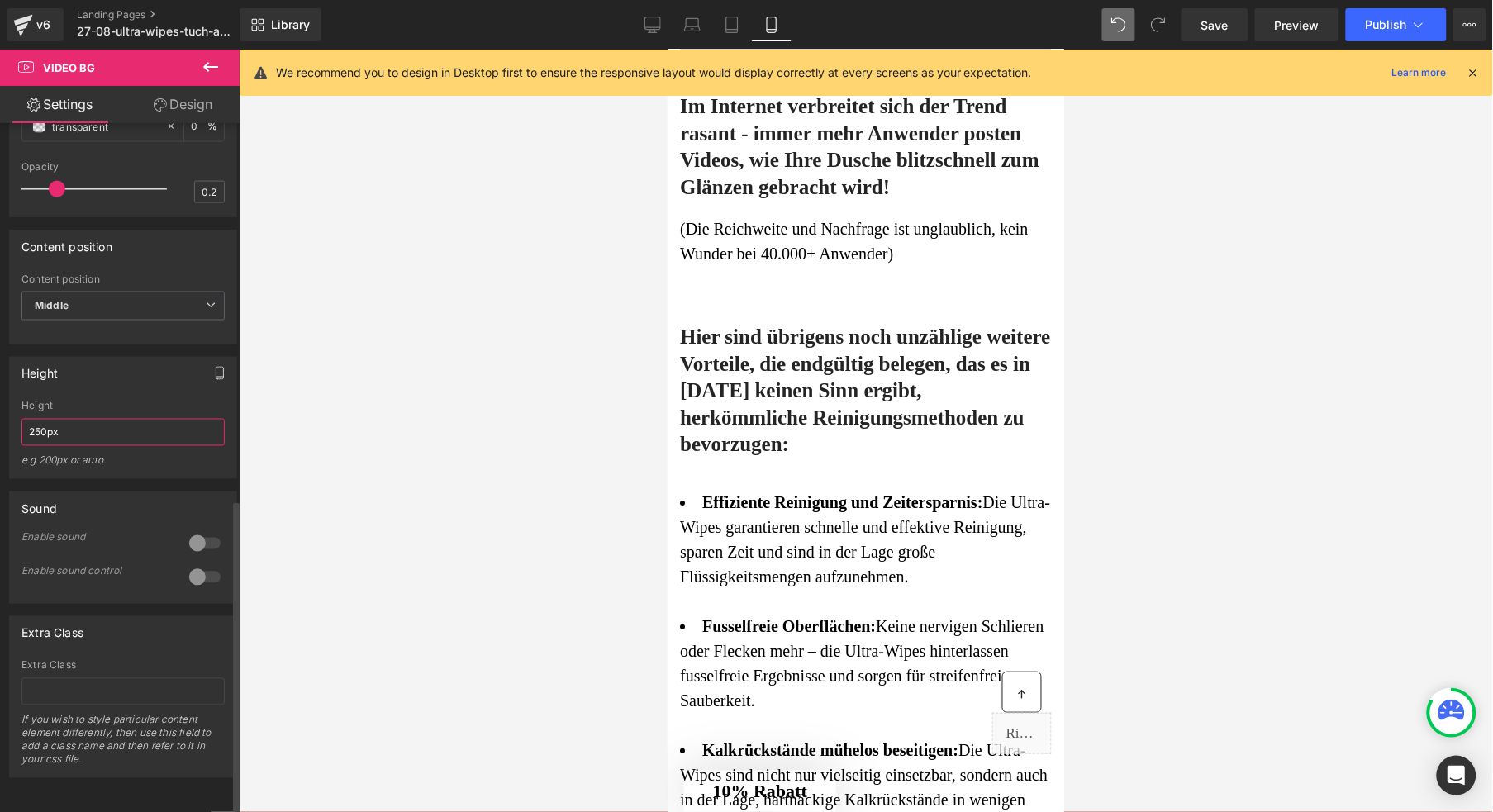
type input "250px"
click at [222, 359] on button "button" at bounding box center [219, 373] width 27 height 32
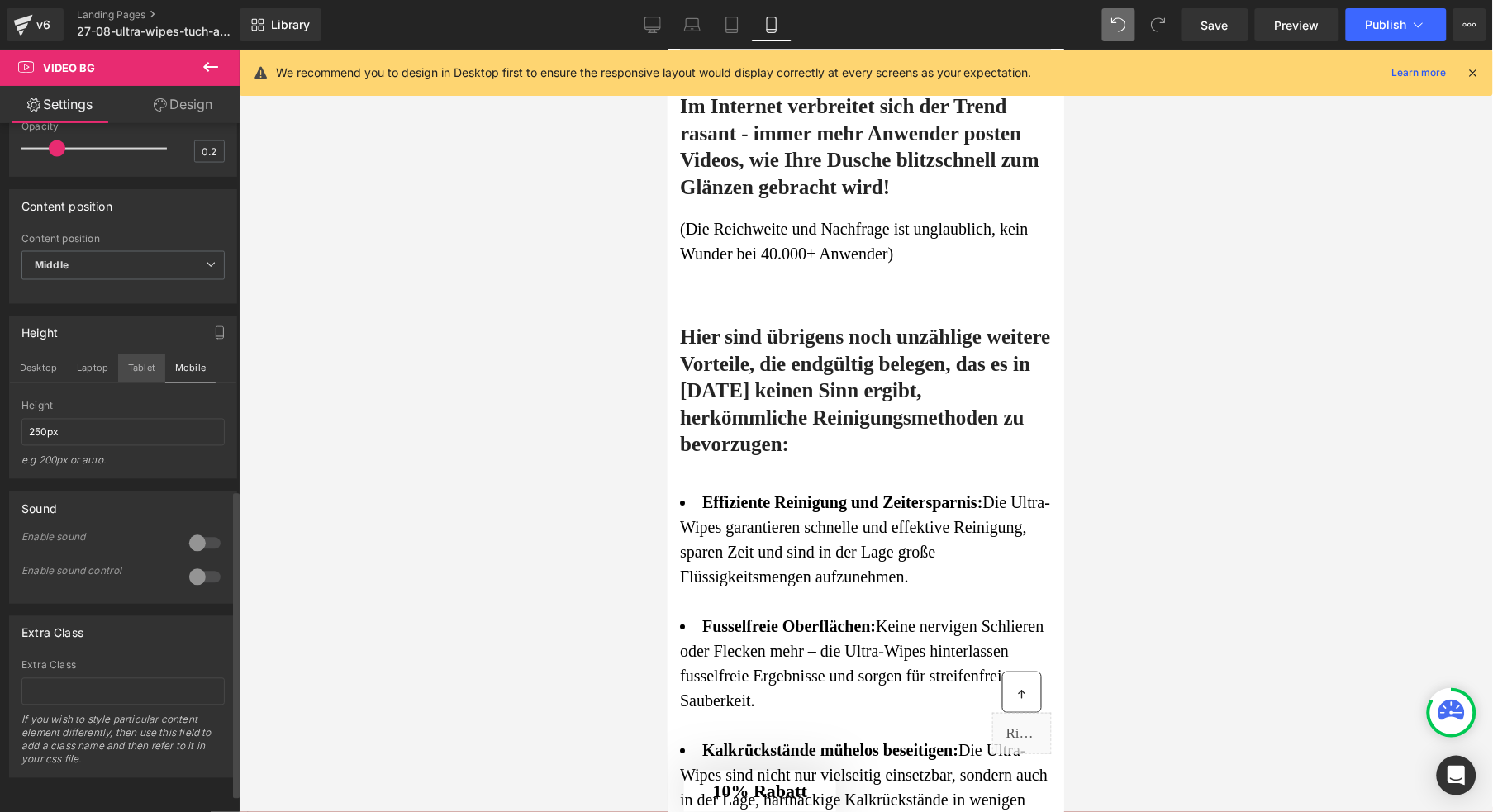
click at [150, 382] on button "Tablet" at bounding box center [141, 368] width 47 height 28
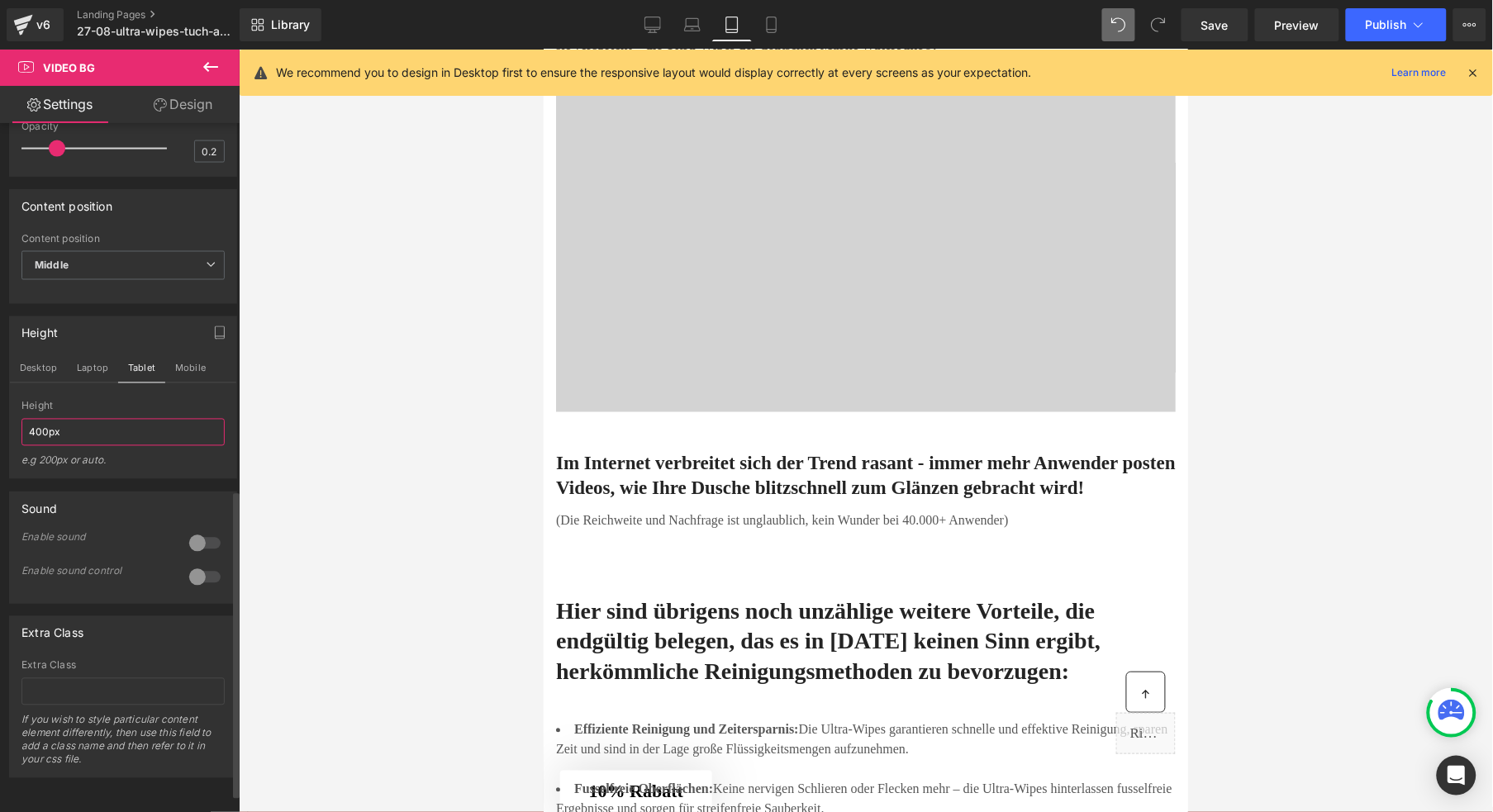
click at [37, 446] on input "400px" at bounding box center [123, 432] width 204 height 27
click at [102, 382] on button "Laptop" at bounding box center [93, 368] width 52 height 28
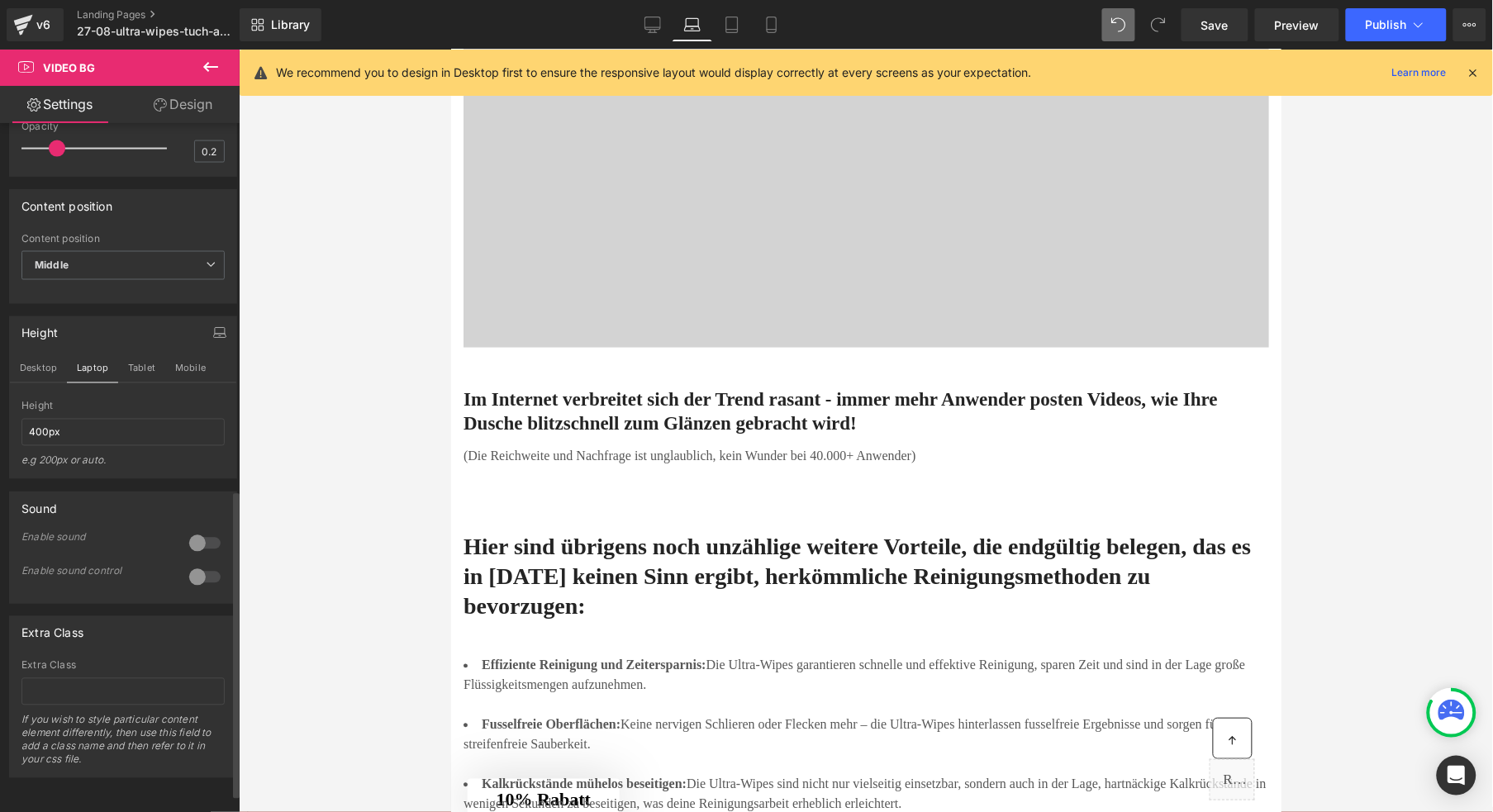
scroll to position [2506, 0]
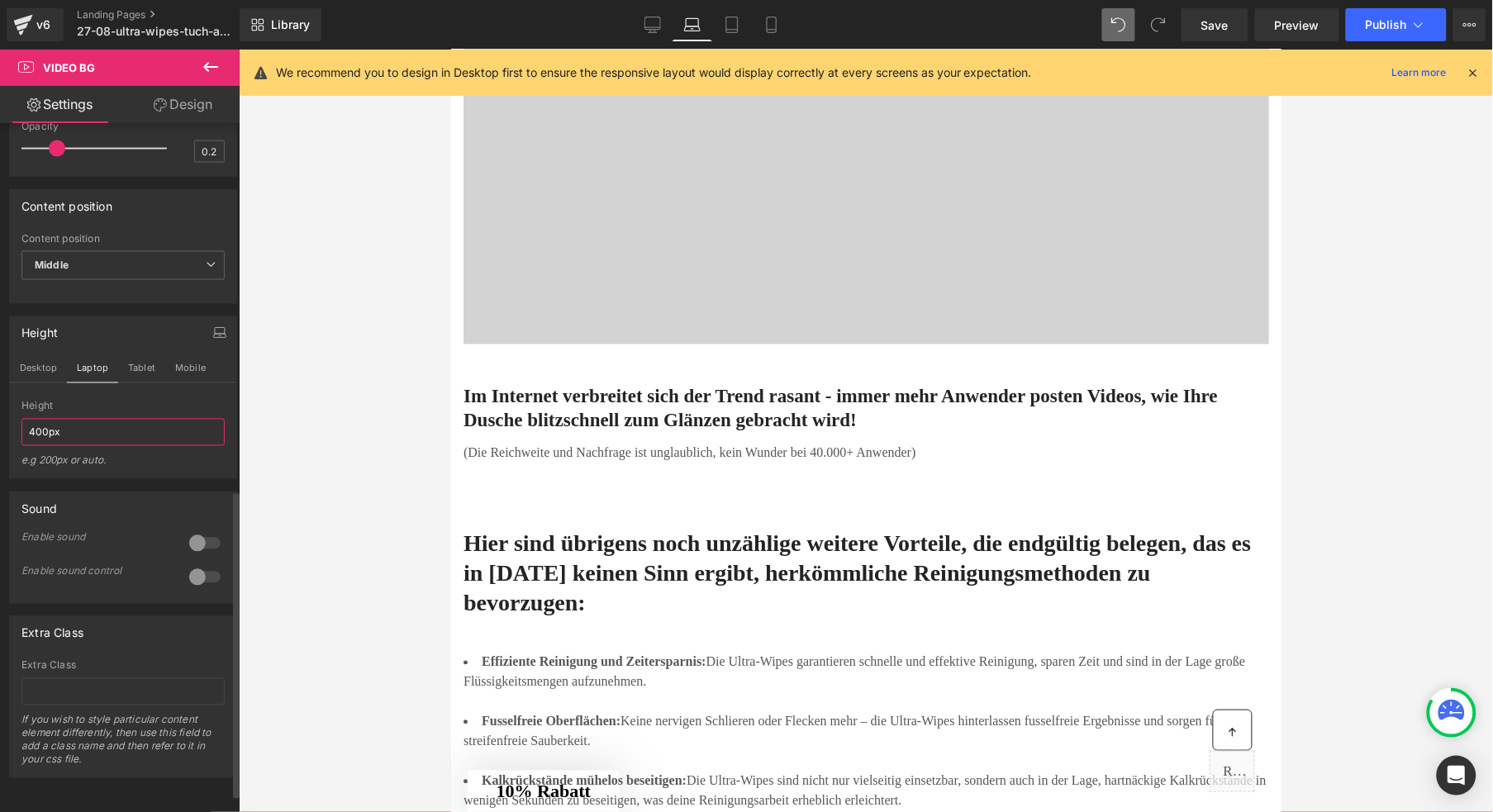
click at [37, 446] on input "400px" at bounding box center [123, 432] width 204 height 27
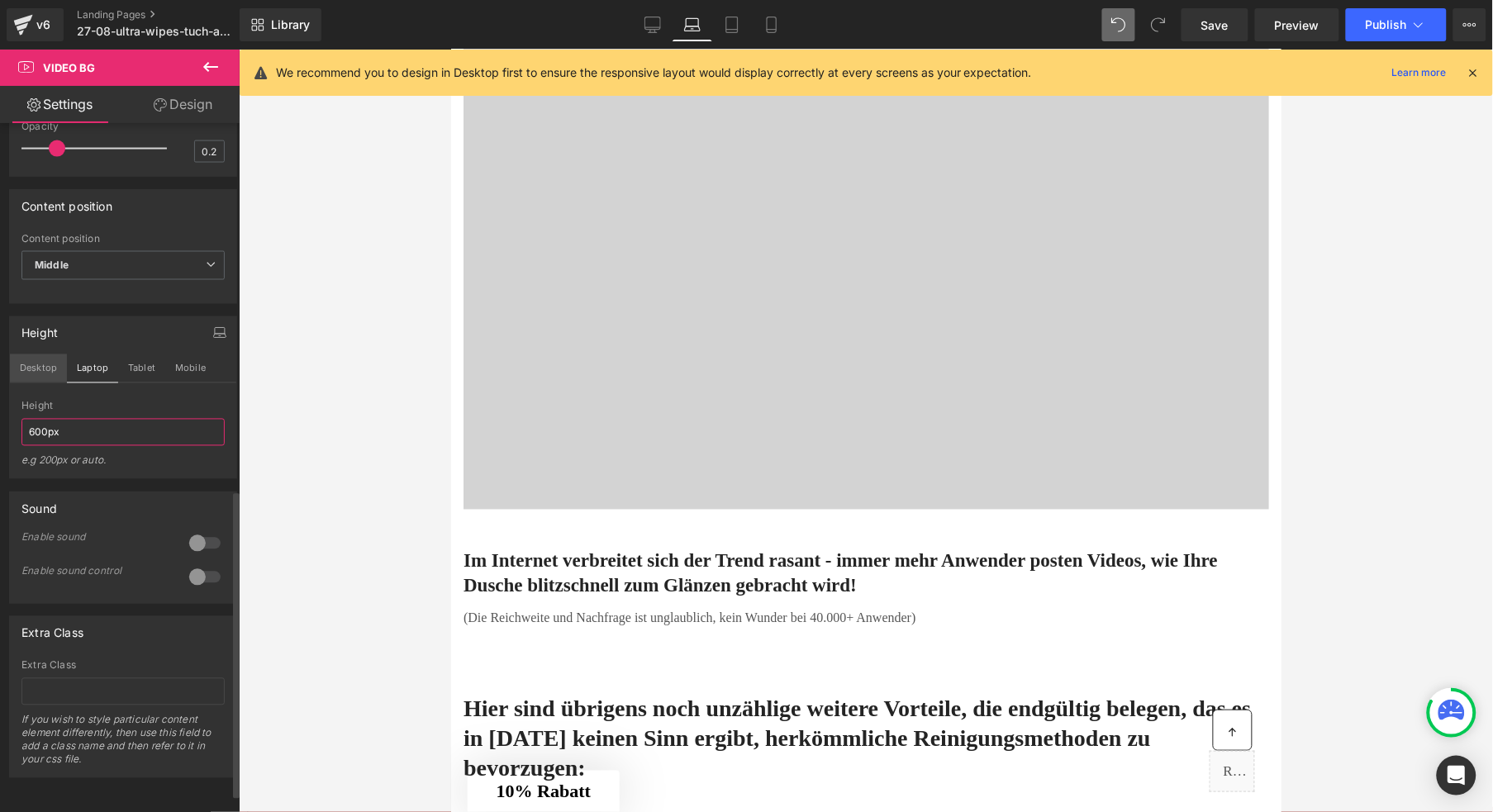
type input "600px"
click at [40, 382] on button "Desktop" at bounding box center [39, 368] width 57 height 28
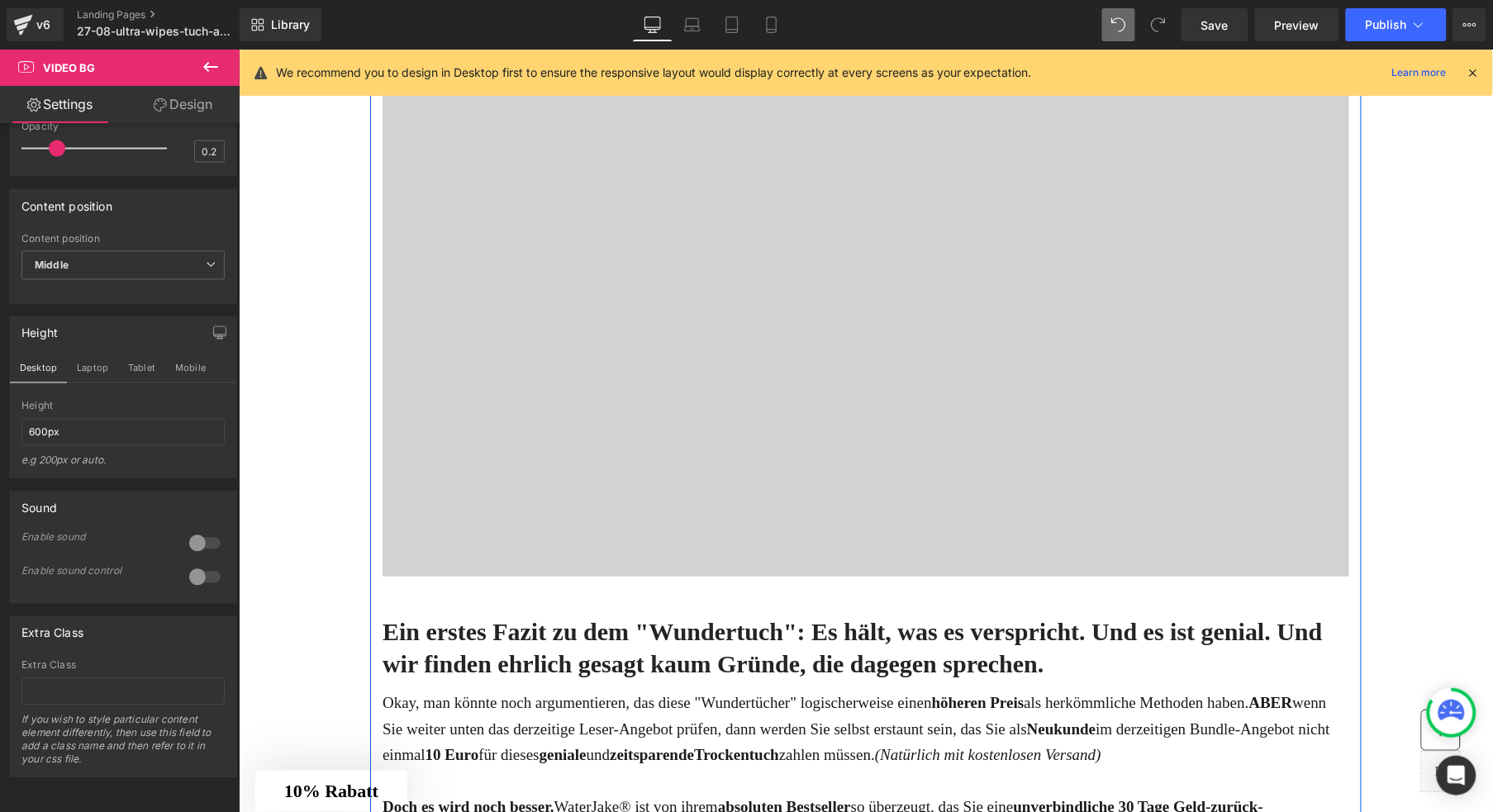
scroll to position [3768, 0]
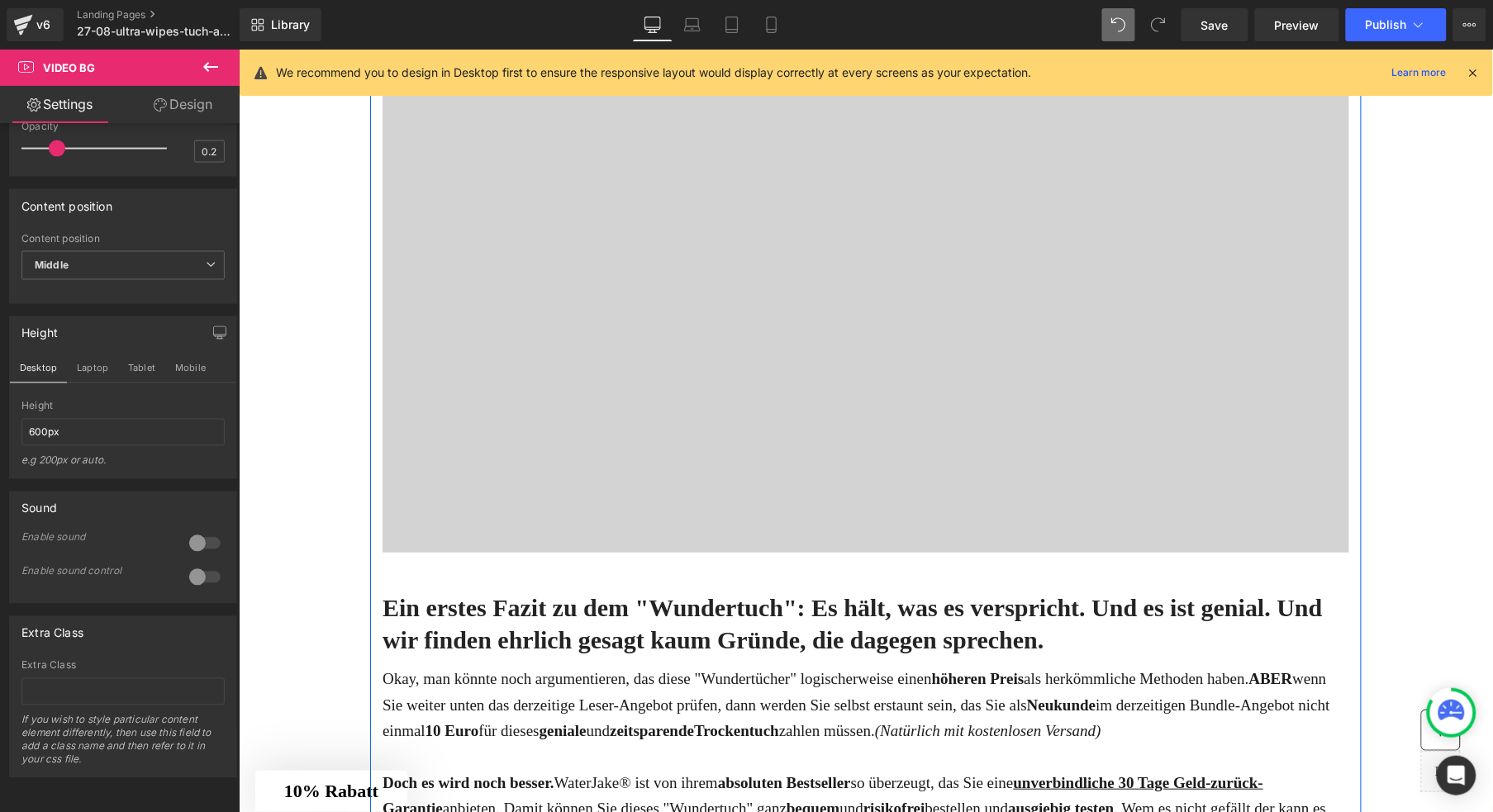
click at [688, 354] on div at bounding box center [865, 303] width 967 height 496
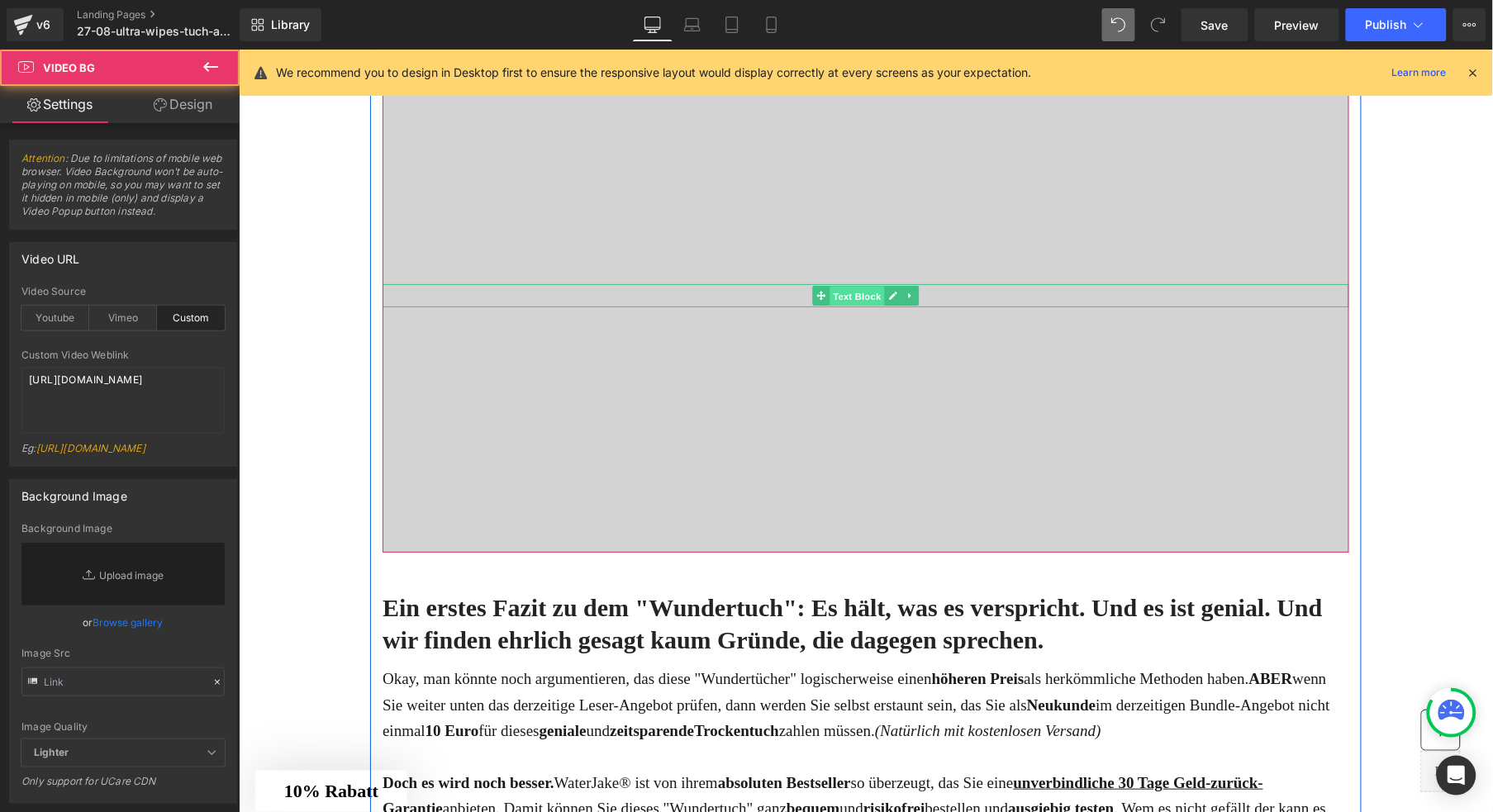
click at [829, 306] on span "Text Block" at bounding box center [855, 296] width 54 height 20
click at [805, 278] on div at bounding box center [865, 303] width 967 height 496
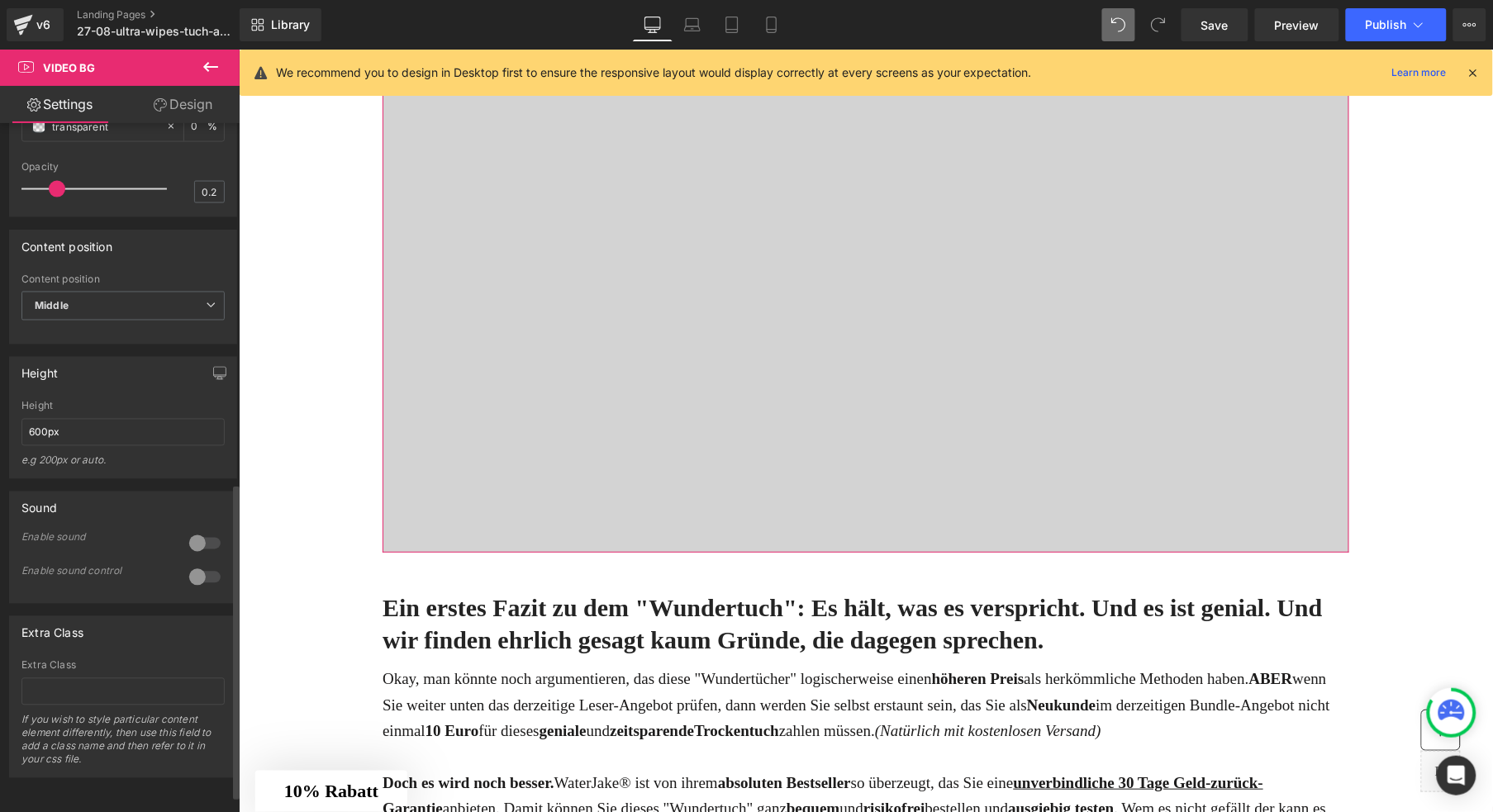
scroll to position [790, 0]
click at [217, 380] on icon "button" at bounding box center [219, 373] width 13 height 13
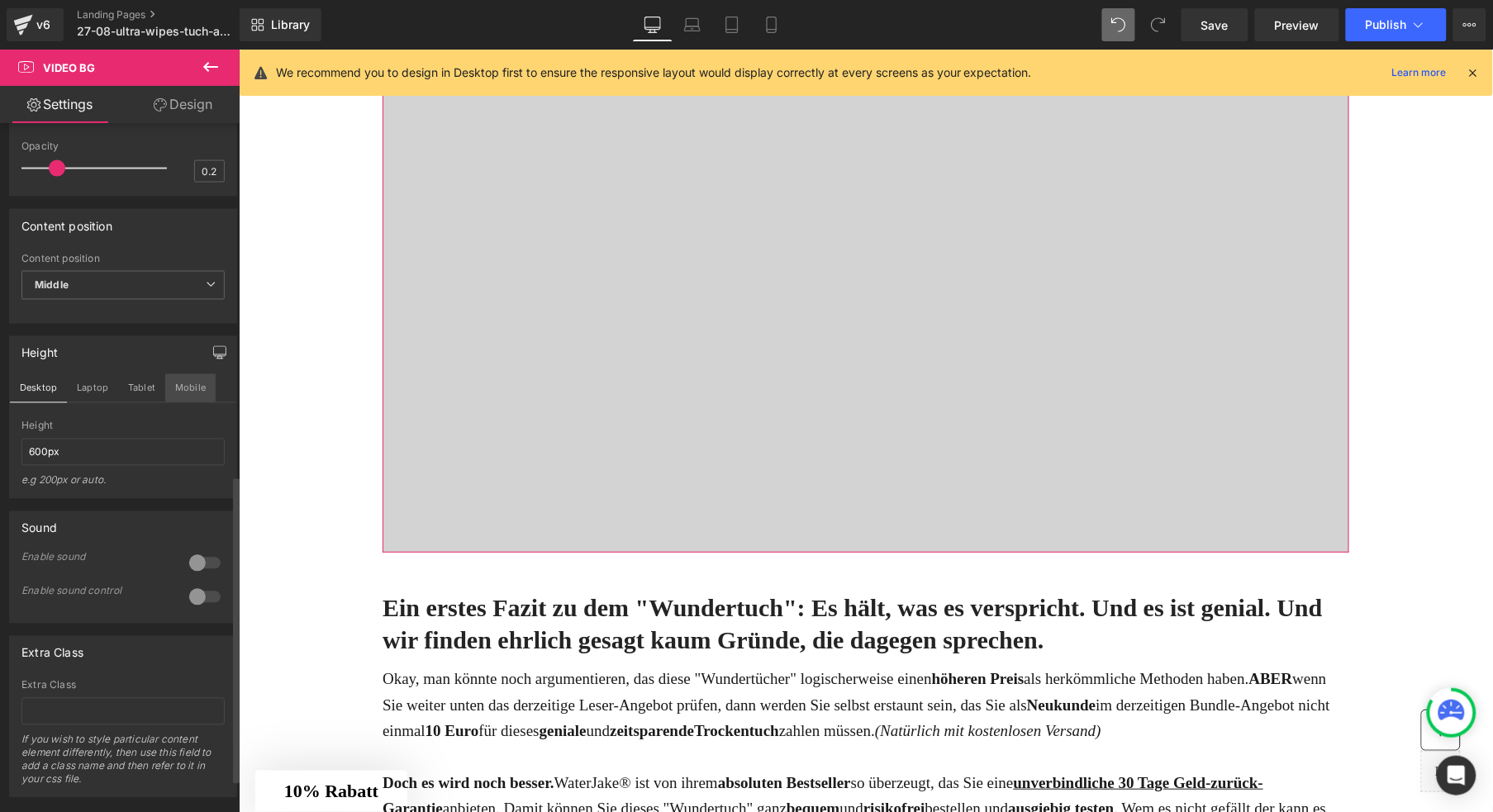
click at [187, 402] on button "Mobile" at bounding box center [190, 388] width 51 height 28
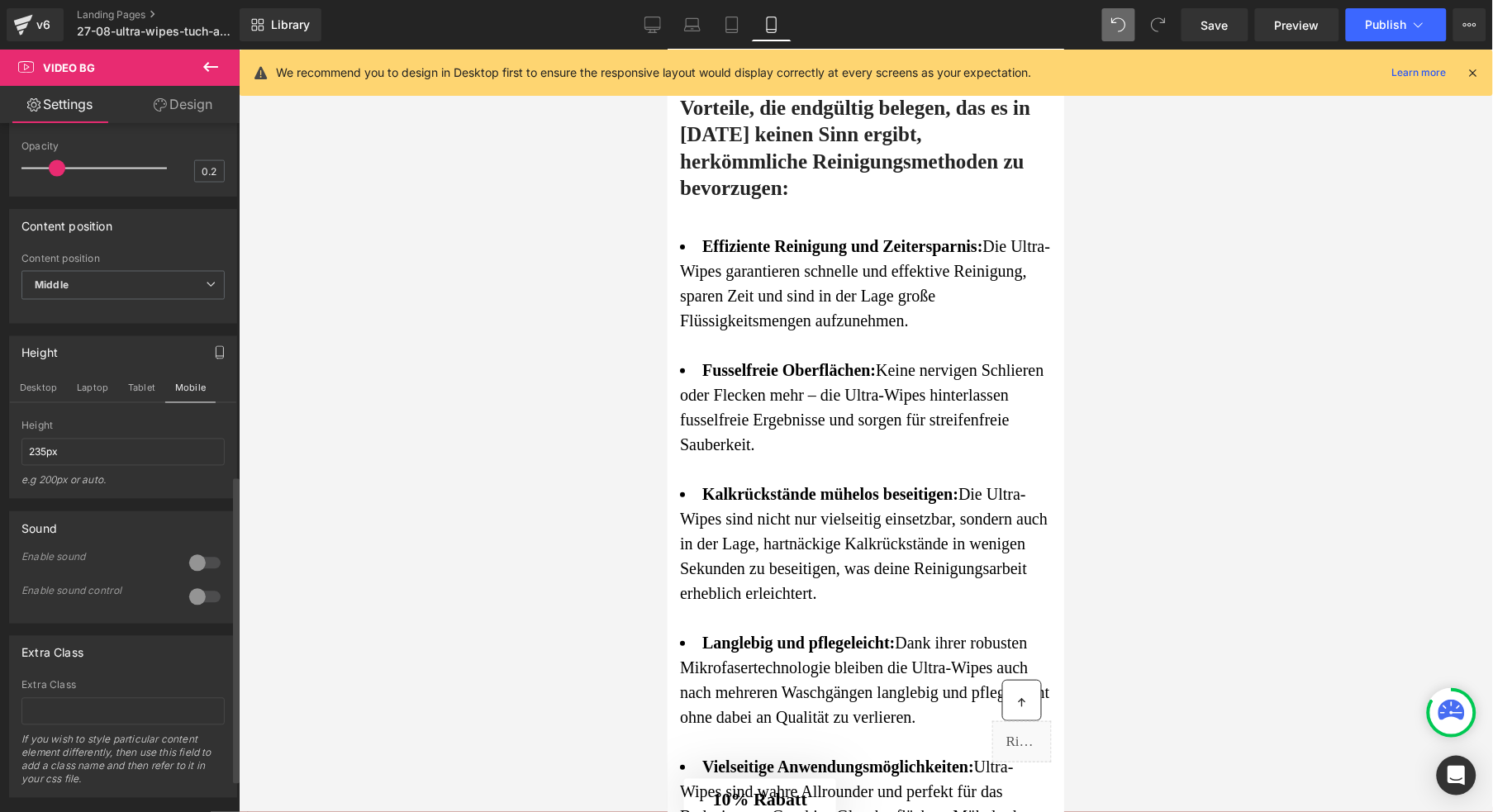
scroll to position [5128, 0]
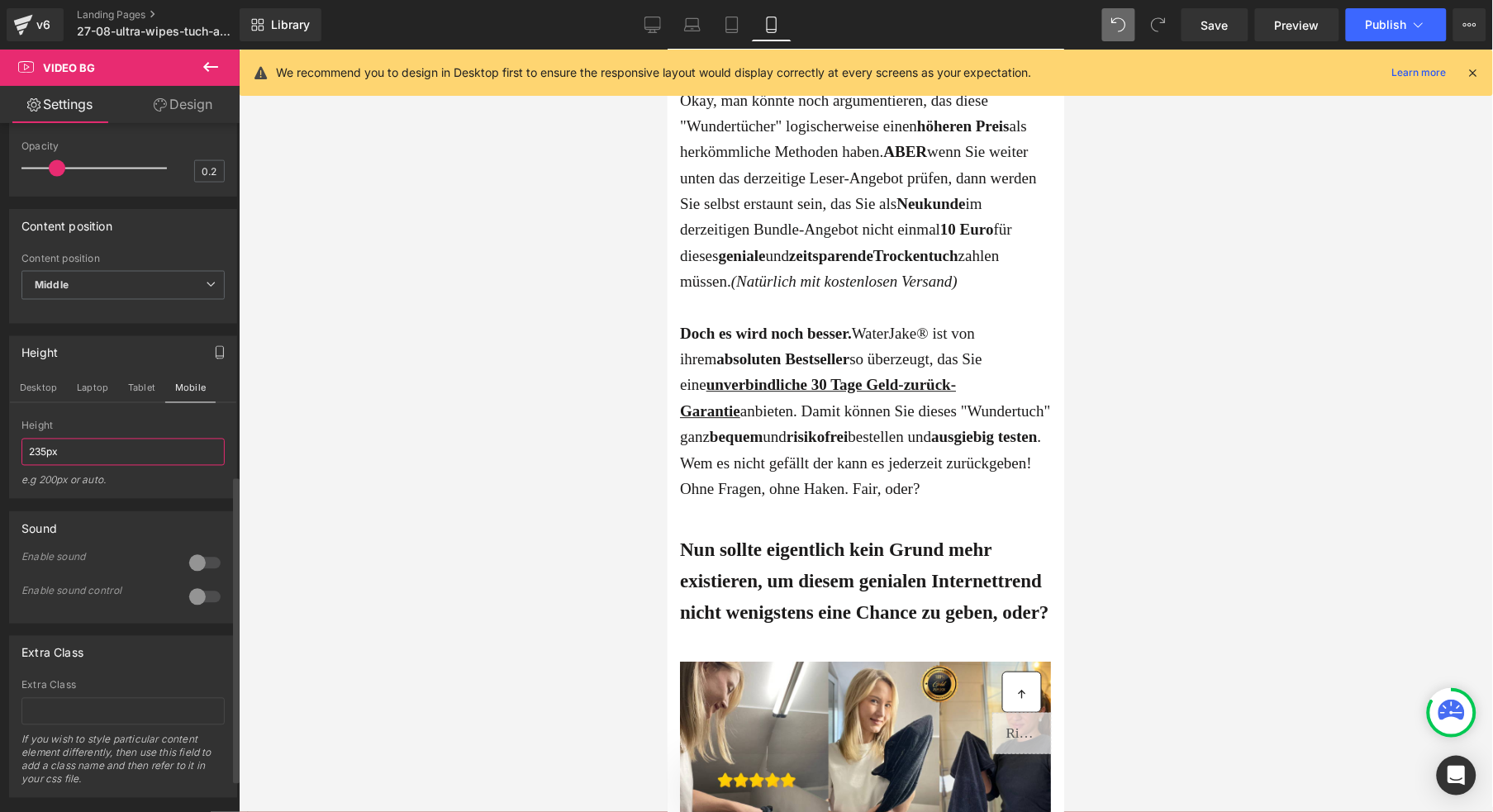
click at [49, 466] on input "235px" at bounding box center [123, 453] width 204 height 27
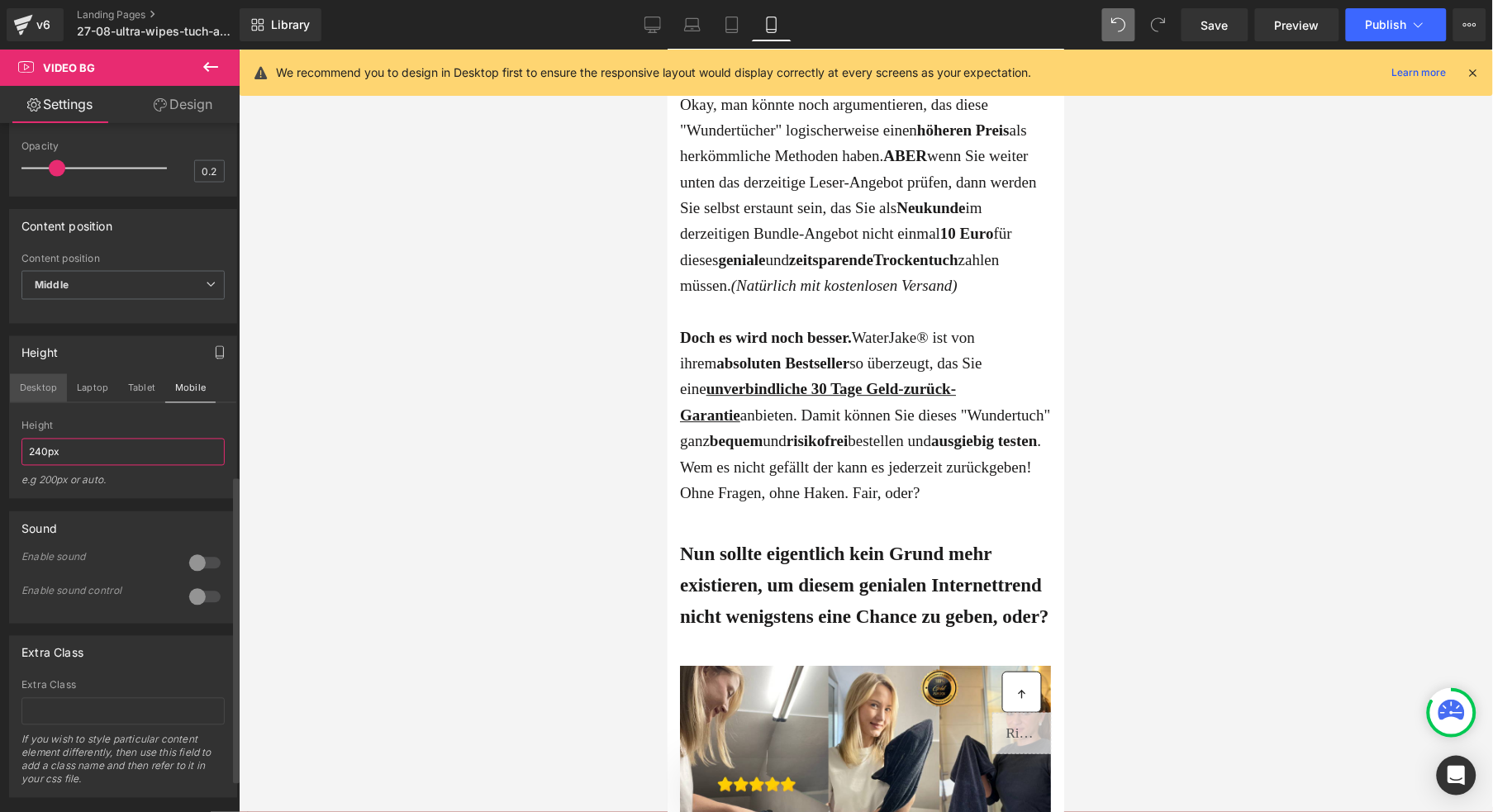
type input "240px"
click at [24, 402] on button "Desktop" at bounding box center [39, 388] width 57 height 28
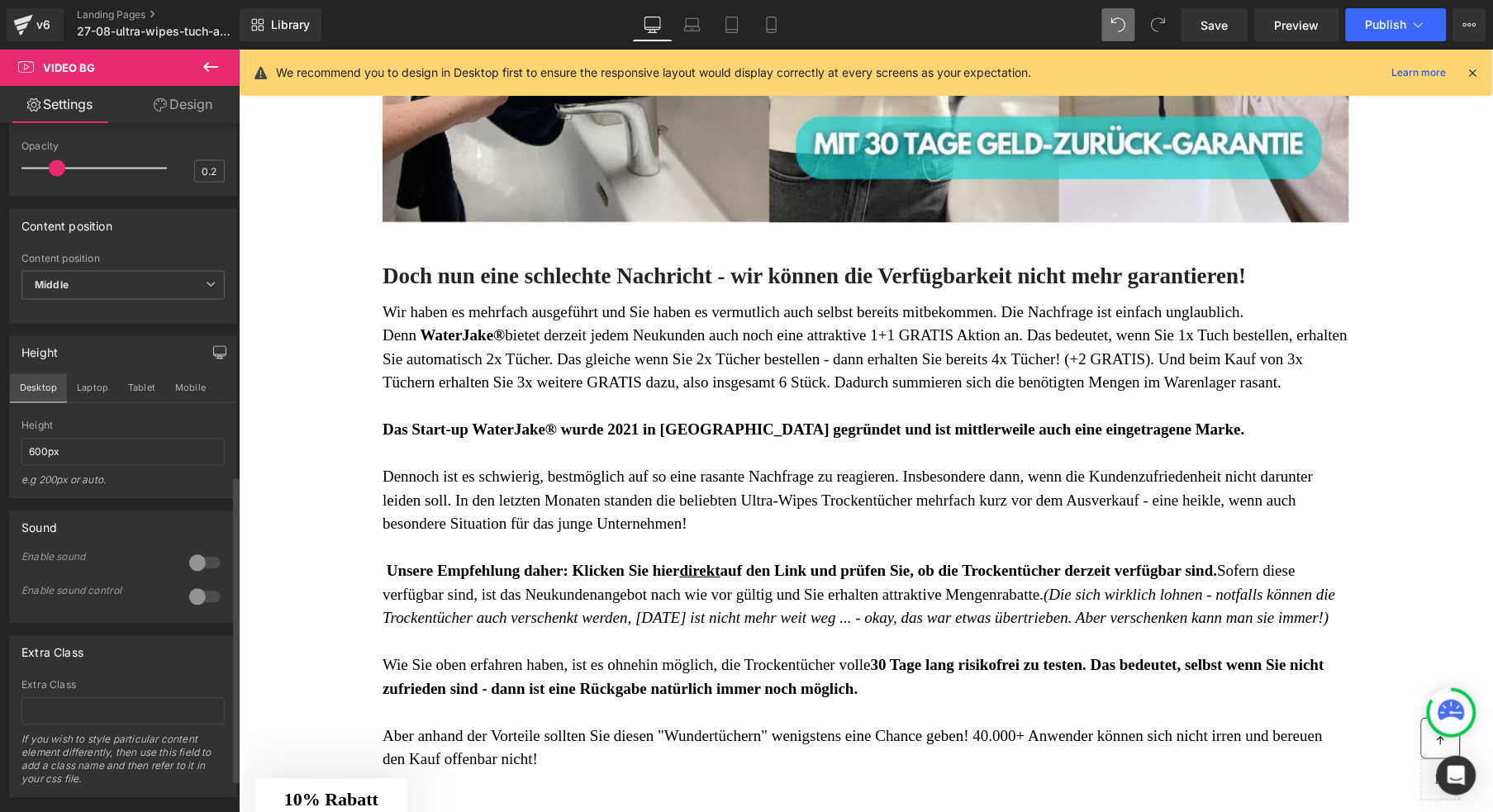
scroll to position [3768, 0]
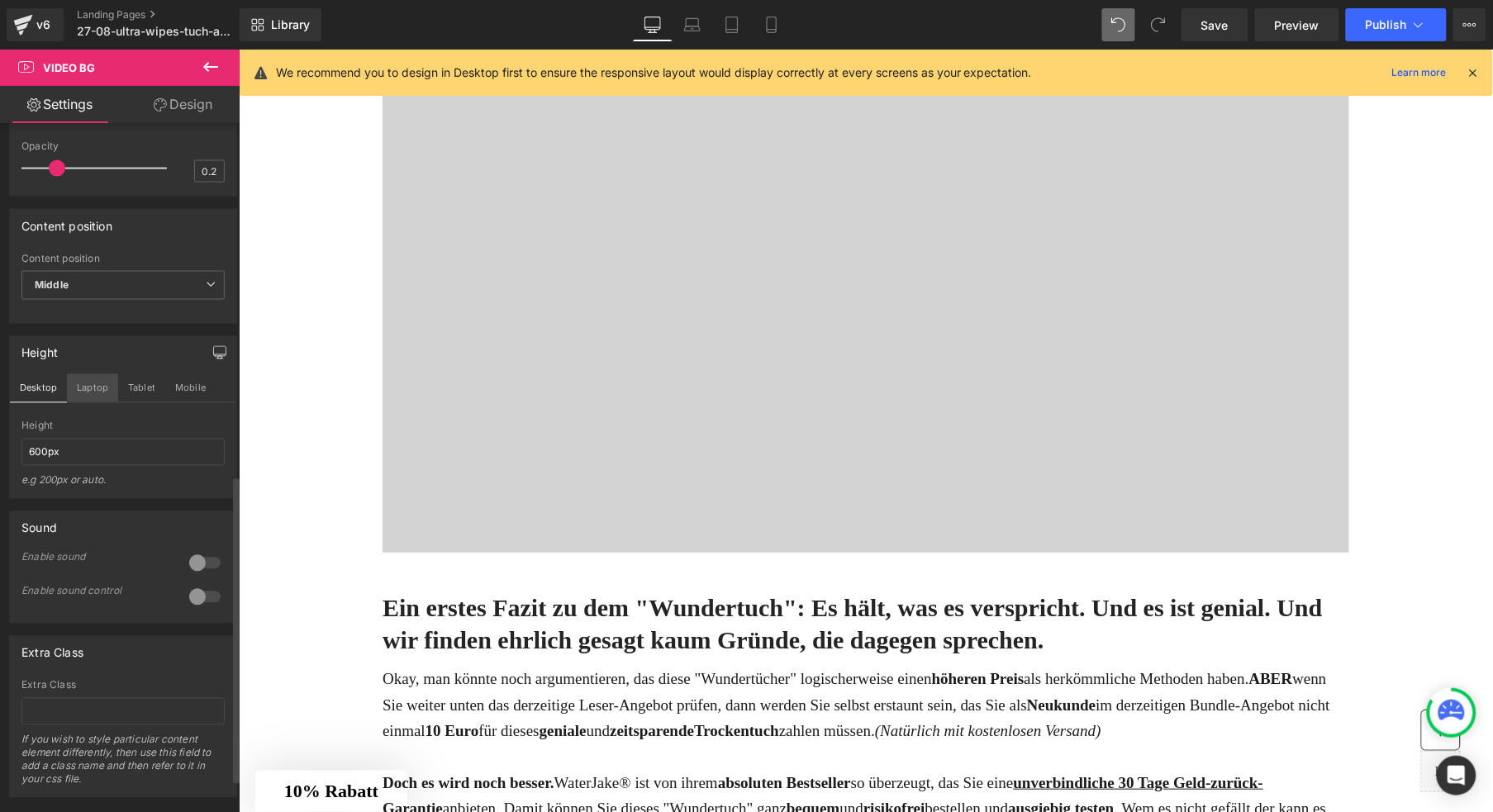
click at [101, 402] on button "Laptop" at bounding box center [93, 388] width 52 height 28
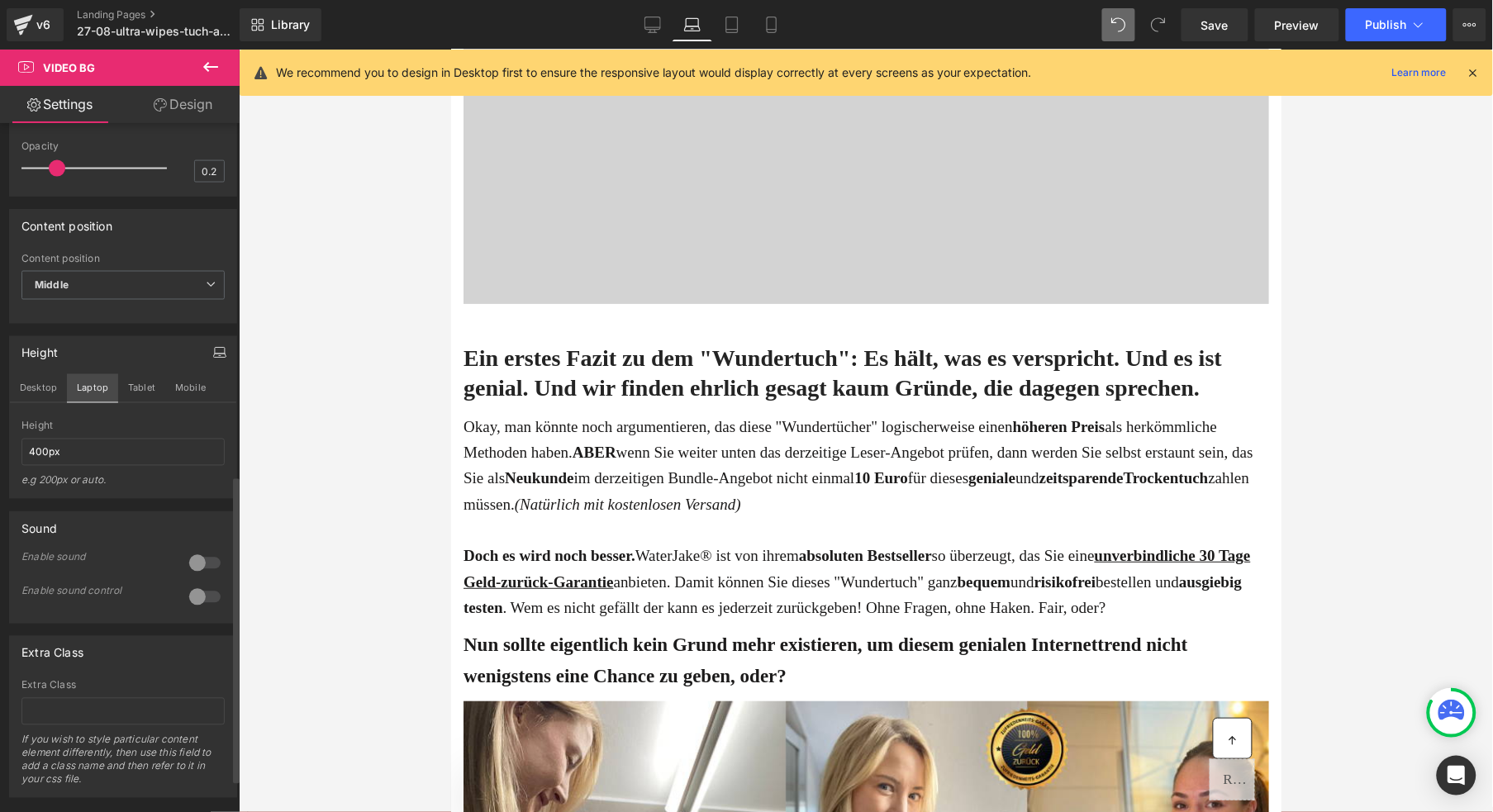
scroll to position [3713, 0]
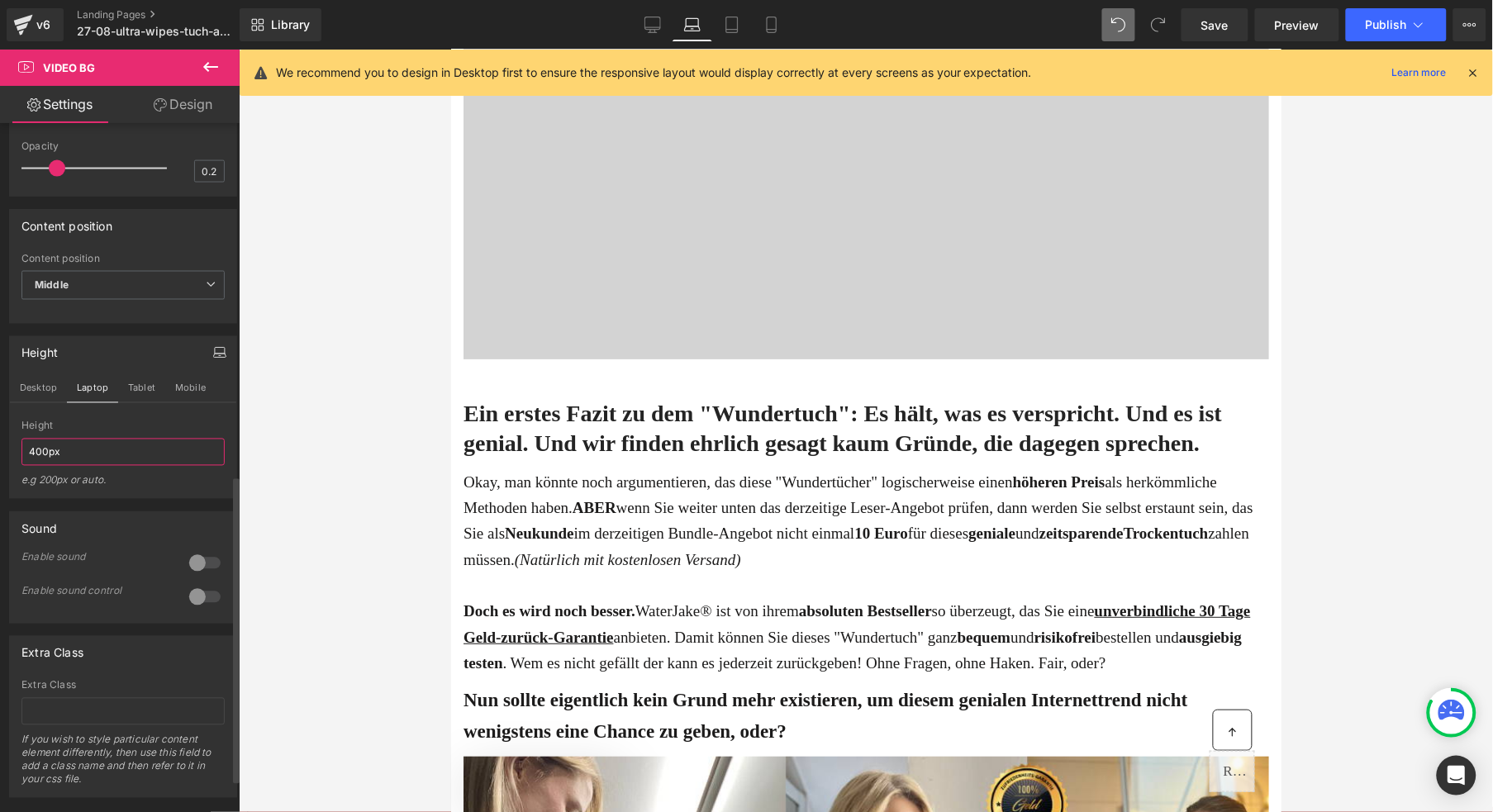
click at [38, 466] on input "400px" at bounding box center [123, 453] width 204 height 27
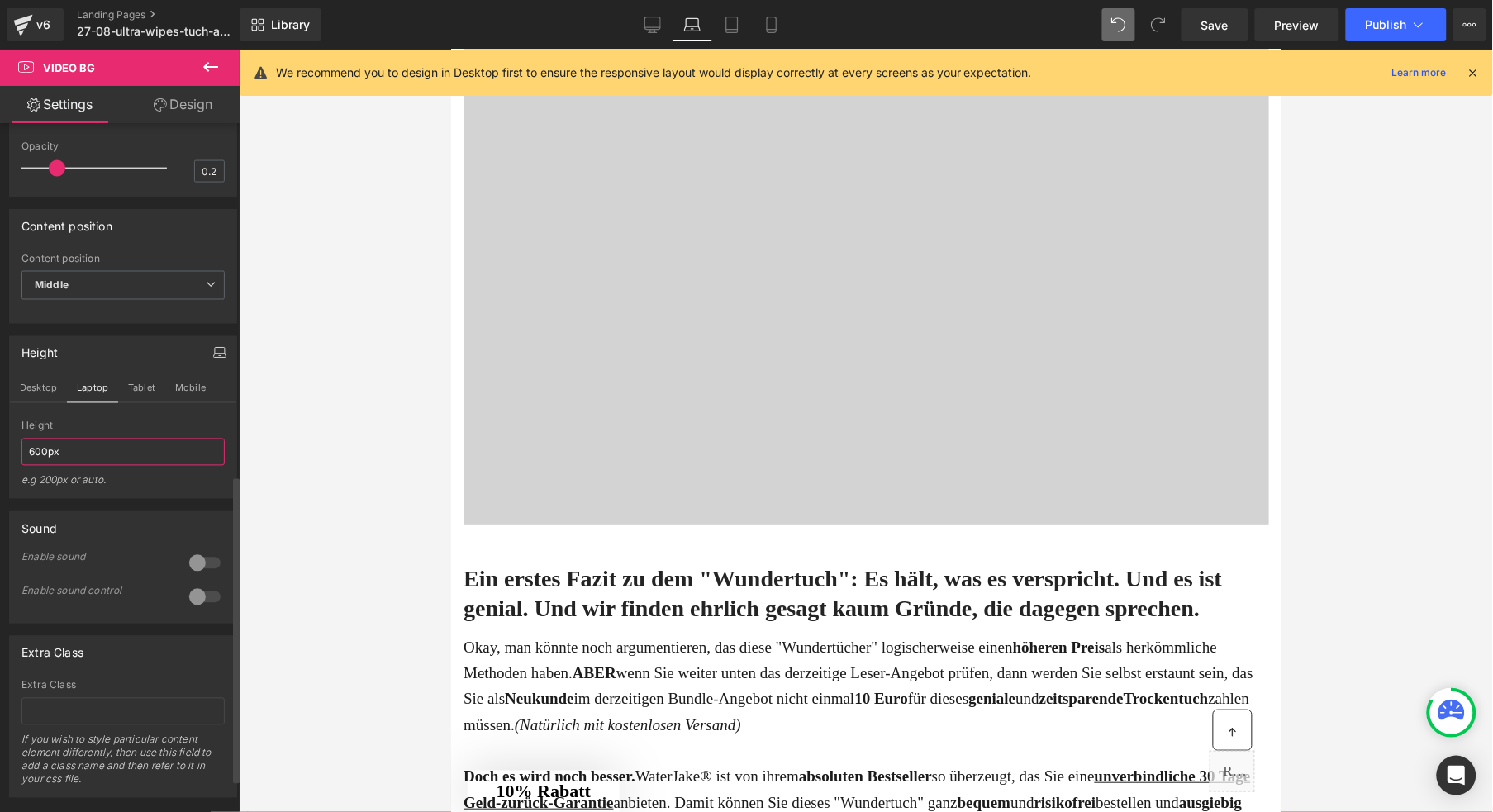
click at [40, 466] on input "600px" at bounding box center [123, 453] width 204 height 27
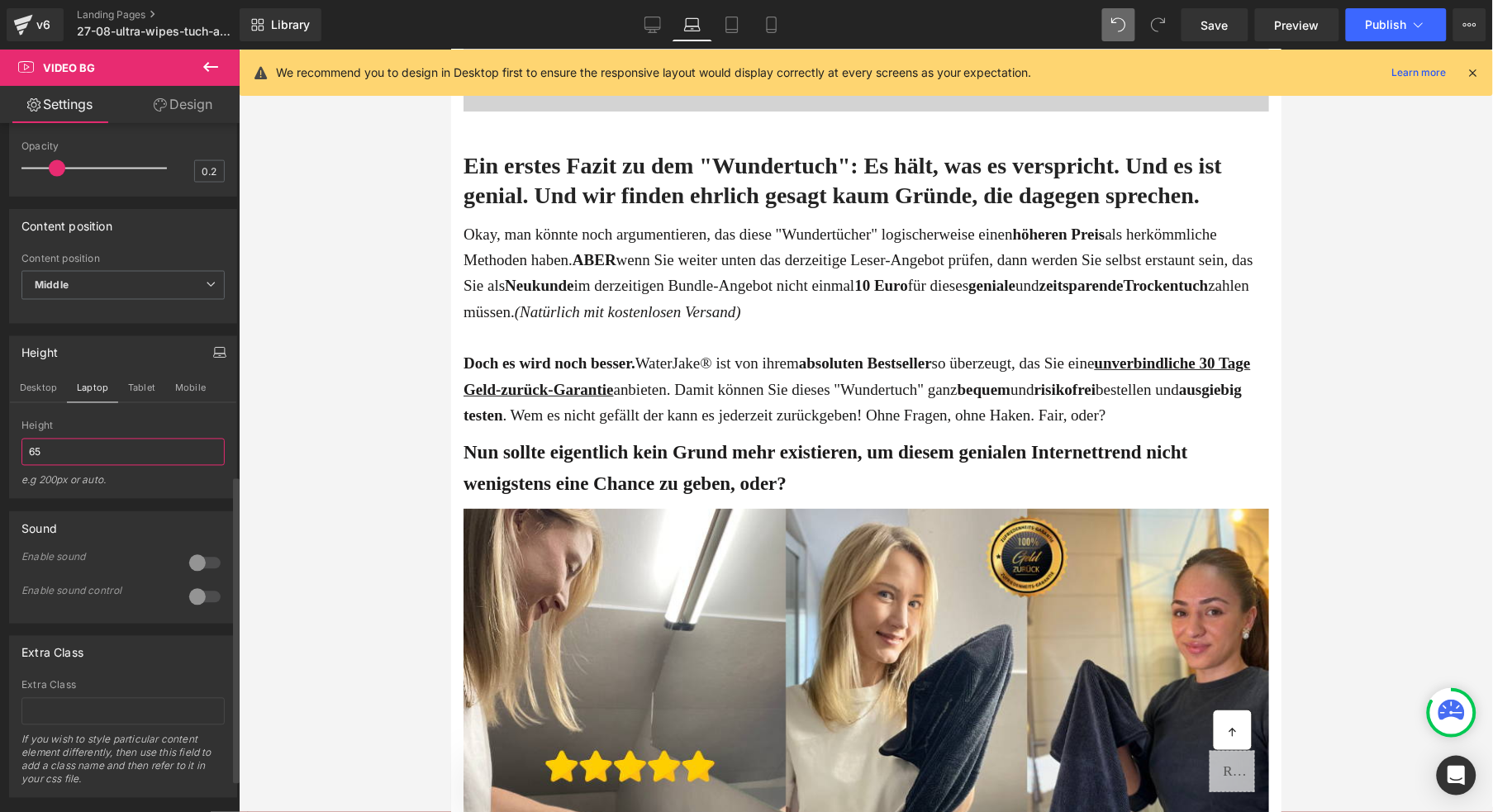
type input "6"
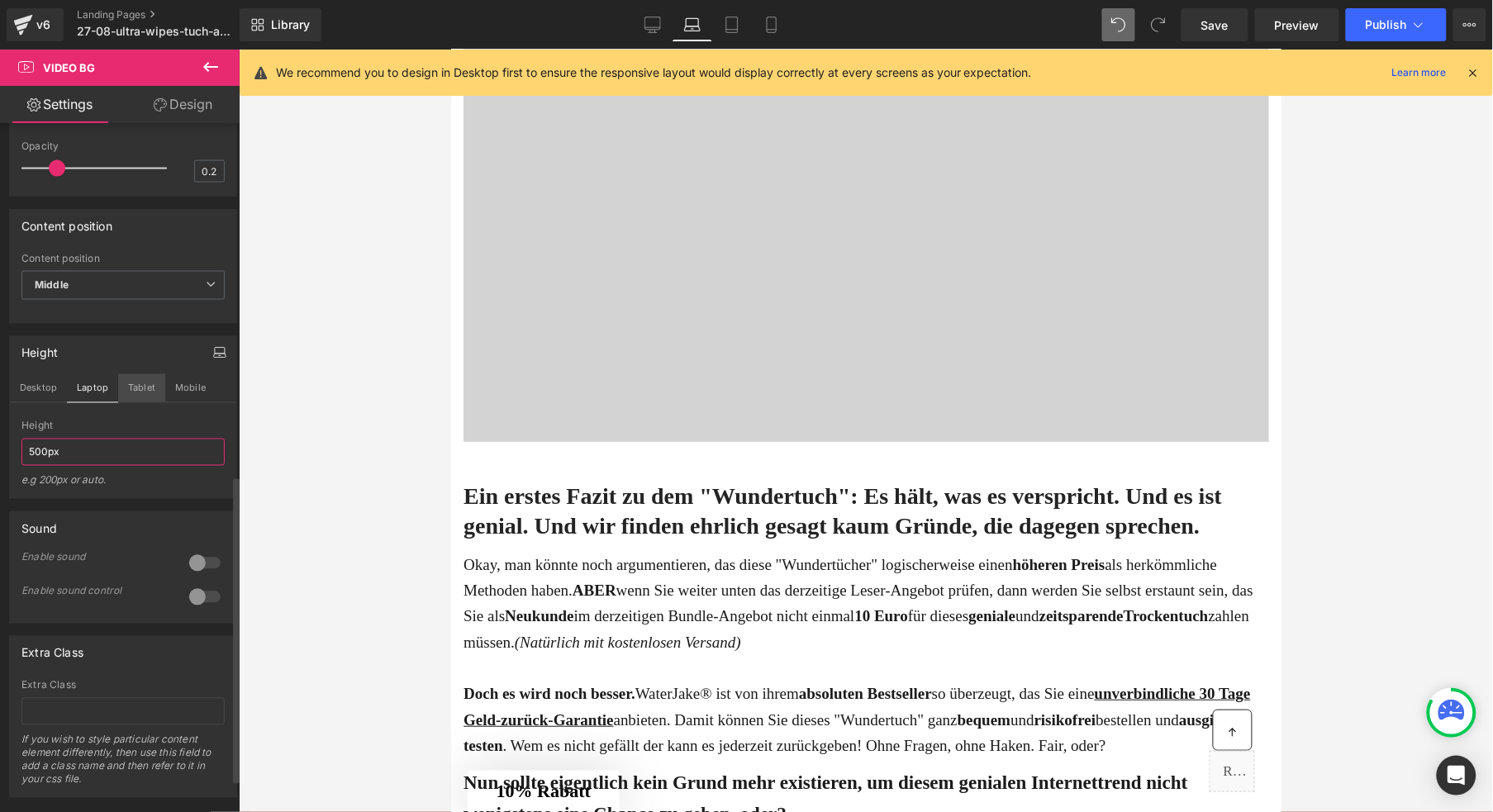
type input "500px"
click at [150, 402] on button "Tablet" at bounding box center [141, 388] width 47 height 28
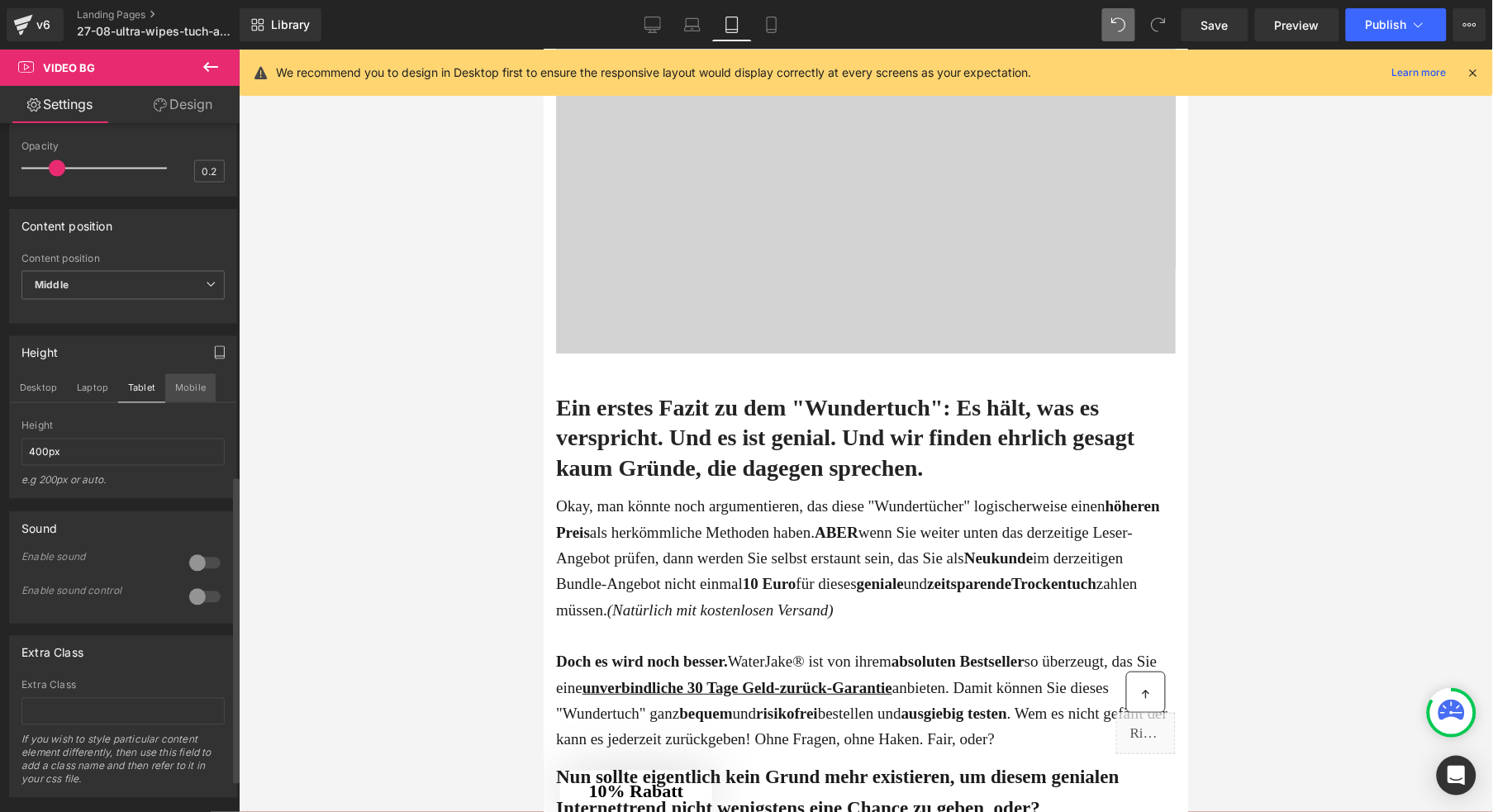
click at [203, 402] on button "Mobile" at bounding box center [190, 388] width 51 height 28
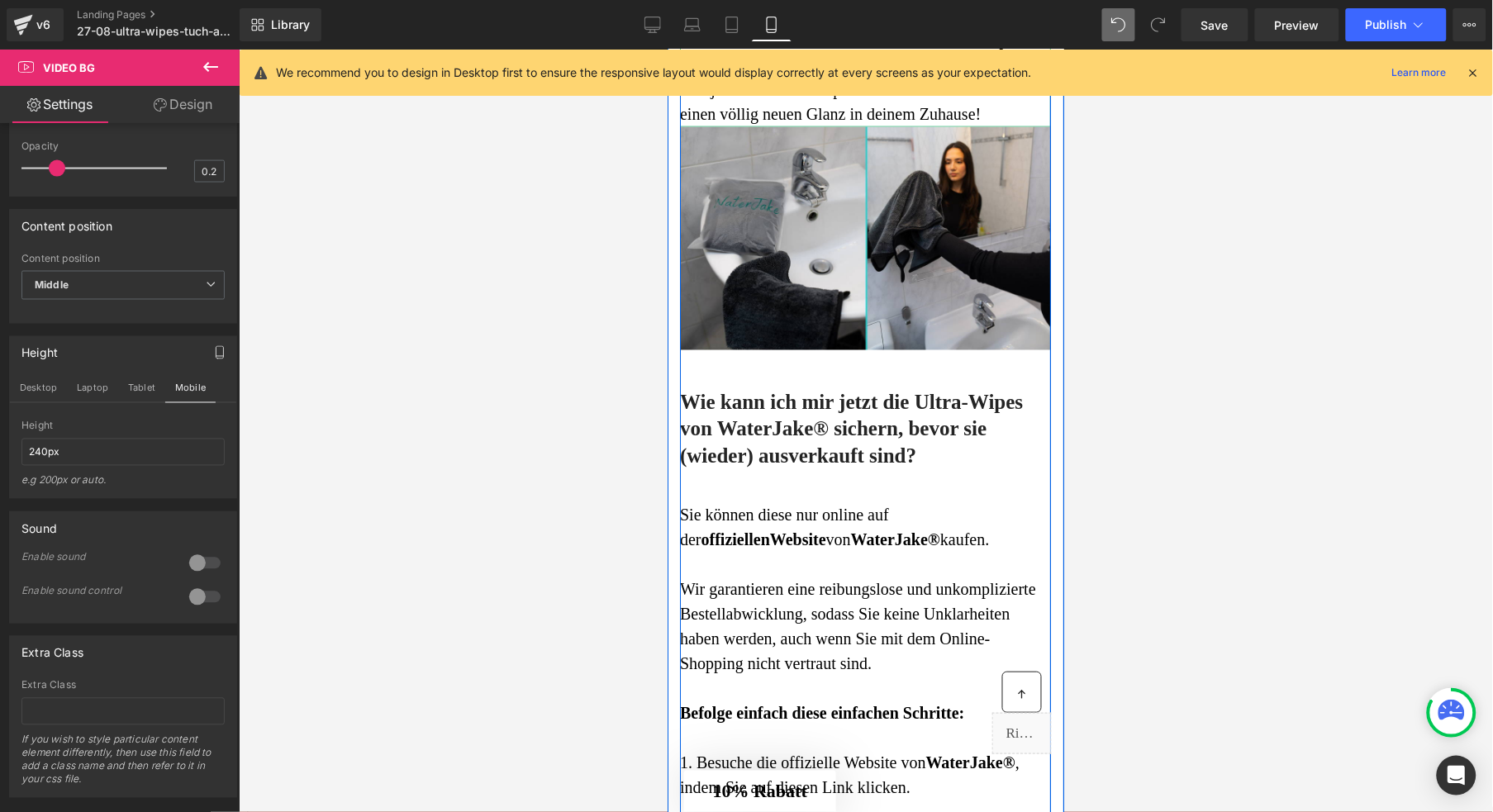
scroll to position [8694, 0]
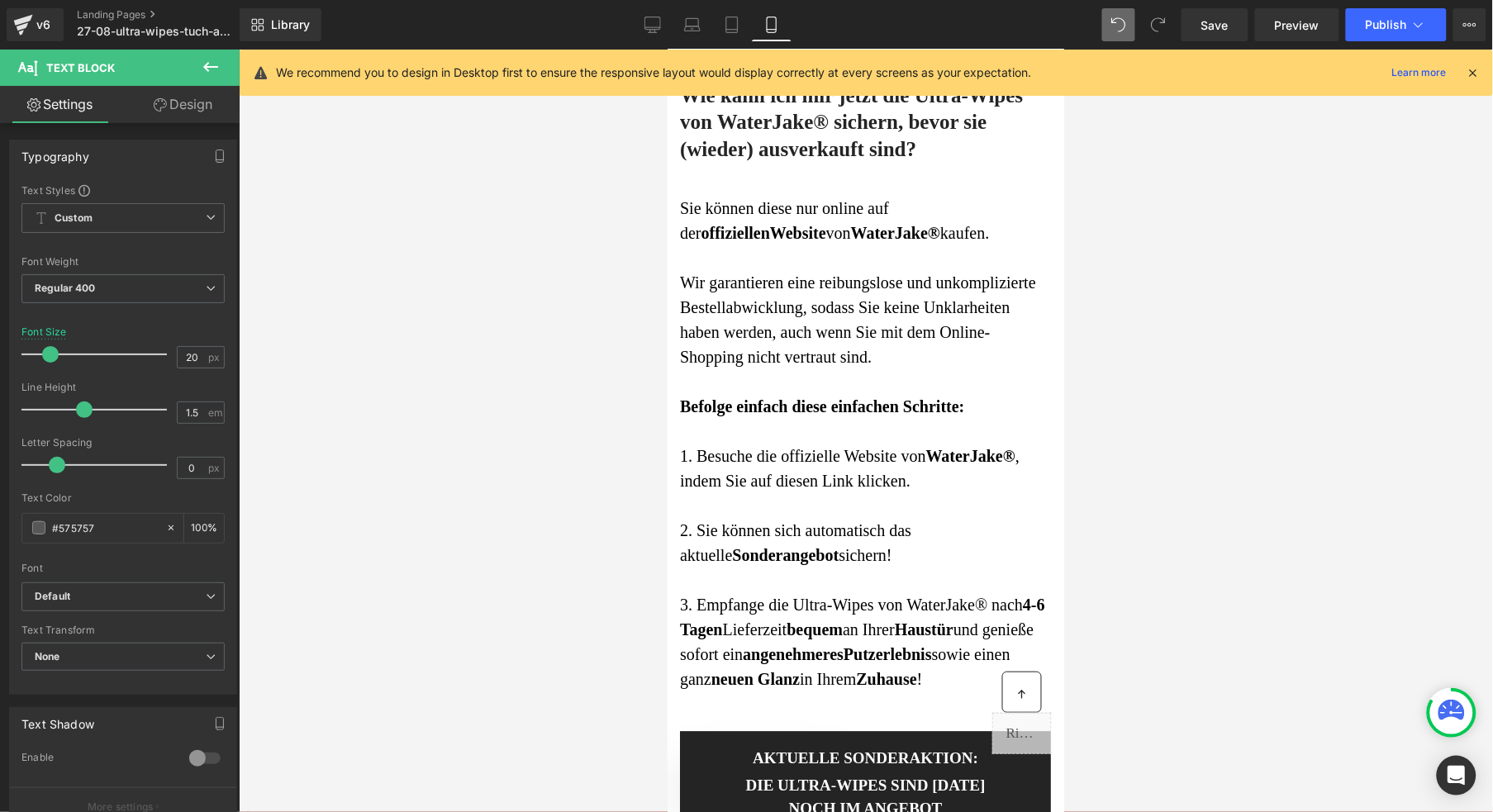
drag, startPoint x: 748, startPoint y: 336, endPoint x: 992, endPoint y: 308, distance: 245.6
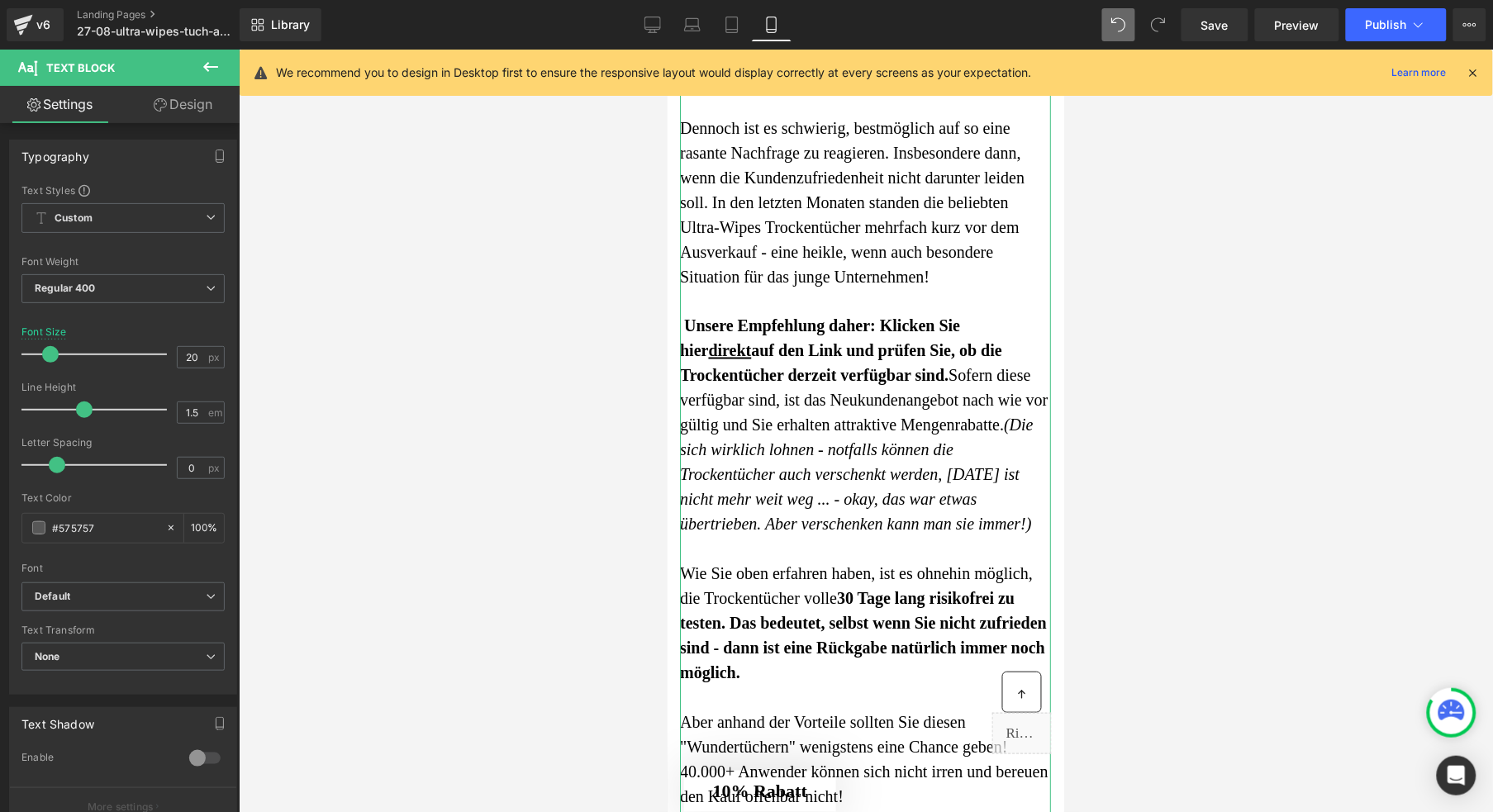
scroll to position [6374, 0]
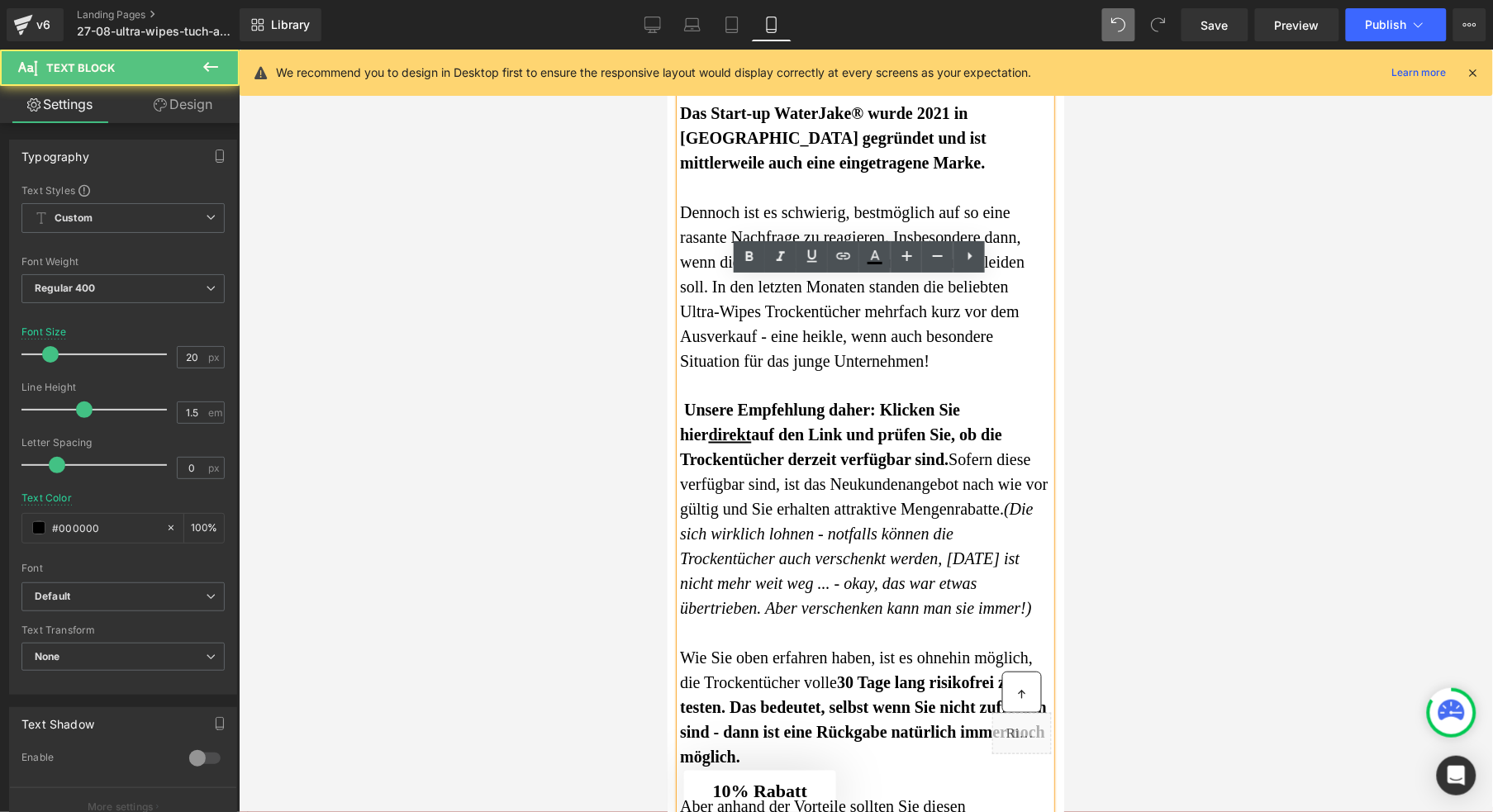
drag, startPoint x: 780, startPoint y: 427, endPoint x: 685, endPoint y: 427, distance: 95.0
drag, startPoint x: 1019, startPoint y: 424, endPoint x: 997, endPoint y: 424, distance: 22.0
drag, startPoint x: 878, startPoint y: 476, endPoint x: 958, endPoint y: 454, distance: 83.0
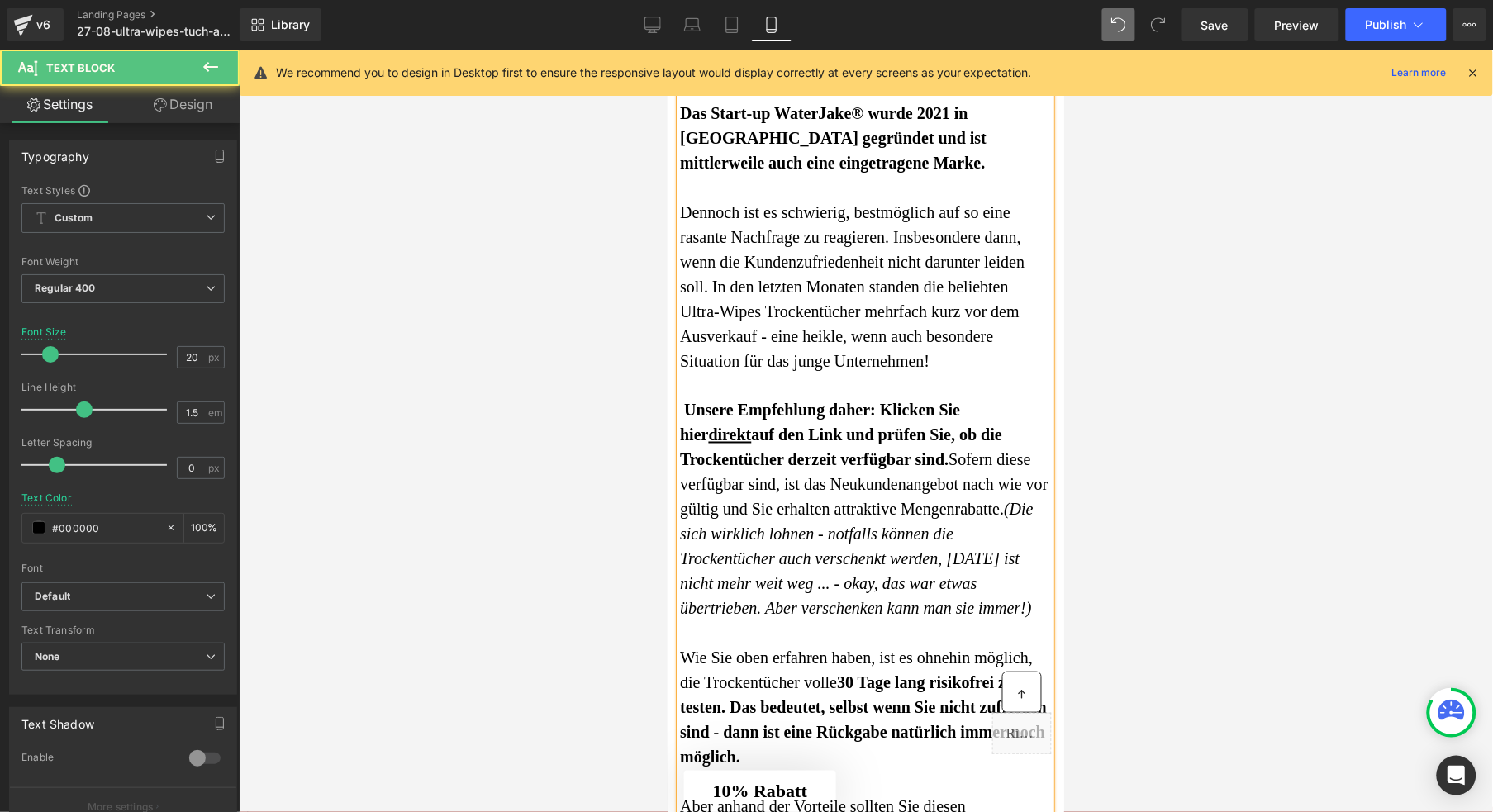
drag, startPoint x: 878, startPoint y: 482, endPoint x: 953, endPoint y: 454, distance: 80.1
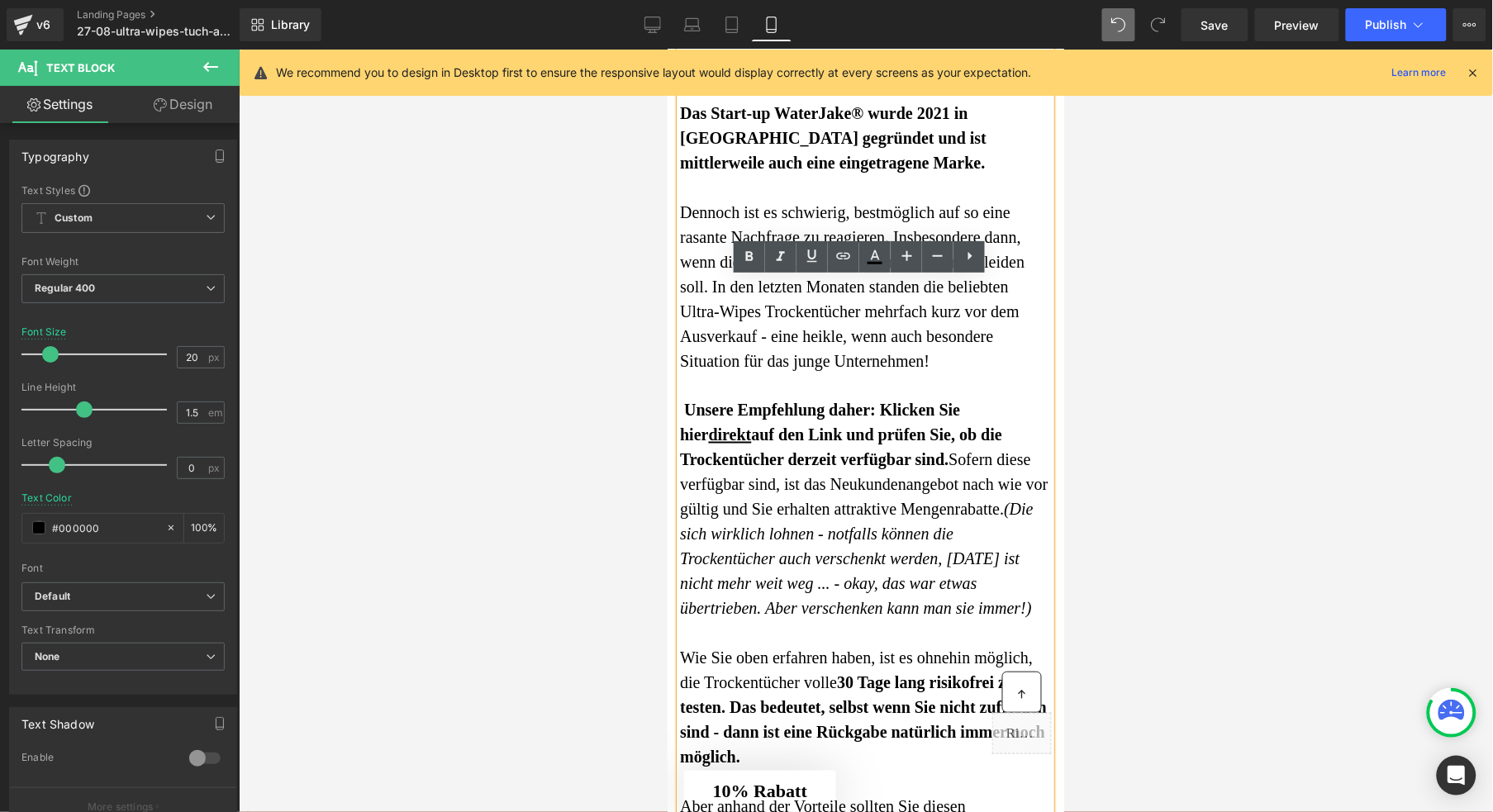
drag, startPoint x: 965, startPoint y: 455, endPoint x: 871, endPoint y: 478, distance: 96.8
drag, startPoint x: 993, startPoint y: 597, endPoint x: 791, endPoint y: 479, distance: 233.9
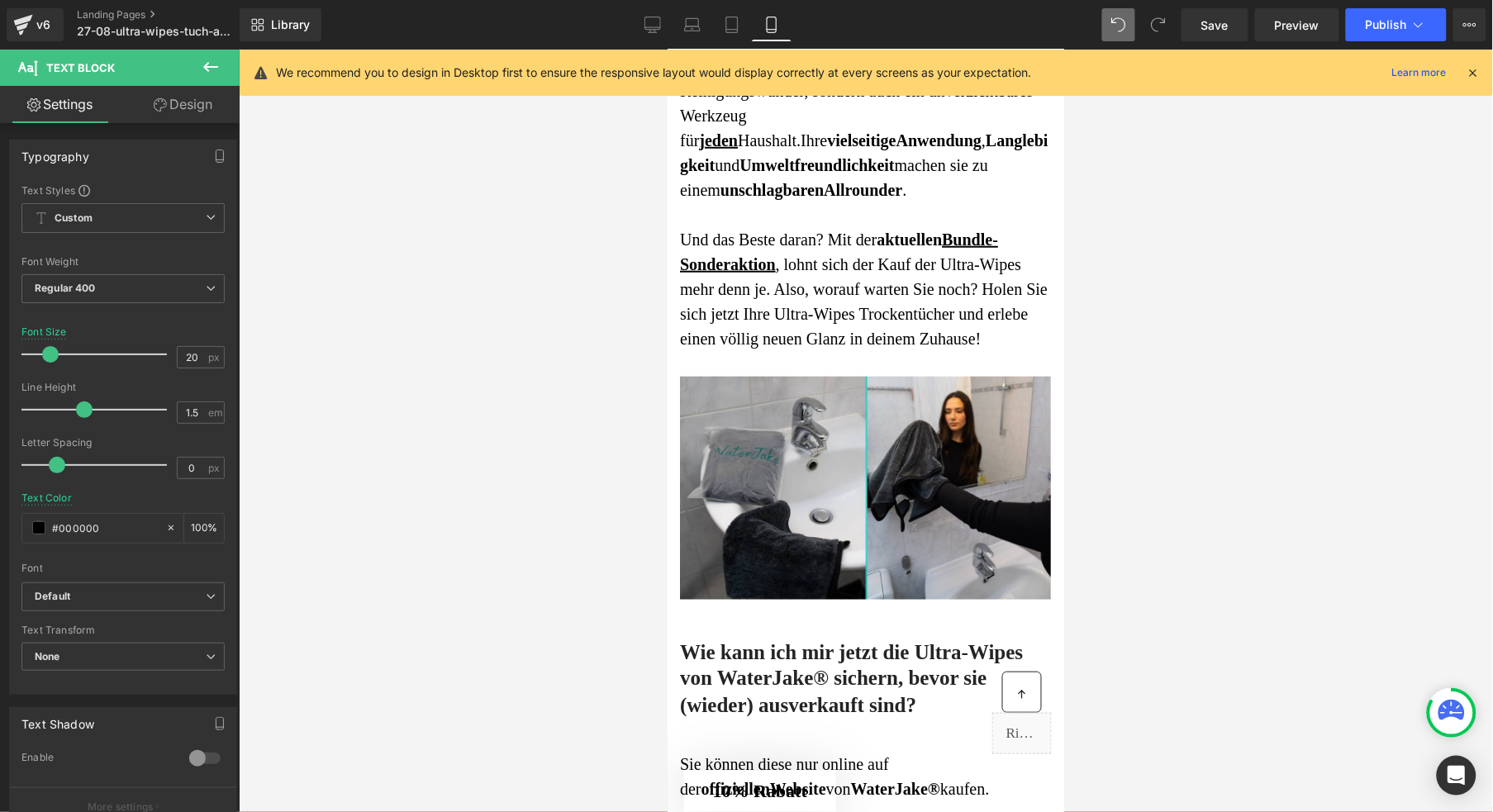
scroll to position [7487, 0]
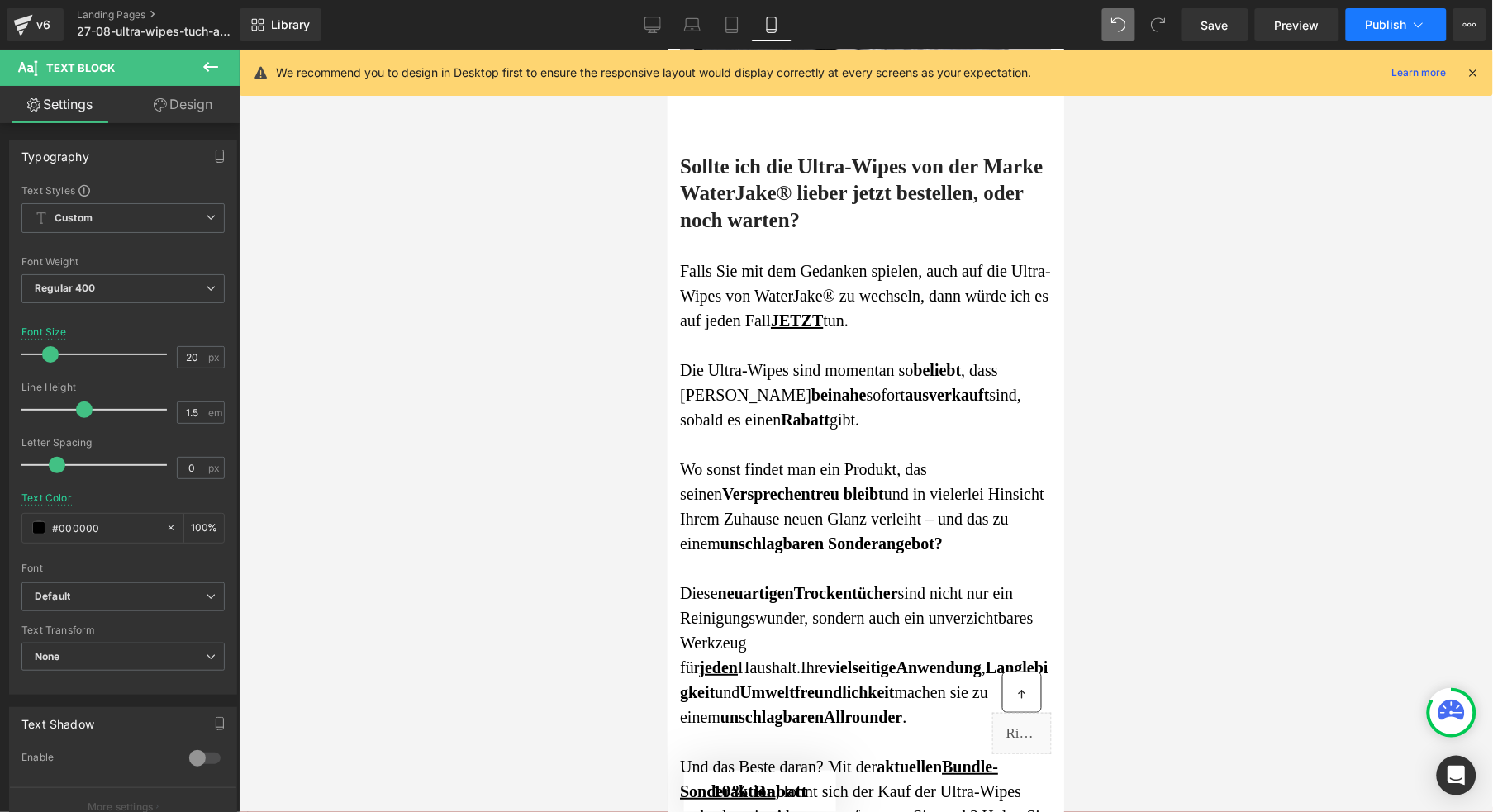
click at [1378, 28] on span "Publish" at bounding box center [1386, 24] width 41 height 13
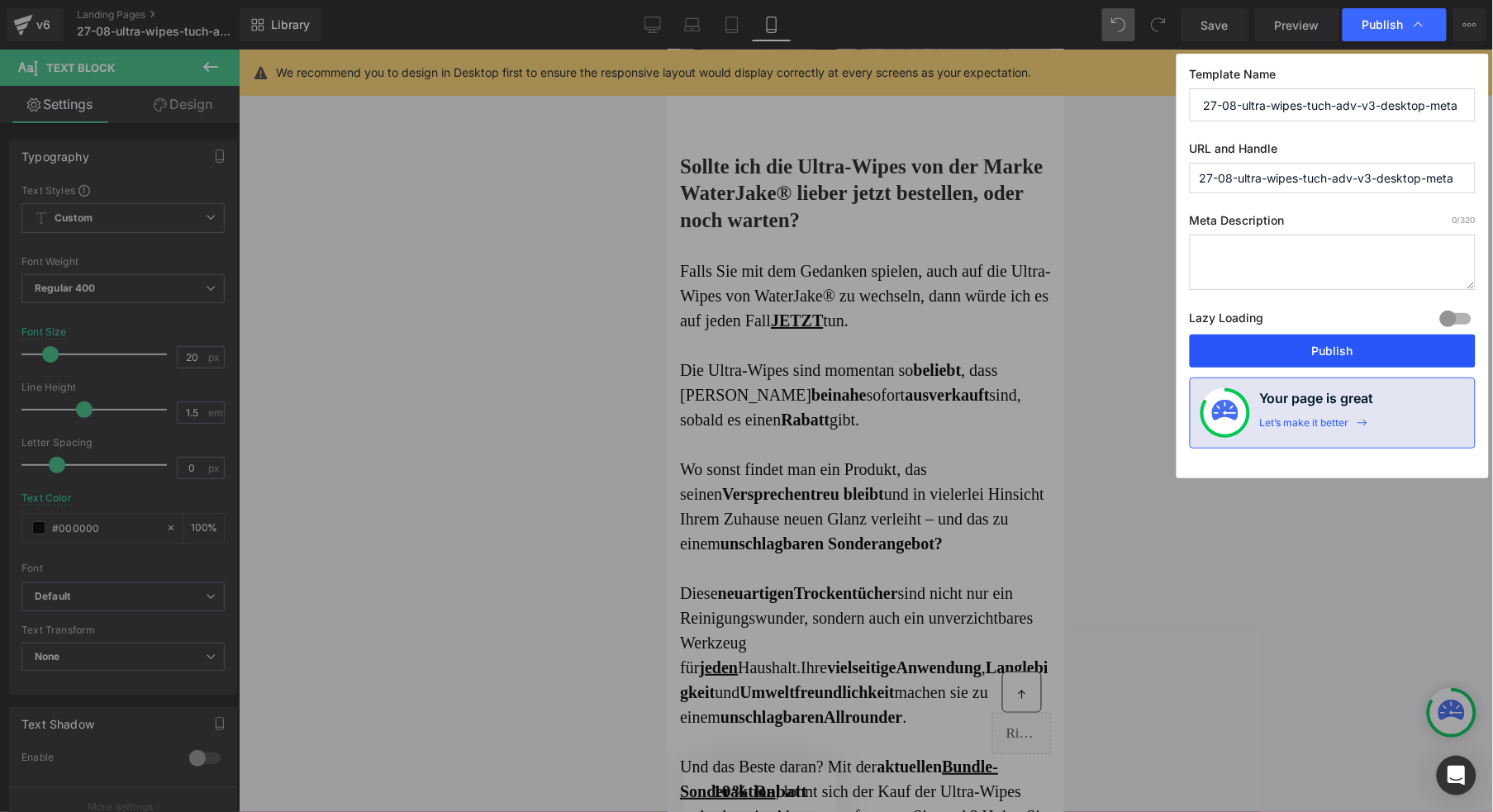
click at [1318, 341] on button "Publish" at bounding box center [1332, 351] width 286 height 33
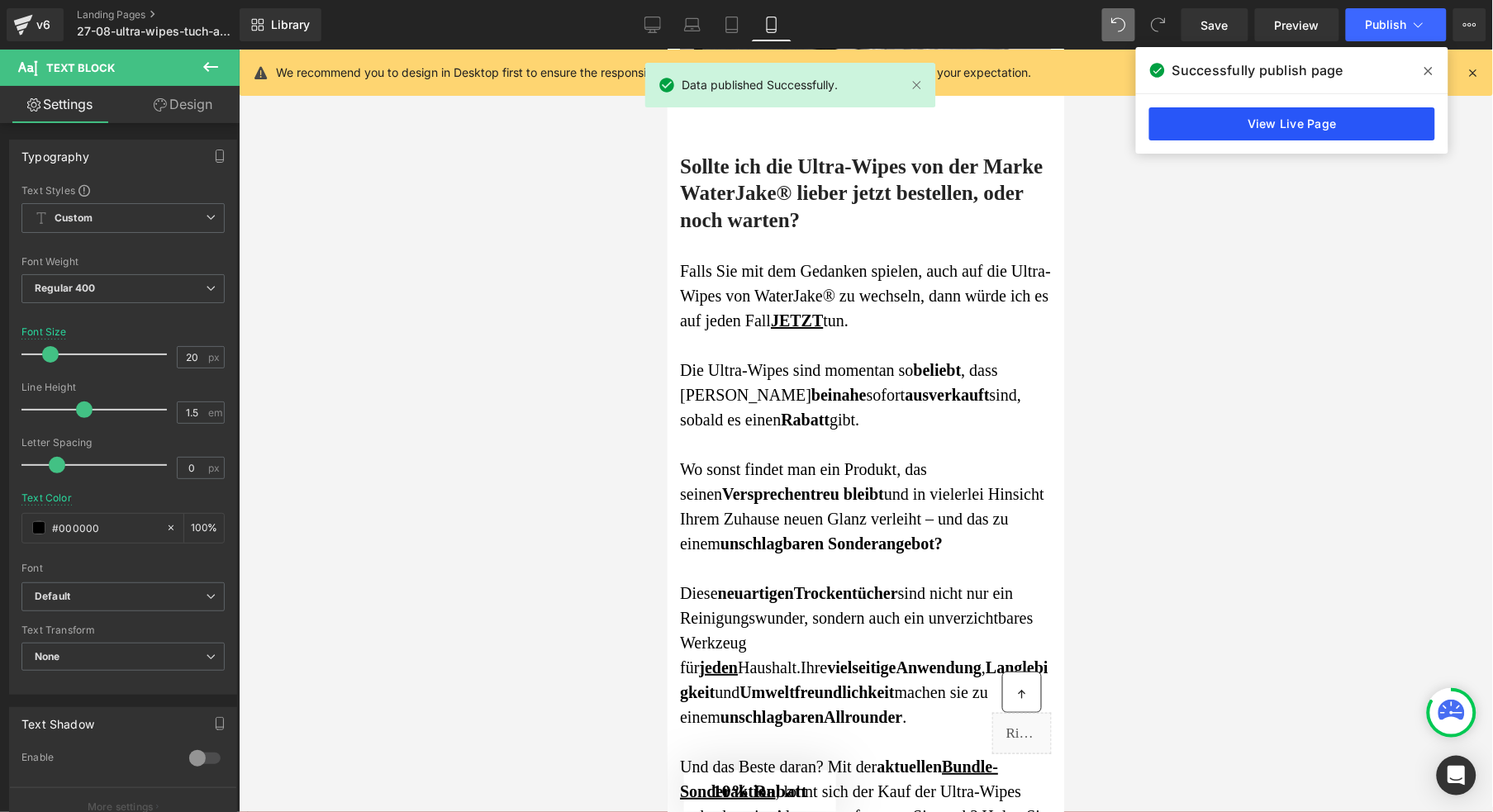
click at [1234, 126] on link "View Live Page" at bounding box center [1292, 124] width 286 height 33
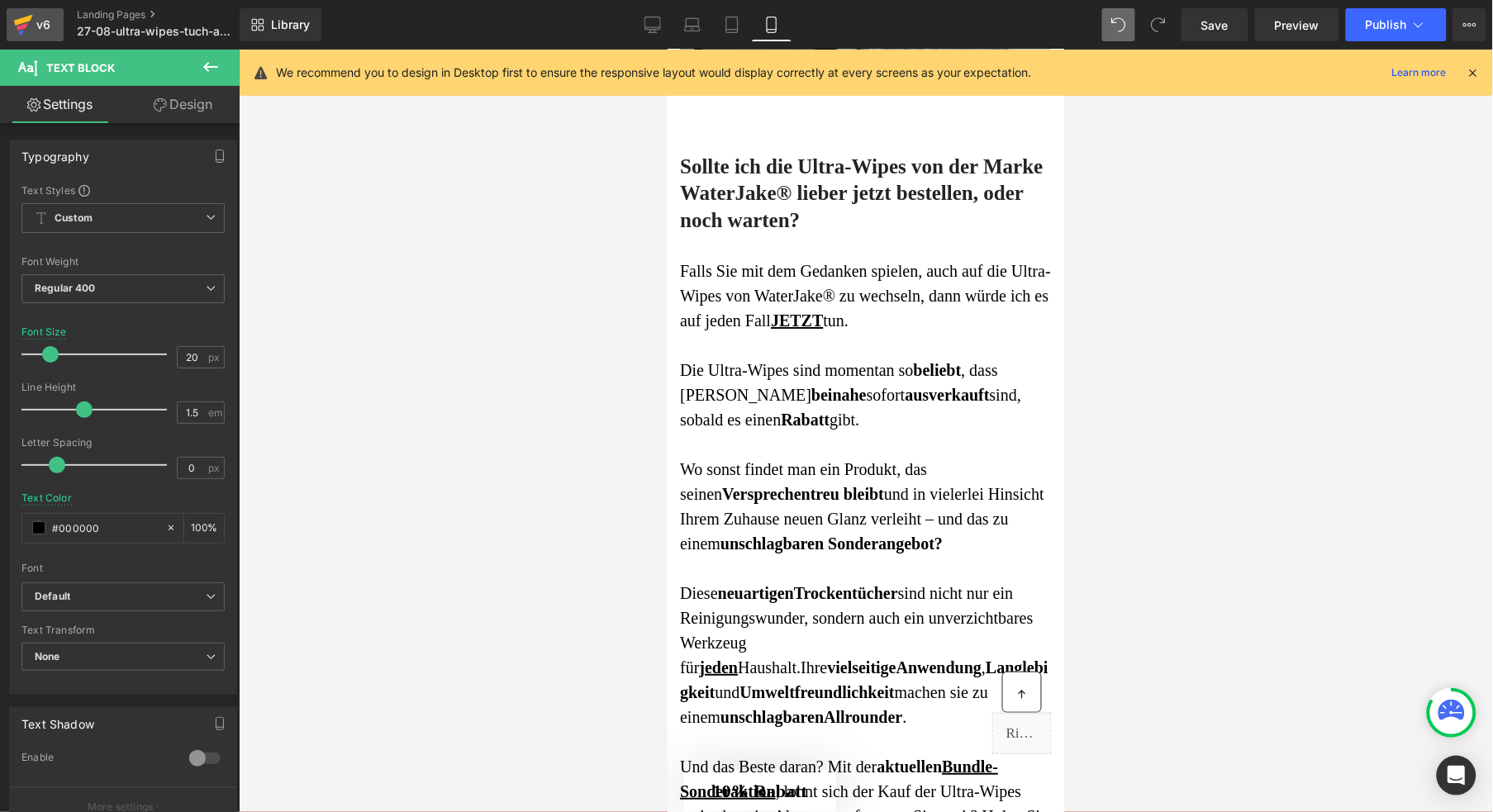
click at [42, 21] on div "v6" at bounding box center [43, 24] width 21 height 21
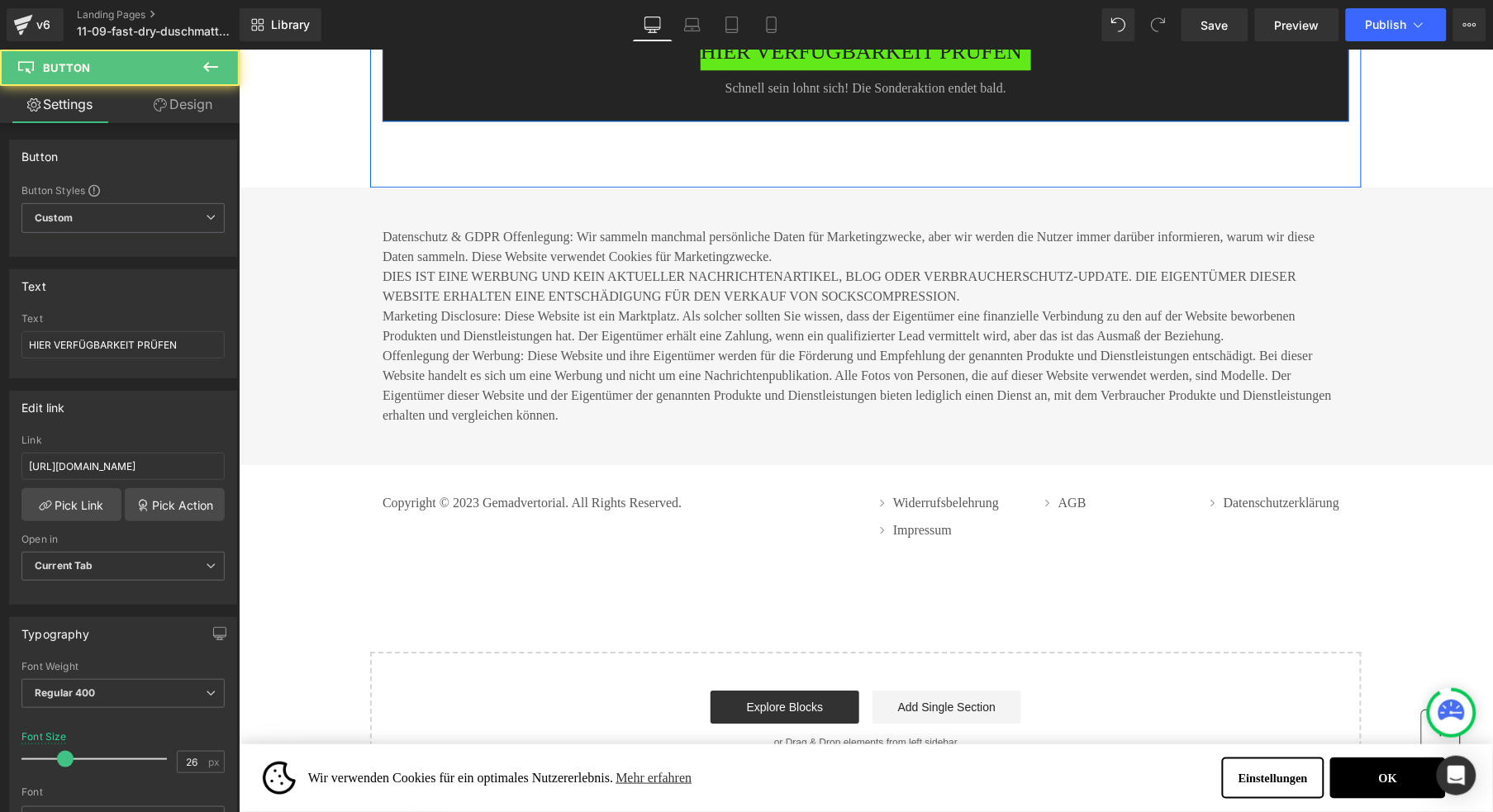
click at [788, 70] on span "HIER VERFÜGBARKEIT PRÜFEN" at bounding box center [860, 51] width 321 height 35
click at [849, 62] on span "Button" at bounding box center [866, 52] width 38 height 20
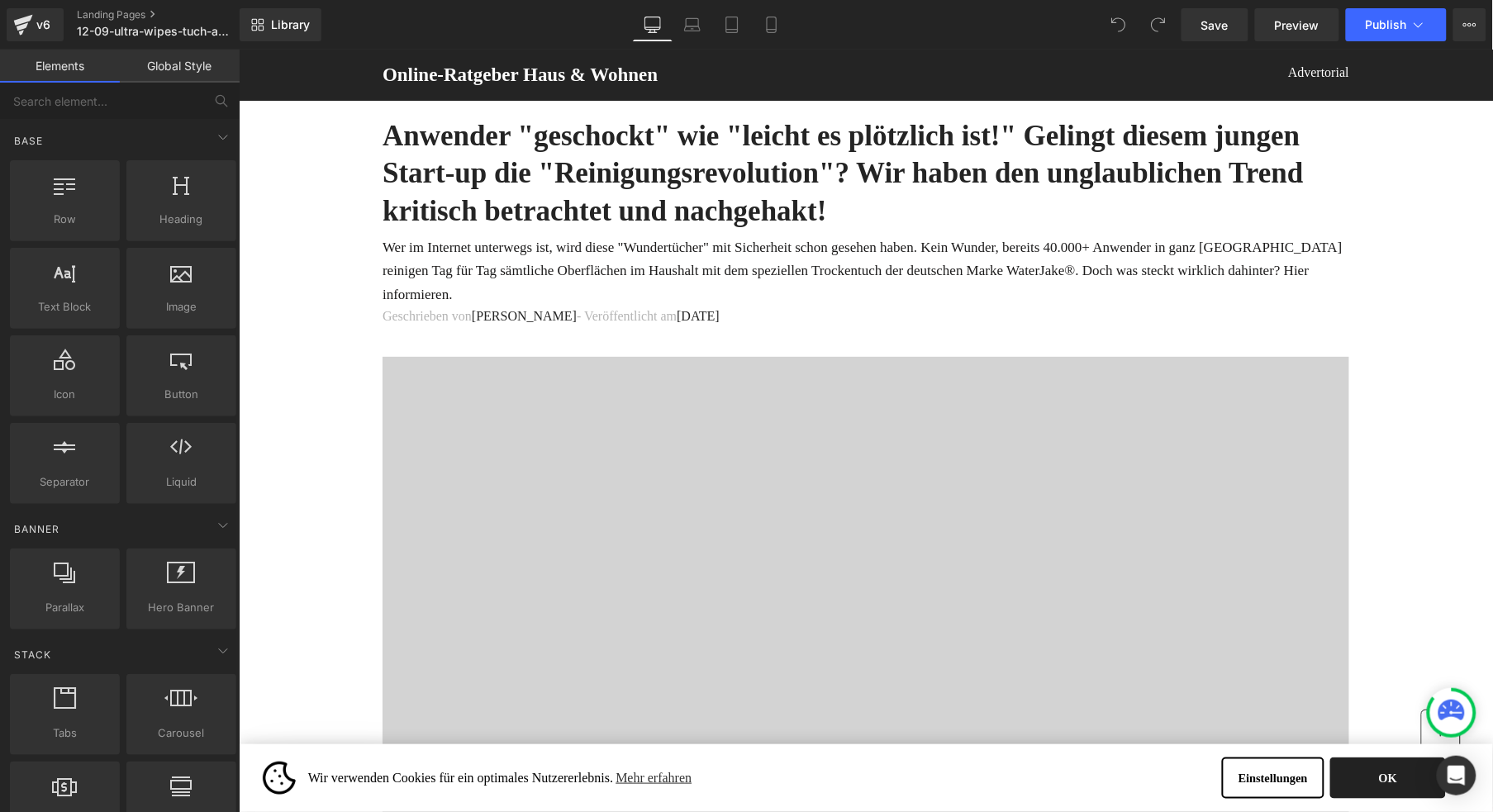
click at [1375, 769] on button "OK" at bounding box center [1387, 778] width 116 height 41
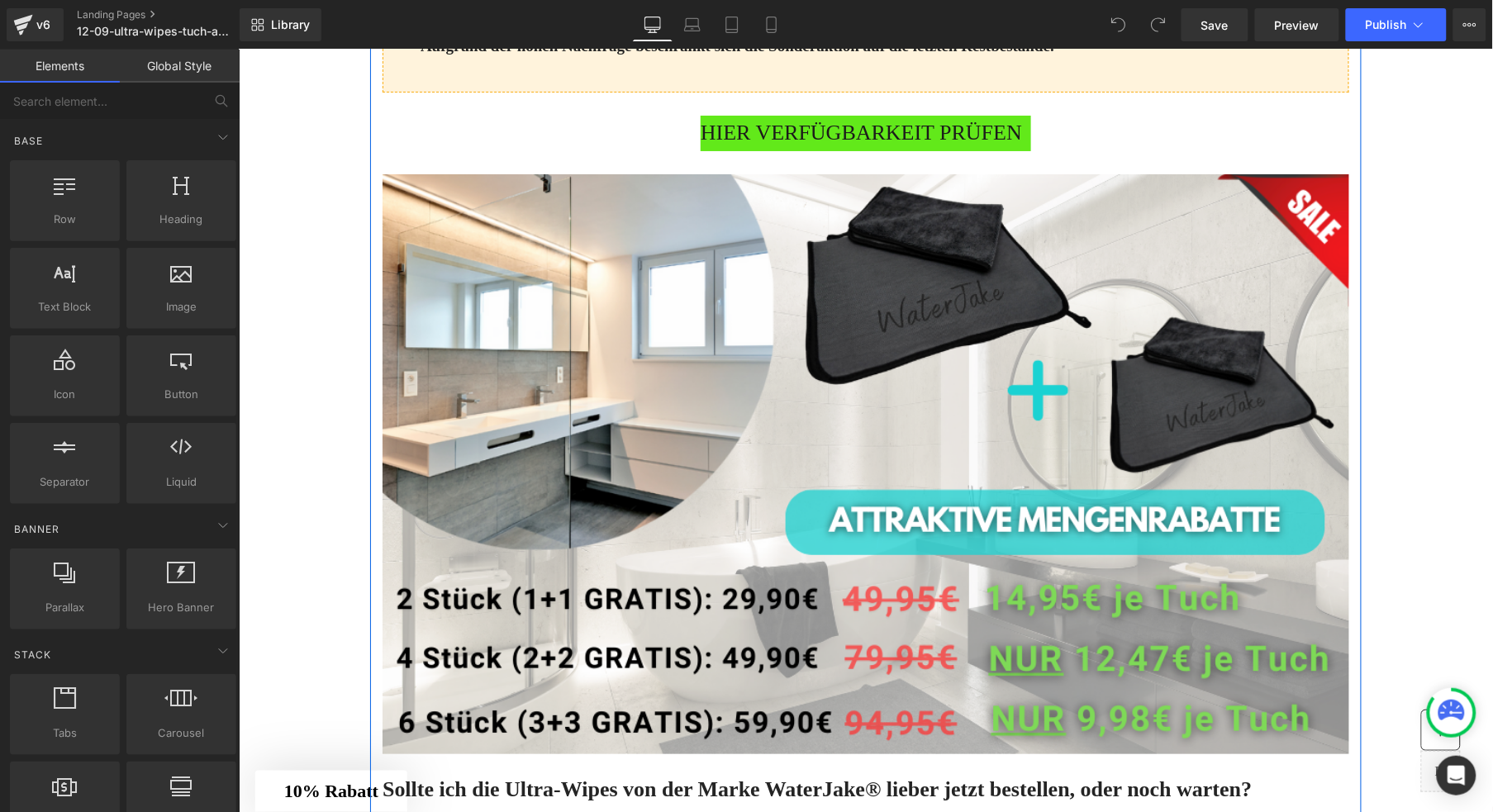
scroll to position [5756, 0]
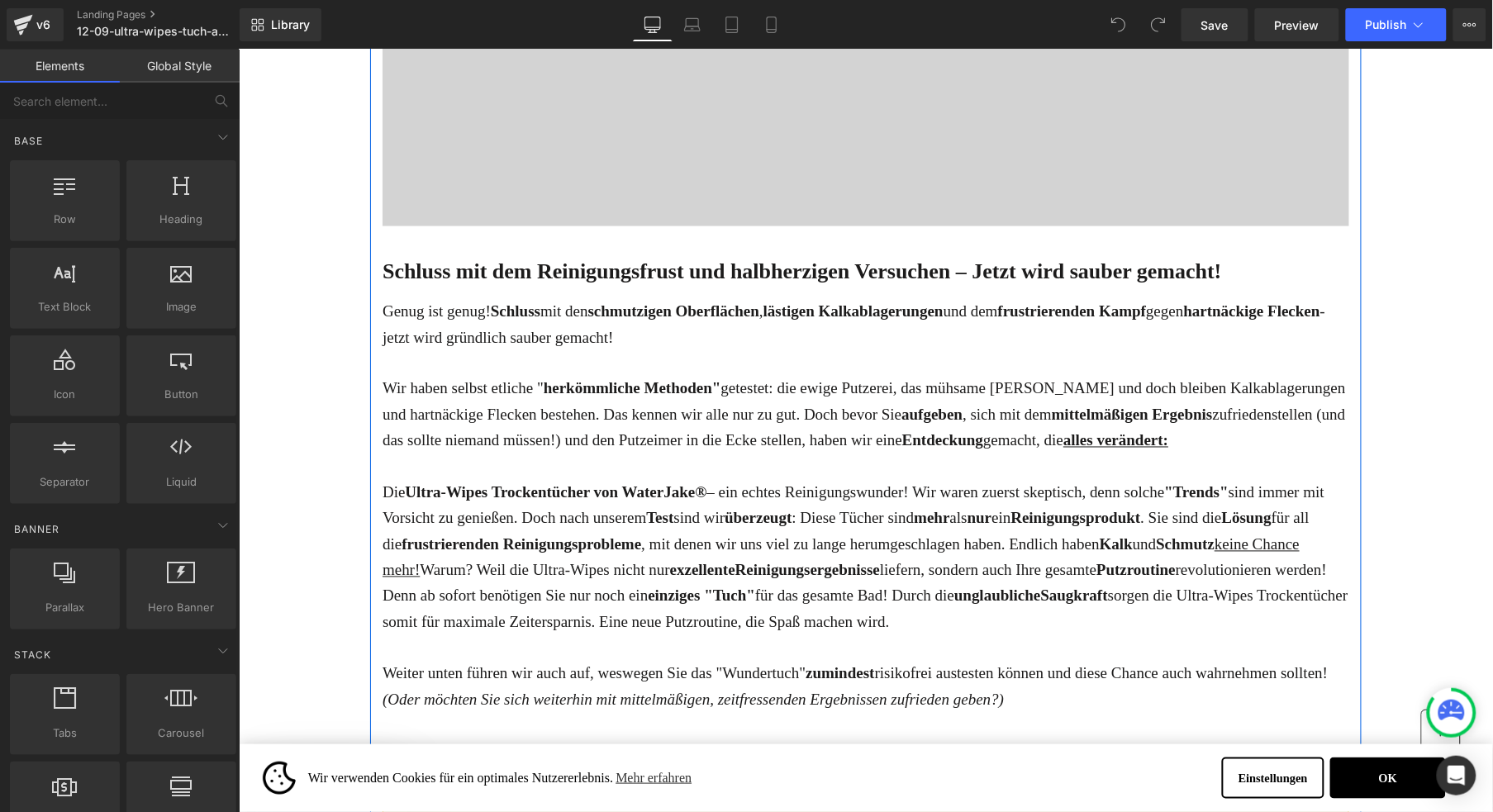
scroll to position [644, 0]
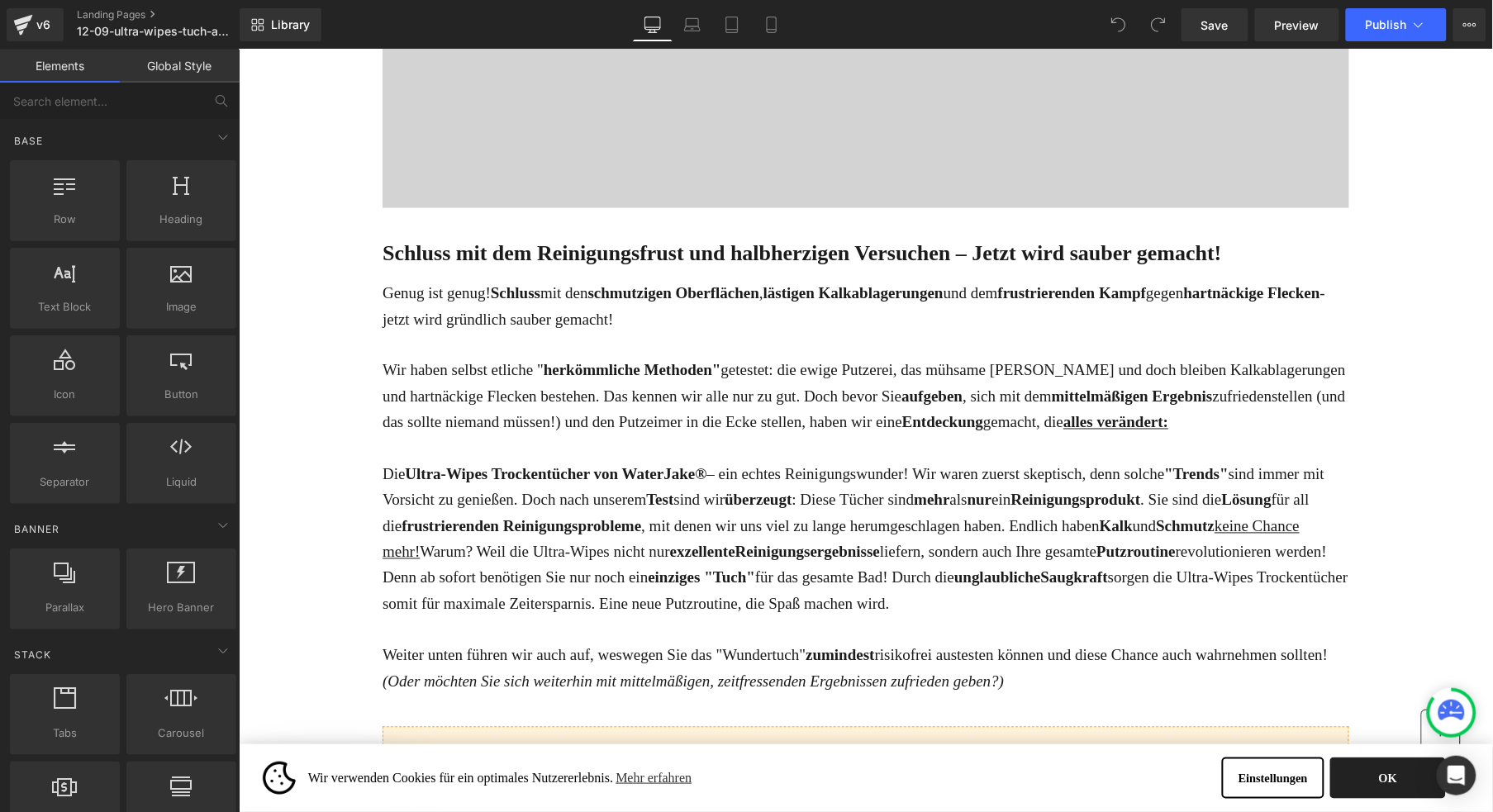
click at [1378, 767] on button "OK" at bounding box center [1387, 778] width 116 height 41
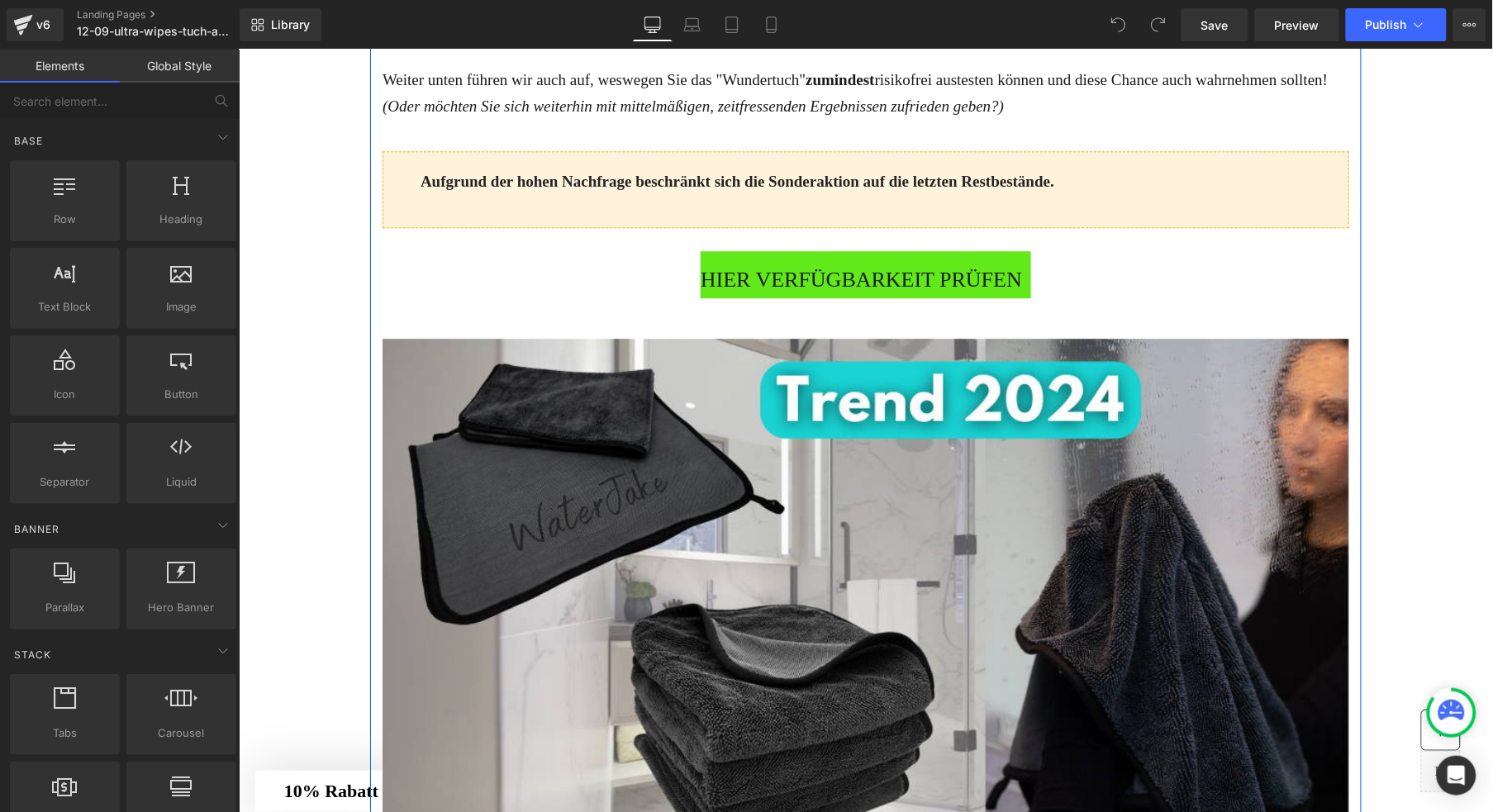
scroll to position [1221, 0]
click at [737, 296] on span "HIER VERFÜGBARKEIT PRÜFEN" at bounding box center [860, 278] width 321 height 35
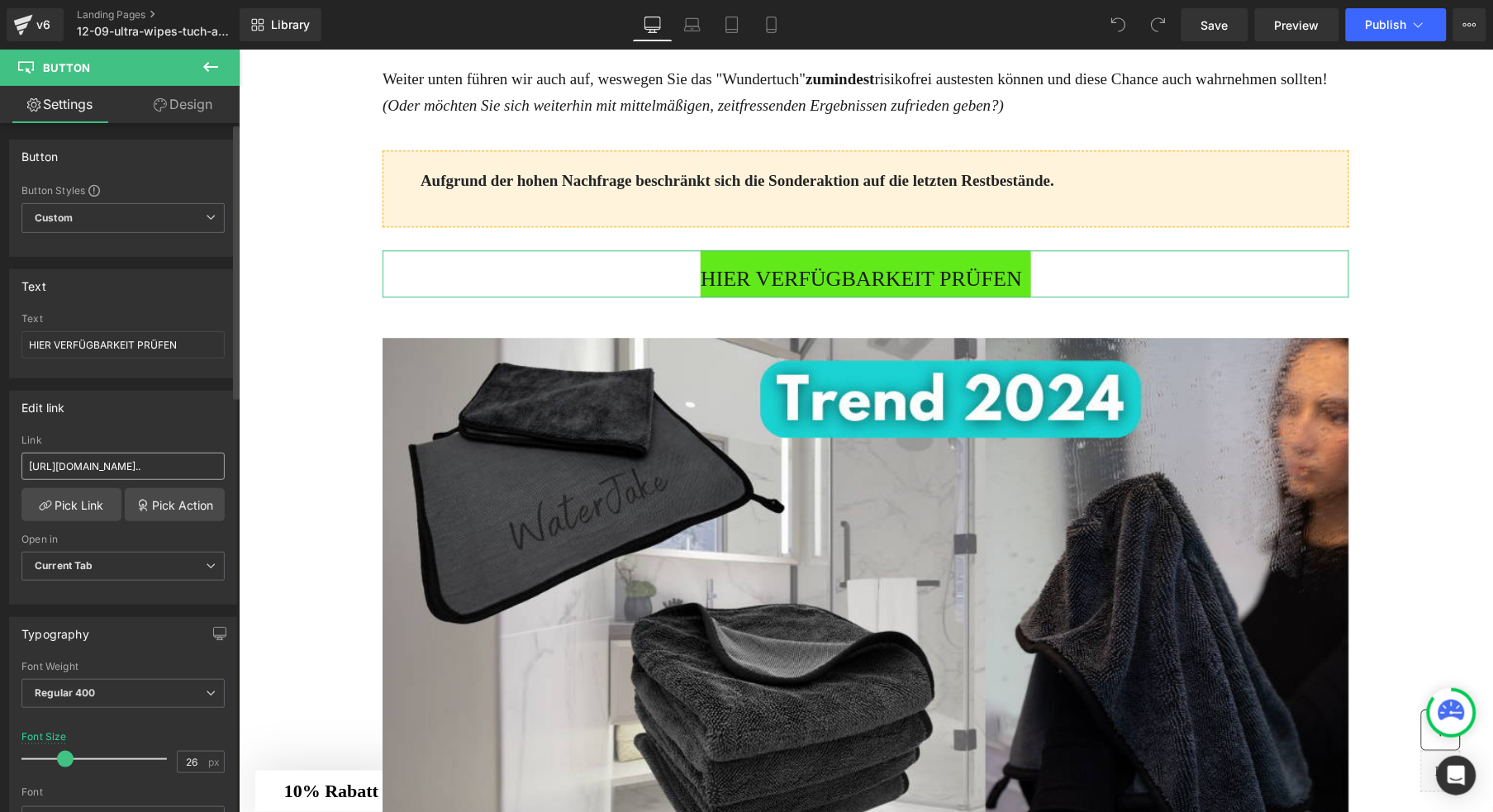
click at [94, 473] on input "https://www.waterjake.de/products/waterjake-ultra-wipes-trockentuch-trend-2025?…" at bounding box center [123, 467] width 204 height 27
click at [94, 472] on input "https://www.waterjake.de/products/waterjake-ultra-wipes-trockentuch-trend-2025?…" at bounding box center [123, 467] width 204 height 27
type input "https://shop.waterjake.de/click"
click at [73, 498] on link "Pick Link" at bounding box center [71, 504] width 100 height 33
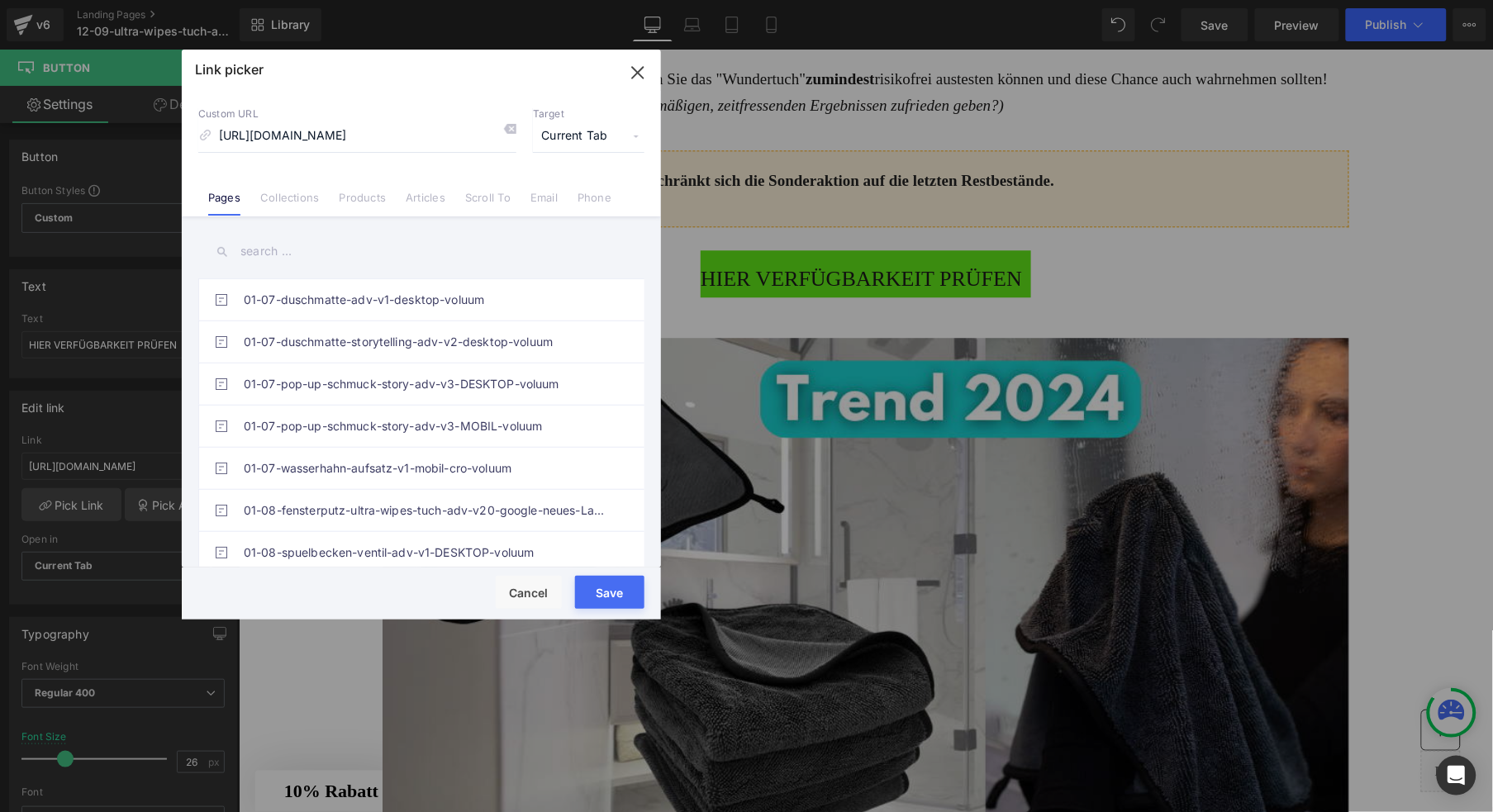
click at [597, 595] on button "Save" at bounding box center [609, 592] width 70 height 33
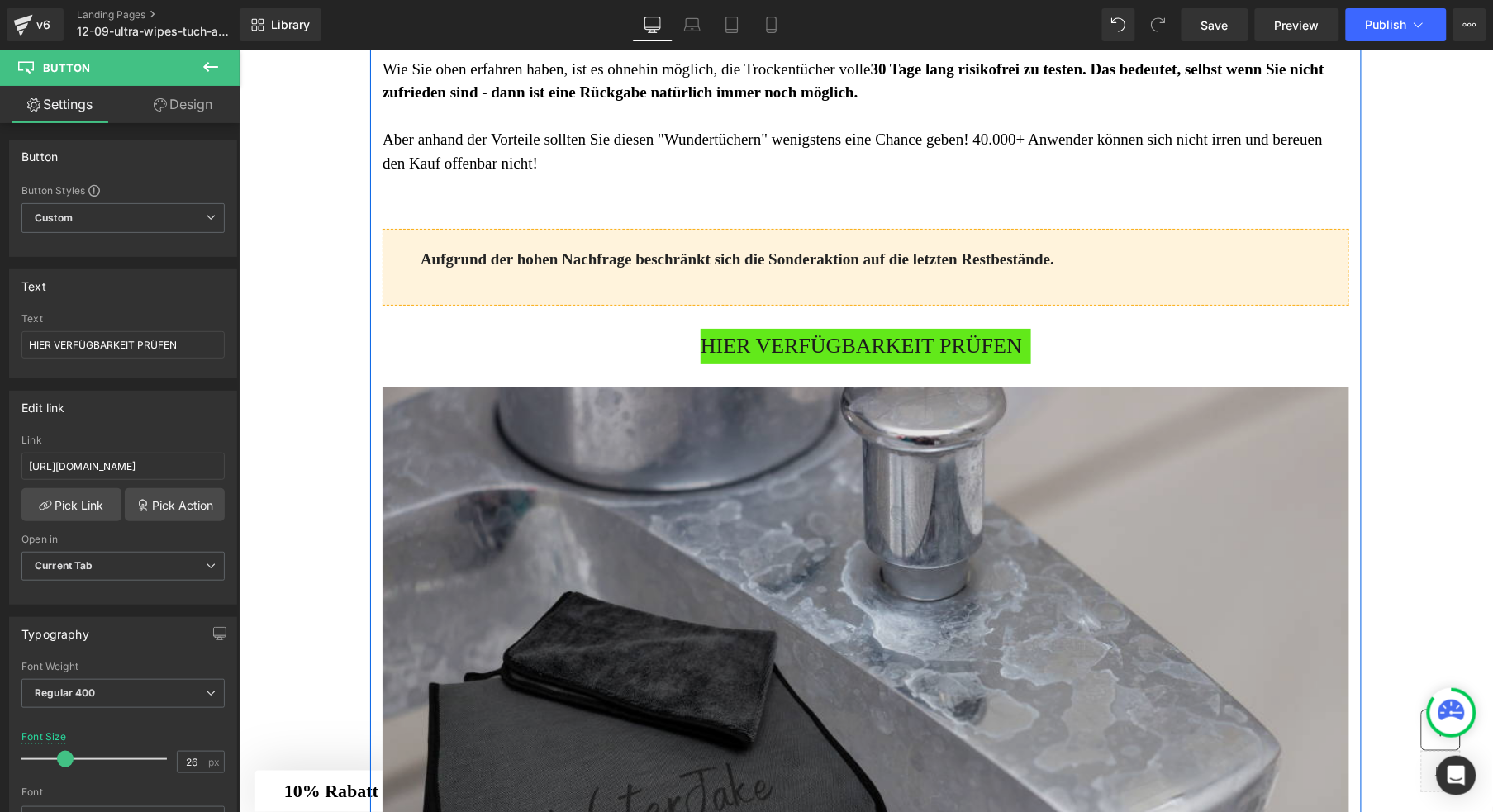
scroll to position [5868, 0]
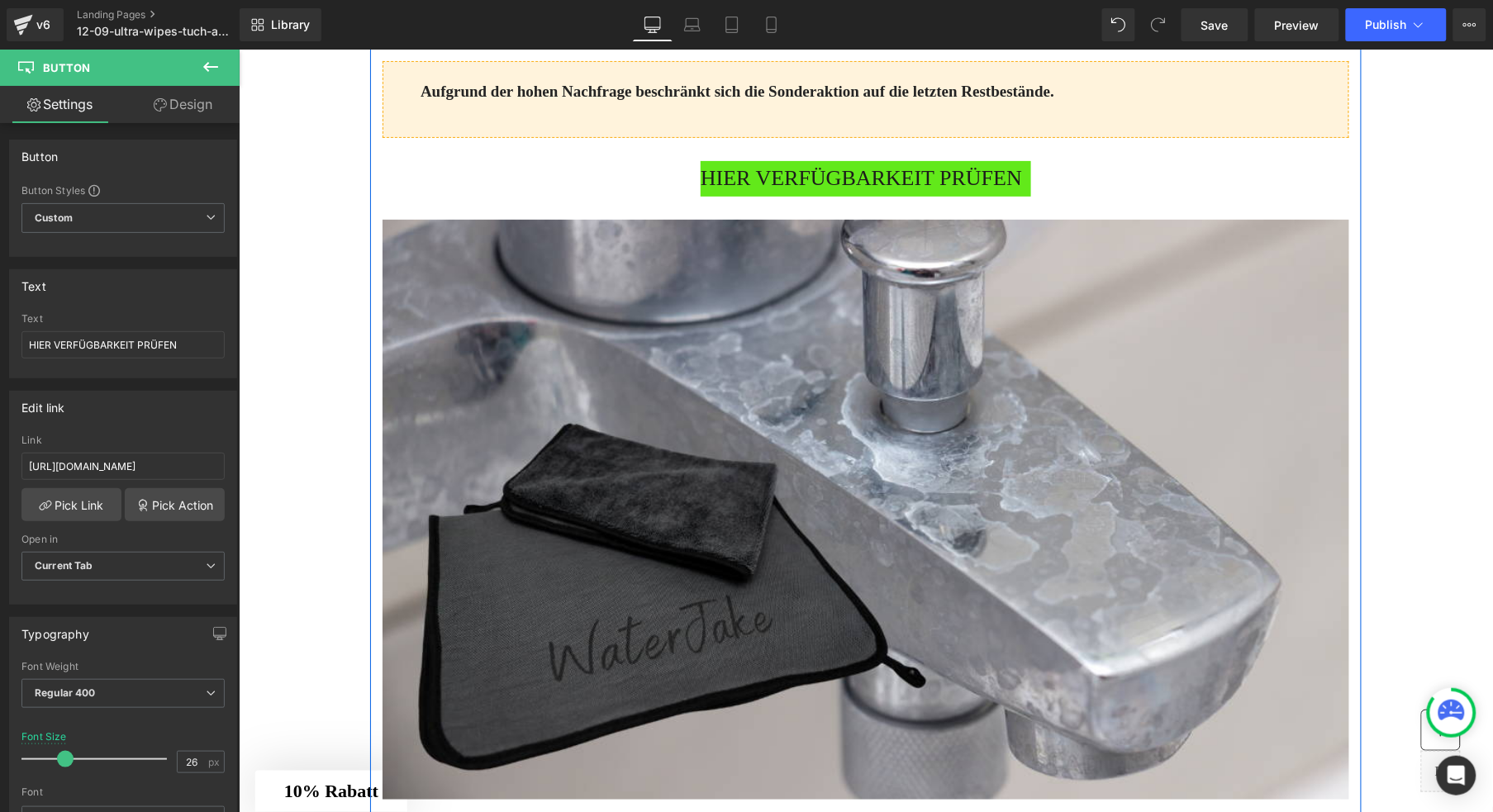
click at [743, 196] on span "HIER VERFÜGBARKEIT PRÜFEN" at bounding box center [860, 178] width 321 height 35
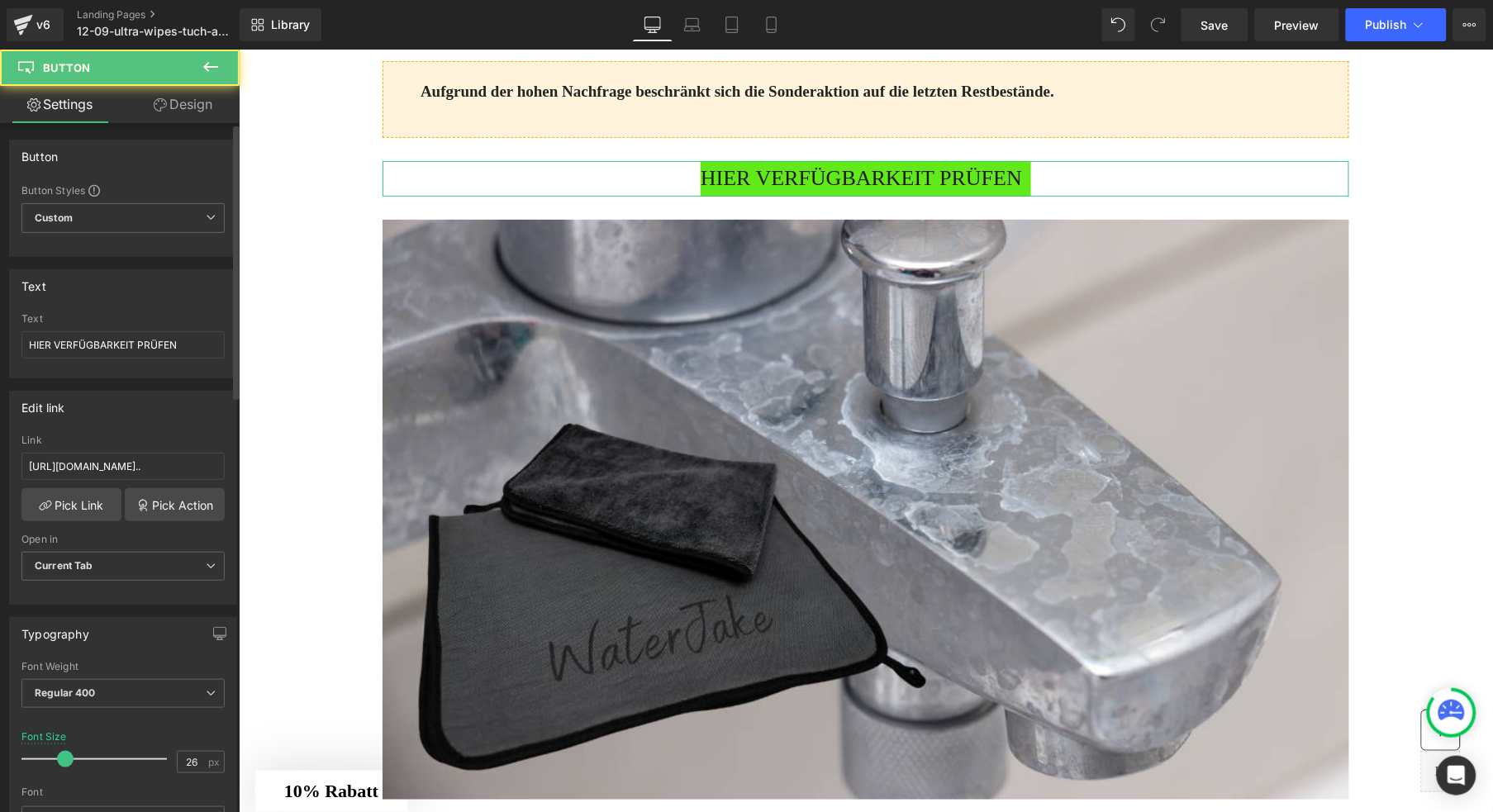
click at [90, 449] on div "Link https://www.waterjake.de/products/waterjake-ultra-wipes-trockentuch-trend-…" at bounding box center [123, 461] width 204 height 53
click at [93, 461] on input "https://www.waterjake.de/products/waterjake-ultra-wipes-trockentuch-trend-2025?…" at bounding box center [123, 467] width 204 height 27
paste input "shop.waterjake.de/click"
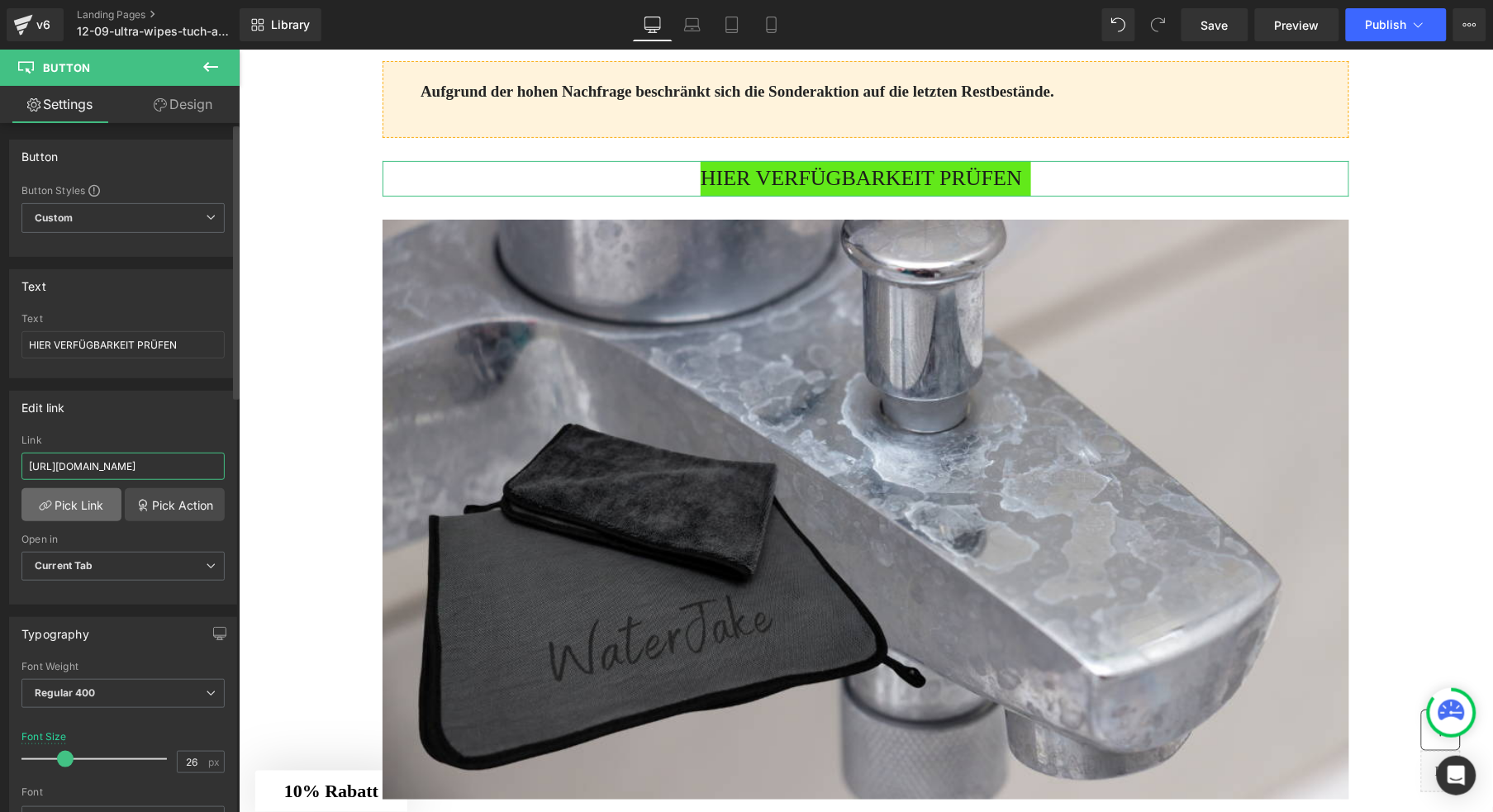
type input "https://shop.waterjake.de/click"
click at [74, 506] on link "Pick Link" at bounding box center [71, 504] width 100 height 33
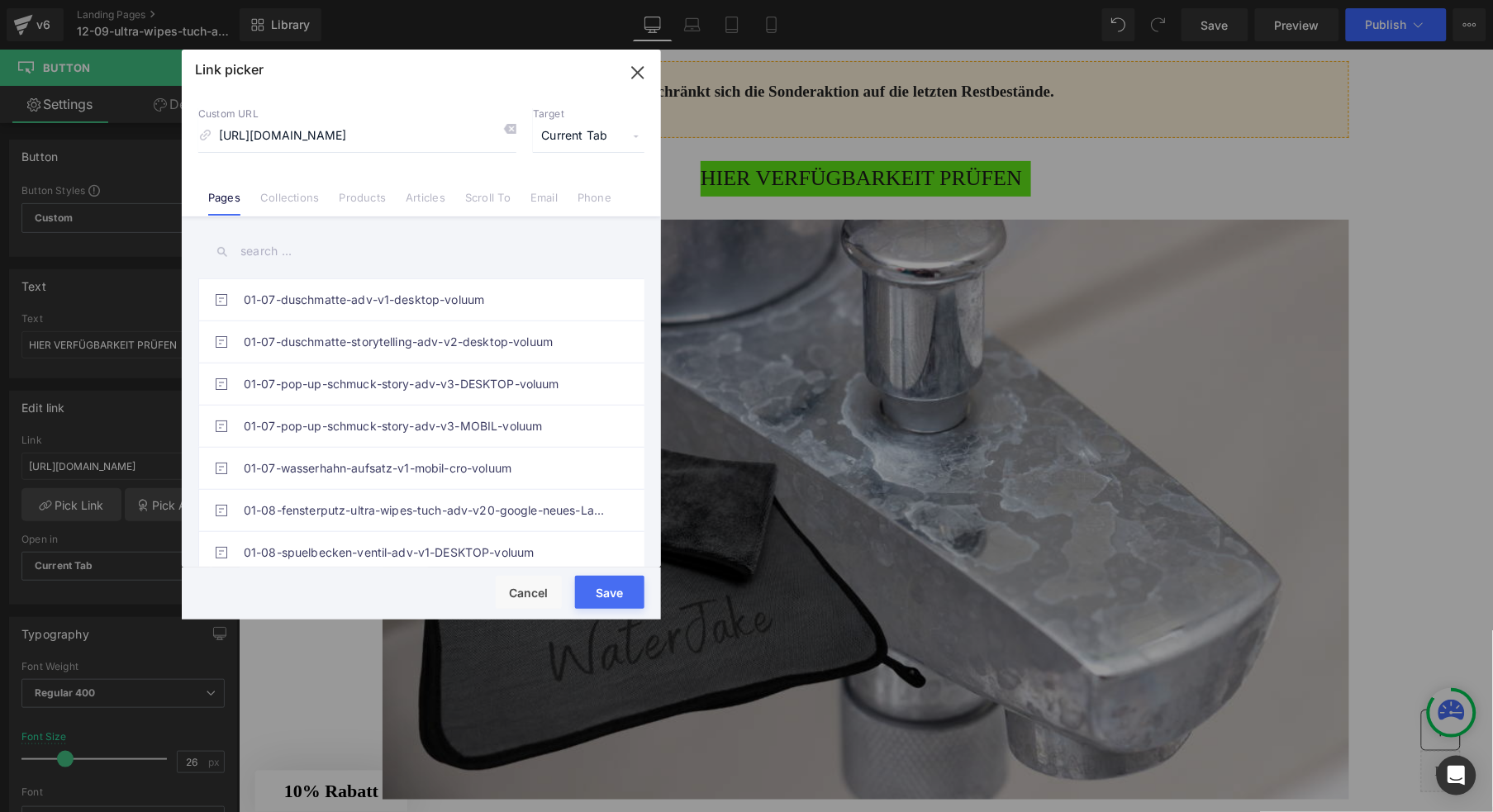
click at [614, 597] on button "Save" at bounding box center [609, 592] width 70 height 33
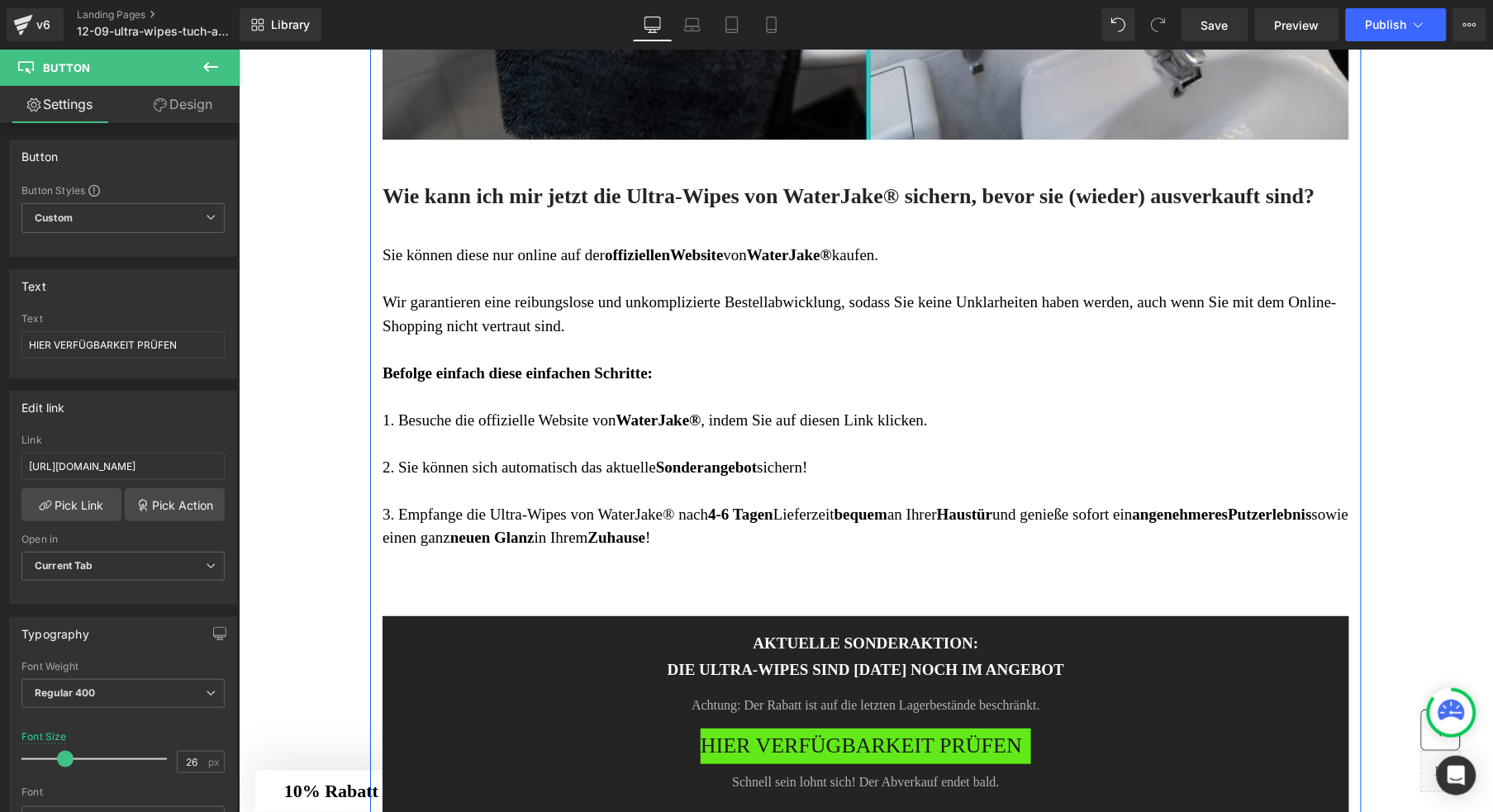
scroll to position [8082, 0]
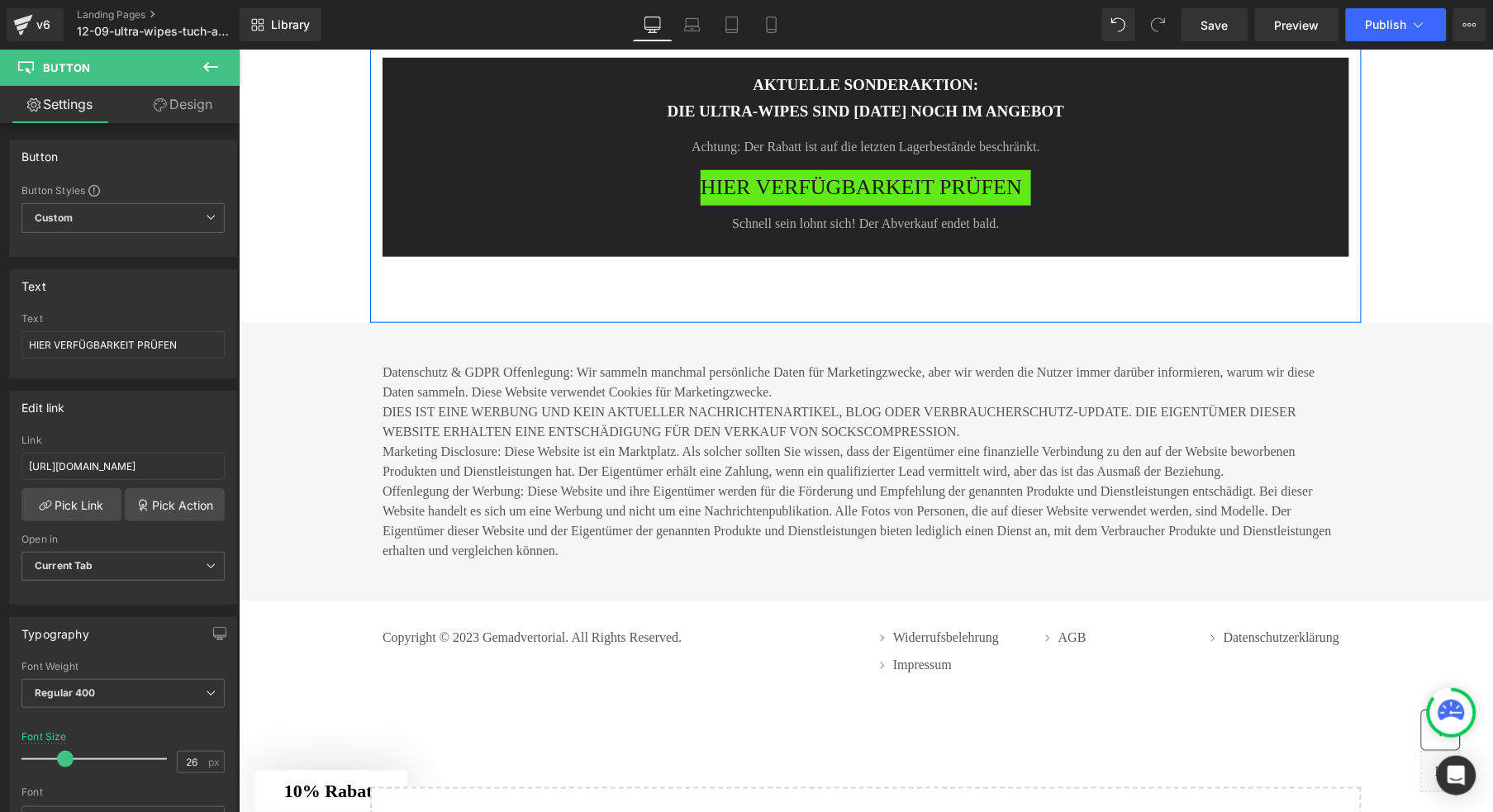
click at [744, 205] on span "HIER VERFÜGBARKEIT PRÜFEN" at bounding box center [860, 186] width 321 height 35
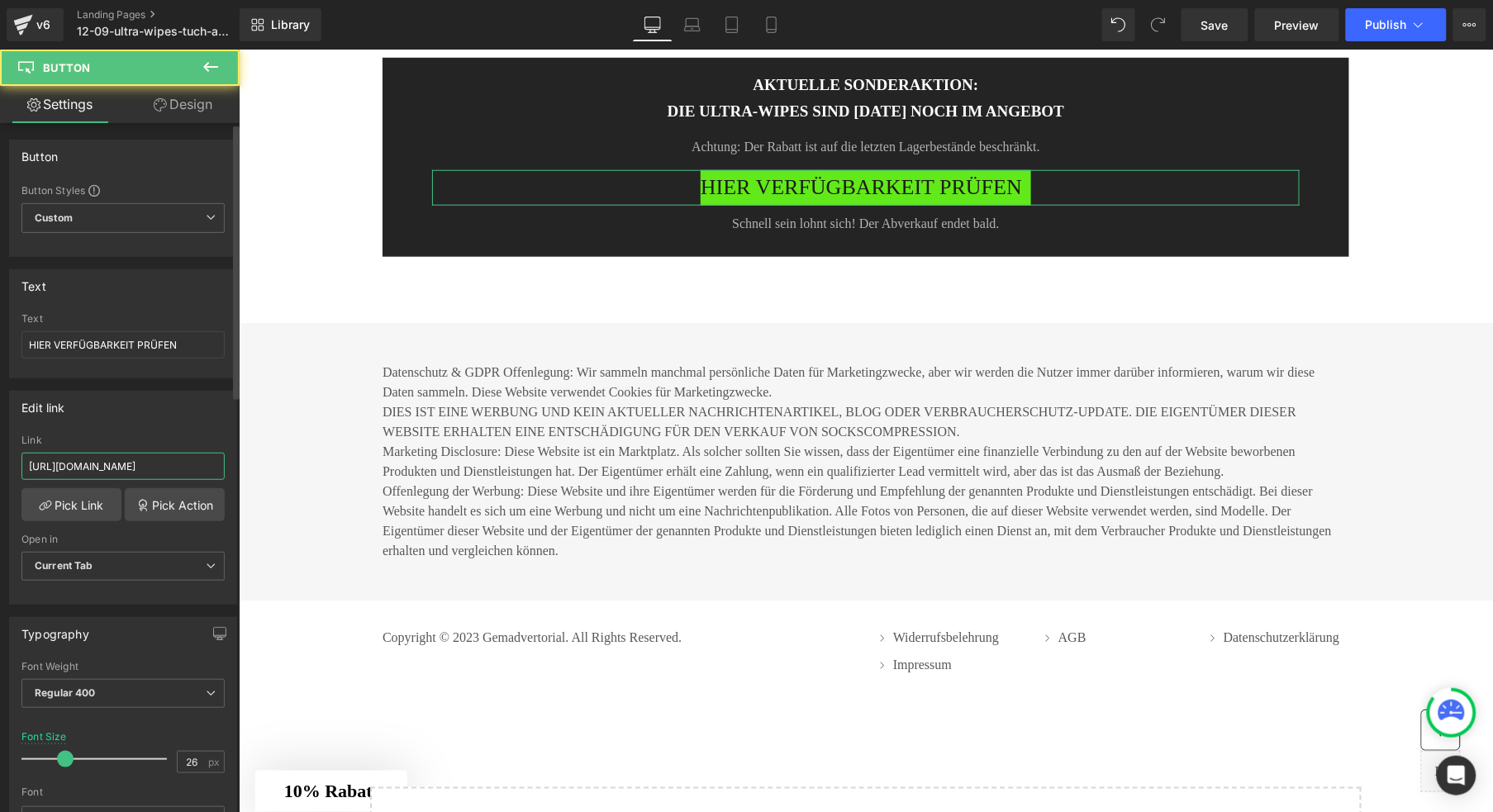
click at [90, 469] on input "https://www.waterjake.de/products/waterjake-ultra-wipes-trockentuch-trend-2025" at bounding box center [123, 467] width 204 height 27
type input "https://shop.waterjake.de/click"
click at [76, 513] on link "Pick Link" at bounding box center [71, 504] width 100 height 33
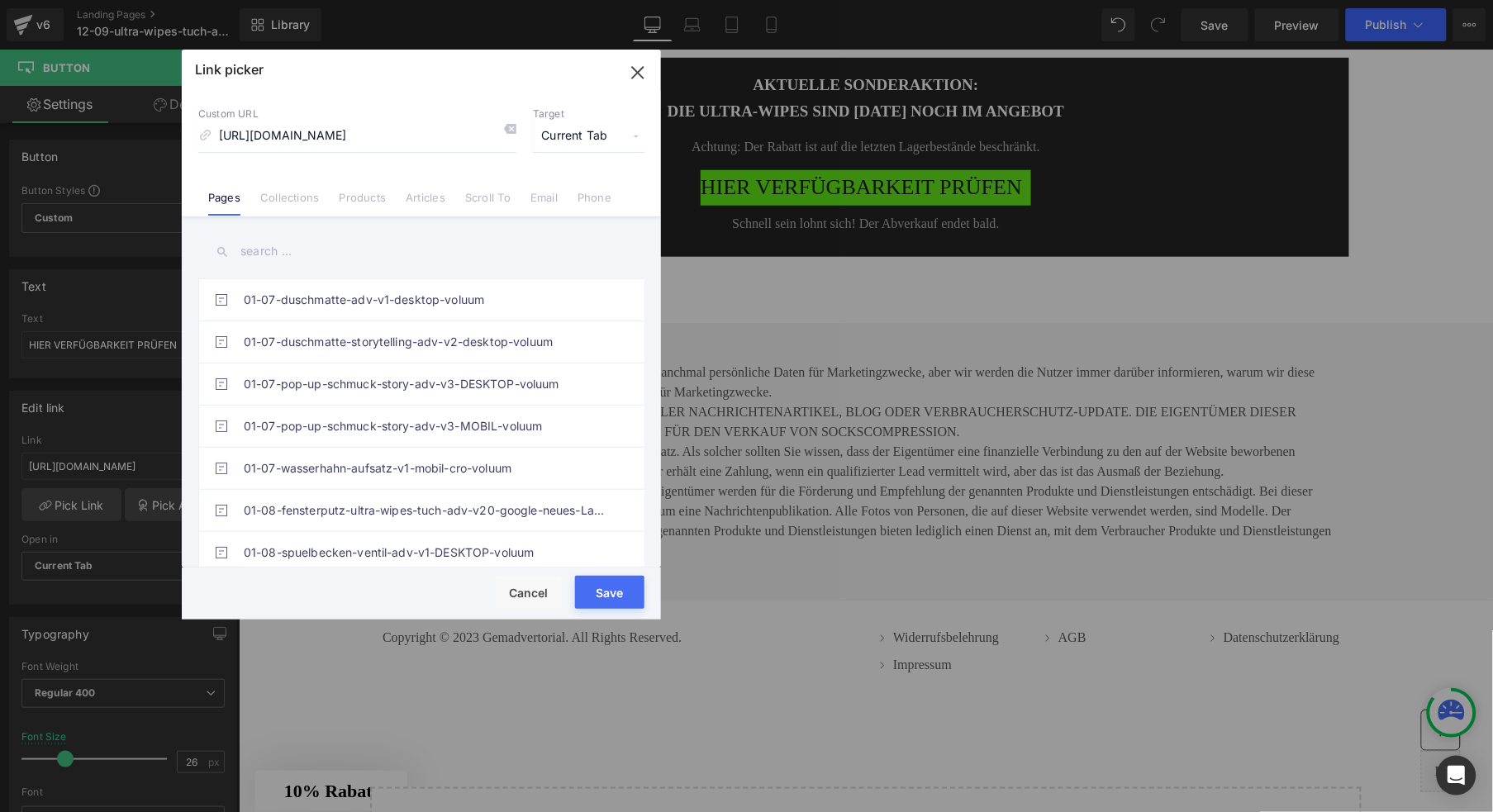
click at [607, 596] on button "Save" at bounding box center [609, 592] width 70 height 33
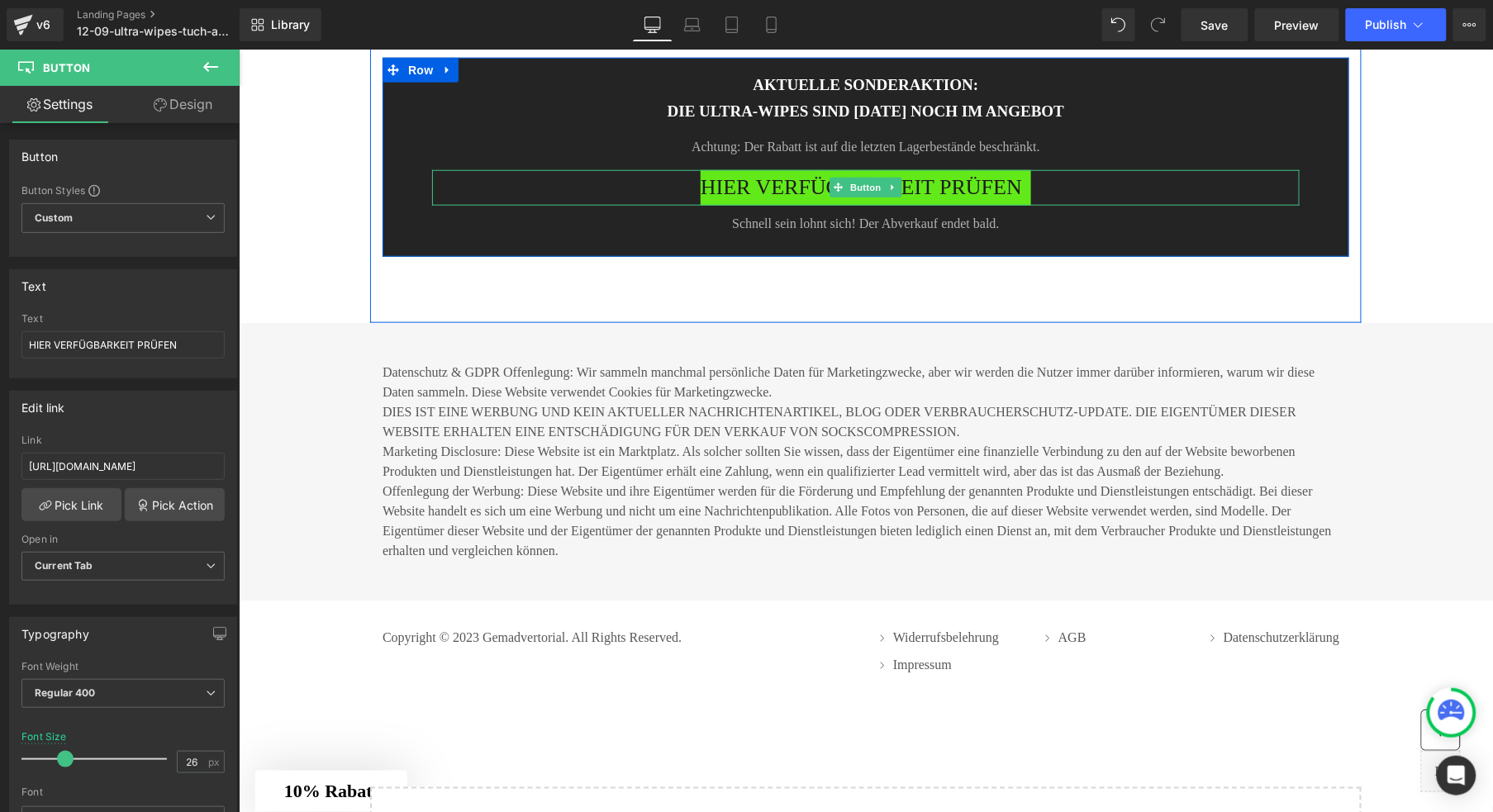
click at [785, 205] on span "HIER VERFÜGBARKEIT PRÜFEN" at bounding box center [860, 186] width 321 height 35
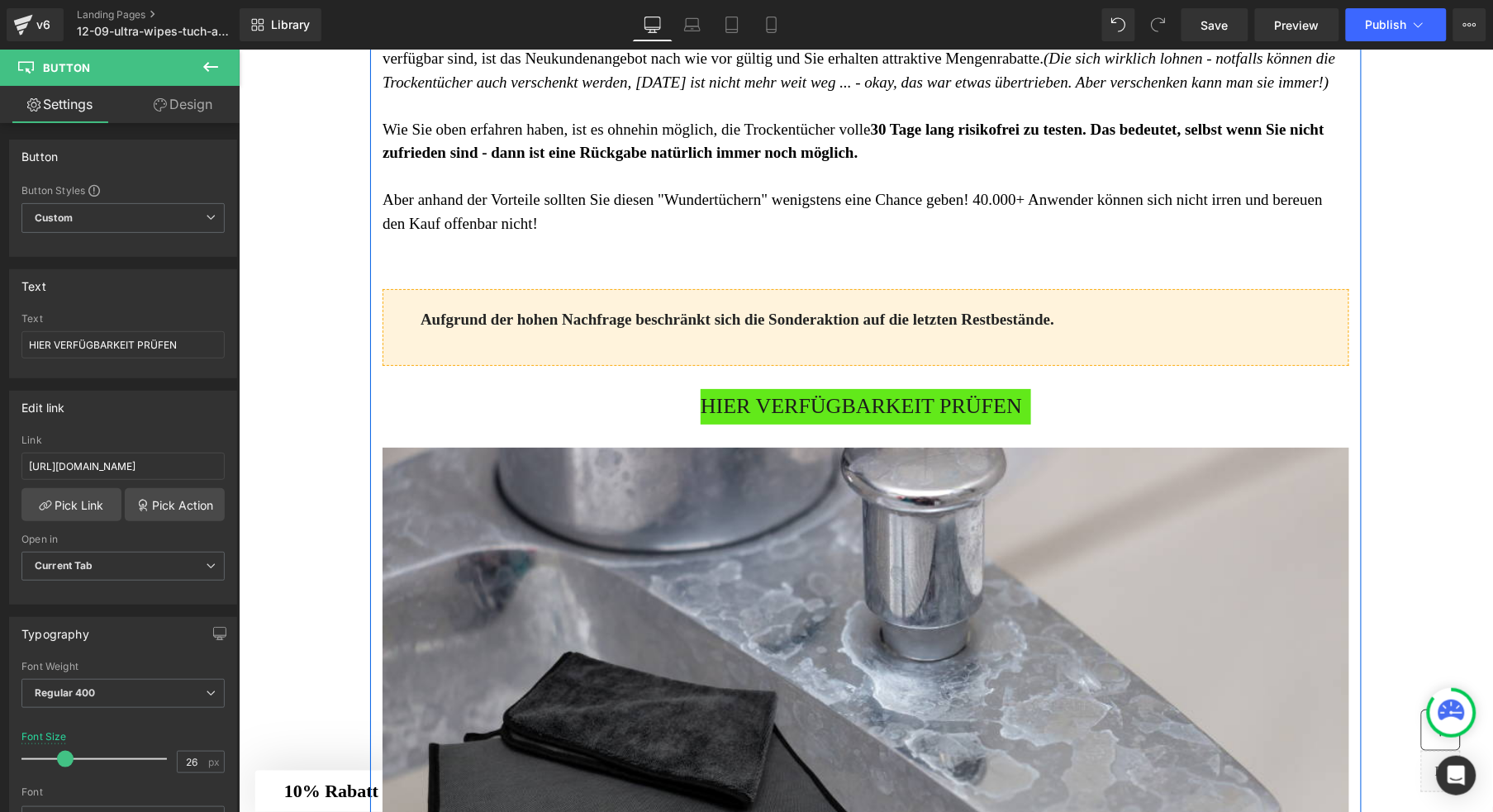
scroll to position [5596, 0]
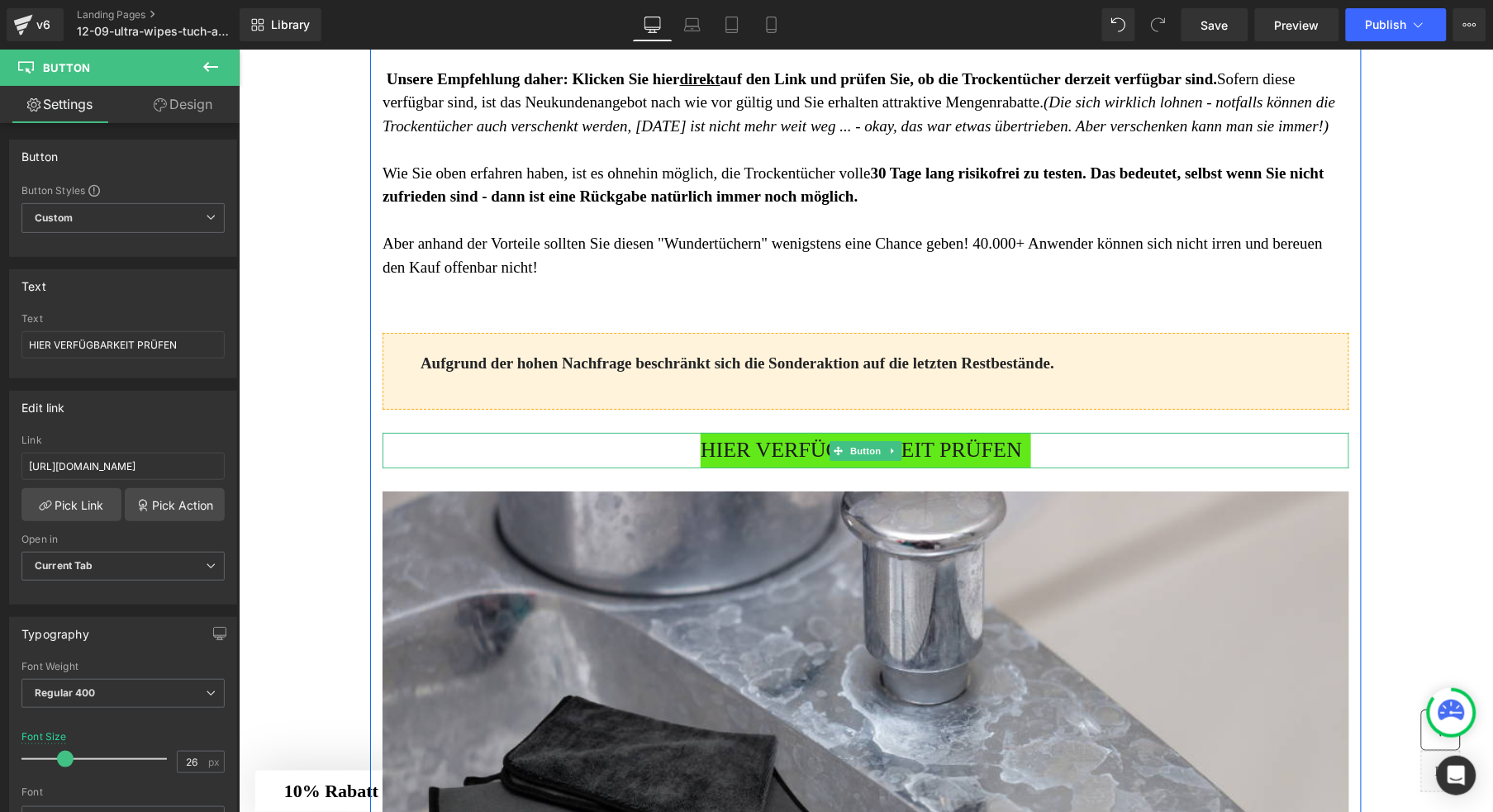
click at [798, 467] on span "HIER VERFÜGBARKEIT PRÜFEN" at bounding box center [860, 449] width 321 height 35
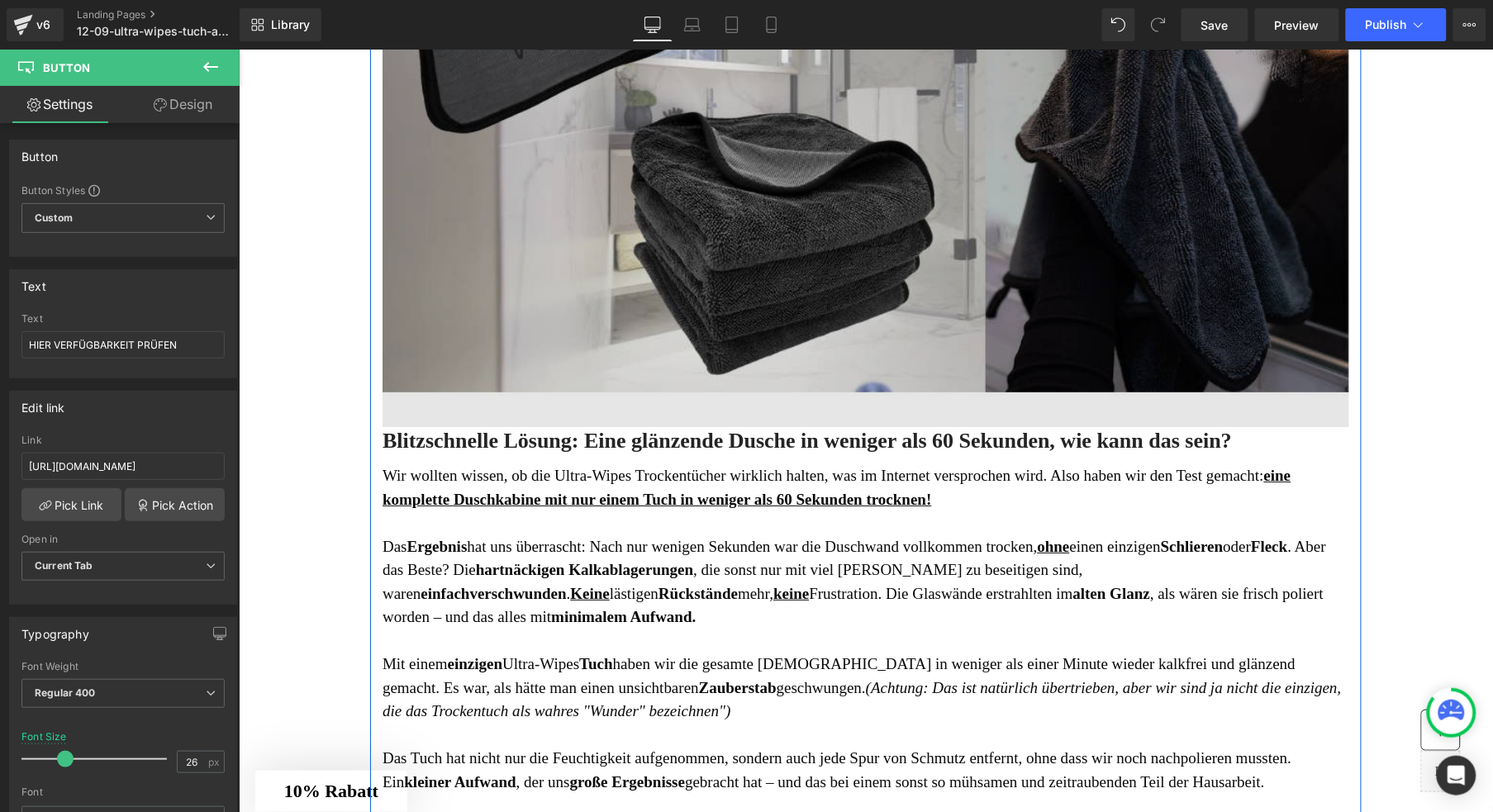
scroll to position [1188, 0]
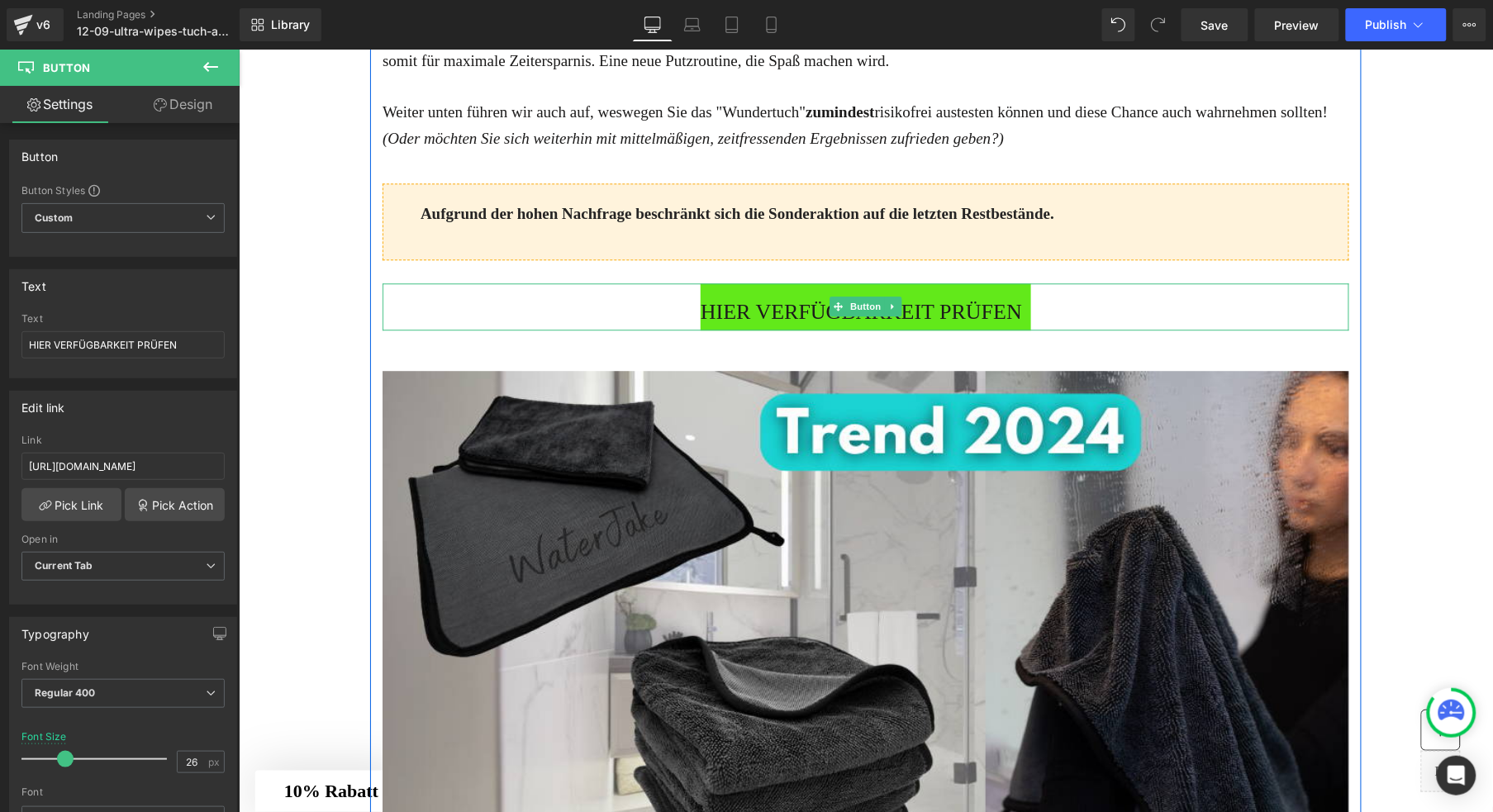
click at [779, 330] on span "HIER VERFÜGBARKEIT PRÜFEN" at bounding box center [860, 311] width 321 height 35
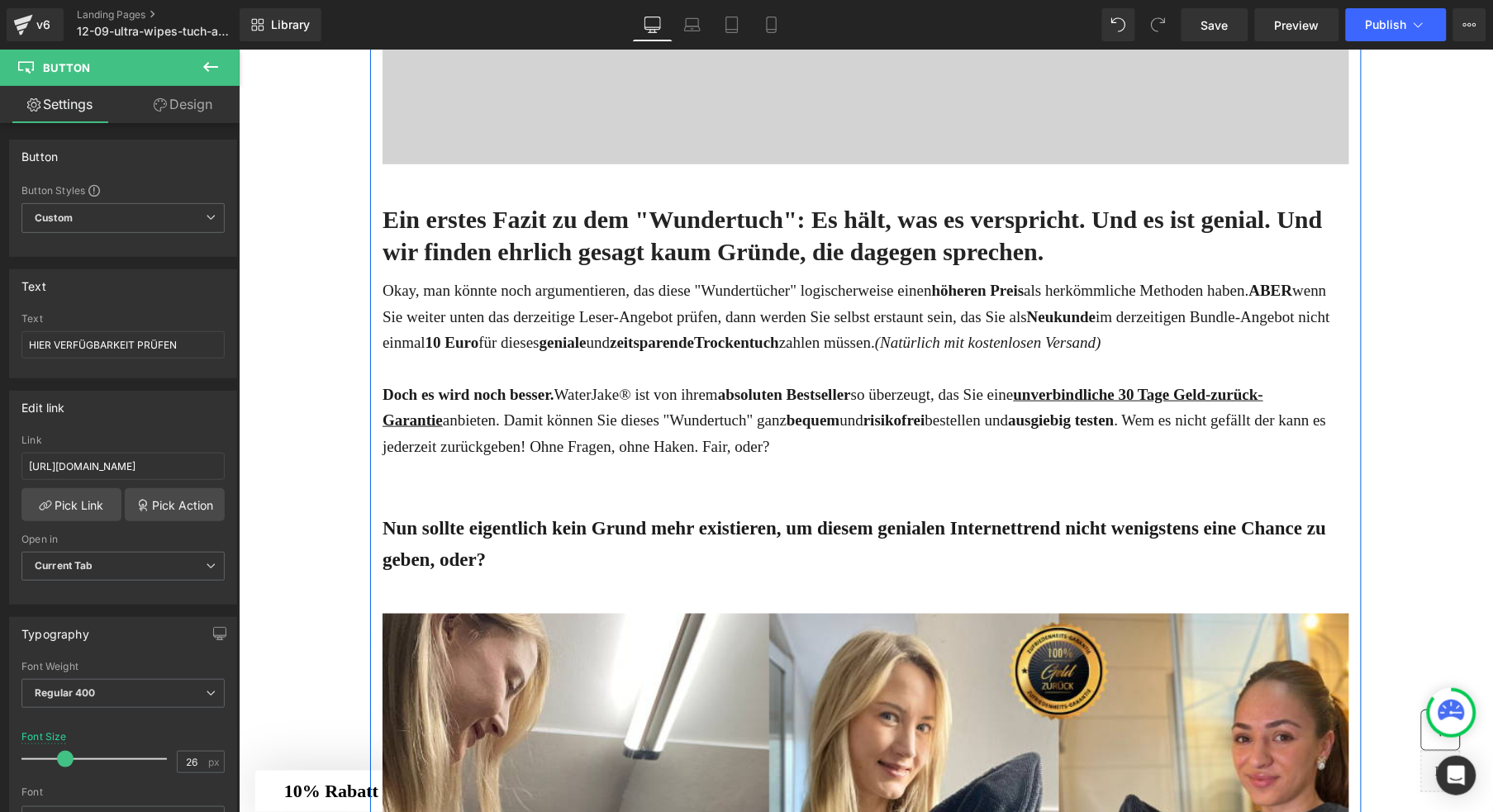
scroll to position [4313, 0]
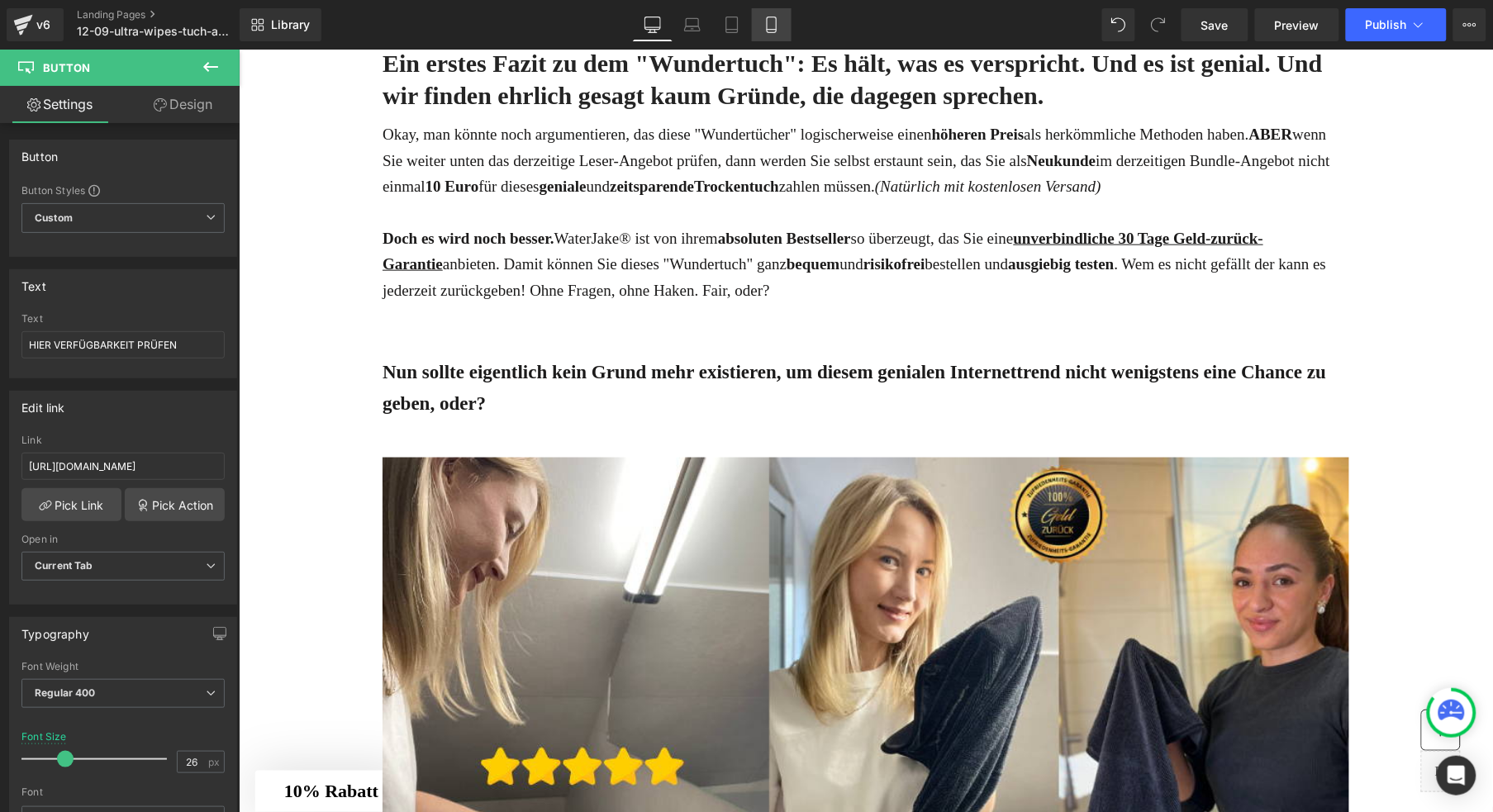
click at [768, 24] on icon at bounding box center [771, 24] width 16 height 16
type input "21"
type input "100"
type input "300"
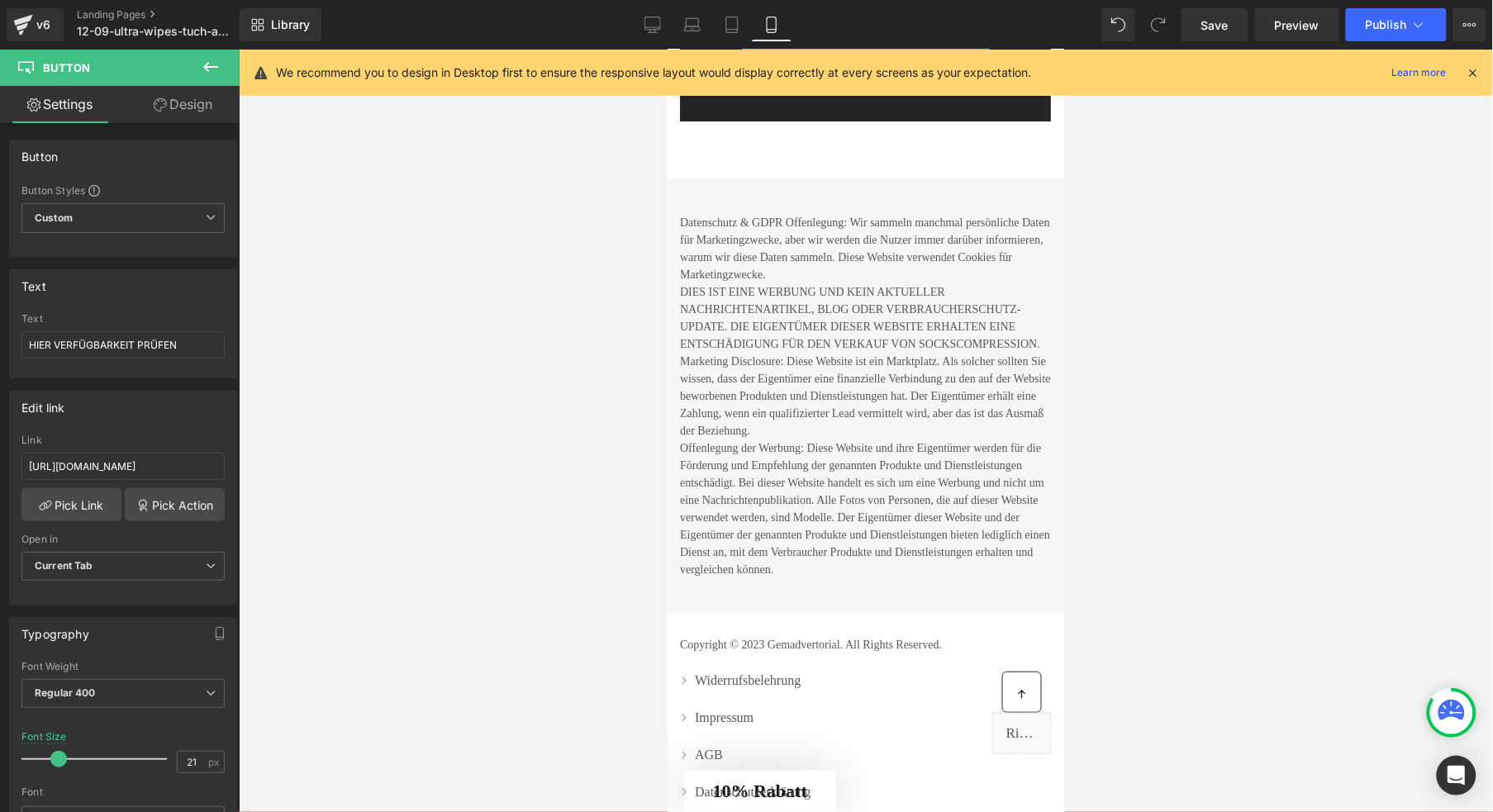
scroll to position [9423, 0]
click at [1370, 33] on button "Publish" at bounding box center [1396, 25] width 101 height 33
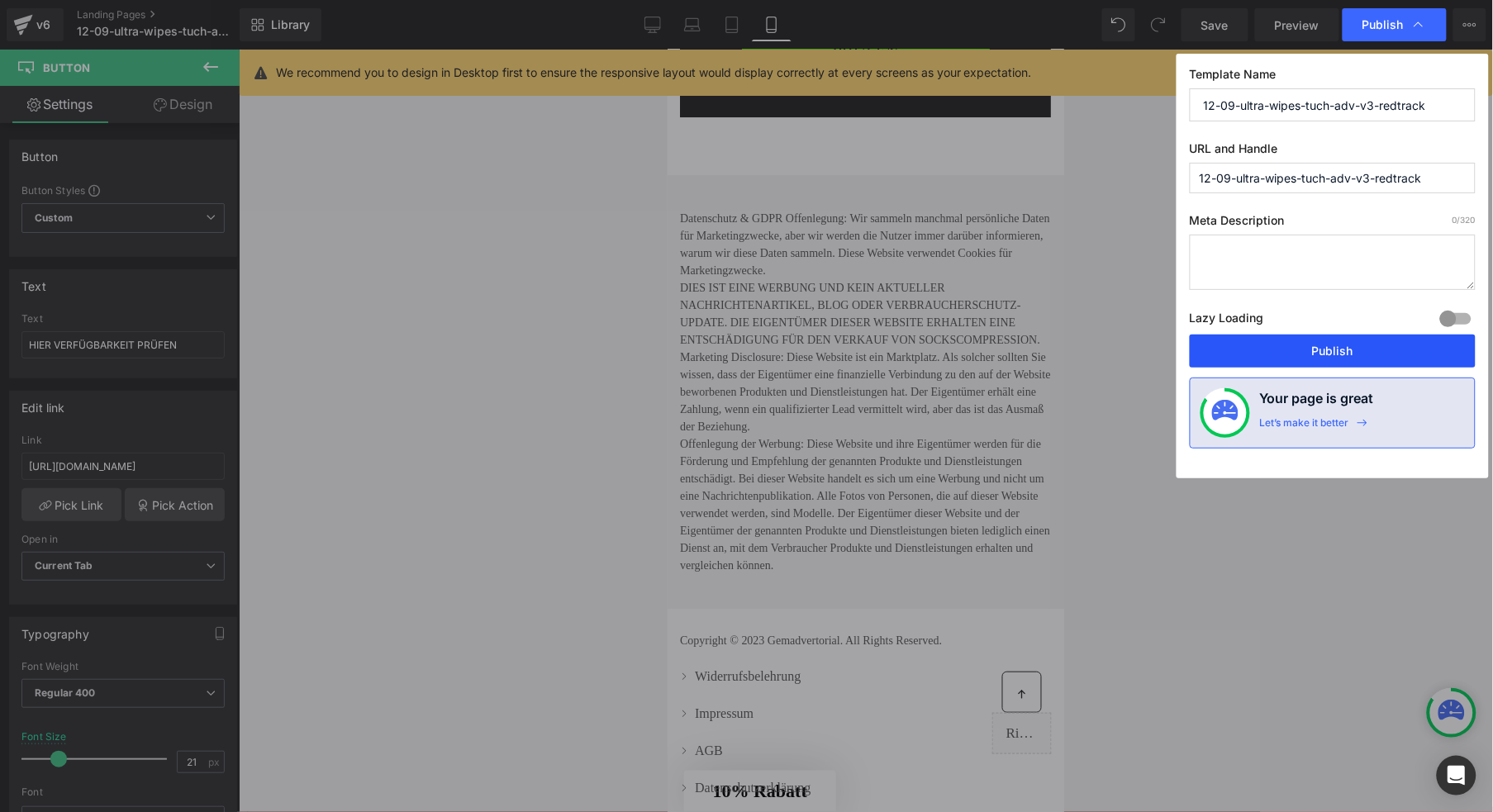
click at [1309, 354] on button "Publish" at bounding box center [1332, 351] width 286 height 33
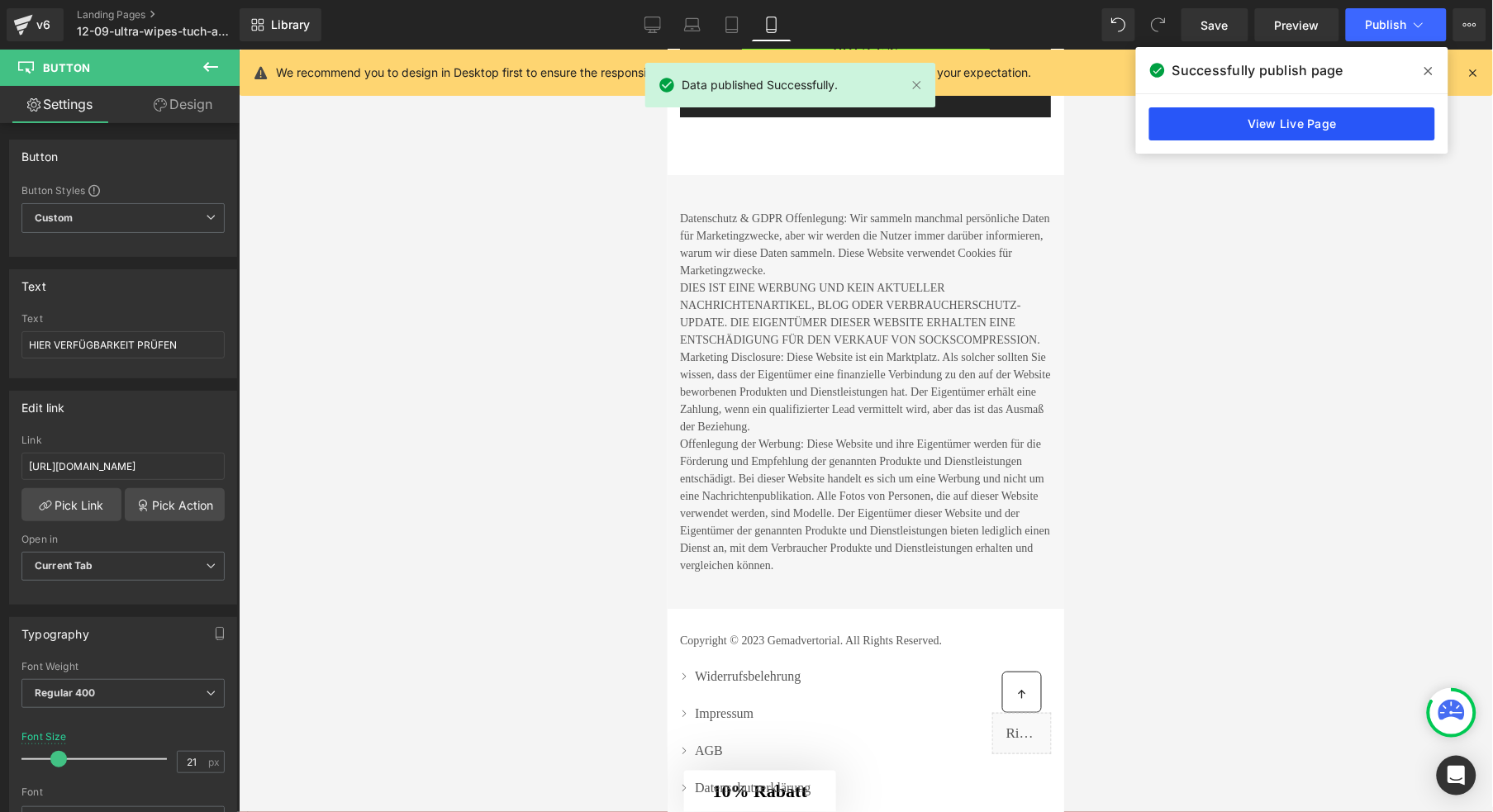
click at [1347, 125] on link "View Live Page" at bounding box center [1292, 124] width 286 height 33
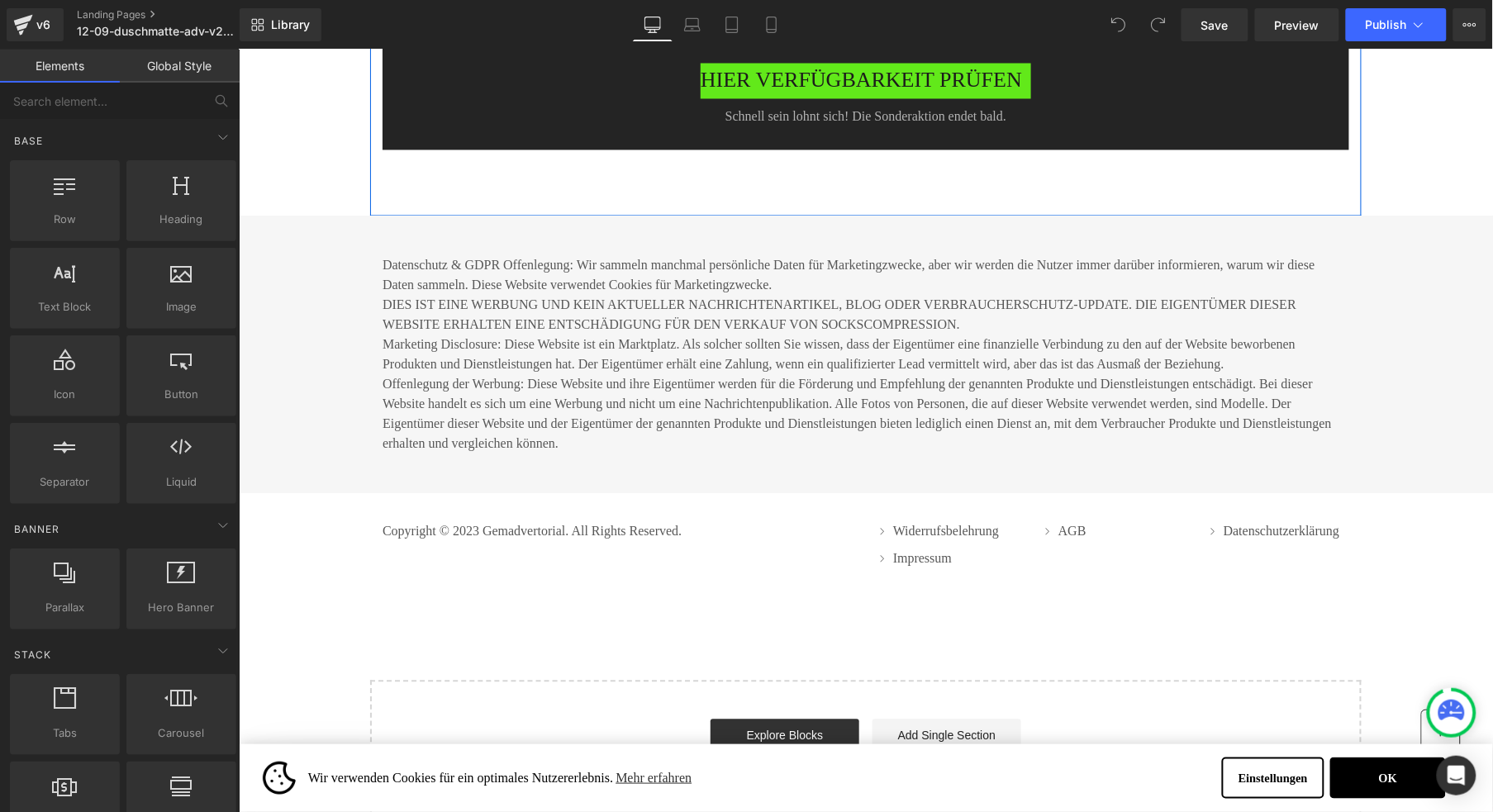
scroll to position [9089, 0]
